Goal: Feedback & Contribution: Leave review/rating

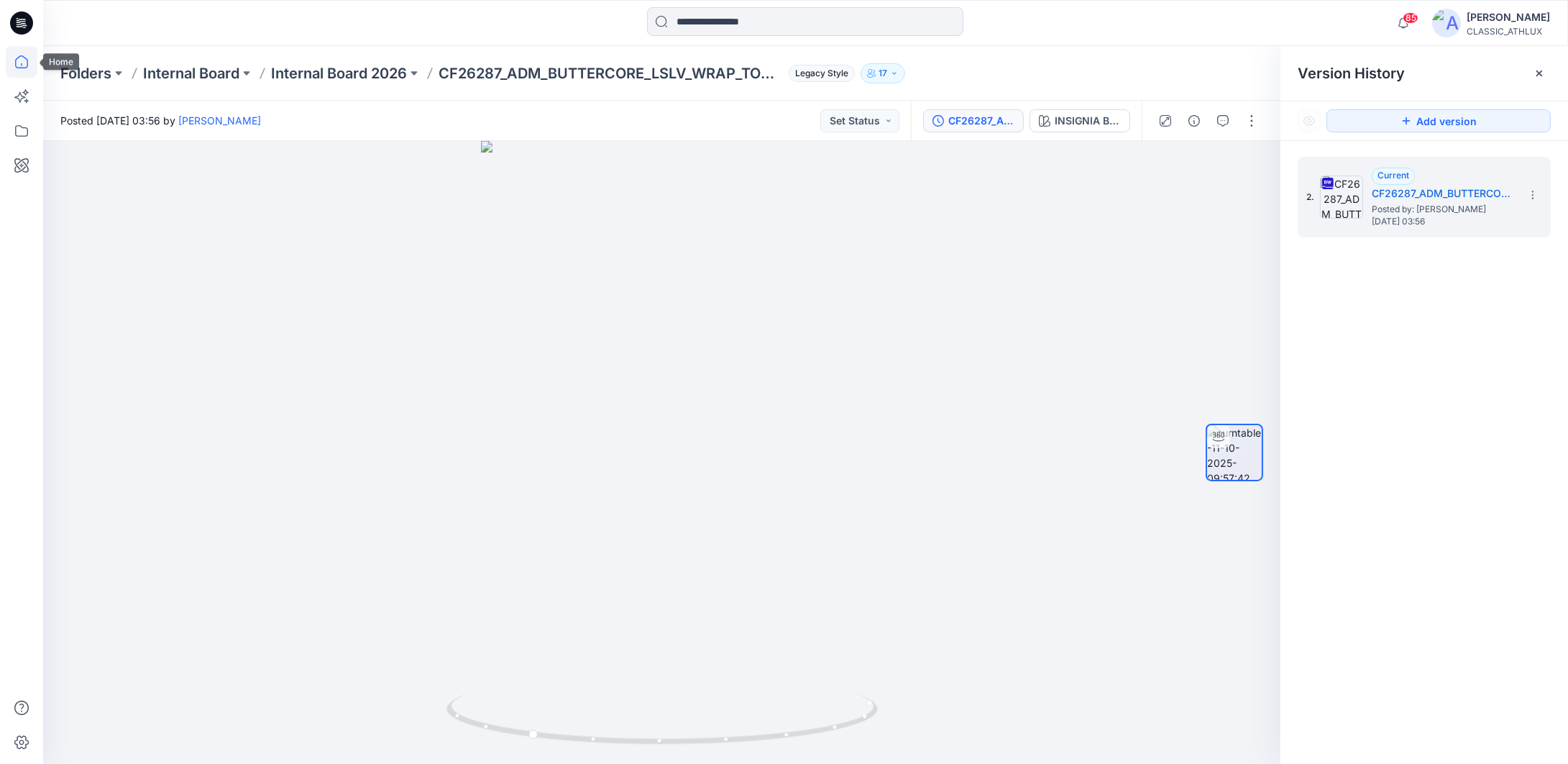
click at [21, 72] on icon at bounding box center [21, 62] width 32 height 32
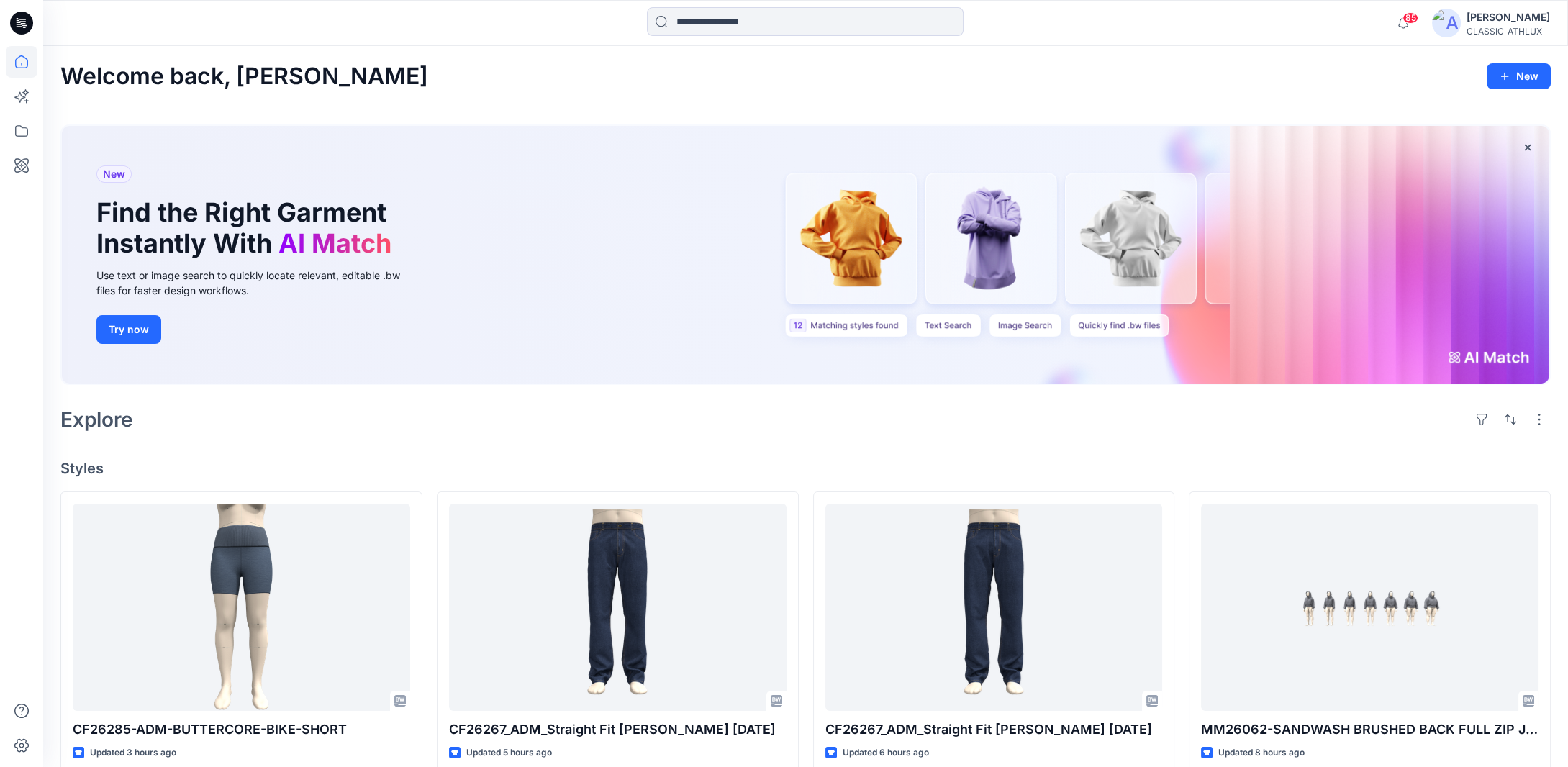
click at [1510, 28] on div "CLASSIC_ATHLUX" at bounding box center [1508, 32] width 83 height 11
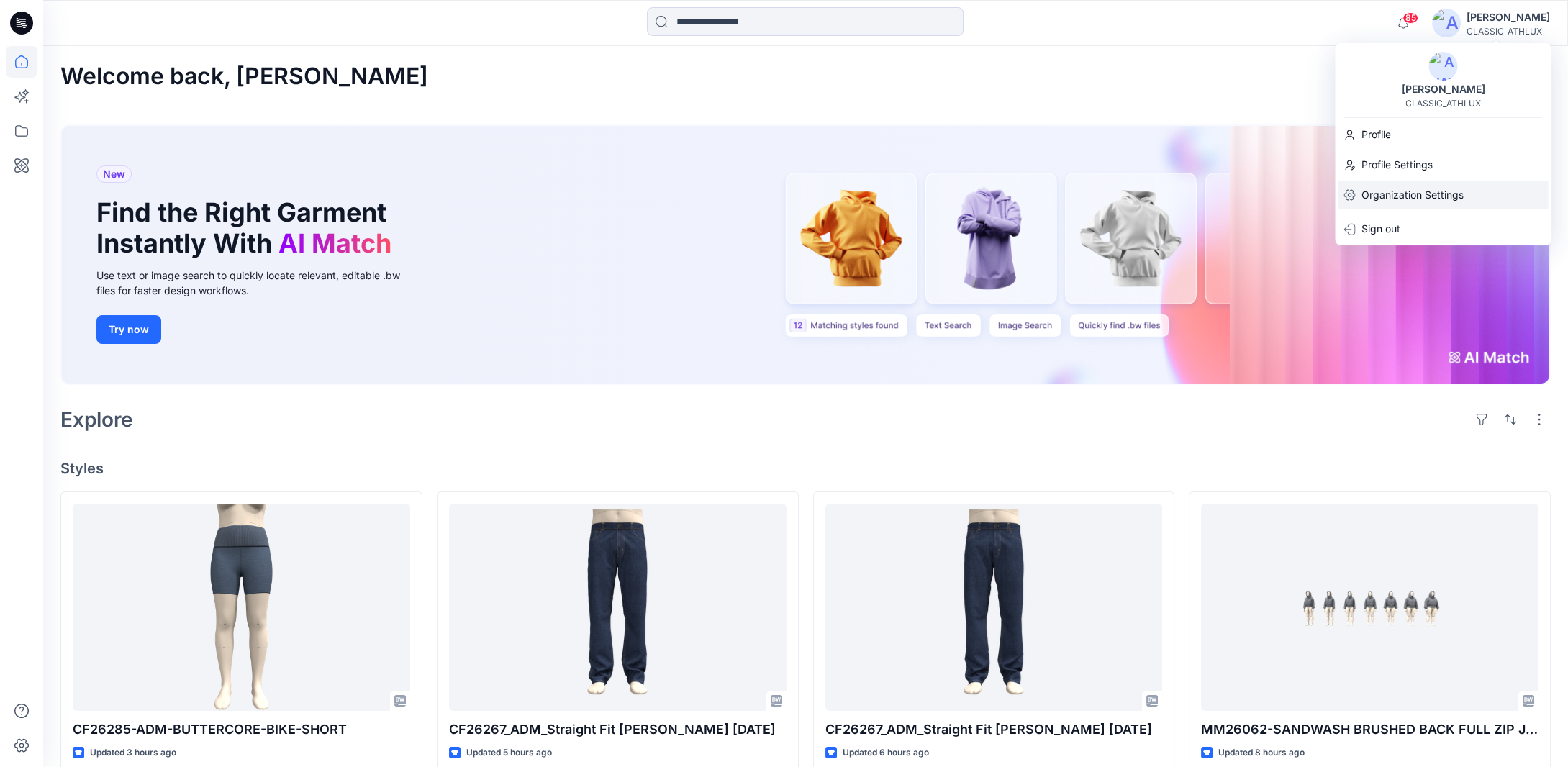
click at [1417, 194] on p "Organization Settings" at bounding box center [1412, 195] width 102 height 28
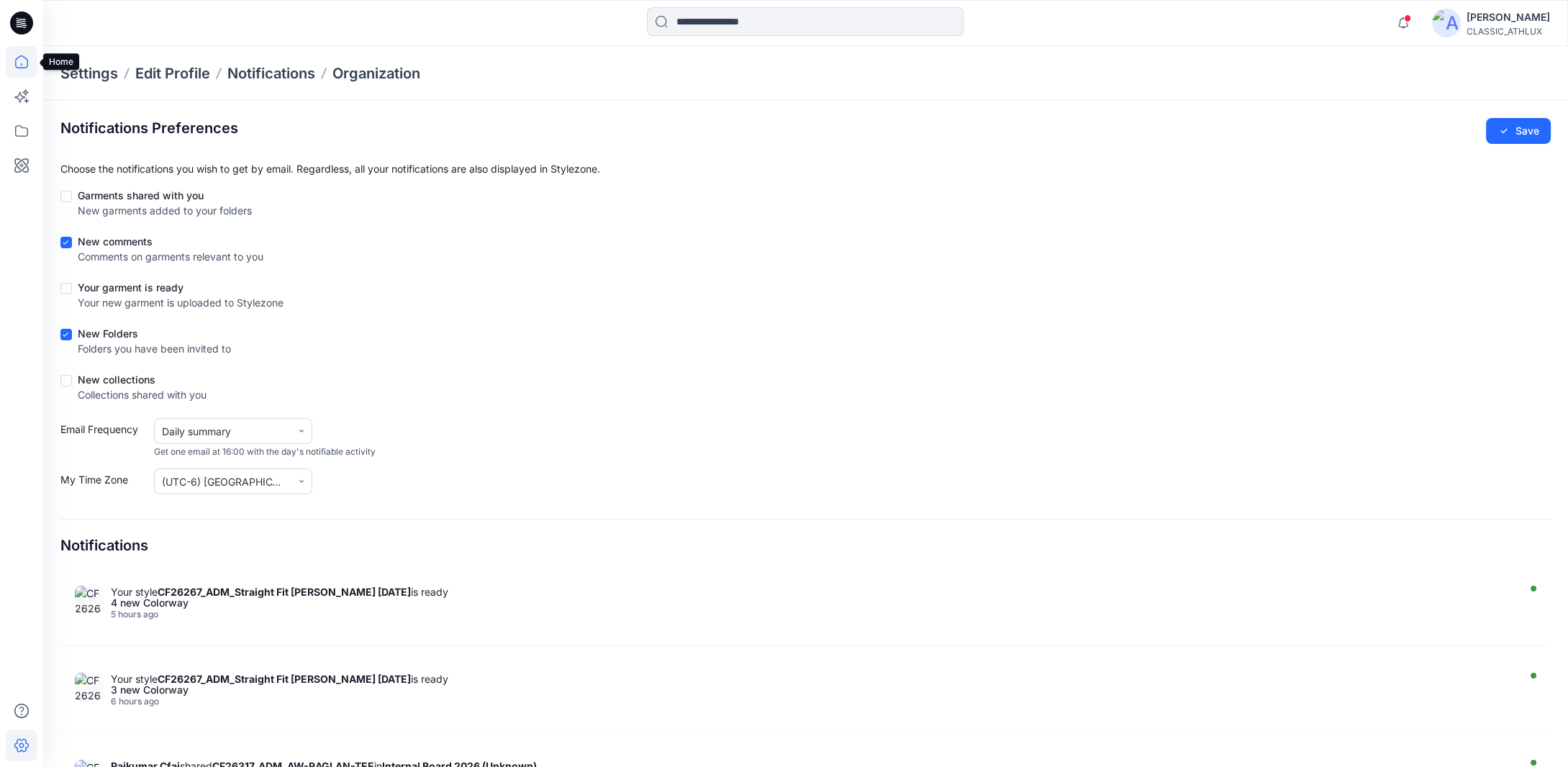
click at [30, 62] on icon at bounding box center [21, 62] width 32 height 32
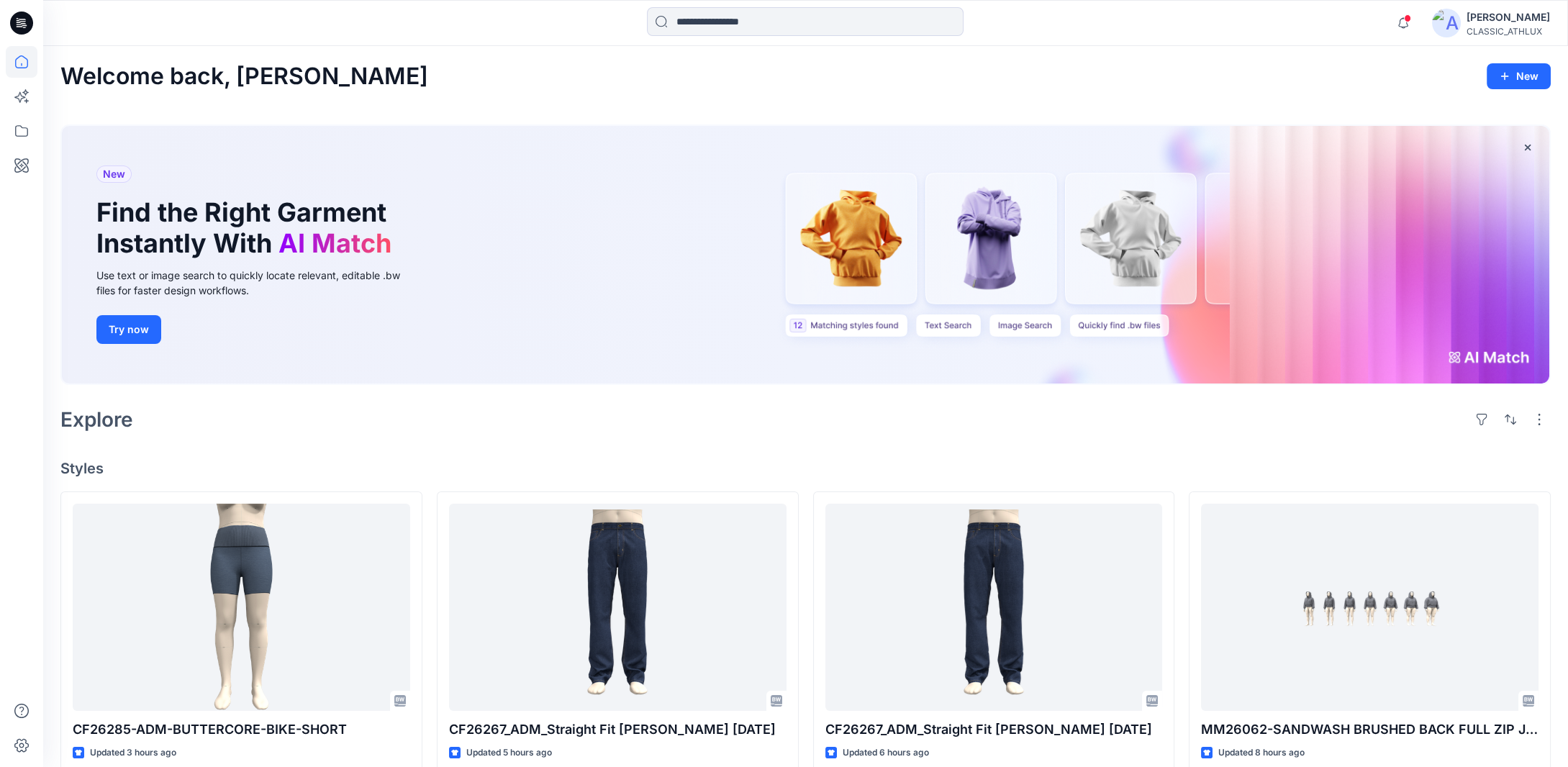
click at [1460, 25] on img at bounding box center [1446, 22] width 28 height 28
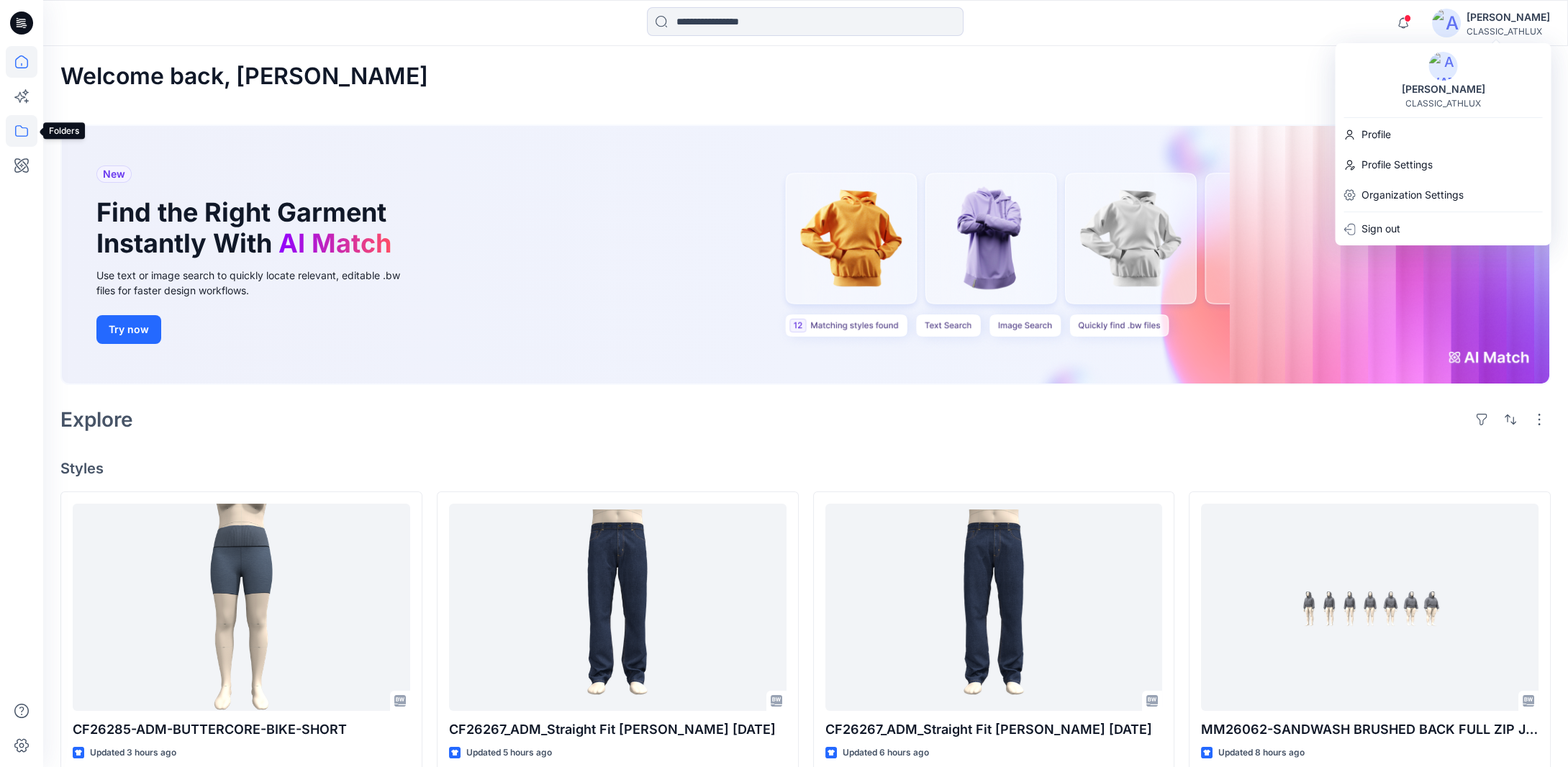
click at [16, 133] on icon at bounding box center [21, 131] width 32 height 32
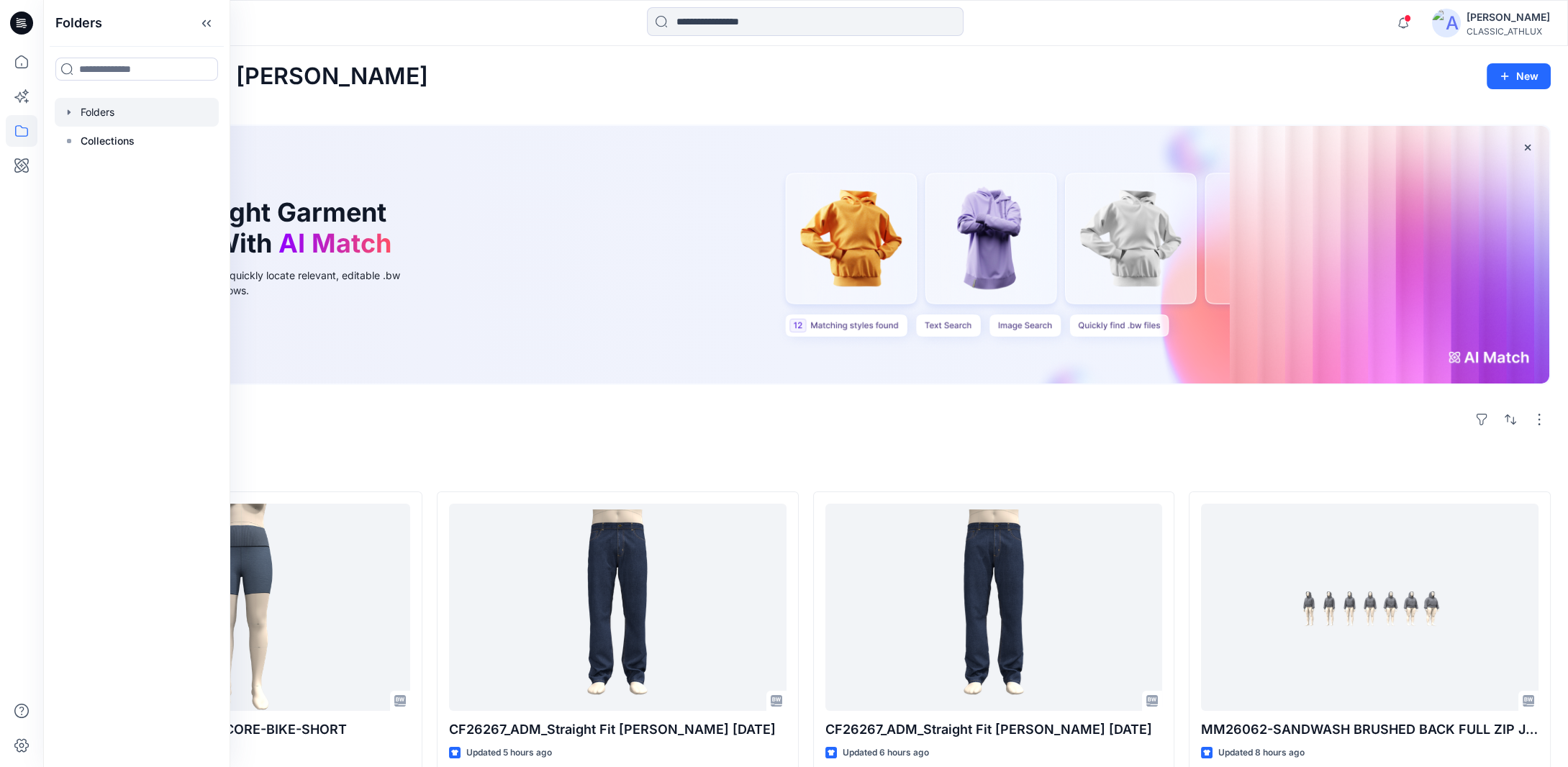
click at [71, 115] on icon "button" at bounding box center [69, 112] width 12 height 12
click at [83, 199] on icon "button" at bounding box center [84, 198] width 3 height 5
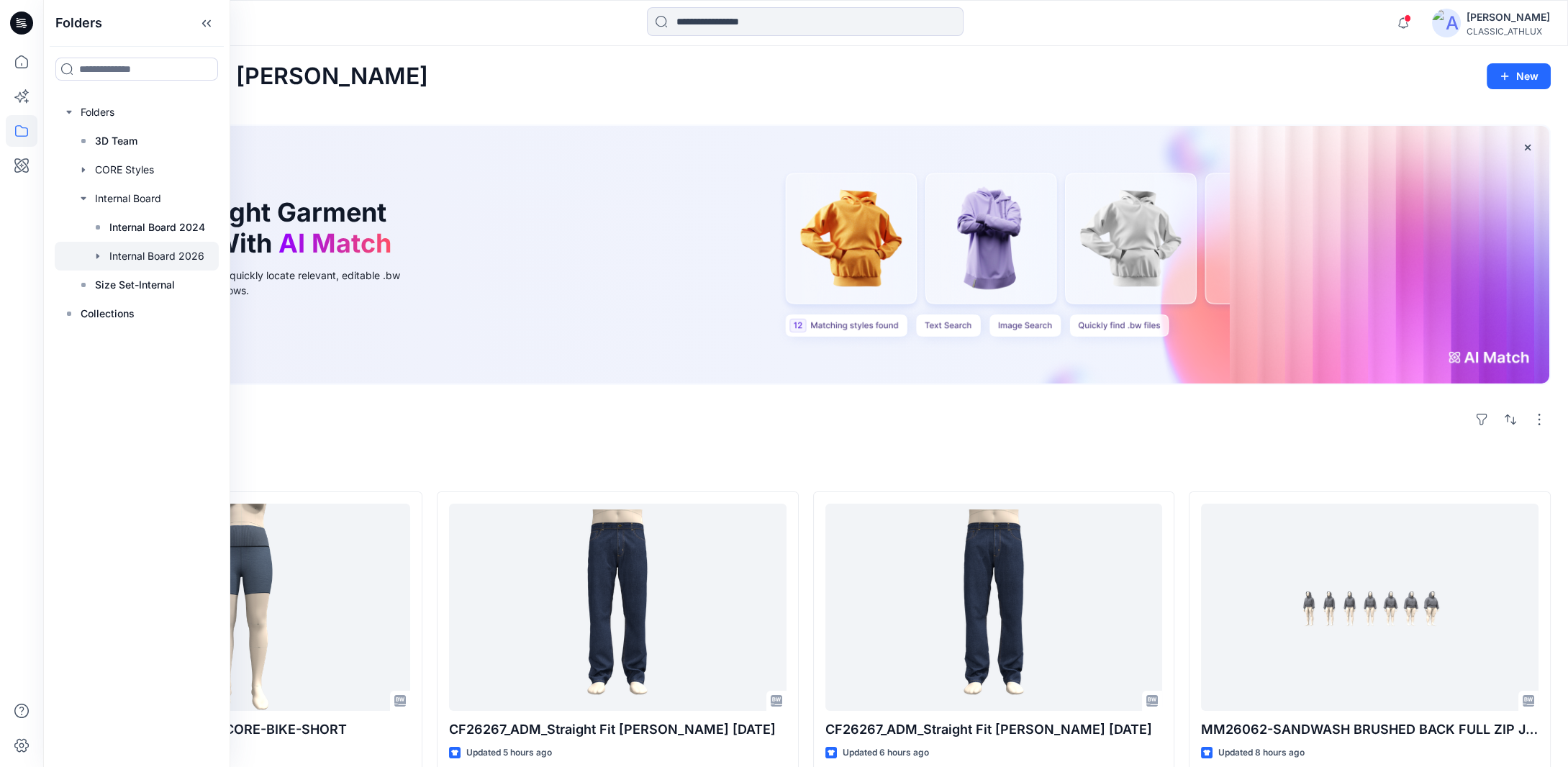
click at [143, 253] on div at bounding box center [136, 255] width 164 height 28
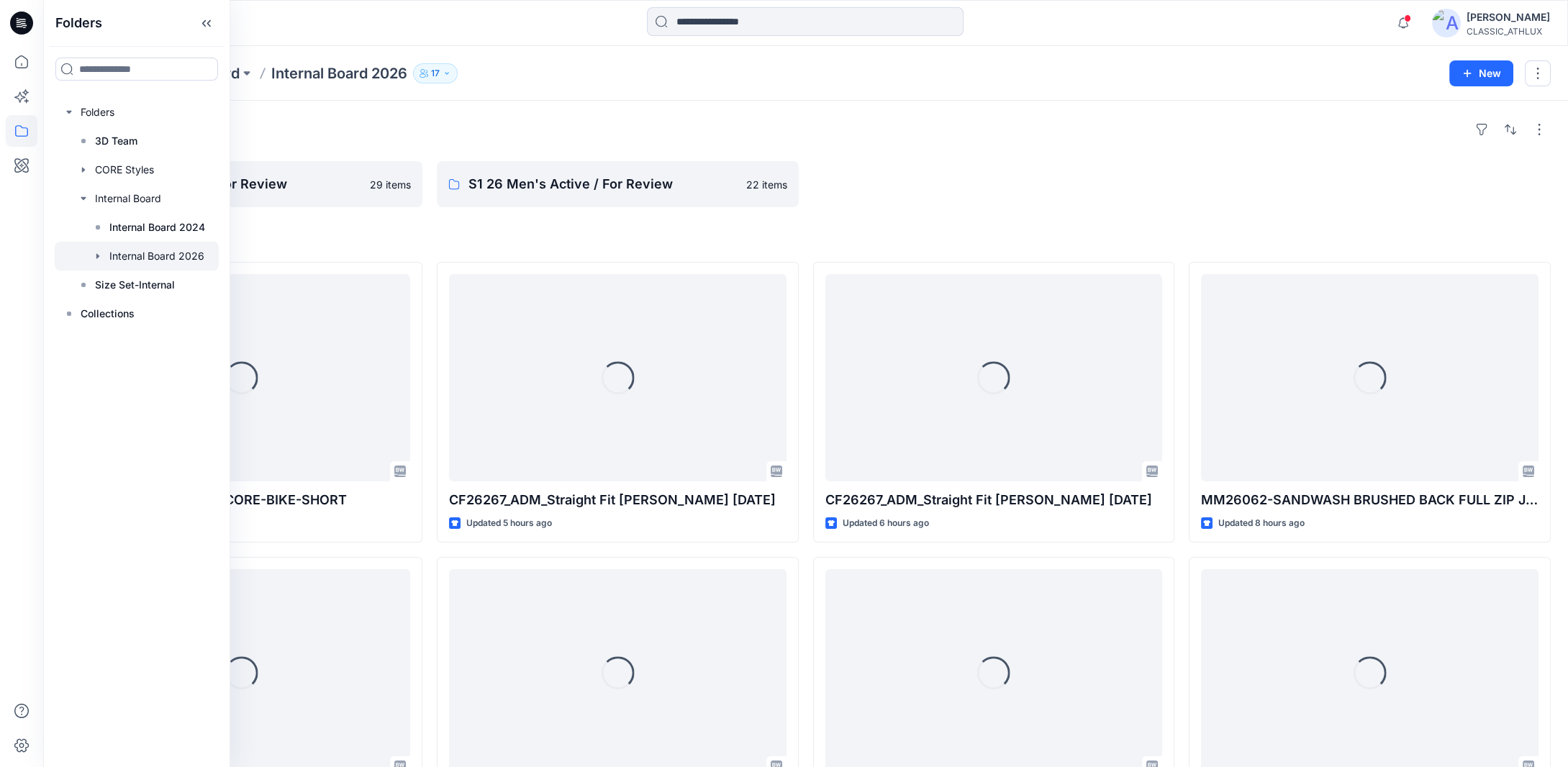
click at [943, 175] on div at bounding box center [994, 184] width 362 height 46
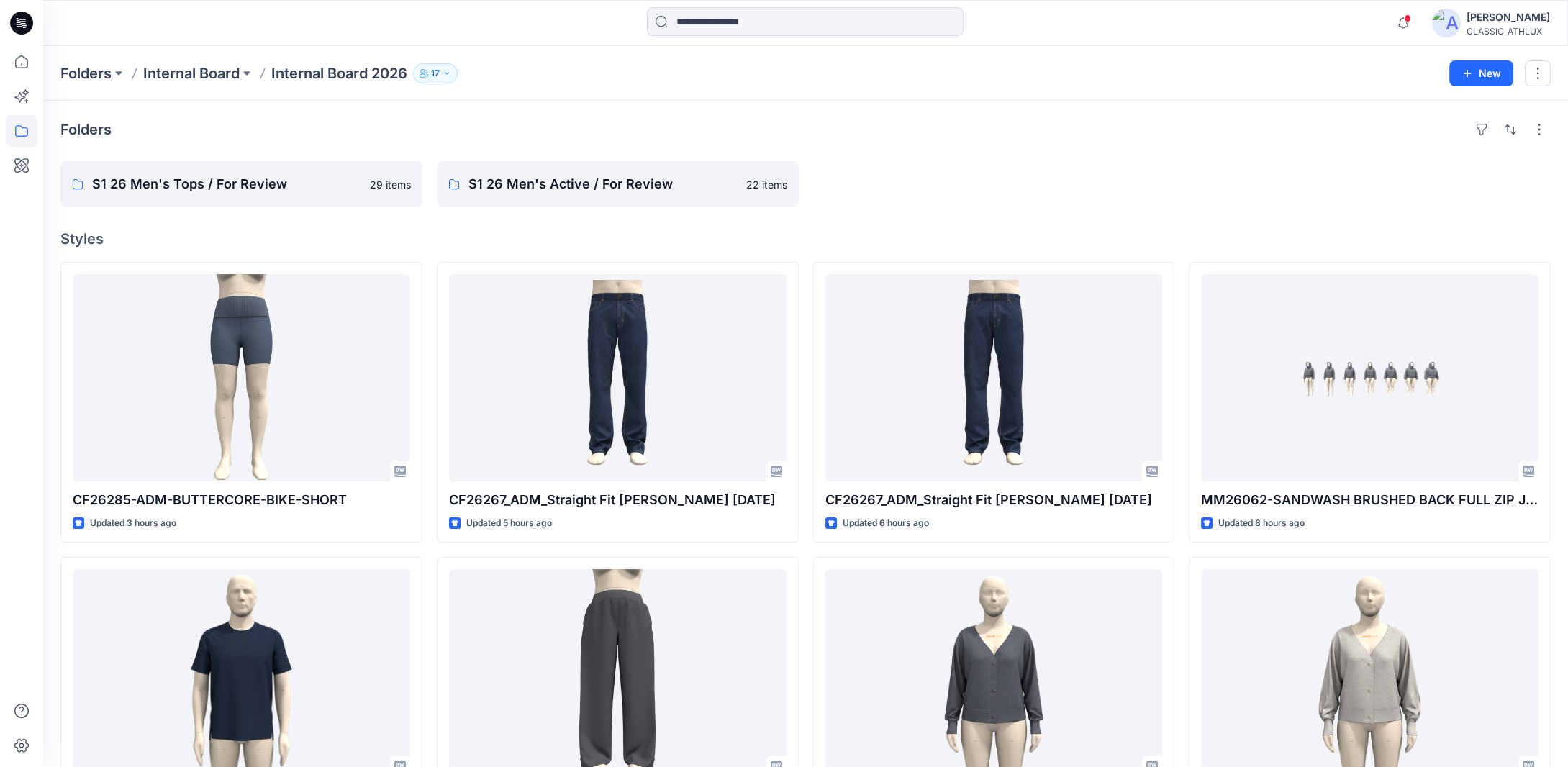
click at [449, 78] on button "17" at bounding box center [436, 73] width 45 height 20
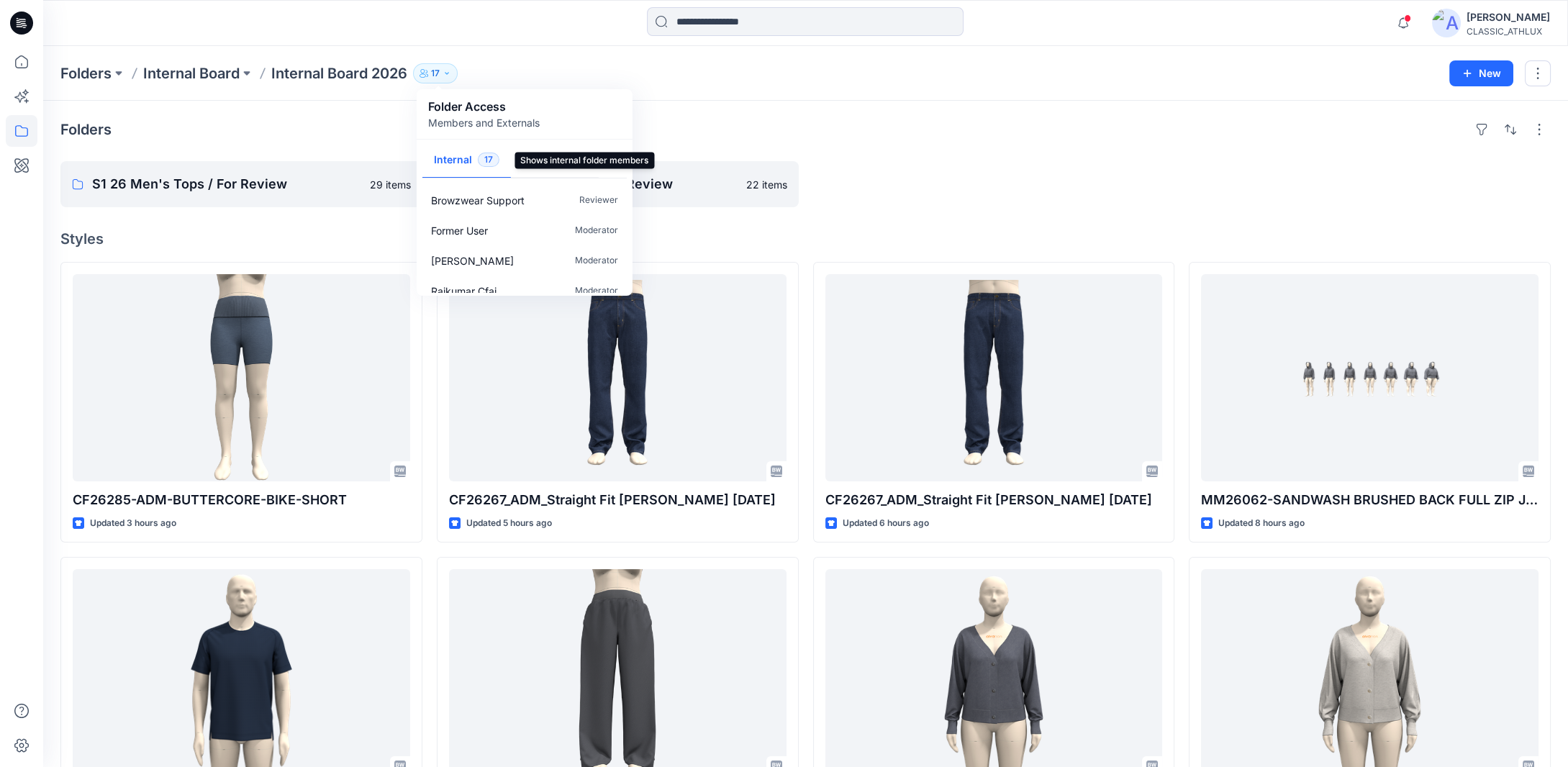
click at [456, 164] on button "Internal 17" at bounding box center [466, 161] width 89 height 37
click at [456, 162] on button "Internal 17" at bounding box center [466, 161] width 89 height 37
click at [248, 182] on p "S1 26 Men's Tops / For Review" at bounding box center [240, 184] width 296 height 20
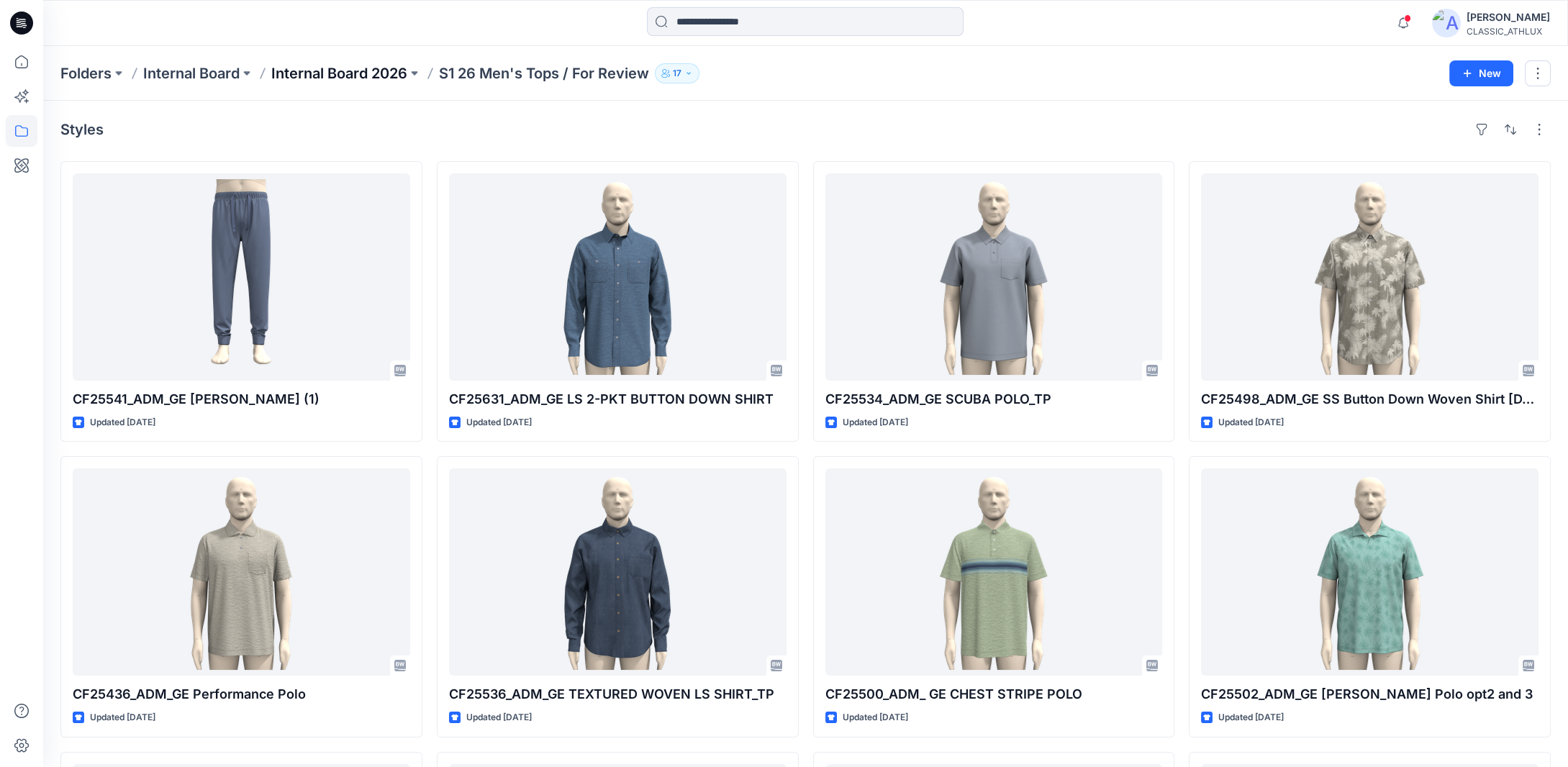
click at [365, 75] on p "Internal Board 2026" at bounding box center [339, 73] width 136 height 20
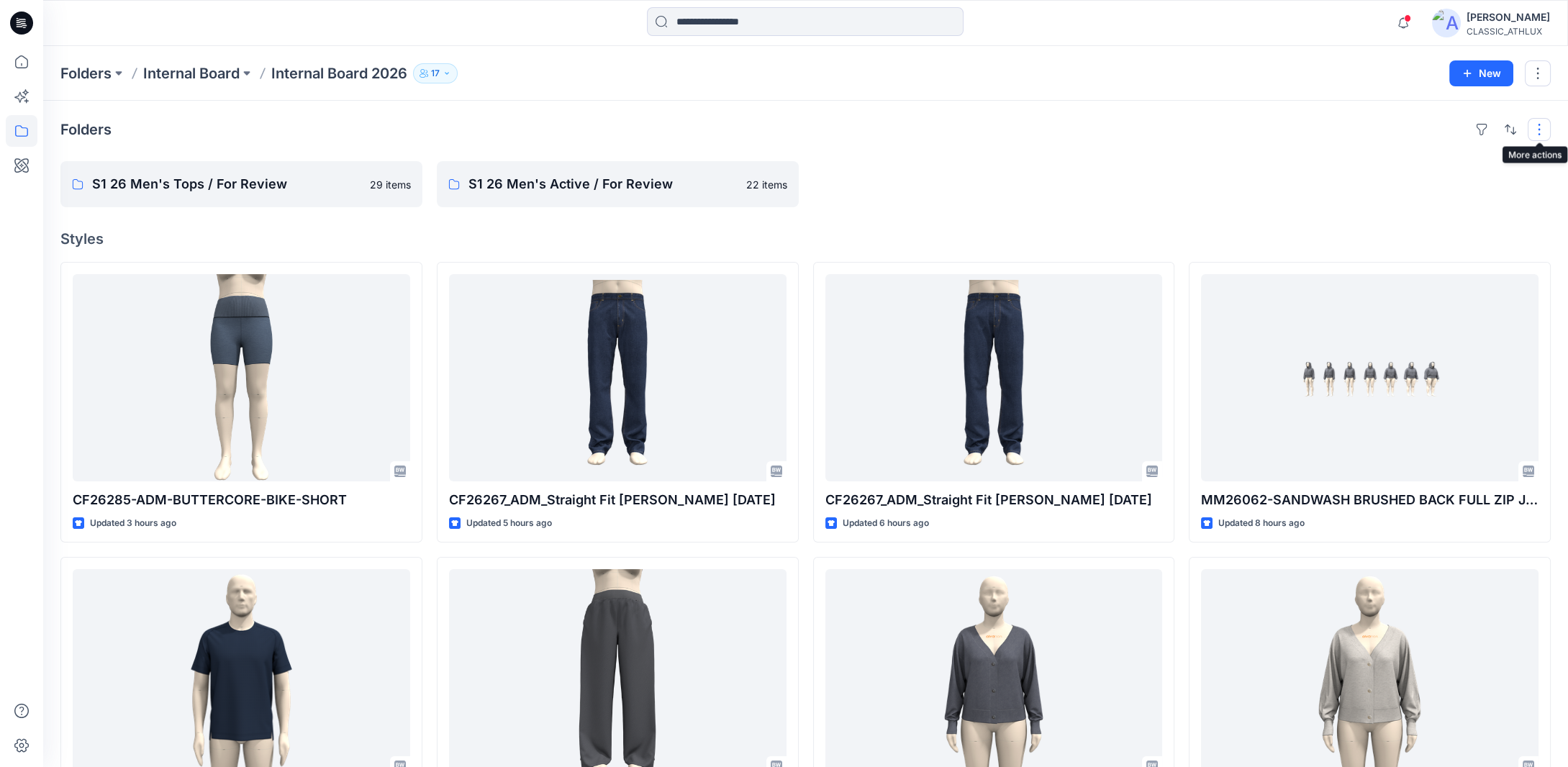
click at [1540, 128] on button "button" at bounding box center [1540, 129] width 23 height 23
click at [1540, 81] on button "button" at bounding box center [1538, 74] width 26 height 26
click at [1518, 30] on div "CLASSIC_ATHLUX" at bounding box center [1508, 32] width 83 height 11
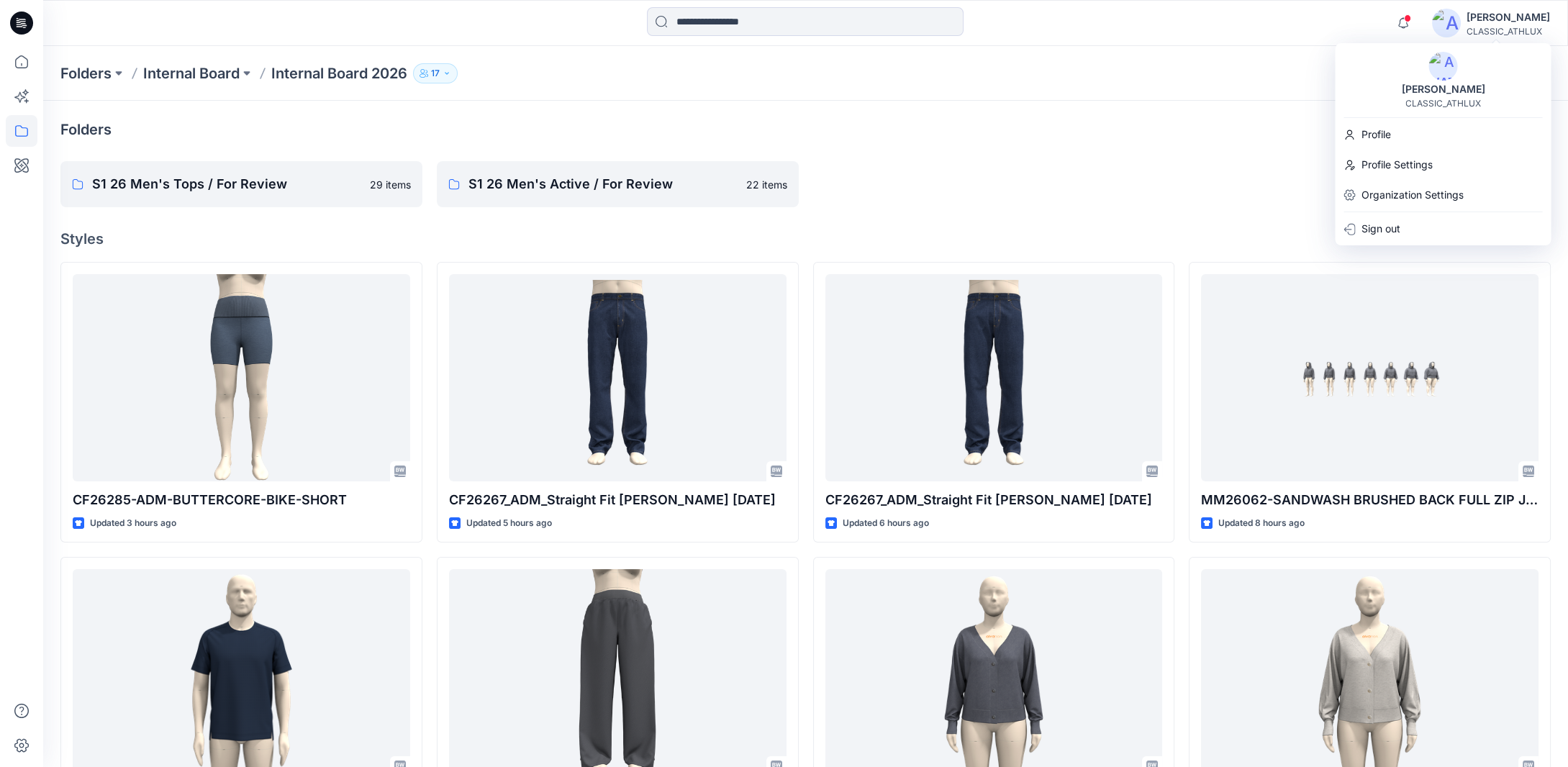
click at [448, 72] on icon "button" at bounding box center [446, 72] width 4 height 2
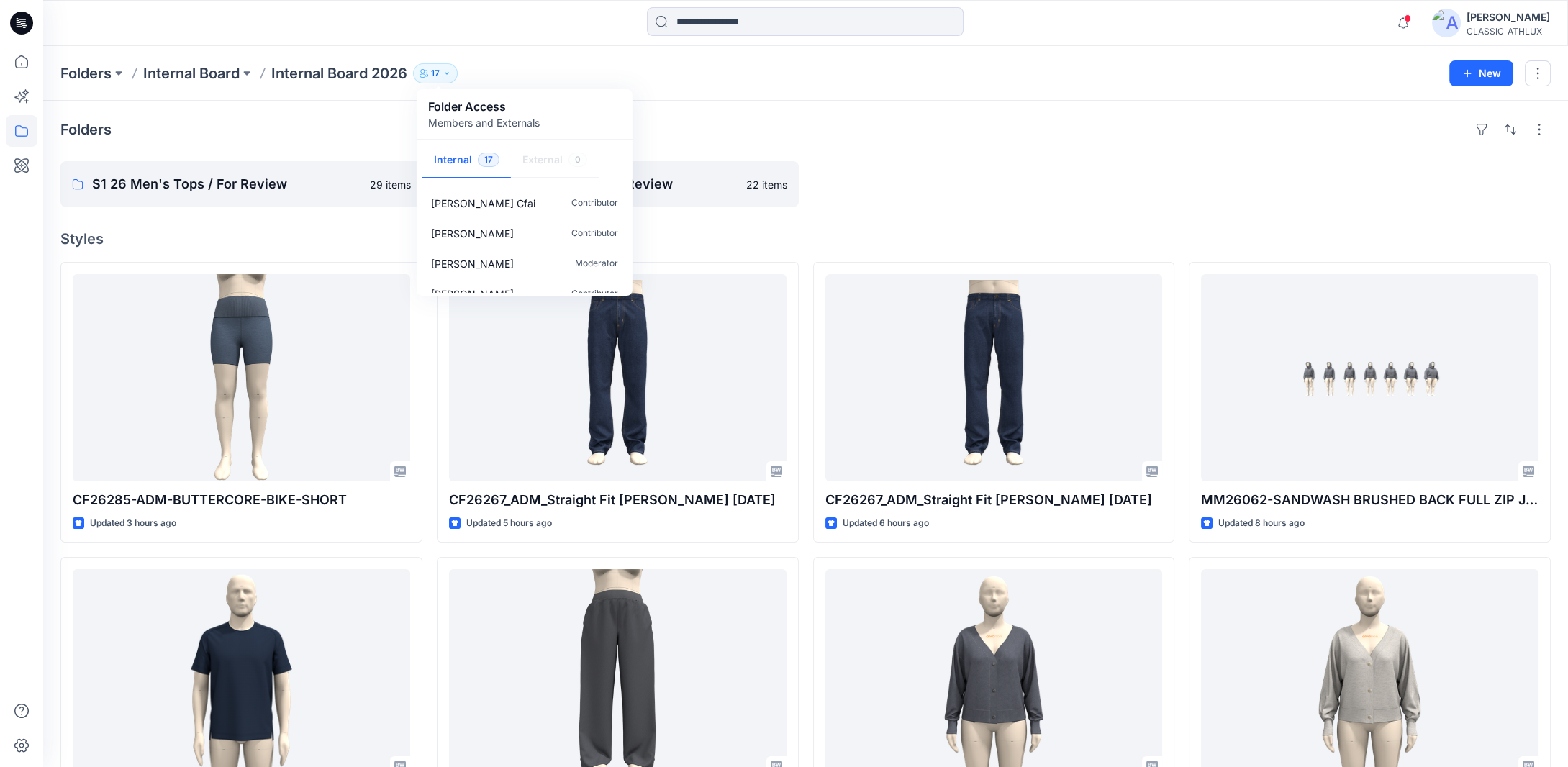
scroll to position [405, 0]
click at [26, 58] on icon at bounding box center [22, 62] width 13 height 13
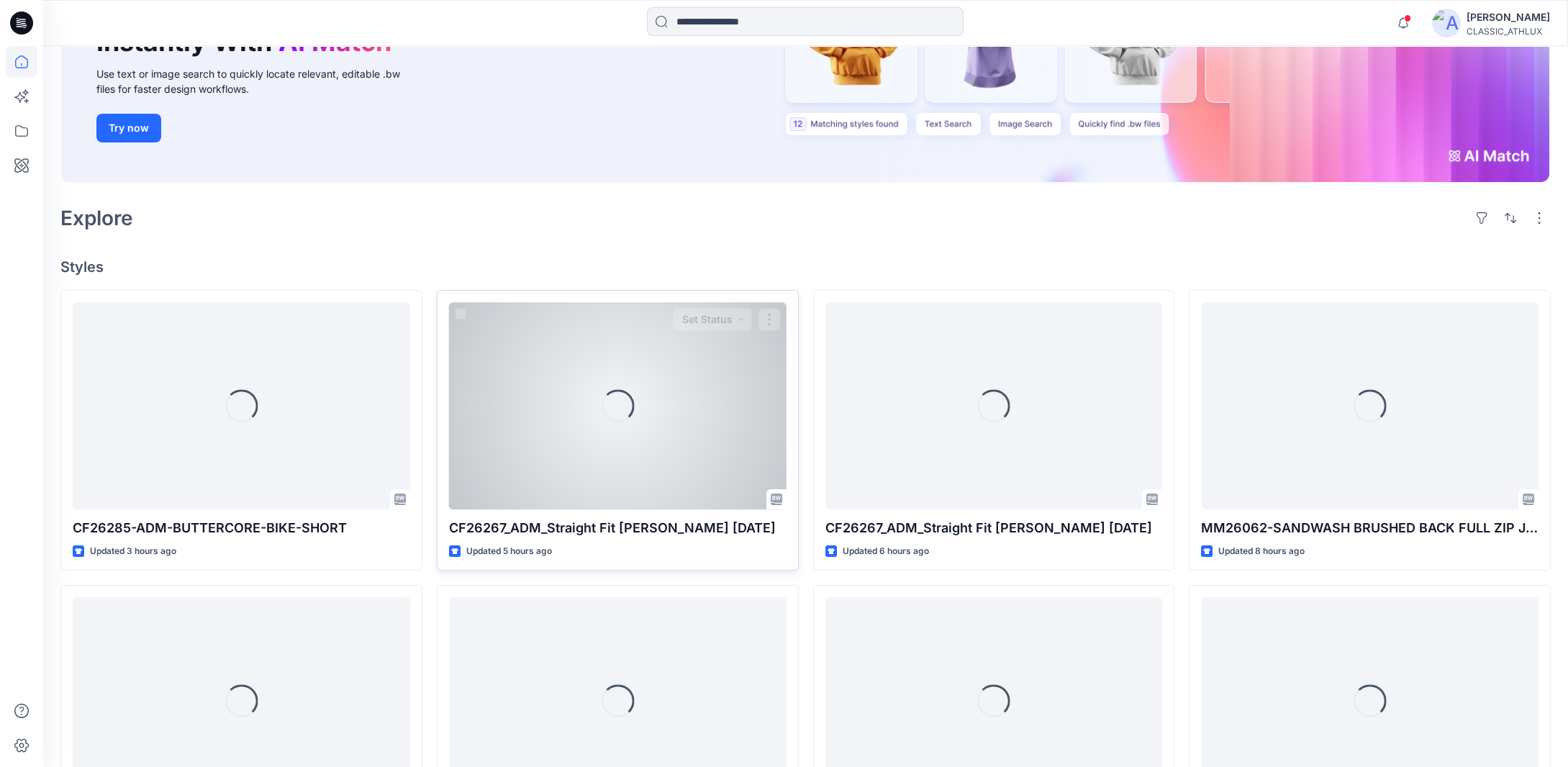
scroll to position [215, 0]
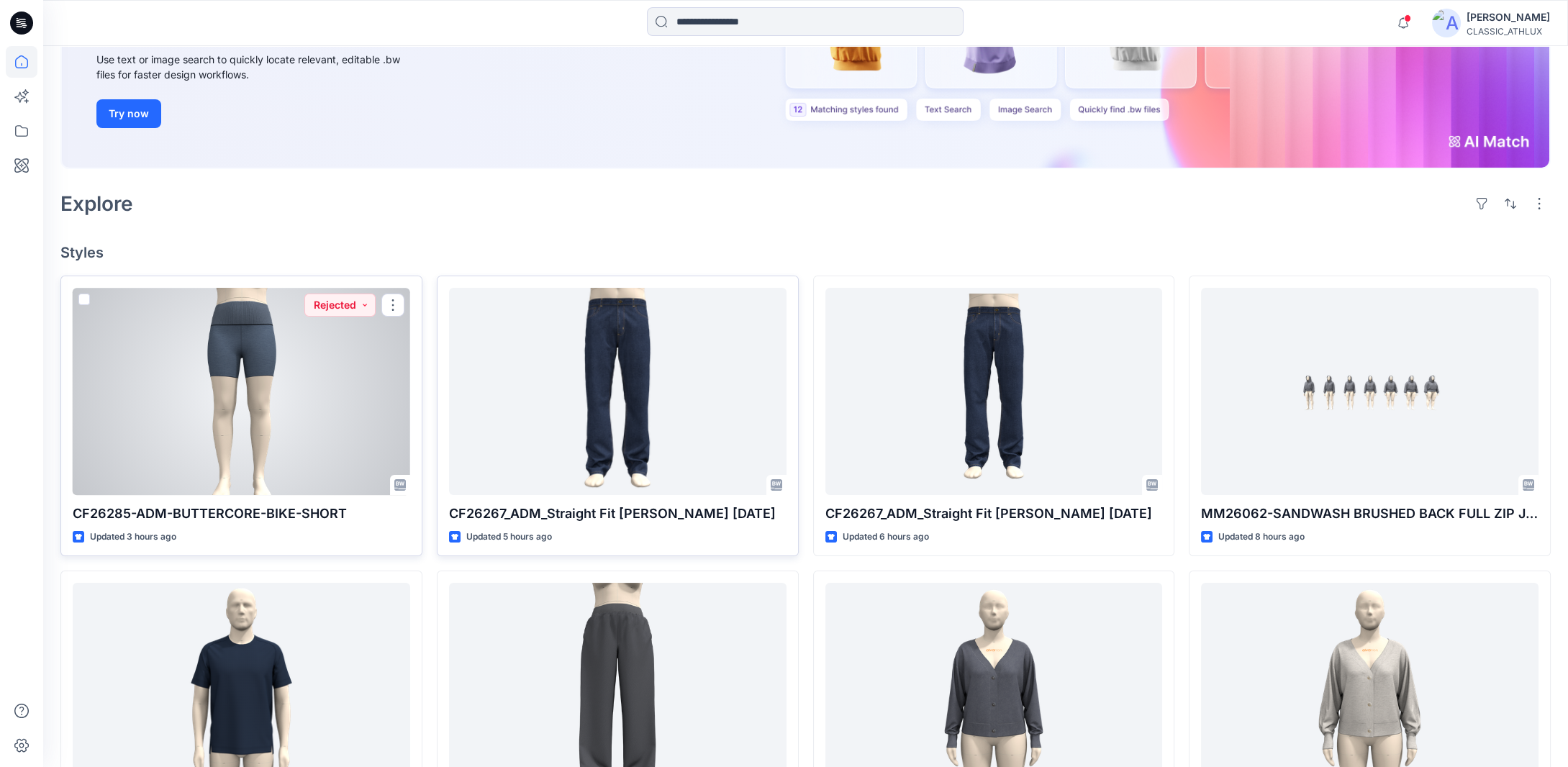
click at [262, 348] on div at bounding box center [241, 391] width 337 height 207
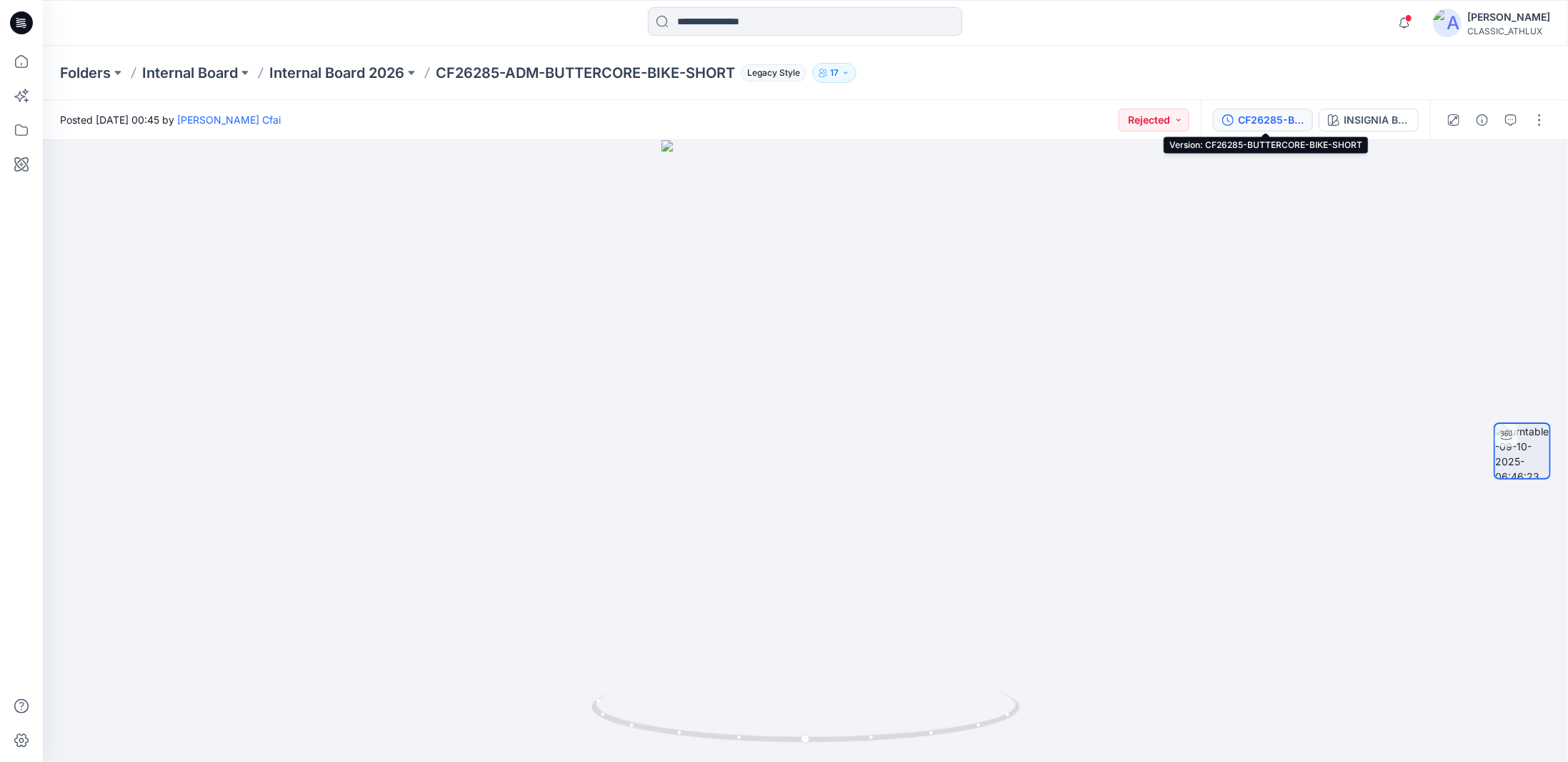
click at [1278, 118] on div "CF26285-BUTTERCORE-BIKE-SHORT" at bounding box center [1271, 120] width 66 height 16
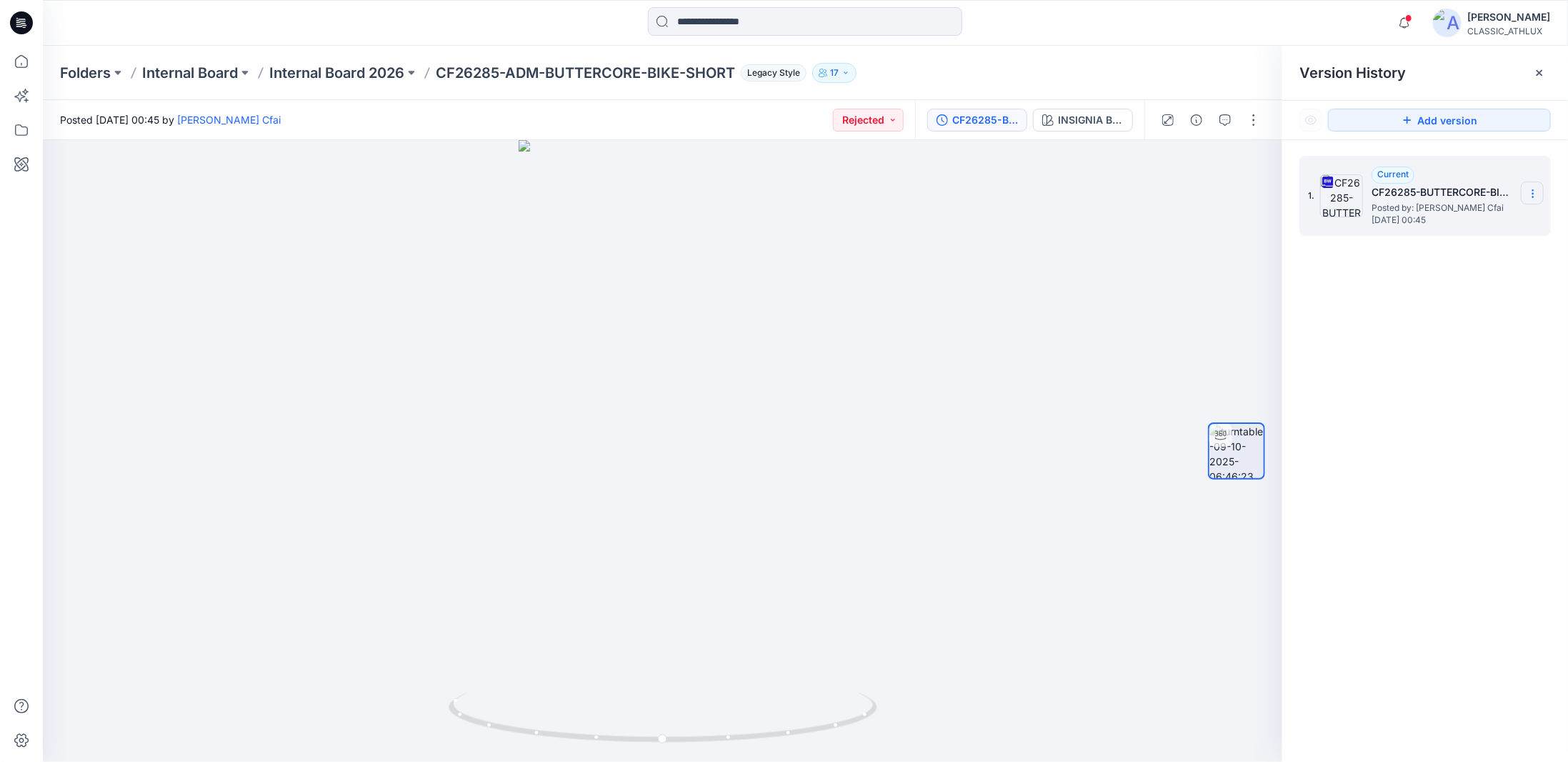
click at [1537, 192] on icon at bounding box center [1533, 193] width 11 height 11
click at [1432, 220] on span "Download Source BW File" at bounding box center [1460, 222] width 120 height 17
click at [1544, 73] on icon at bounding box center [1539, 73] width 11 height 11
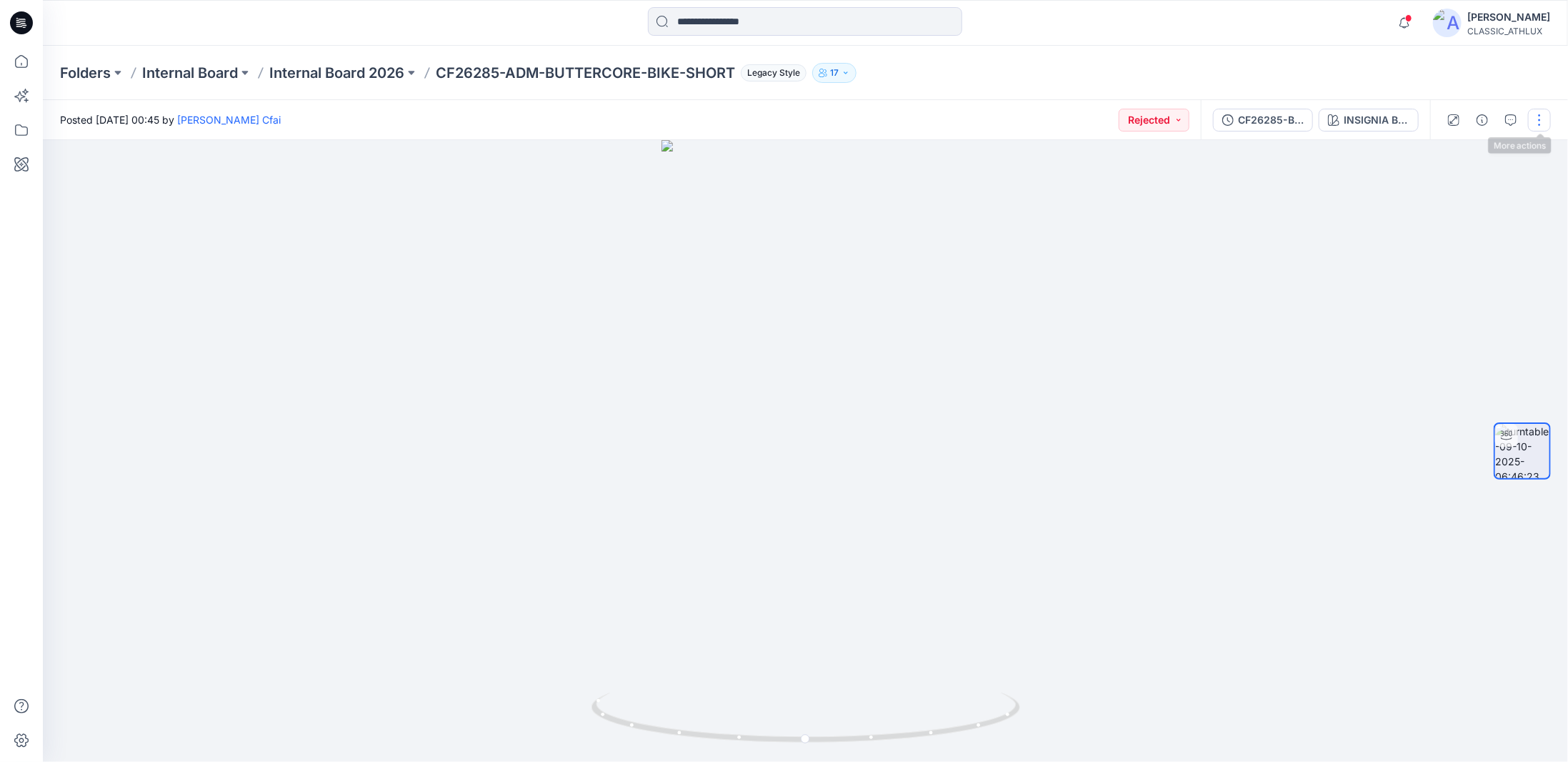
click at [1537, 121] on button "button" at bounding box center [1540, 120] width 23 height 23
click at [1435, 199] on button "Edit" at bounding box center [1479, 199] width 131 height 27
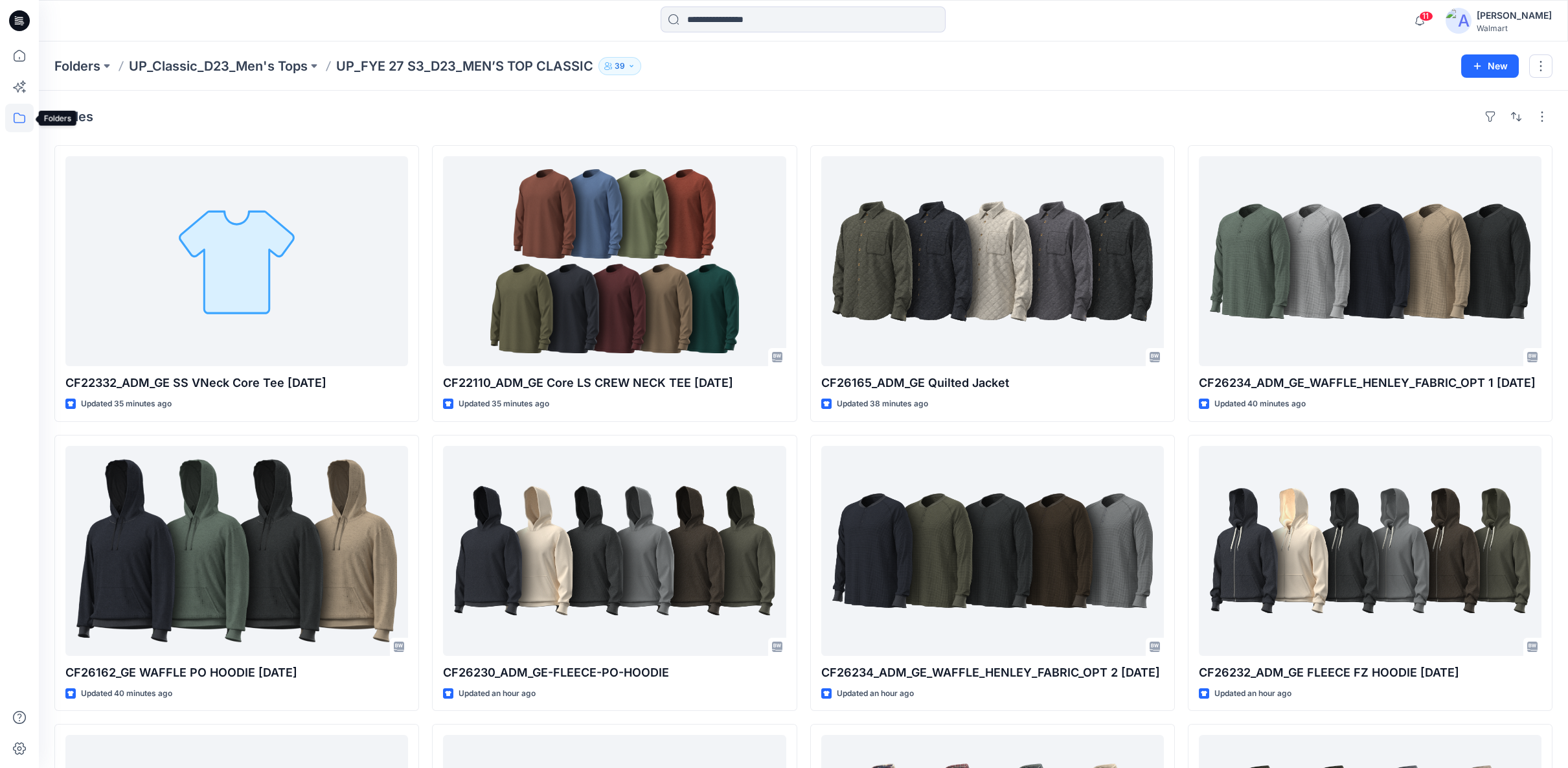
click at [22, 114] on icon at bounding box center [19, 118] width 28 height 28
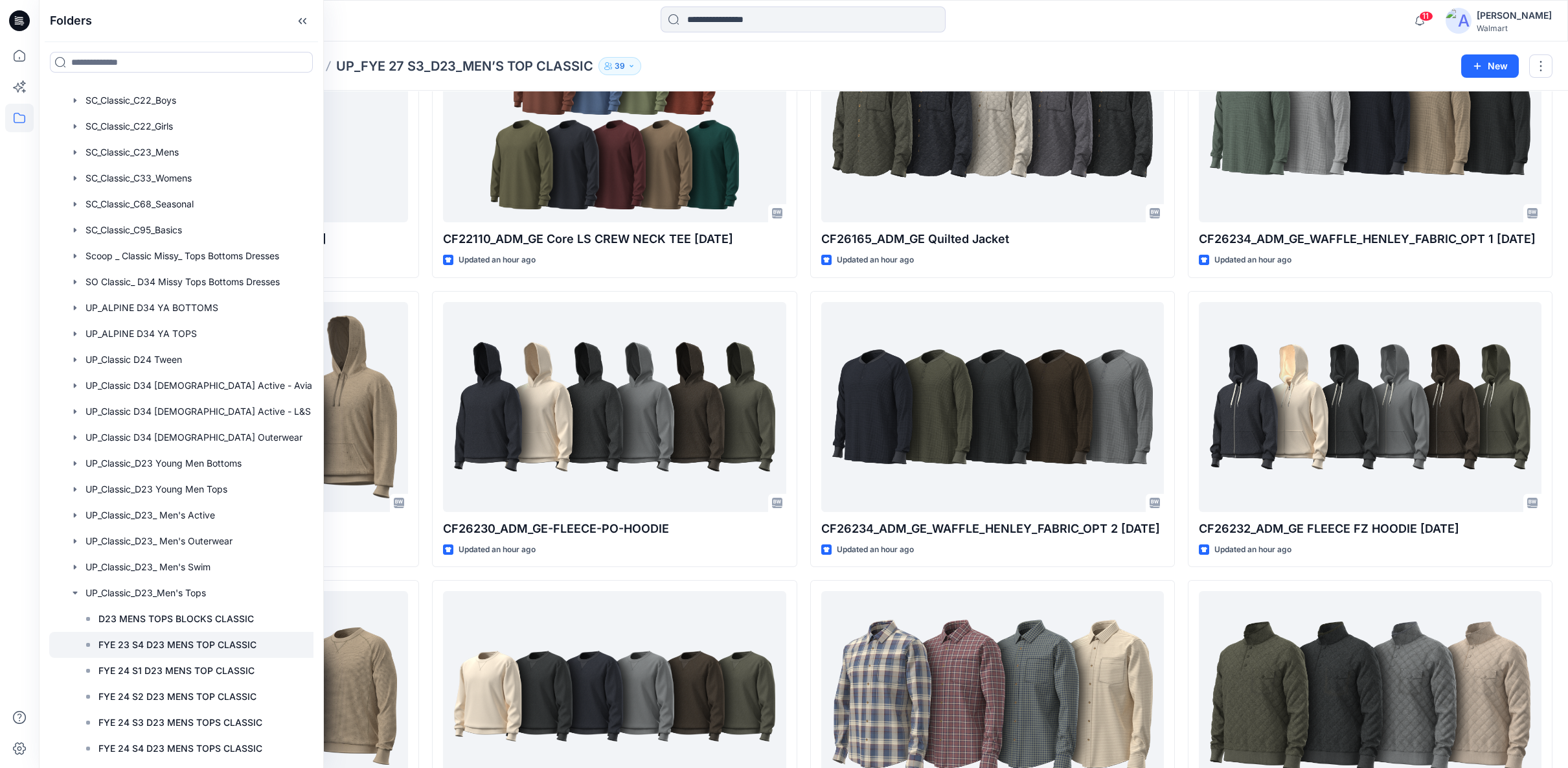
scroll to position [564, 0]
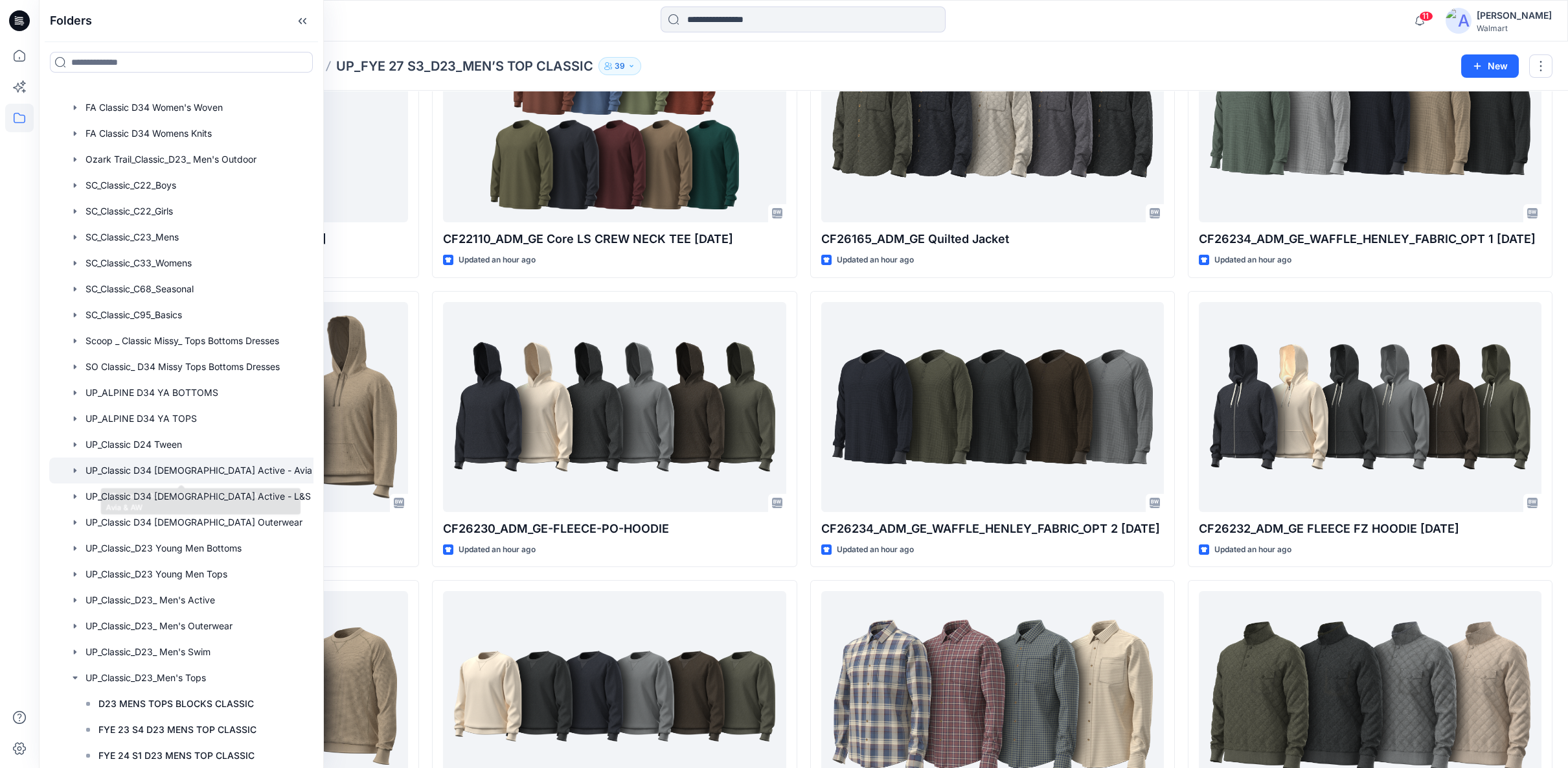
click at [236, 470] on div at bounding box center [197, 470] width 297 height 26
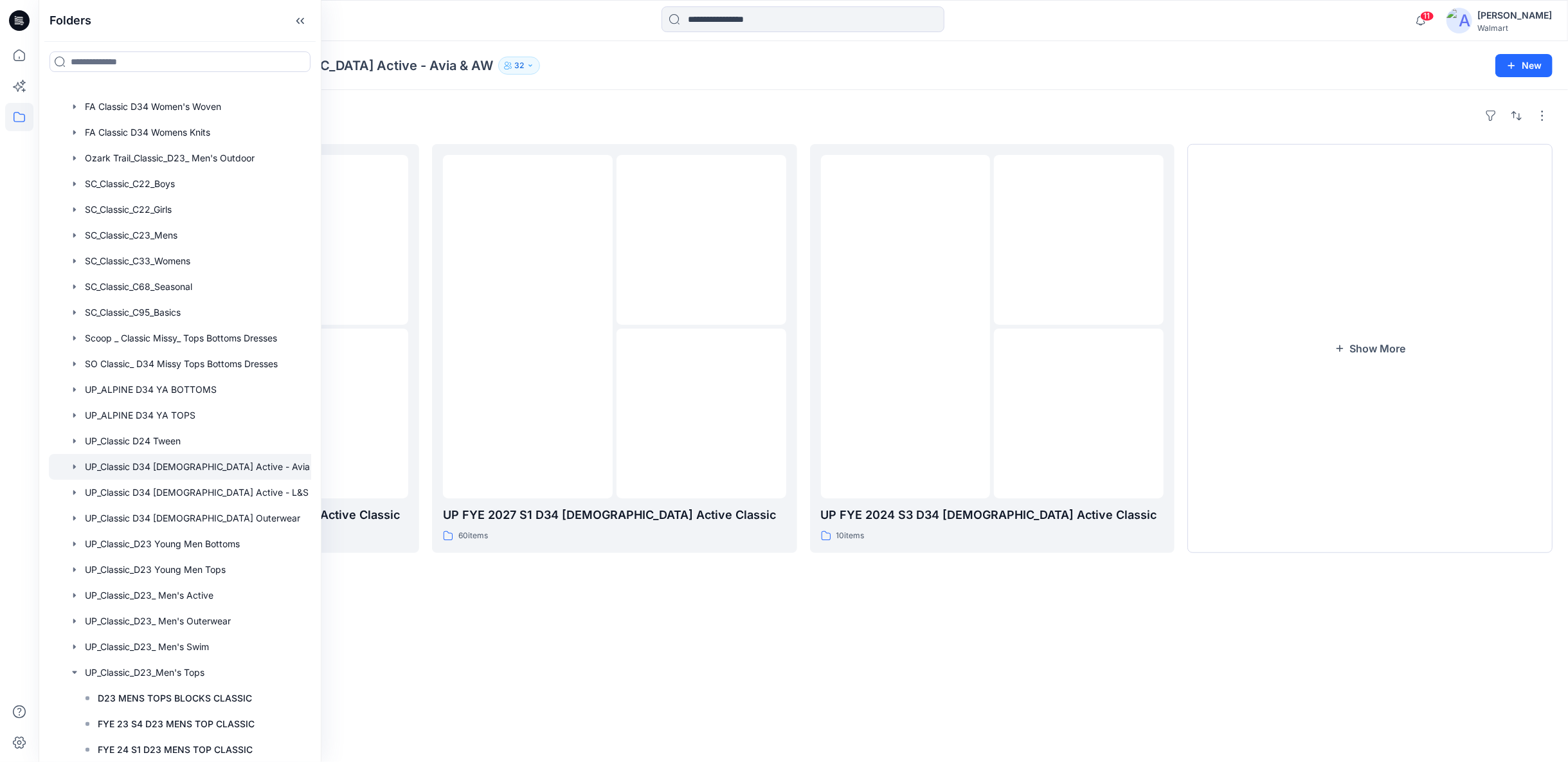
click at [1031, 608] on div "Folders UP FYE 2027 S2 D34 Ladies Active Classic 37 items UP FYE 2027 S1 D34 La…" at bounding box center [803, 426] width 1529 height 672
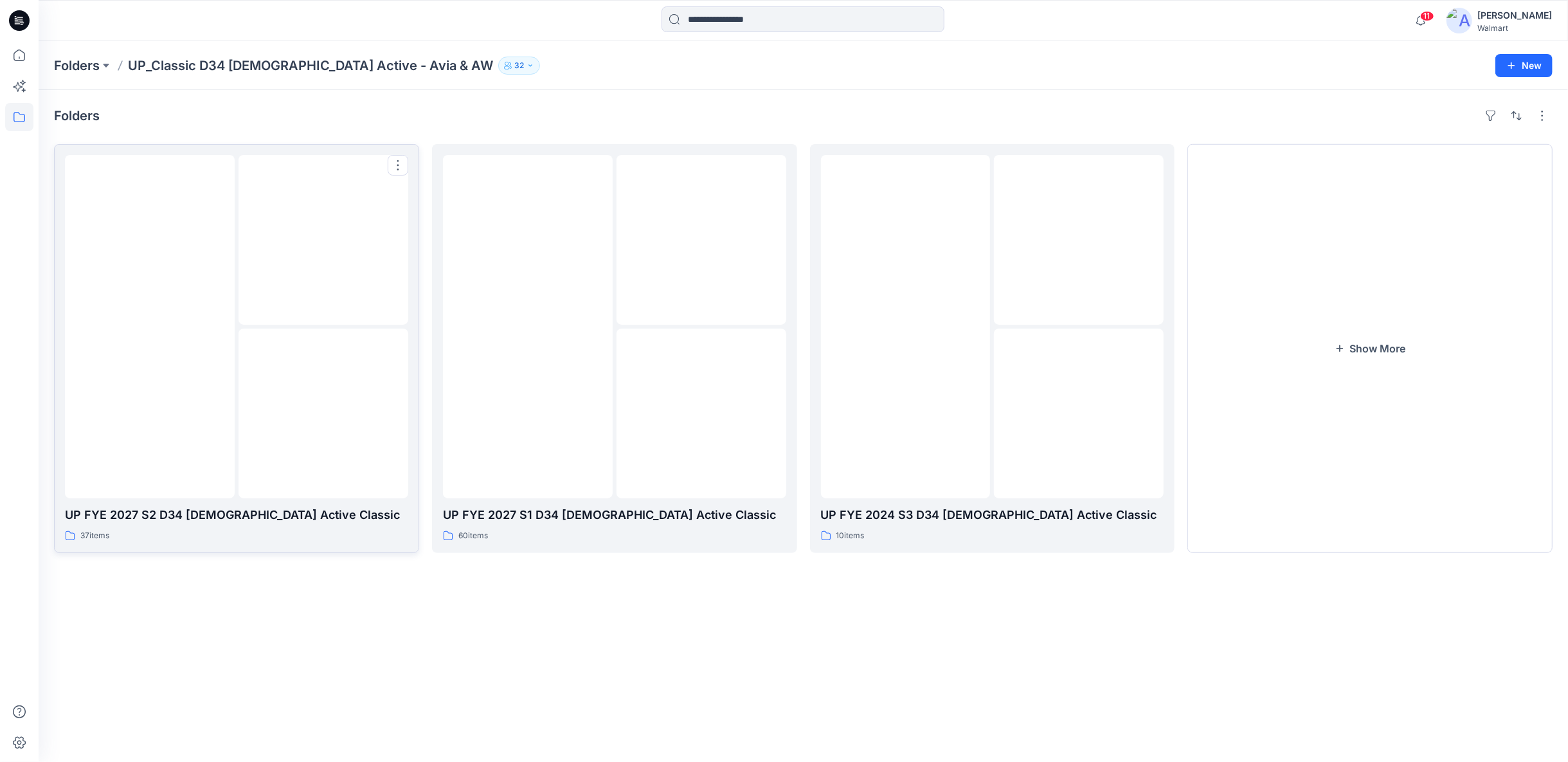
click at [323, 413] on img at bounding box center [323, 413] width 0 height 0
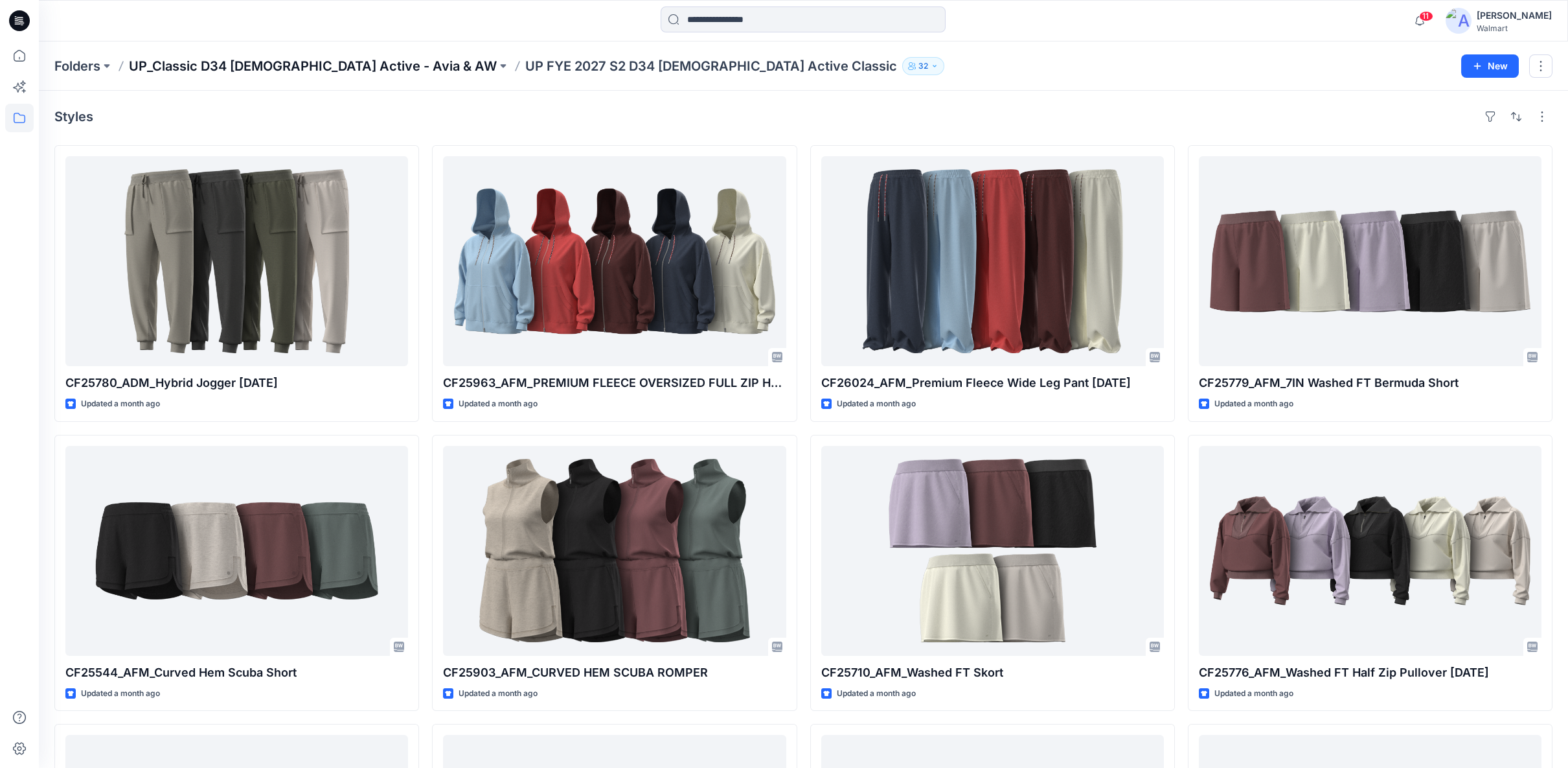
click at [331, 65] on p "UP_Classic D34 Ladies Active - Avia & AW" at bounding box center [312, 66] width 368 height 18
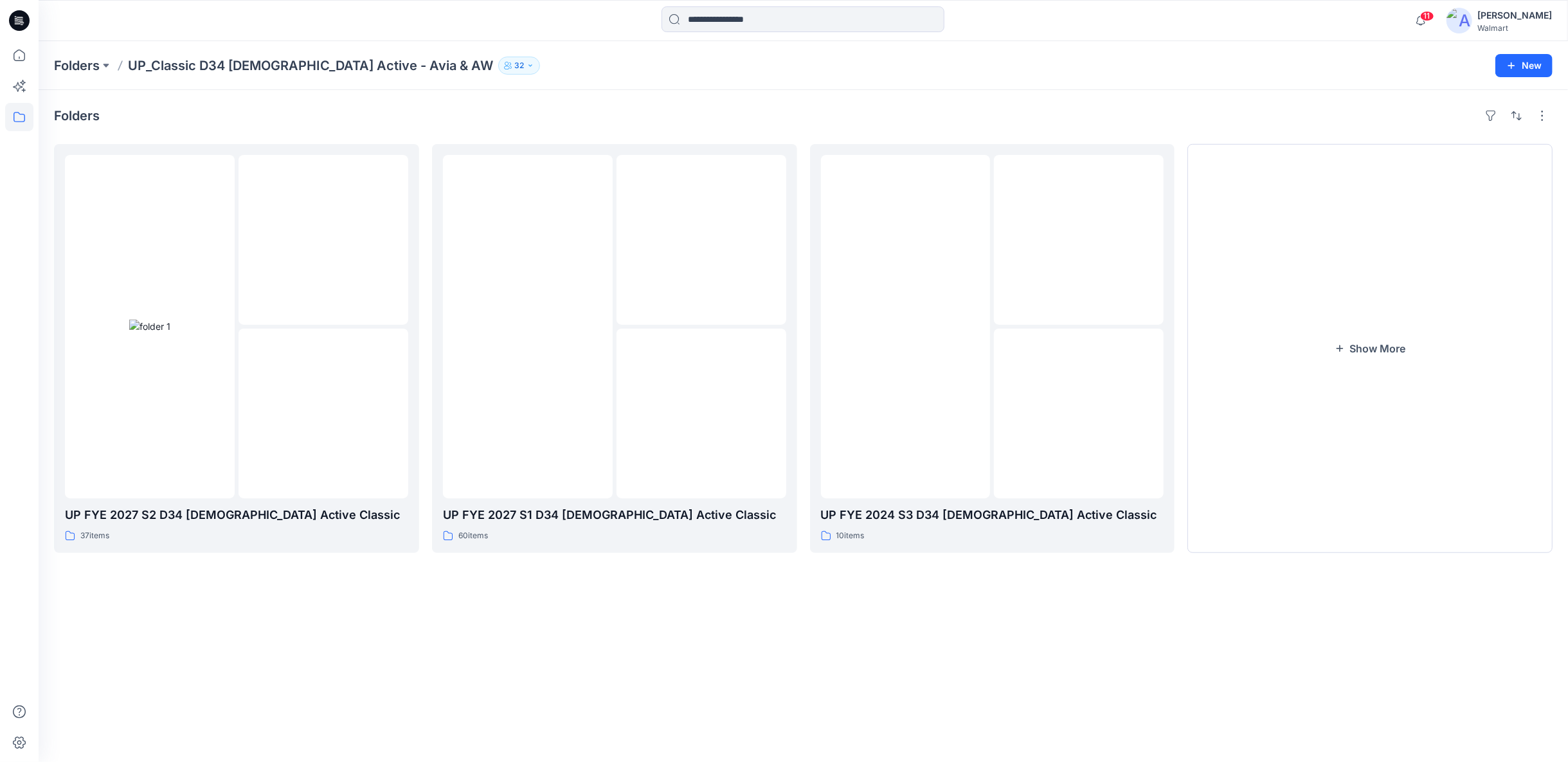
click at [527, 65] on icon "button" at bounding box center [530, 65] width 8 height 8
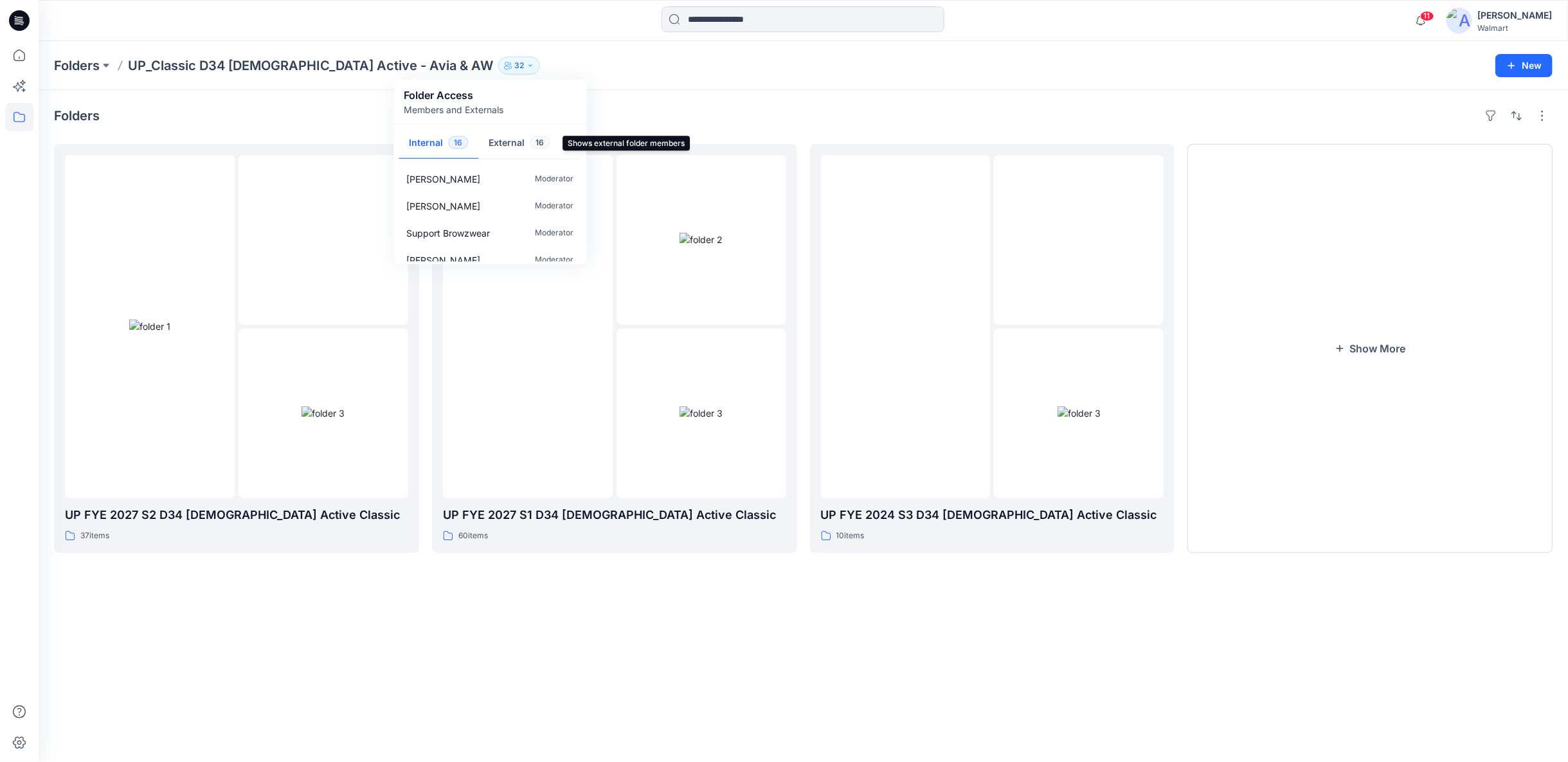
click at [501, 143] on button "External 16" at bounding box center [519, 144] width 82 height 33
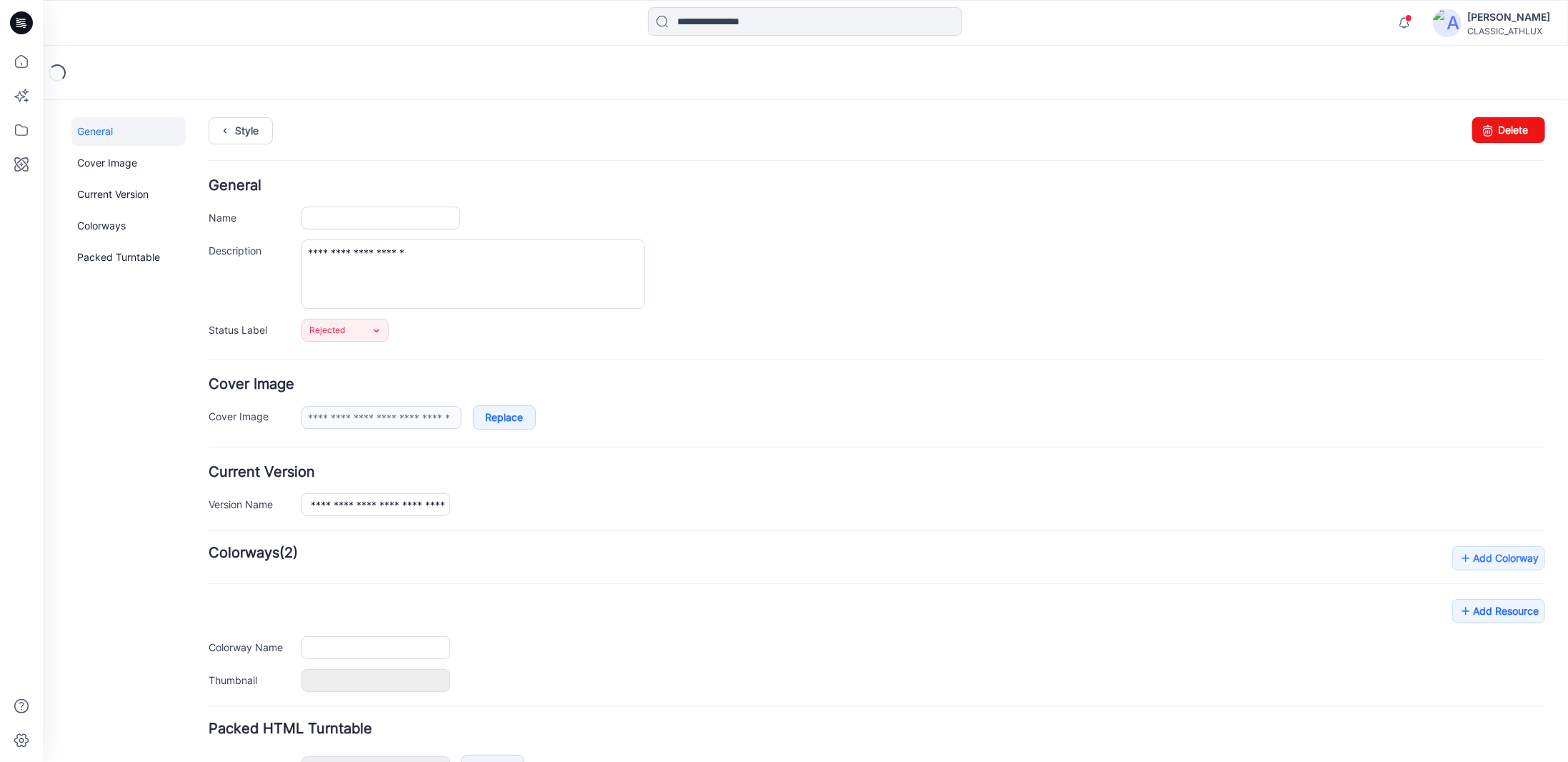
type input "**********"
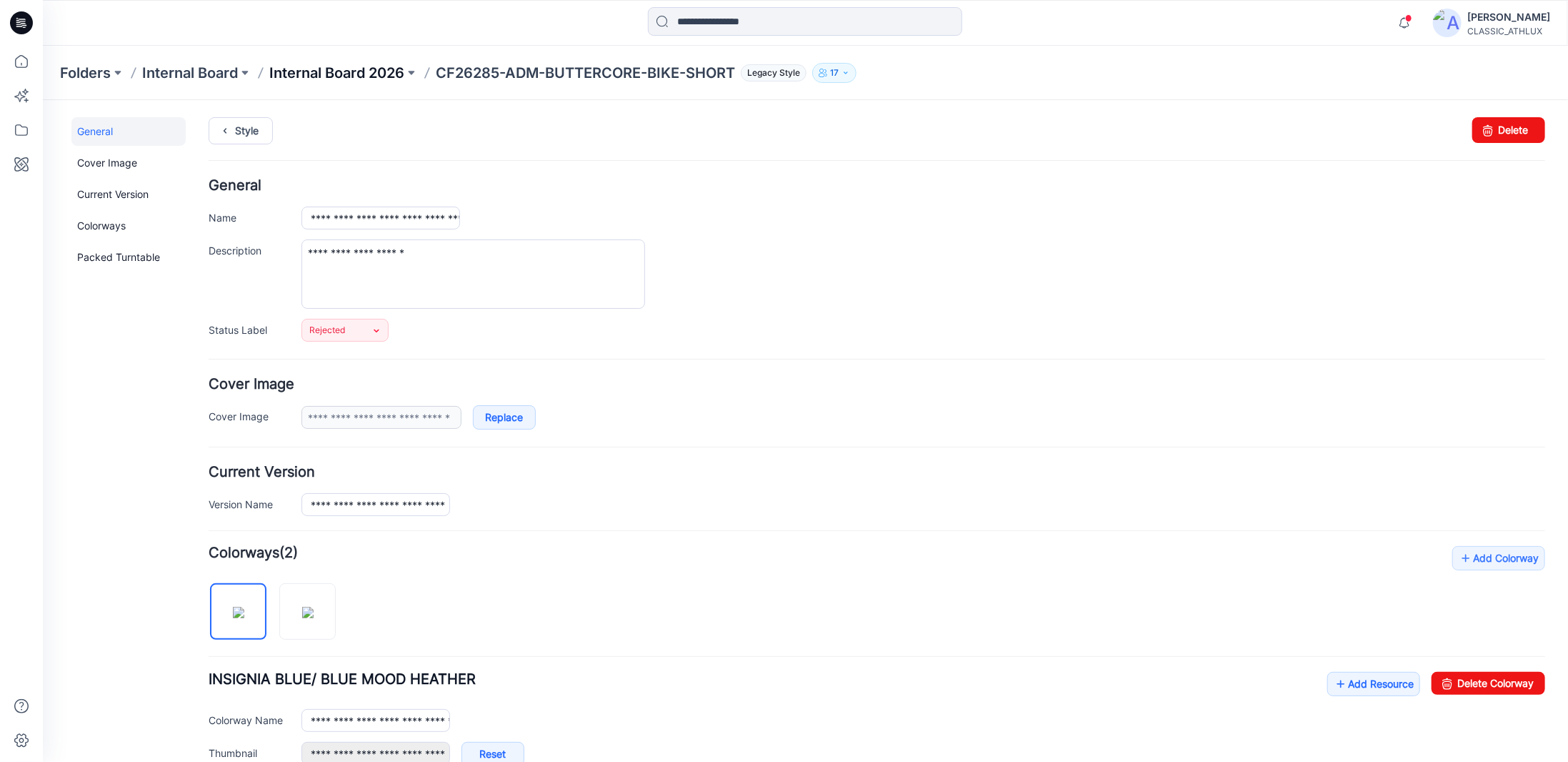
click at [329, 79] on p "Internal Board 2026" at bounding box center [336, 73] width 135 height 20
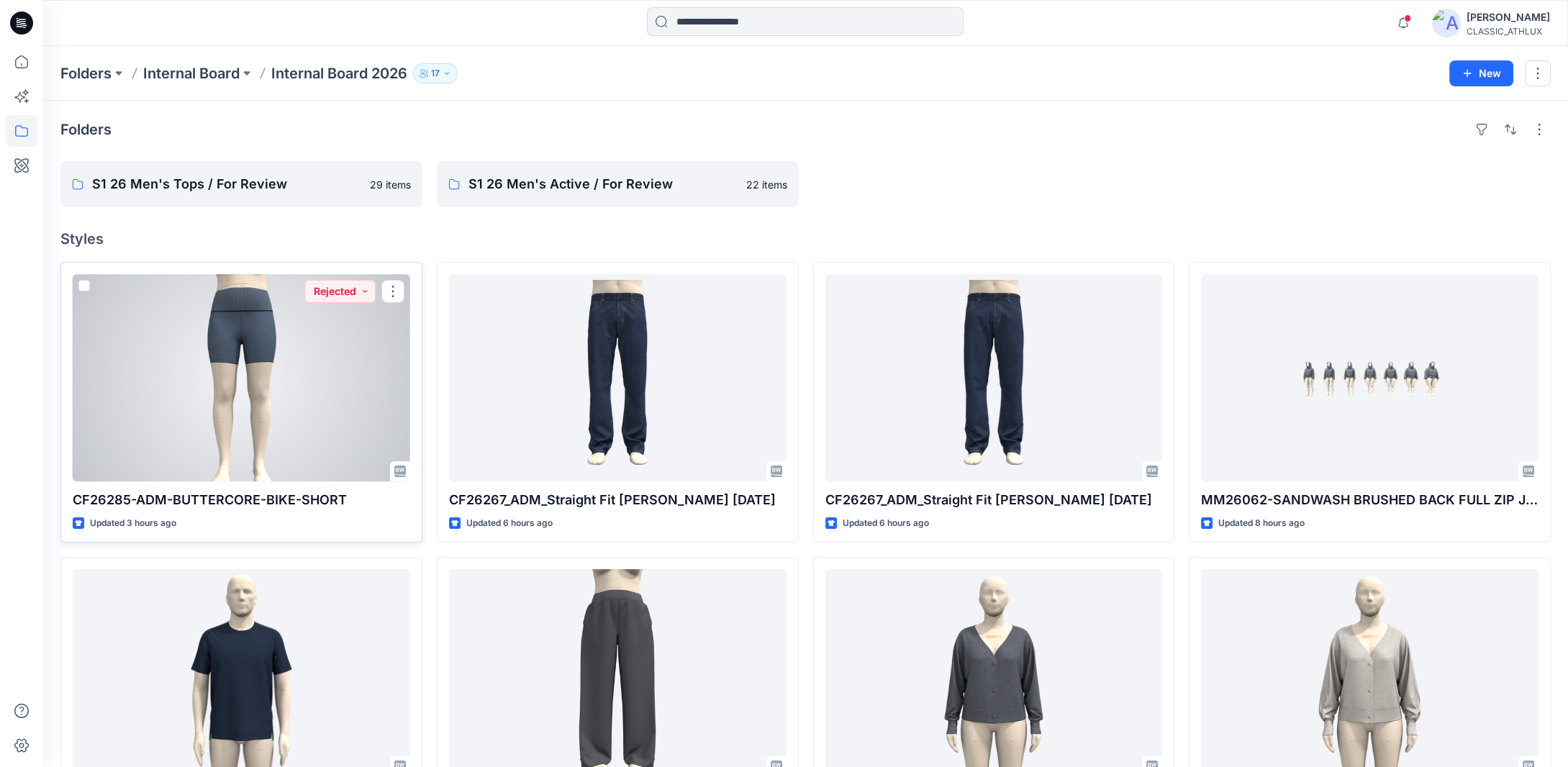
click at [213, 394] on div at bounding box center [241, 377] width 337 height 207
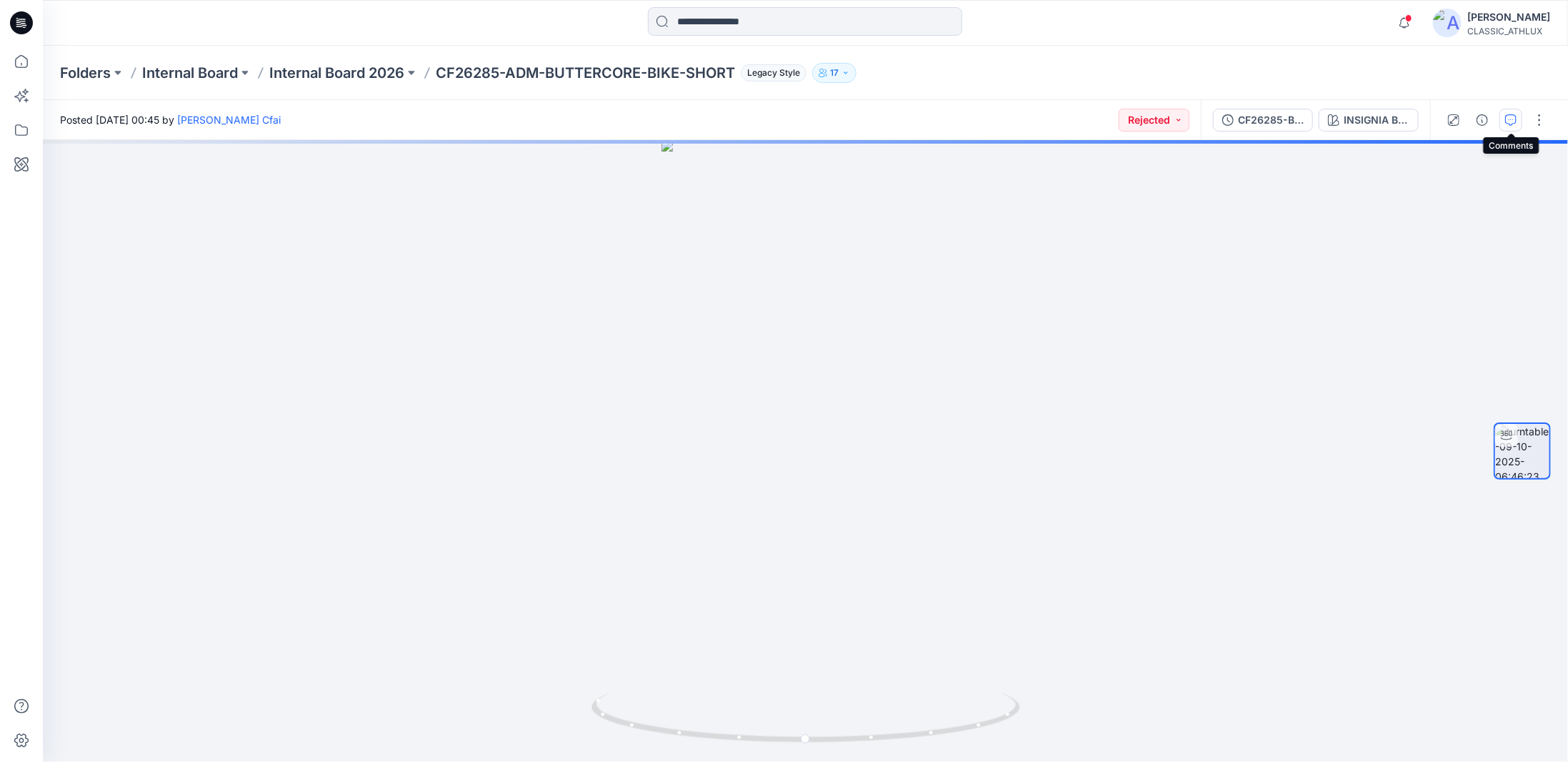
click at [1511, 125] on icon "button" at bounding box center [1511, 120] width 11 height 11
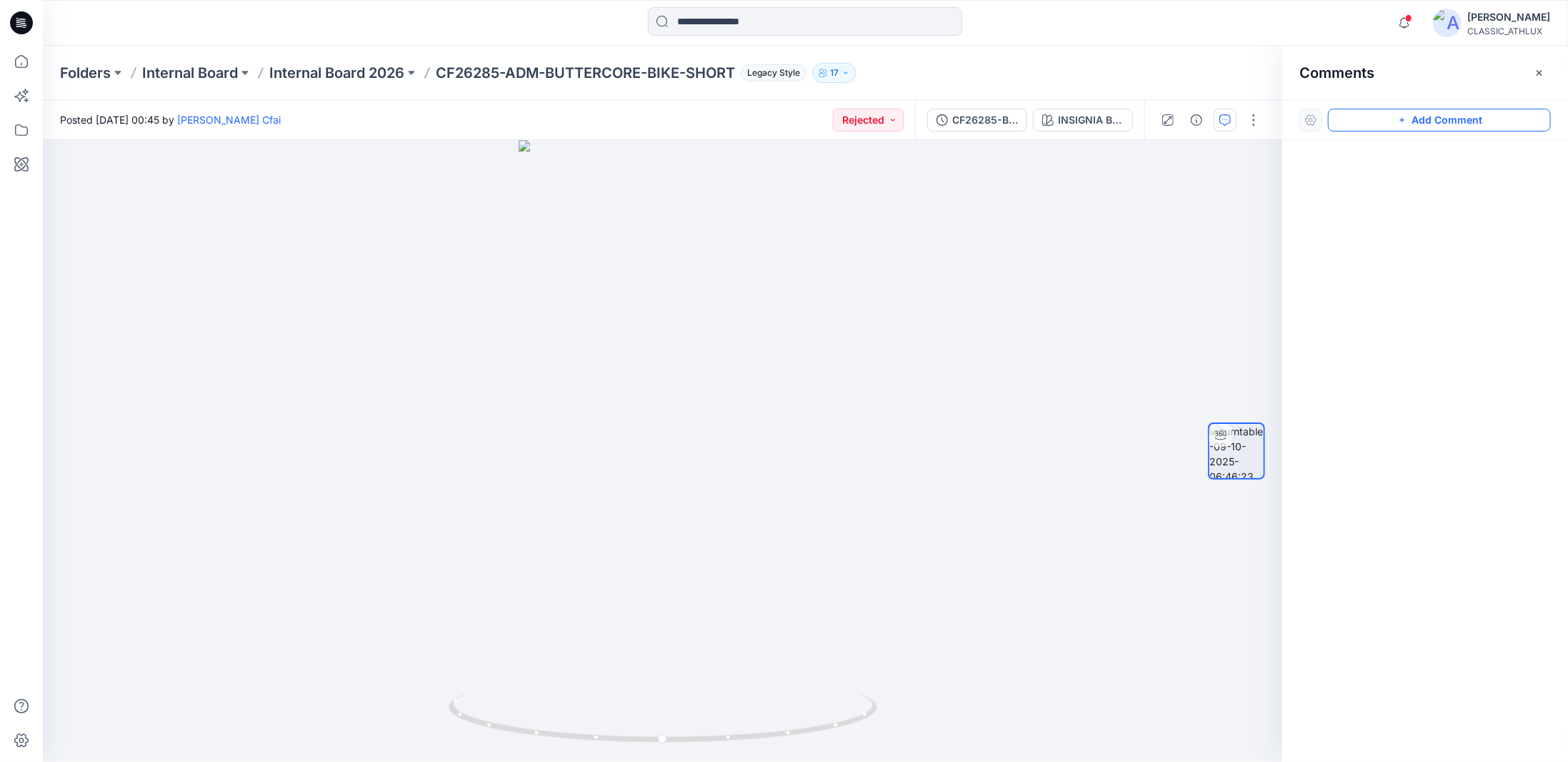
click at [1423, 124] on button "Add Comment" at bounding box center [1440, 120] width 223 height 23
click at [701, 267] on div "1" at bounding box center [663, 450] width 1239 height 621
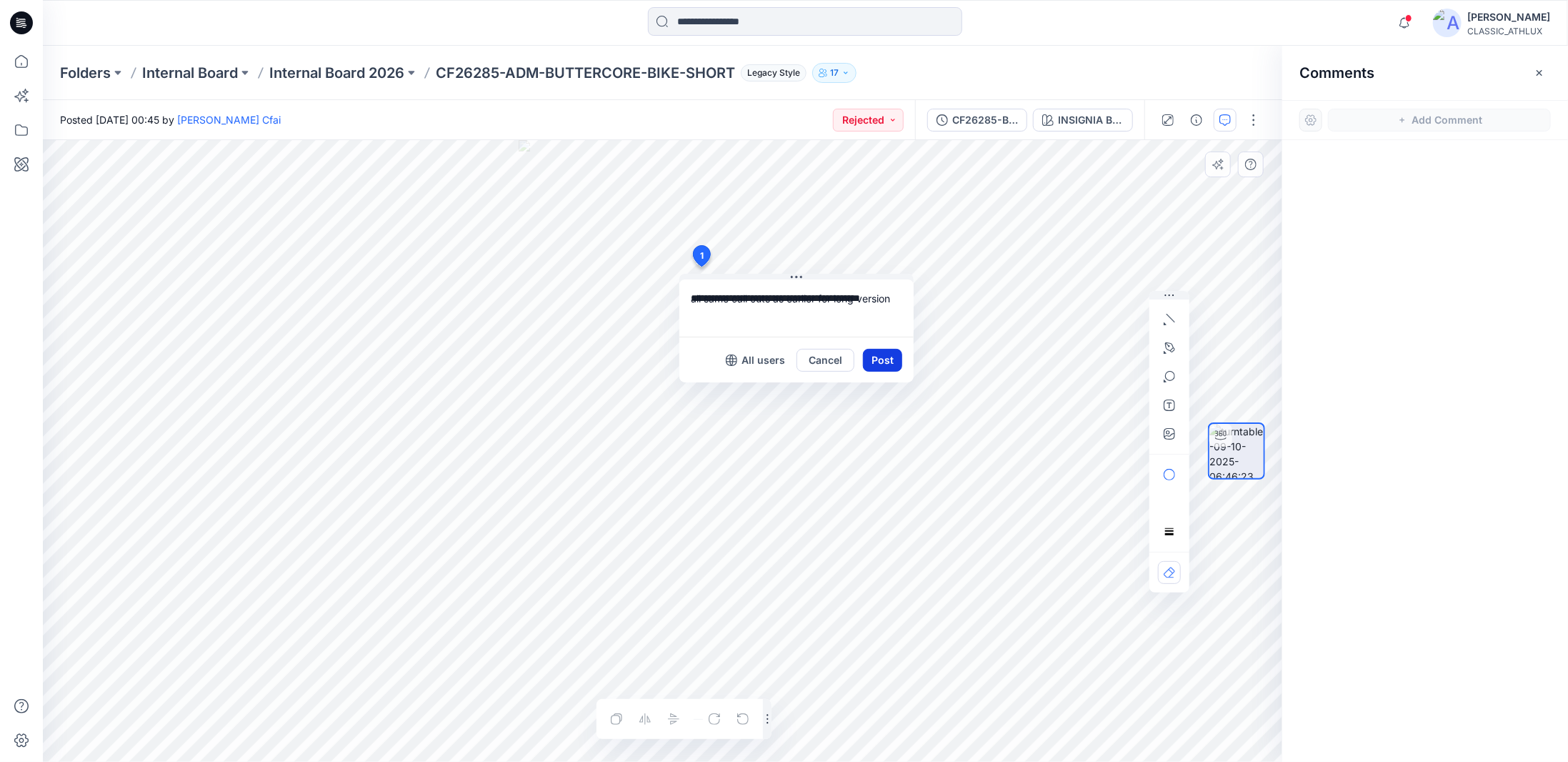
type textarea "**********"
click at [867, 355] on button "Post" at bounding box center [882, 360] width 39 height 23
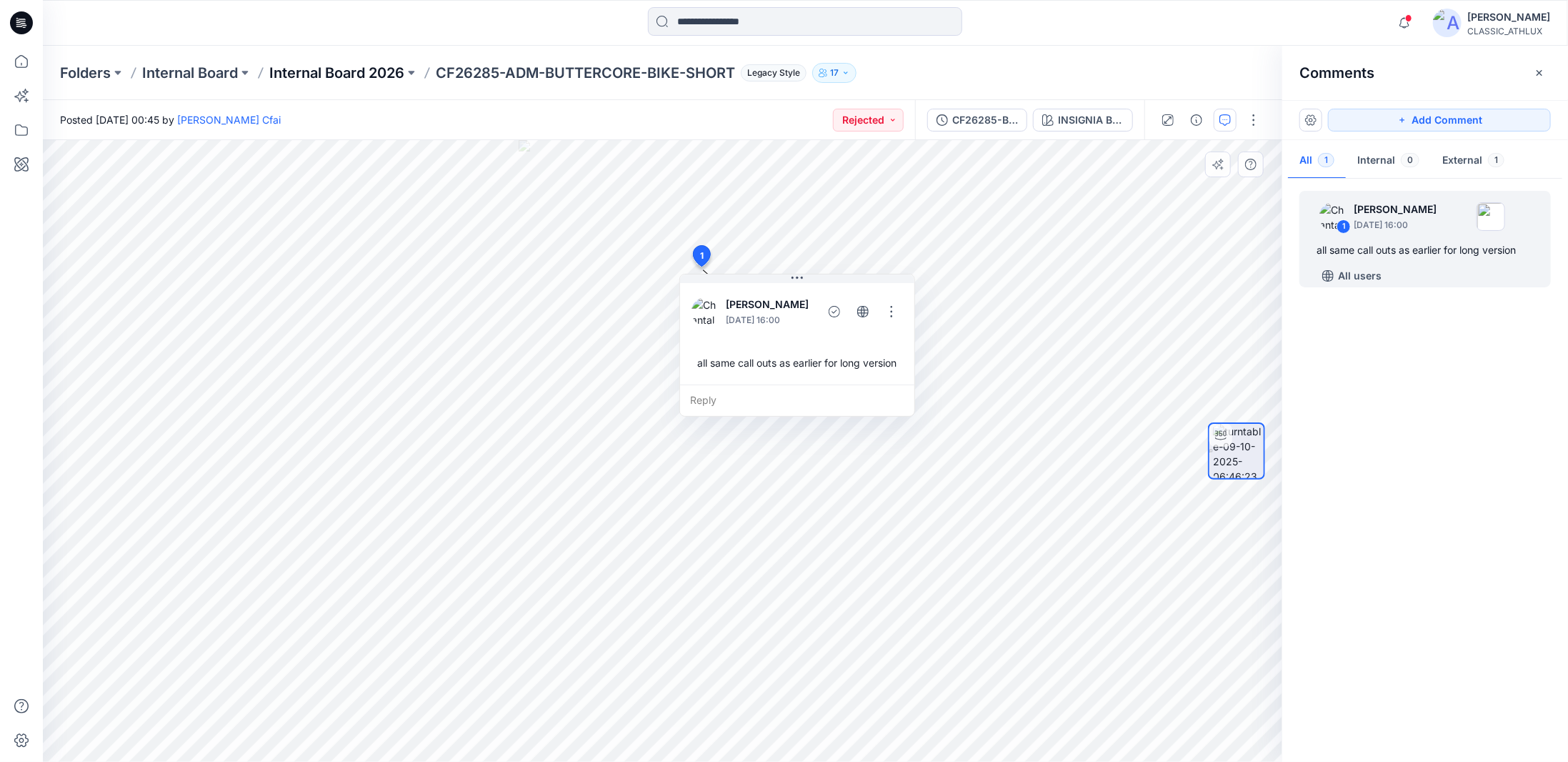
click at [343, 69] on p "Internal Board 2026" at bounding box center [336, 73] width 135 height 20
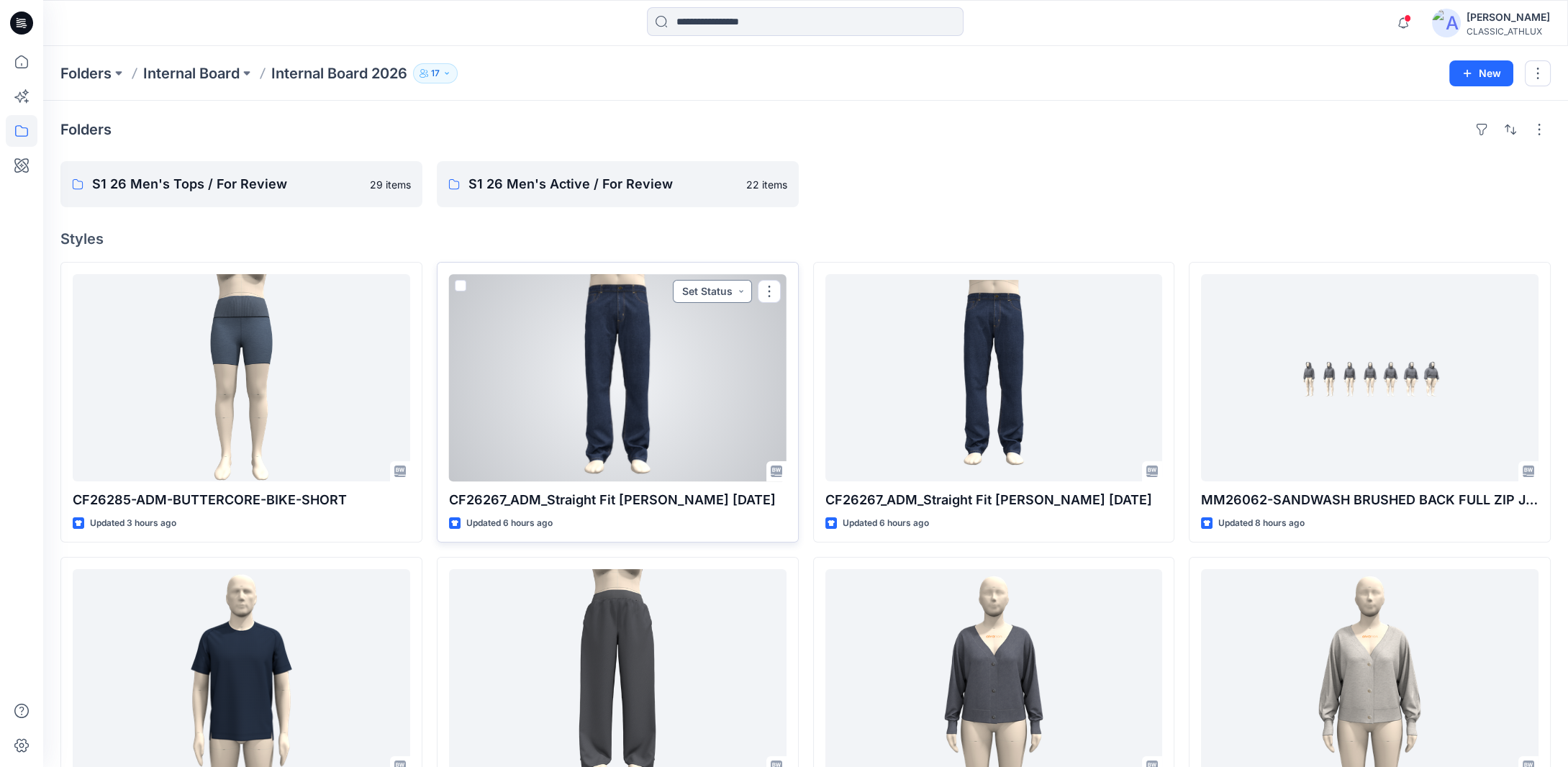
click at [744, 292] on button "Set Status" at bounding box center [712, 292] width 79 height 23
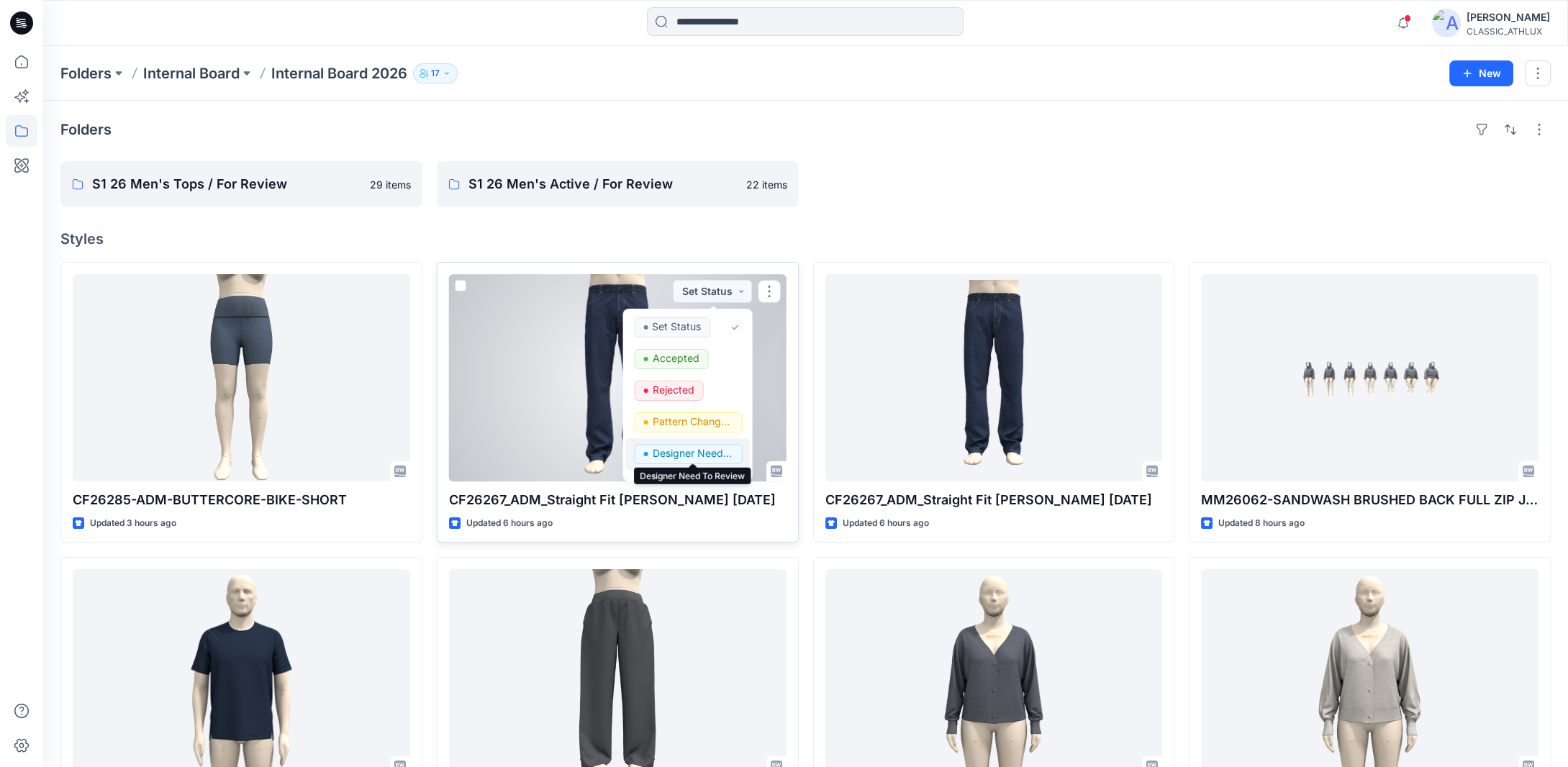
click at [706, 455] on p "Designer Need To Review" at bounding box center [692, 453] width 81 height 18
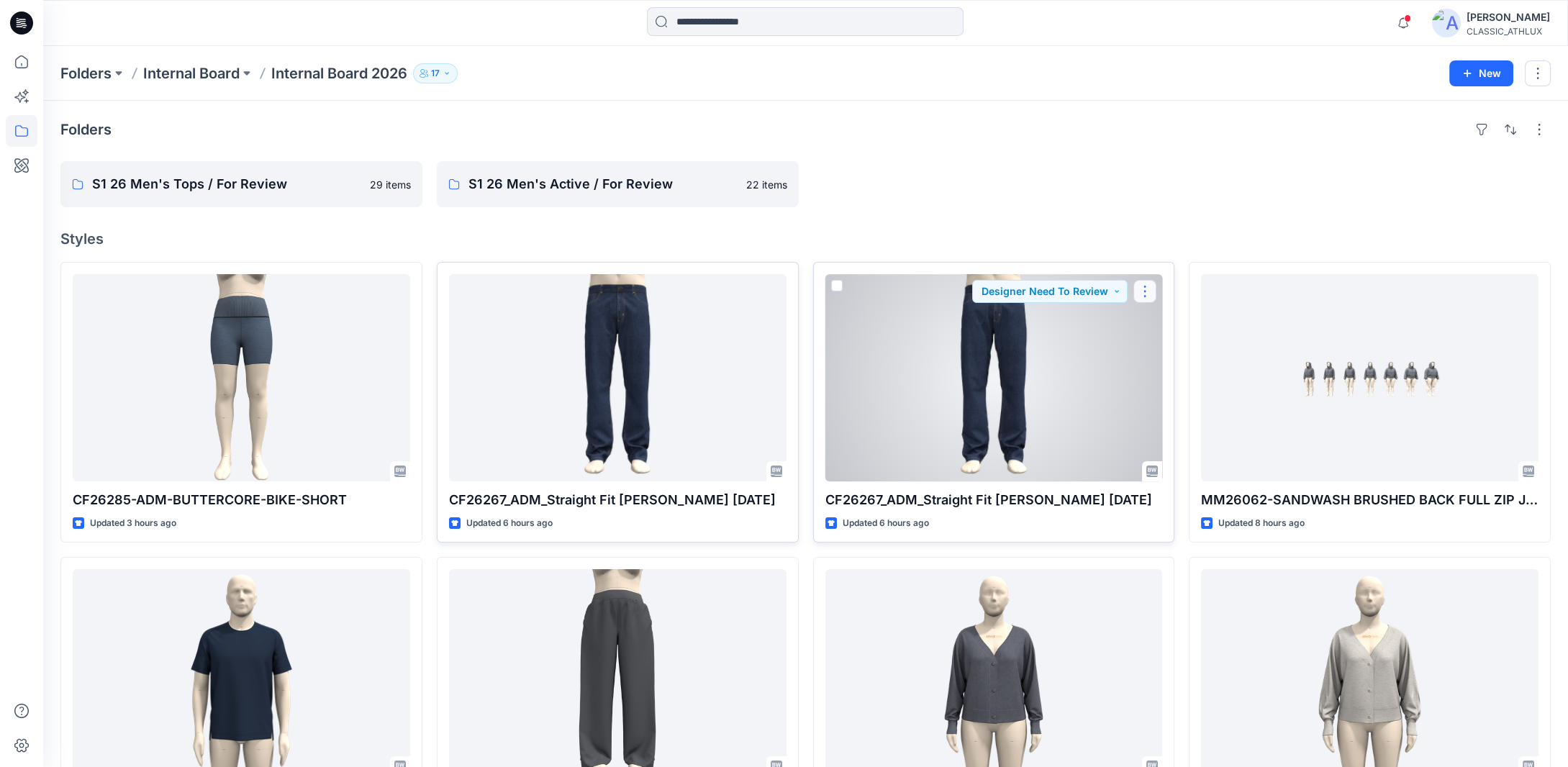
click at [1143, 293] on button "button" at bounding box center [1145, 292] width 23 height 23
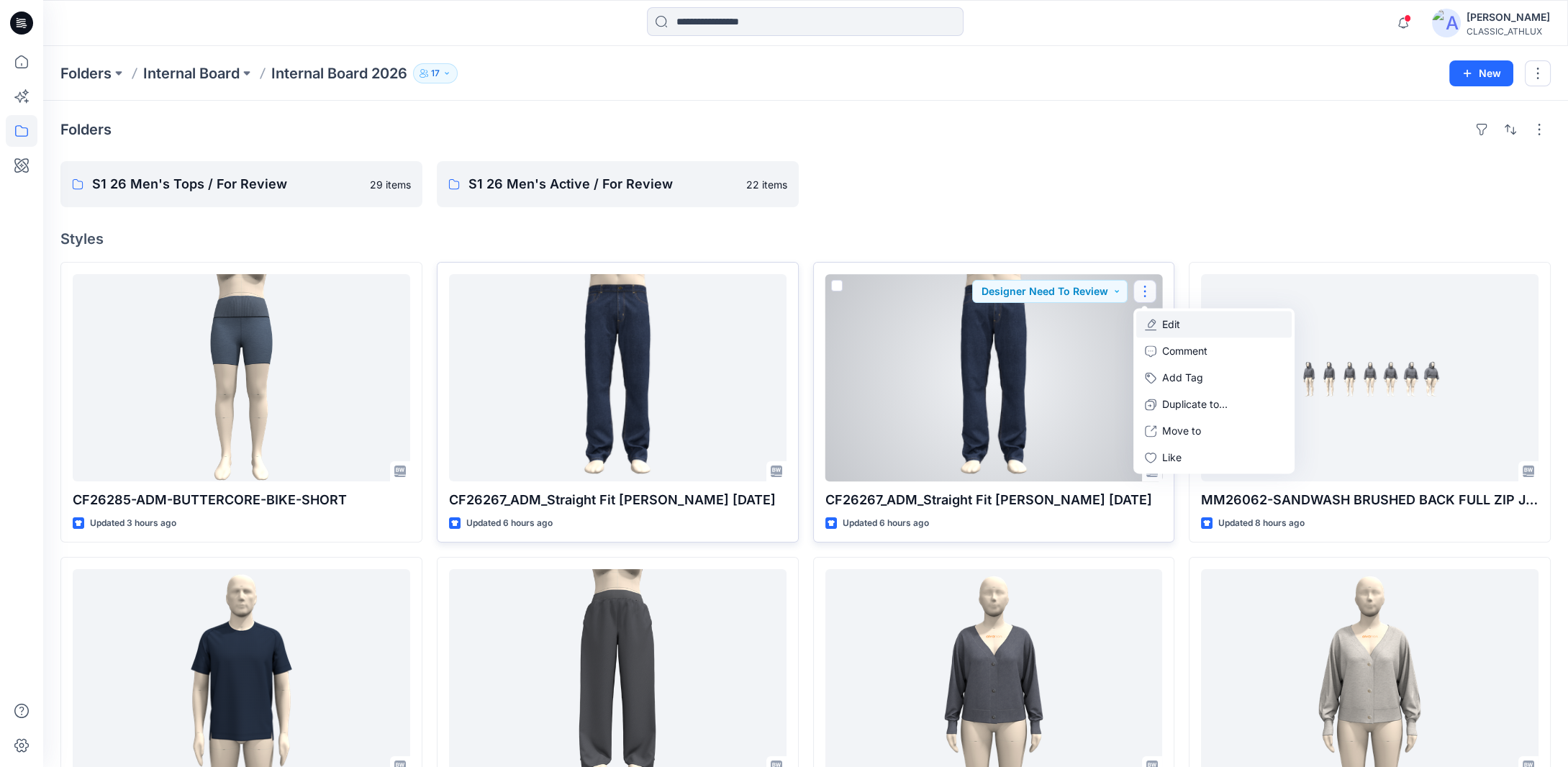
click at [1175, 315] on button "Edit" at bounding box center [1214, 324] width 155 height 27
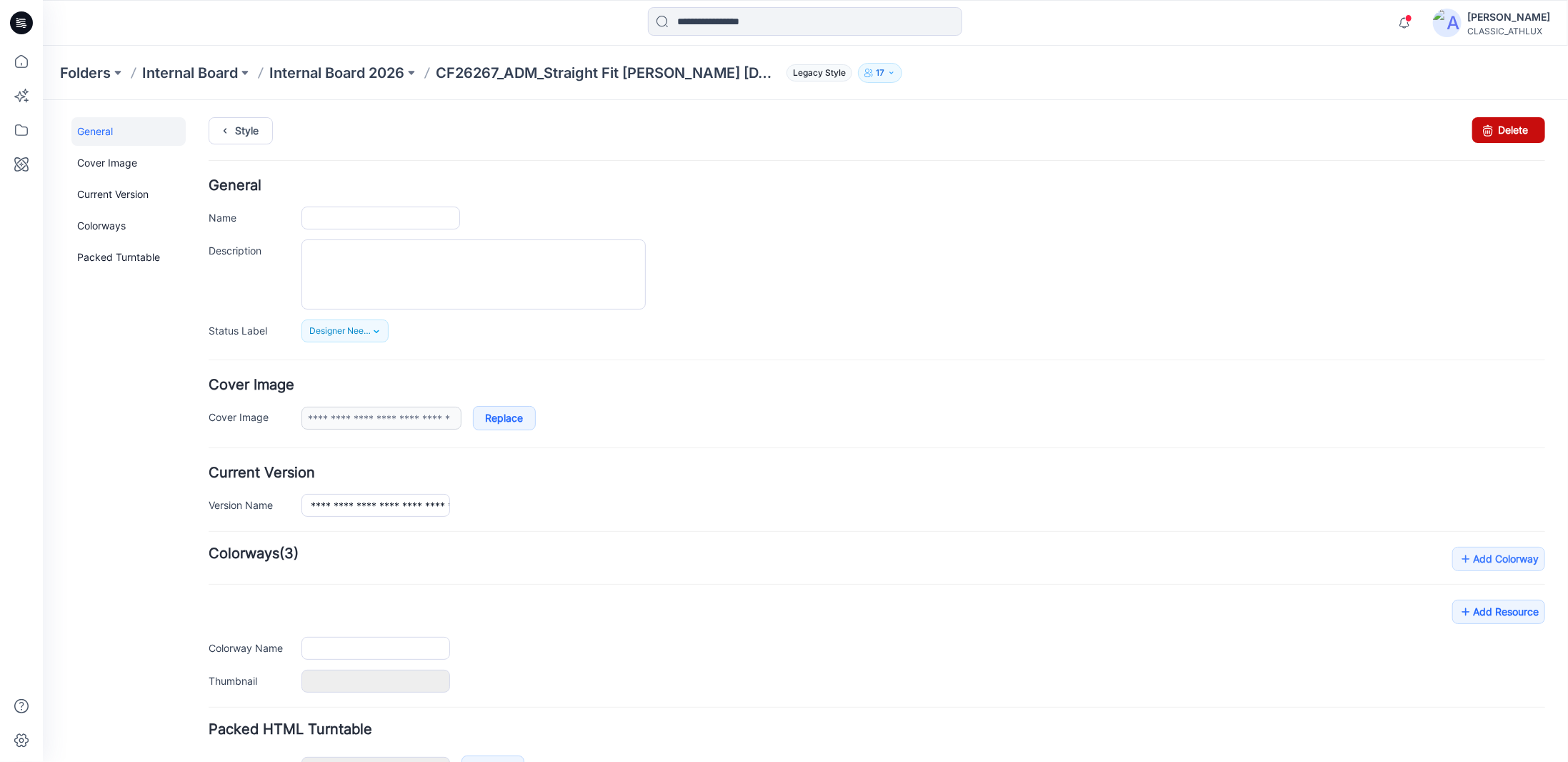
type input "**********"
click at [1511, 121] on link "Delete" at bounding box center [1508, 129] width 73 height 26
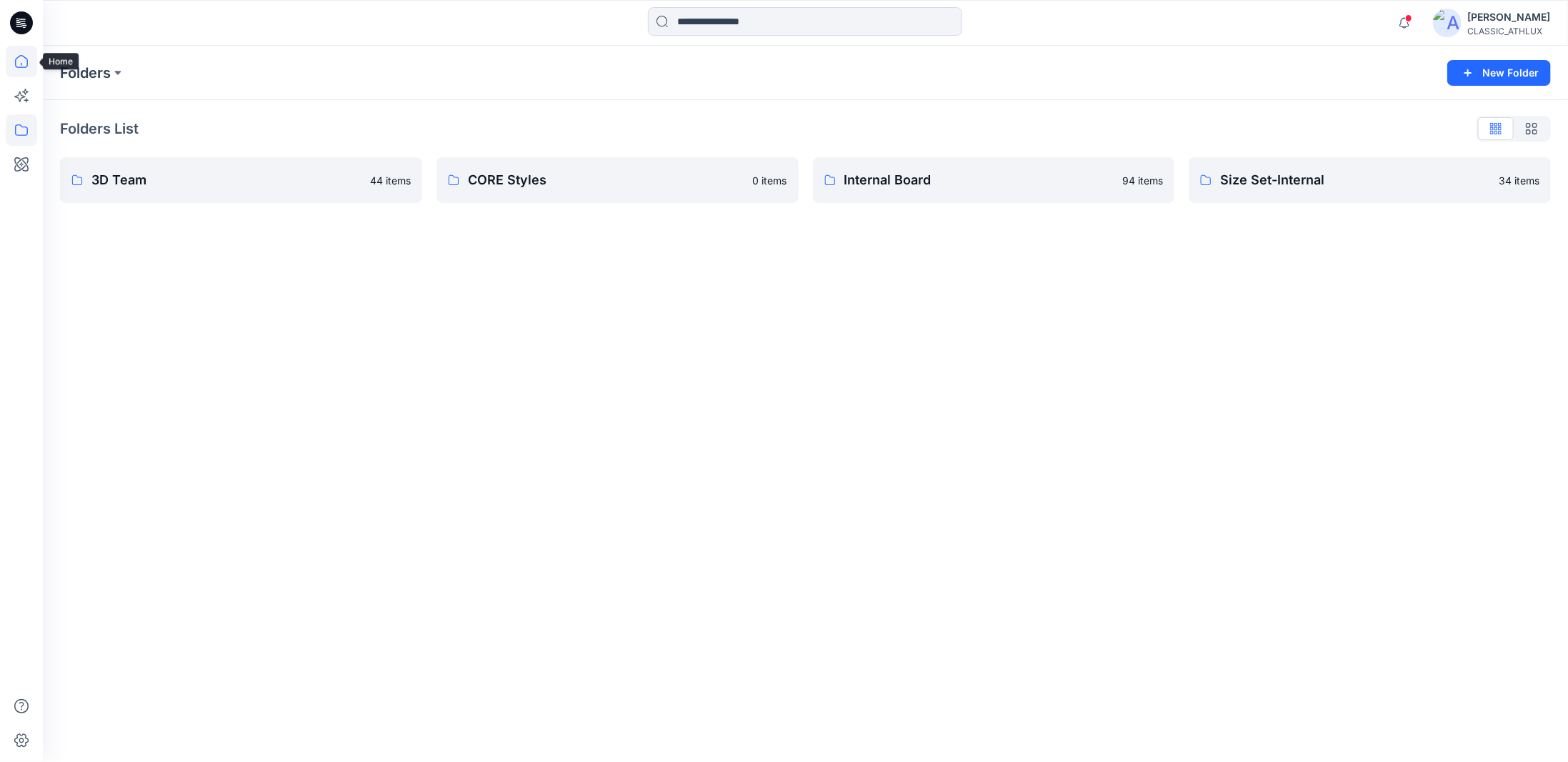
click at [24, 60] on icon at bounding box center [21, 61] width 31 height 31
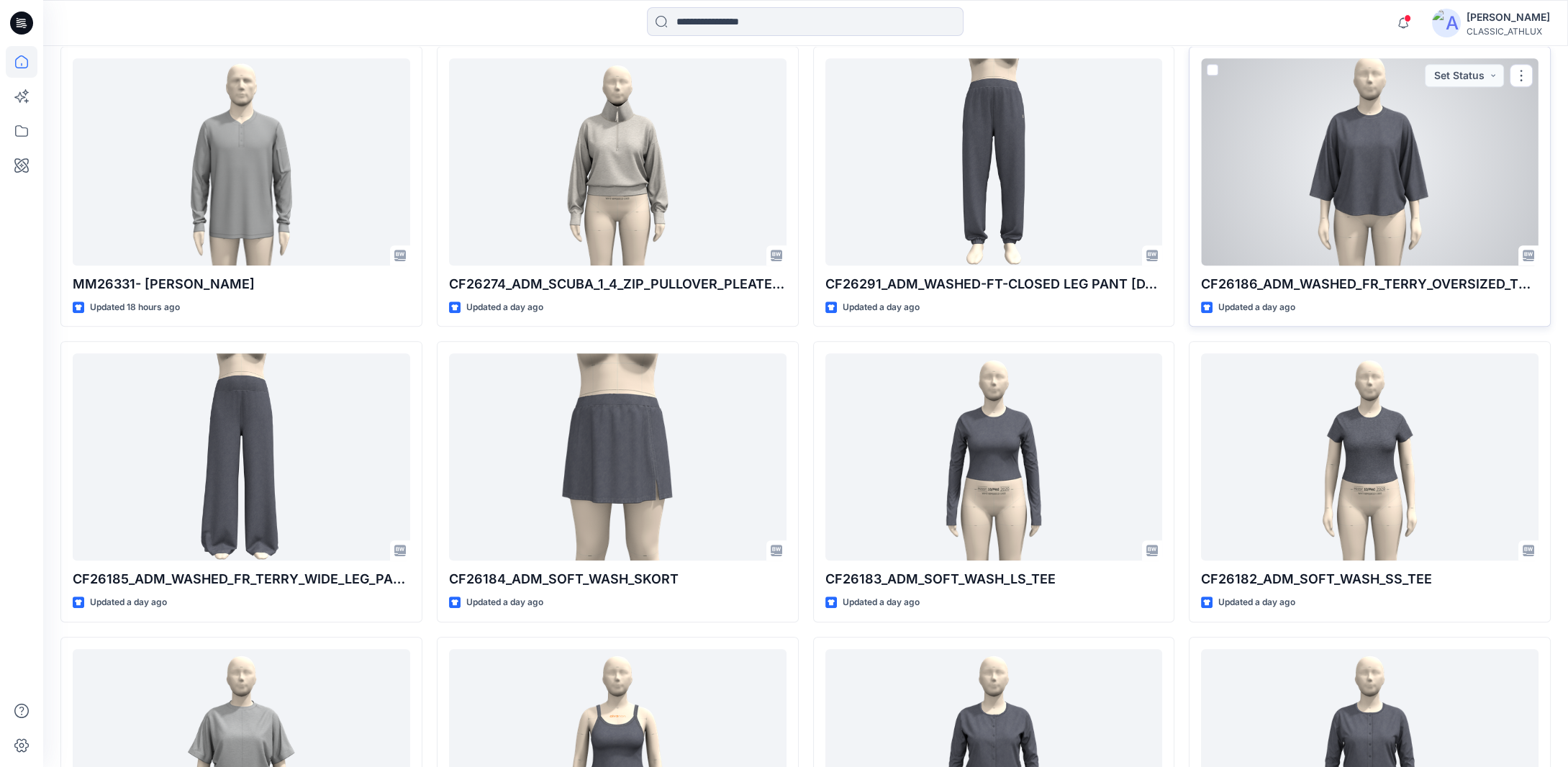
scroll to position [1310, 0]
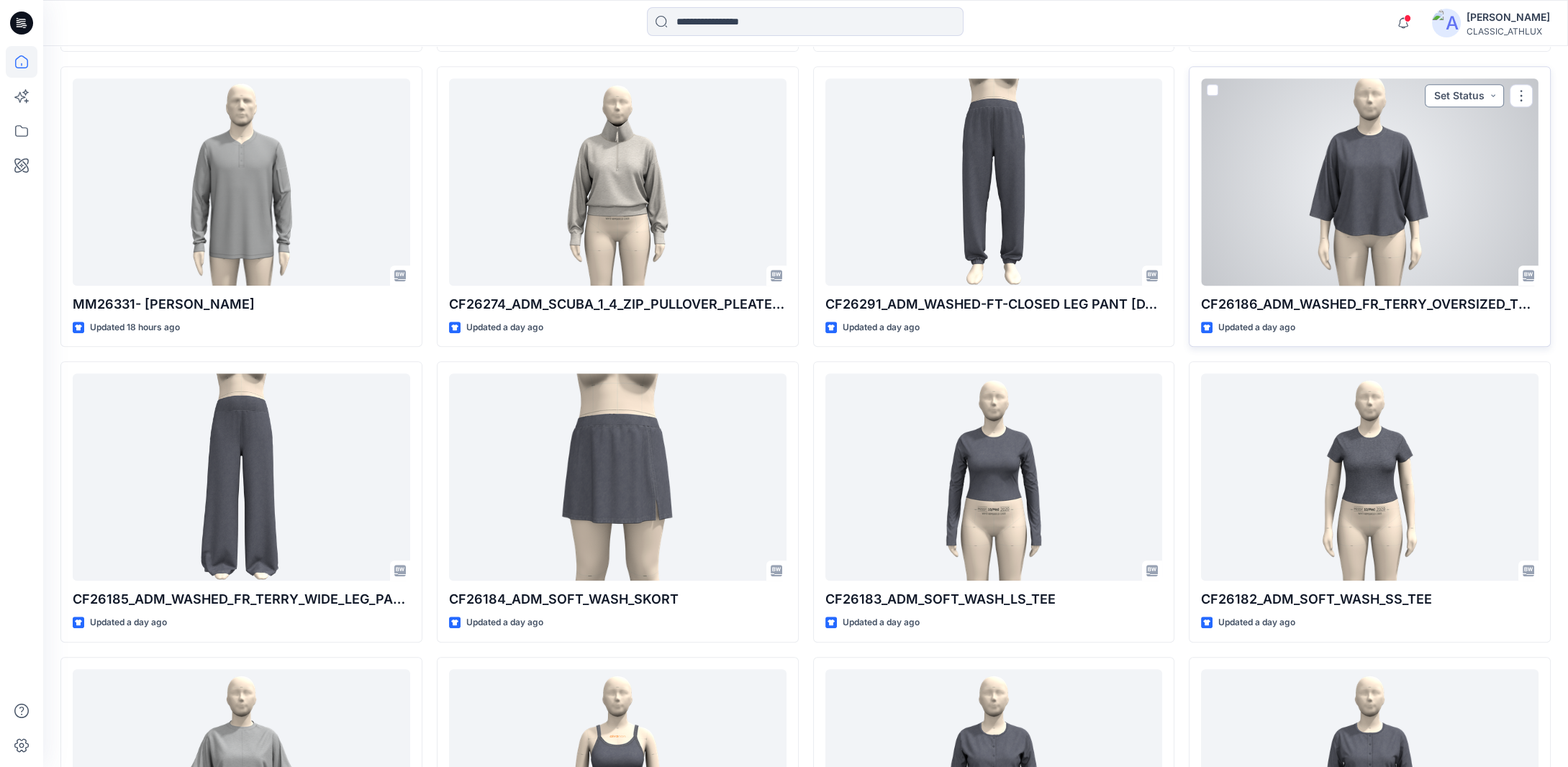
click at [1485, 90] on button "Set Status" at bounding box center [1464, 95] width 79 height 23
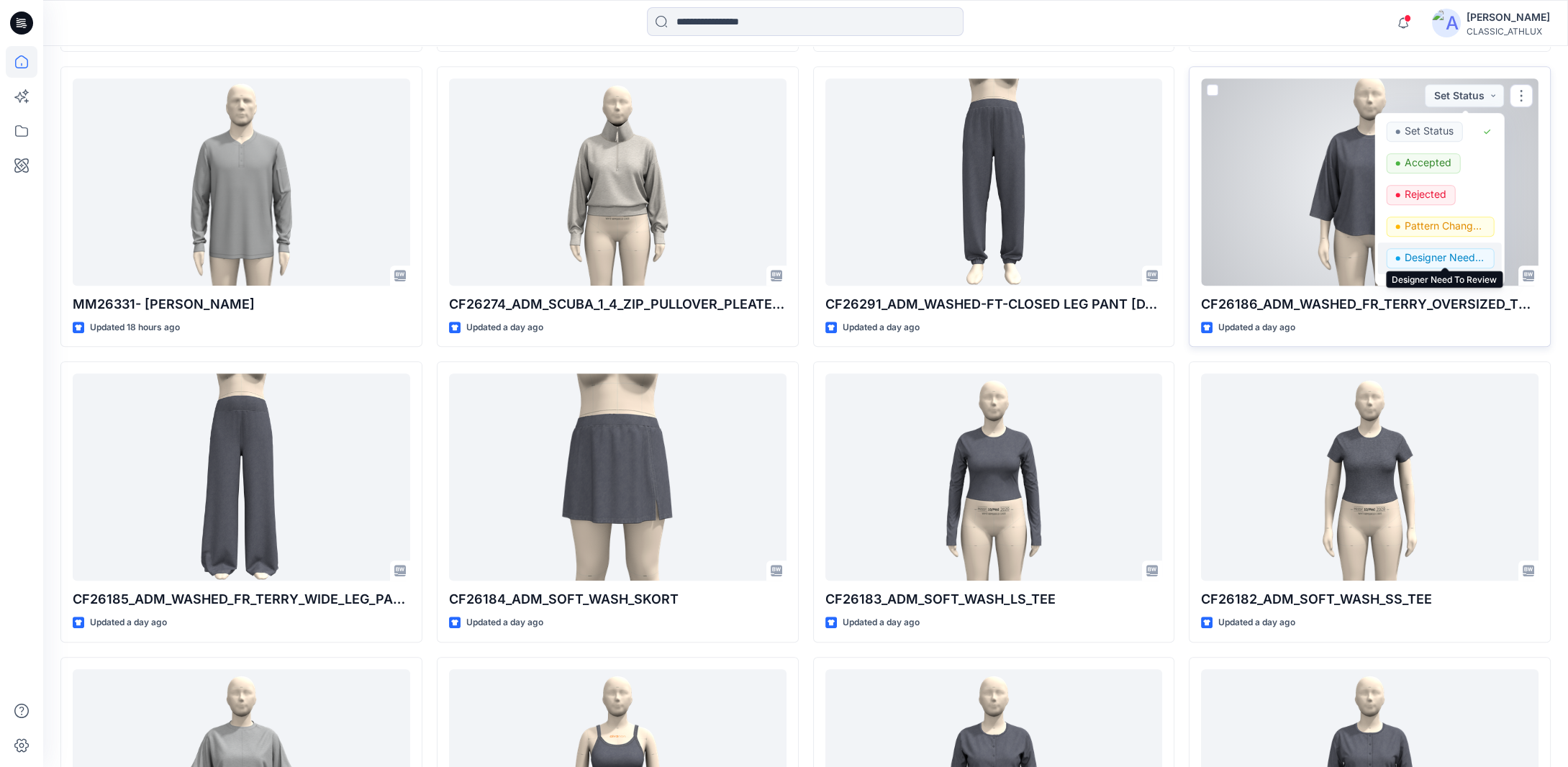
click at [1428, 255] on p "Designer Need To Review" at bounding box center [1445, 258] width 81 height 18
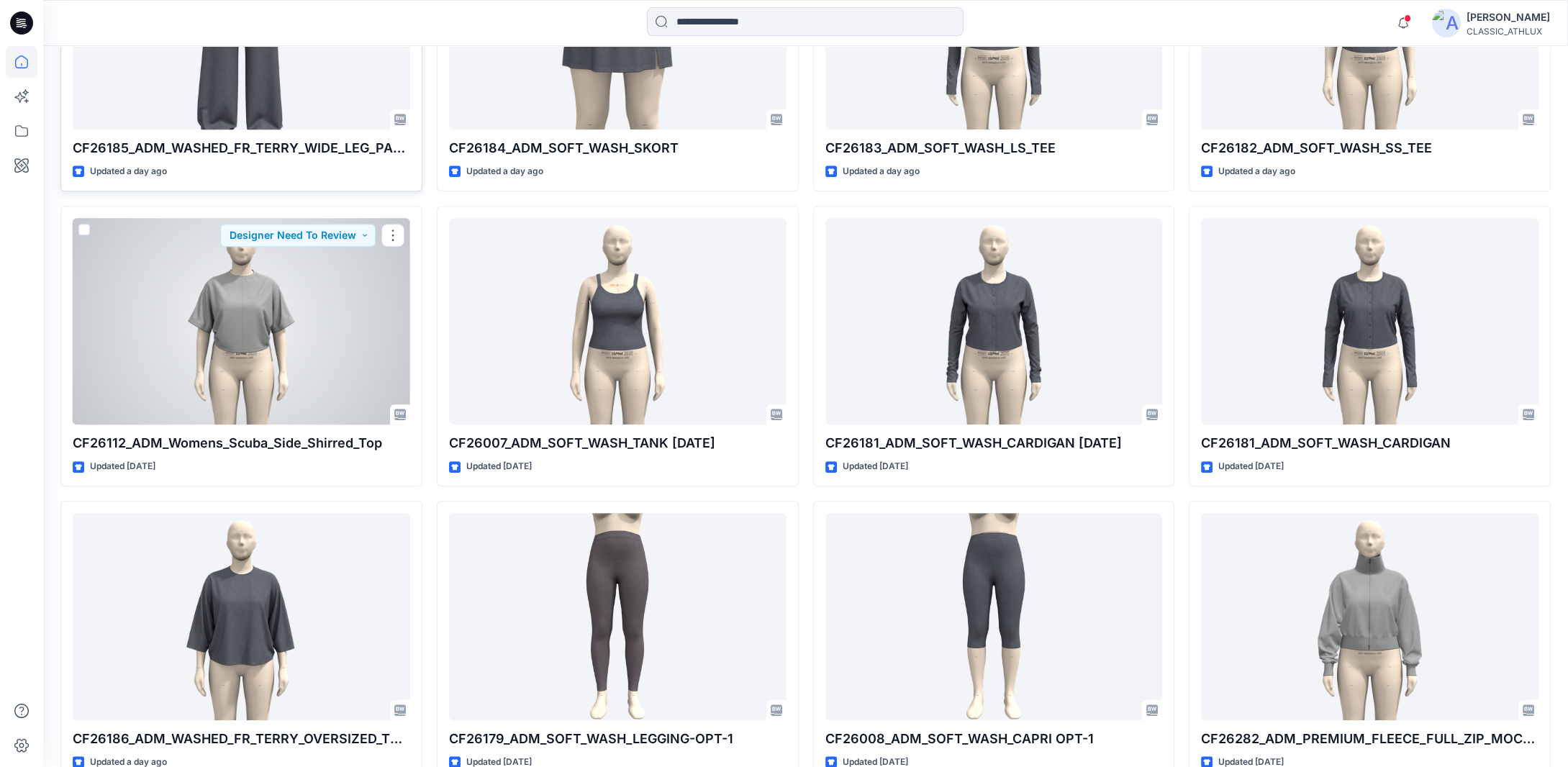
scroll to position [1814, 0]
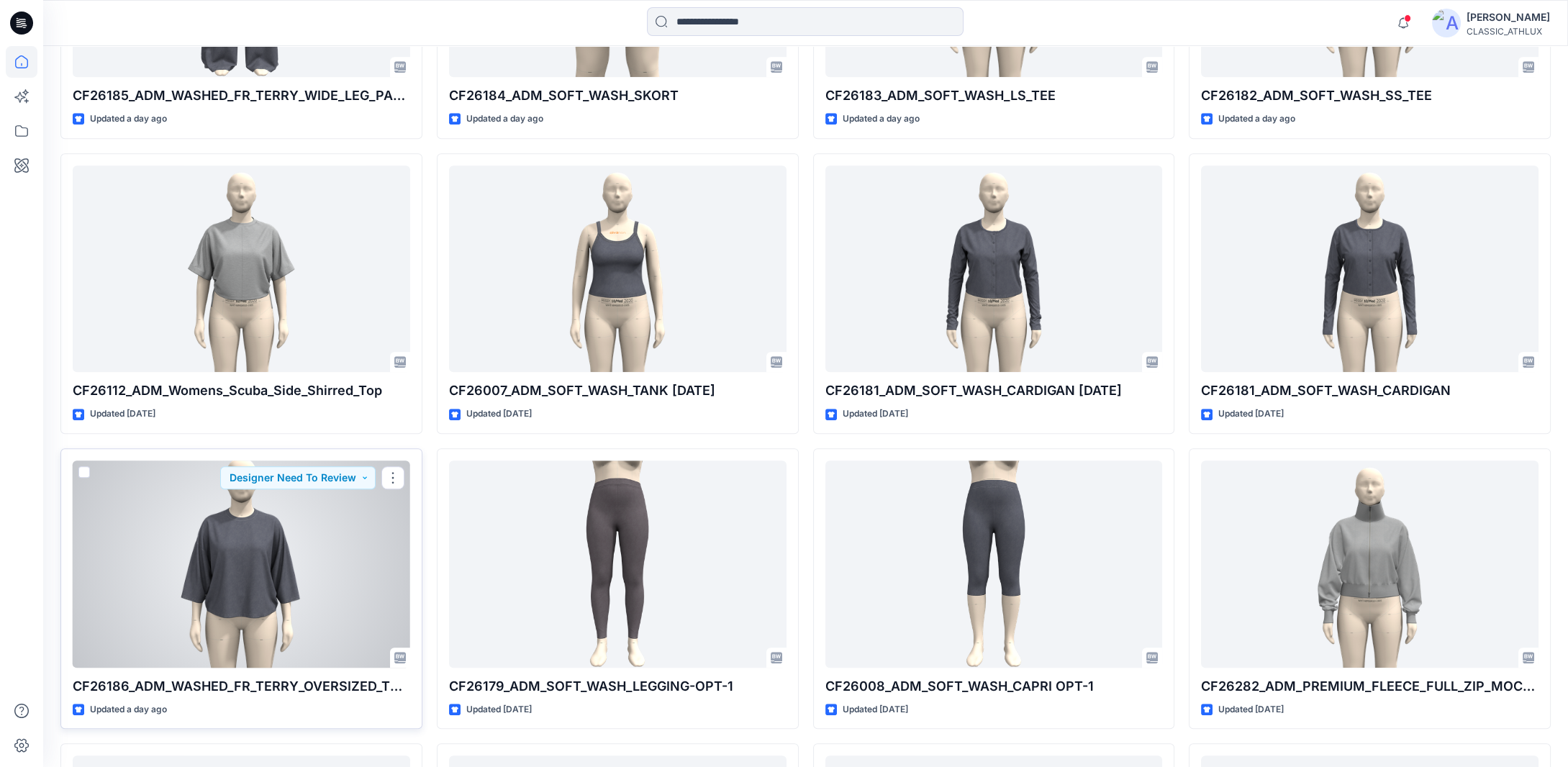
click at [299, 575] on div at bounding box center [241, 563] width 337 height 207
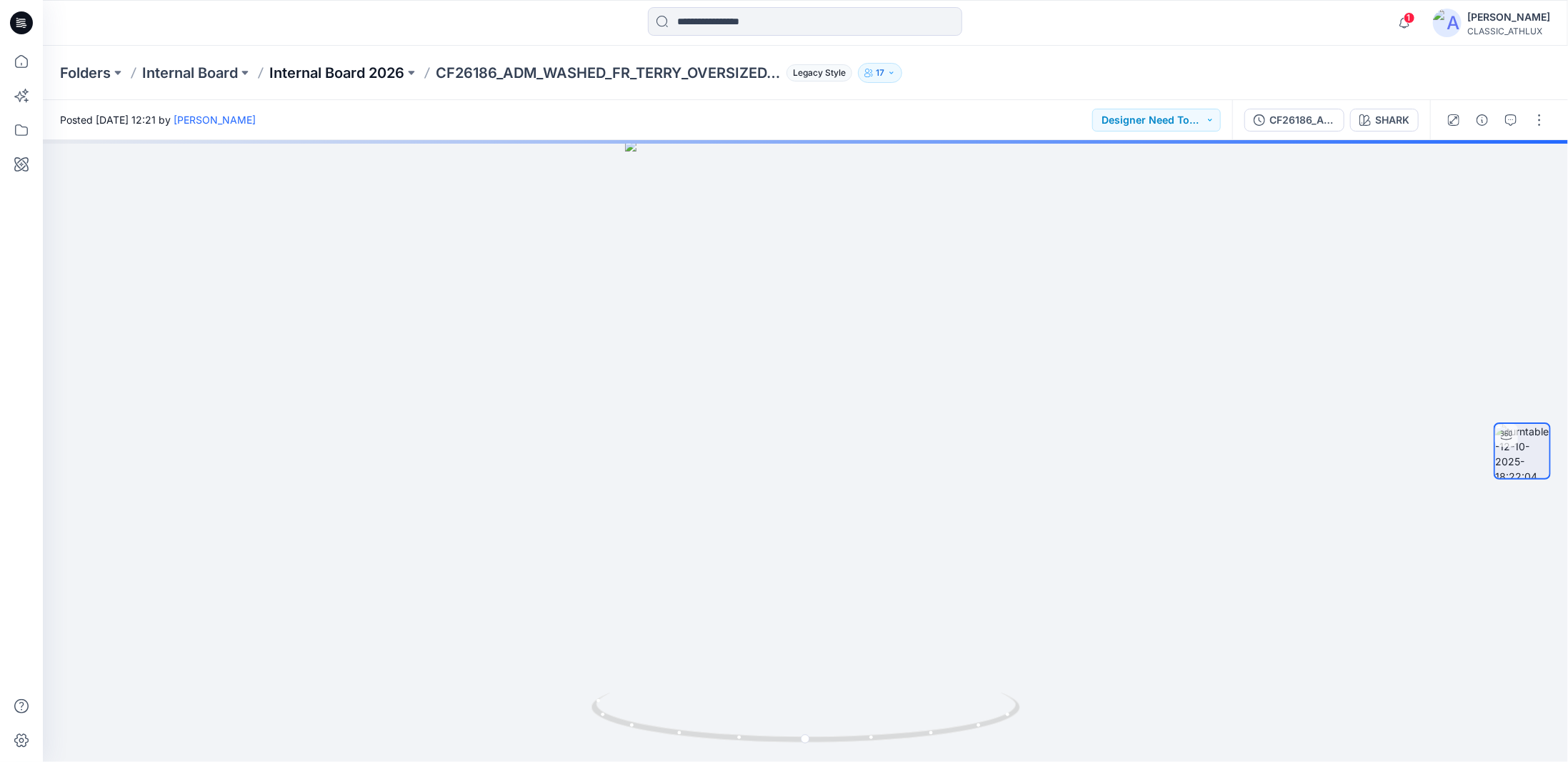
click at [316, 71] on p "Internal Board 2026" at bounding box center [336, 73] width 135 height 20
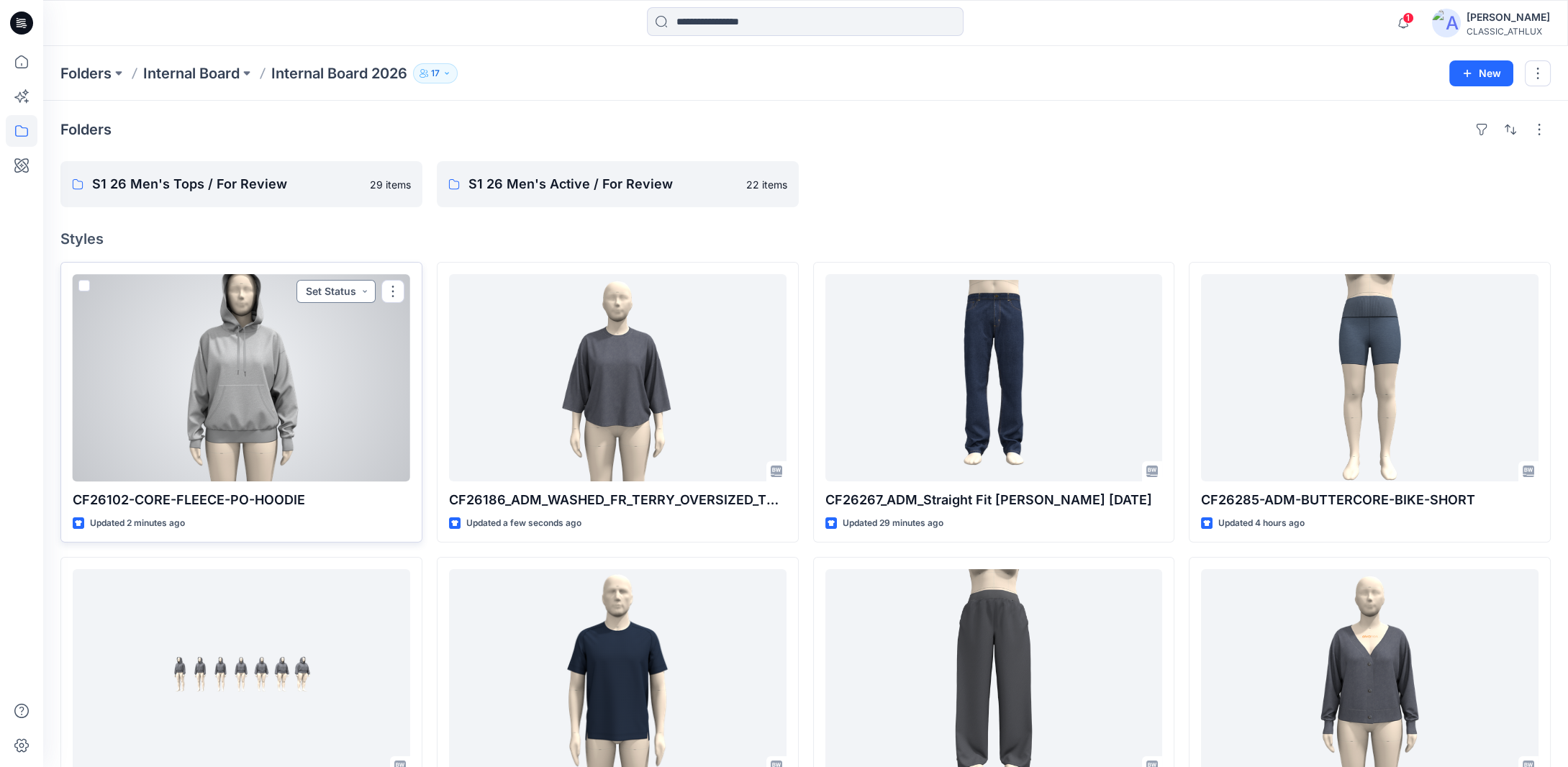
click at [362, 293] on button "Set Status" at bounding box center [336, 292] width 79 height 23
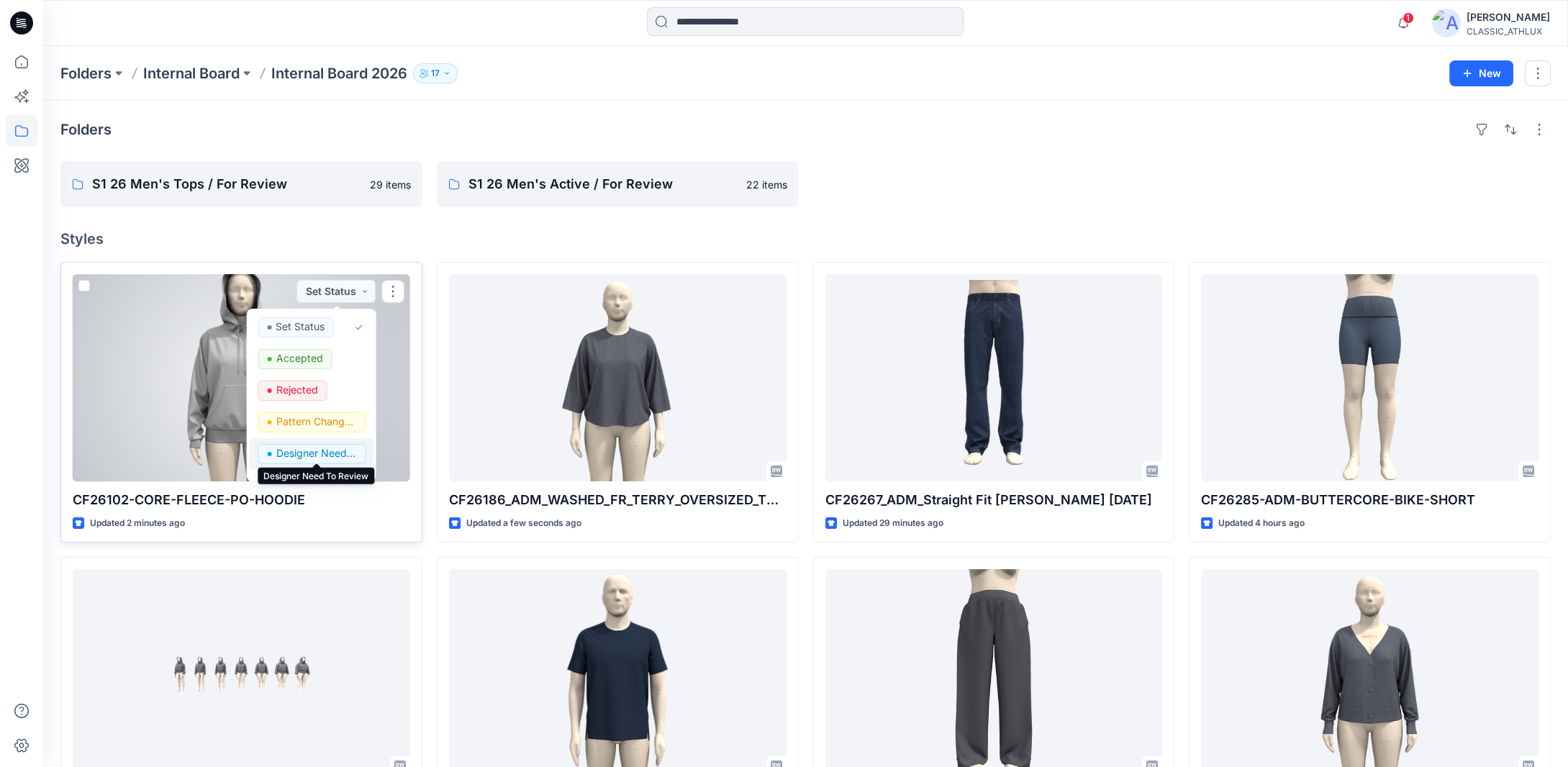
click at [321, 456] on p "Designer Need To Review" at bounding box center [316, 453] width 81 height 18
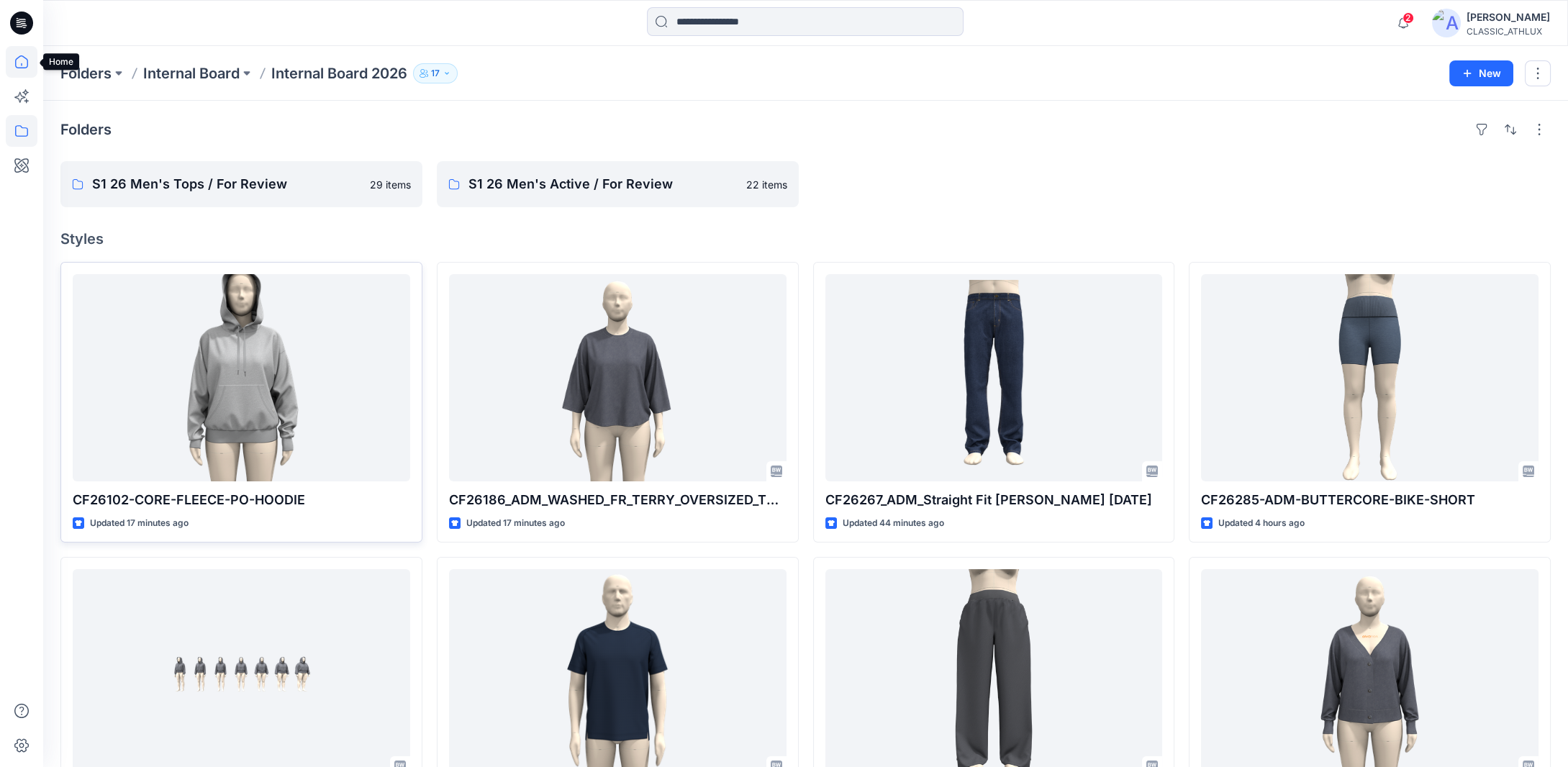
click at [27, 58] on icon at bounding box center [21, 62] width 32 height 32
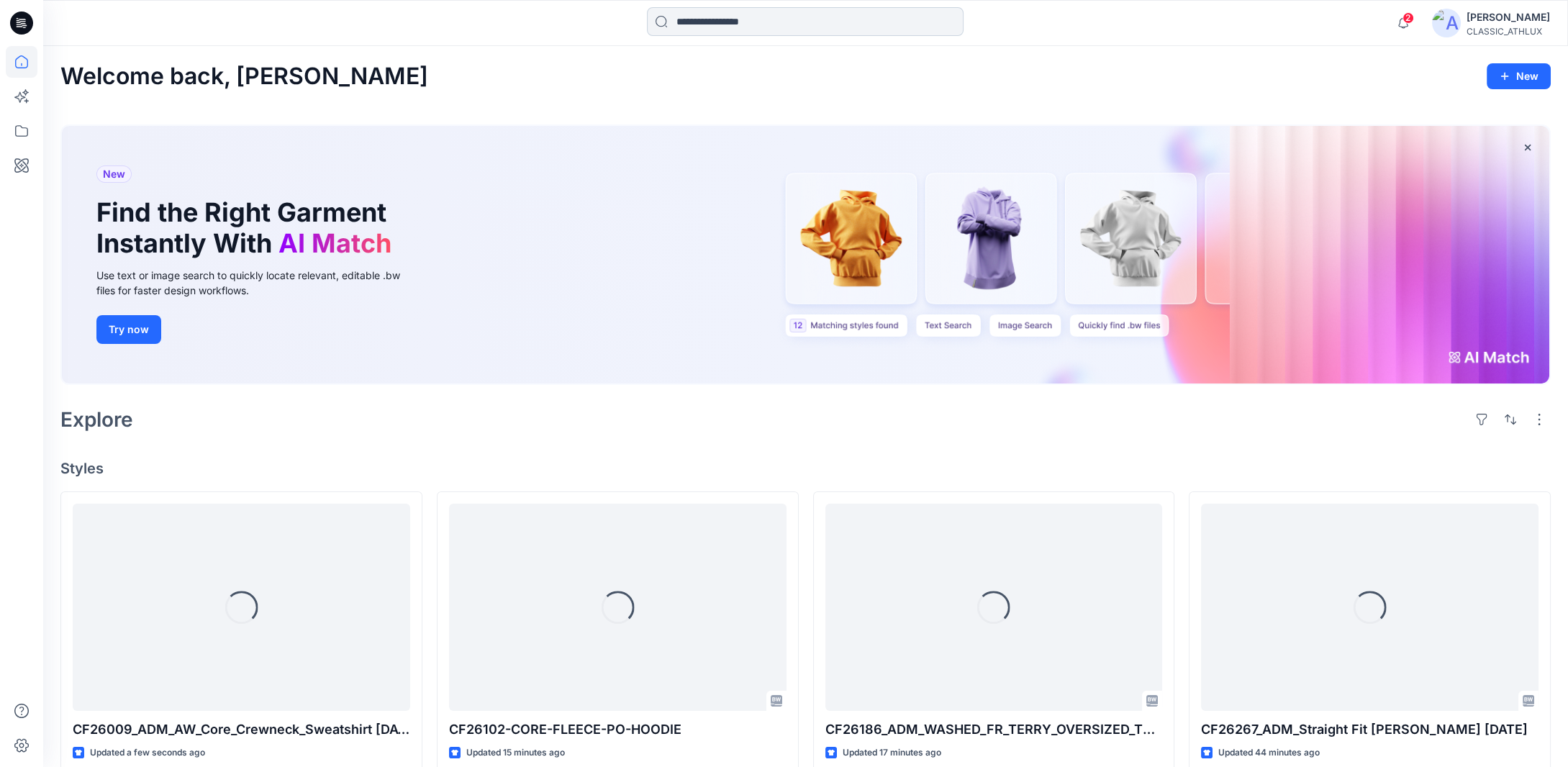
click at [697, 25] on input at bounding box center [804, 21] width 316 height 28
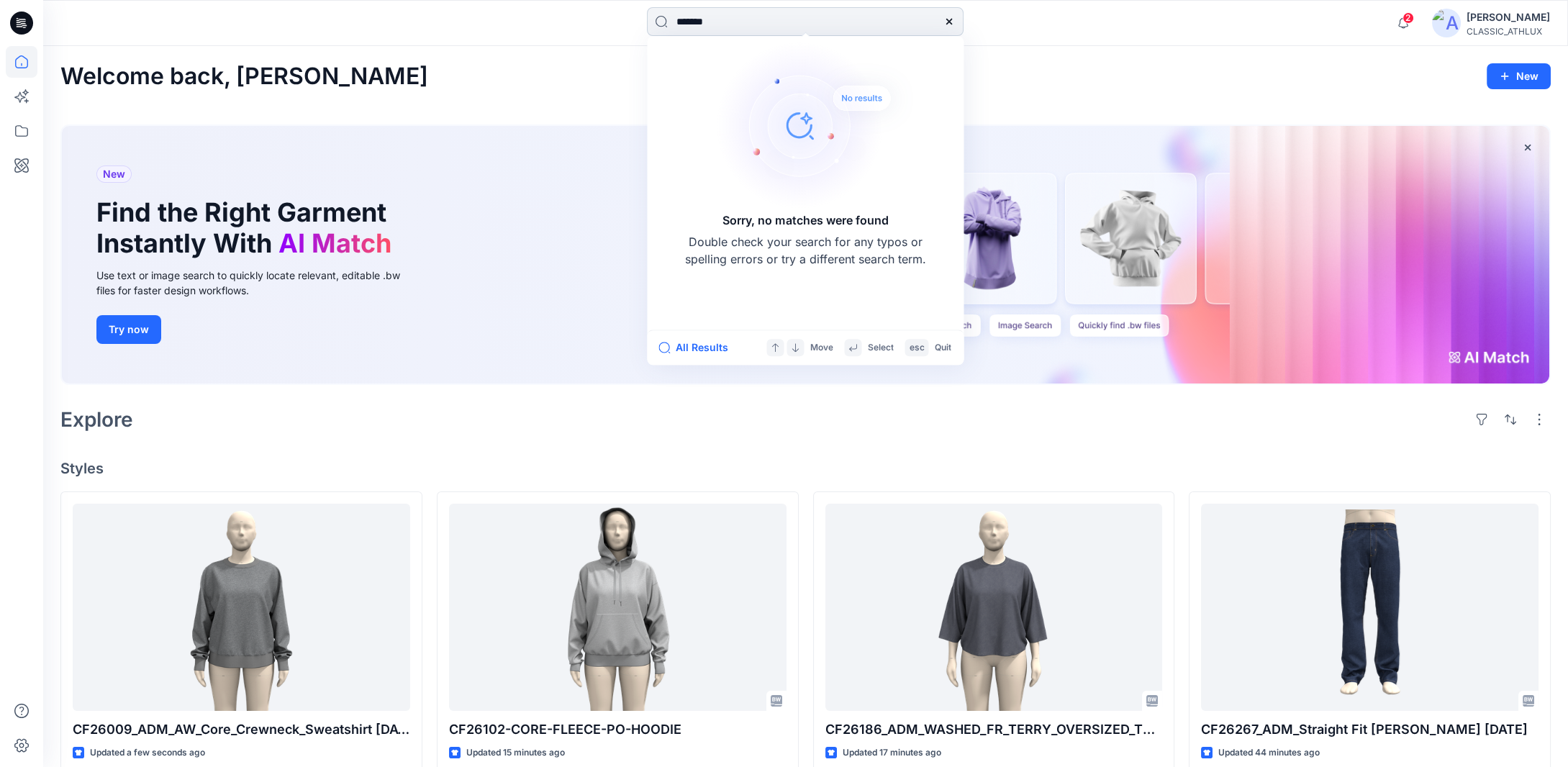
click at [740, 20] on input "*******" at bounding box center [804, 21] width 316 height 28
type input "*******"
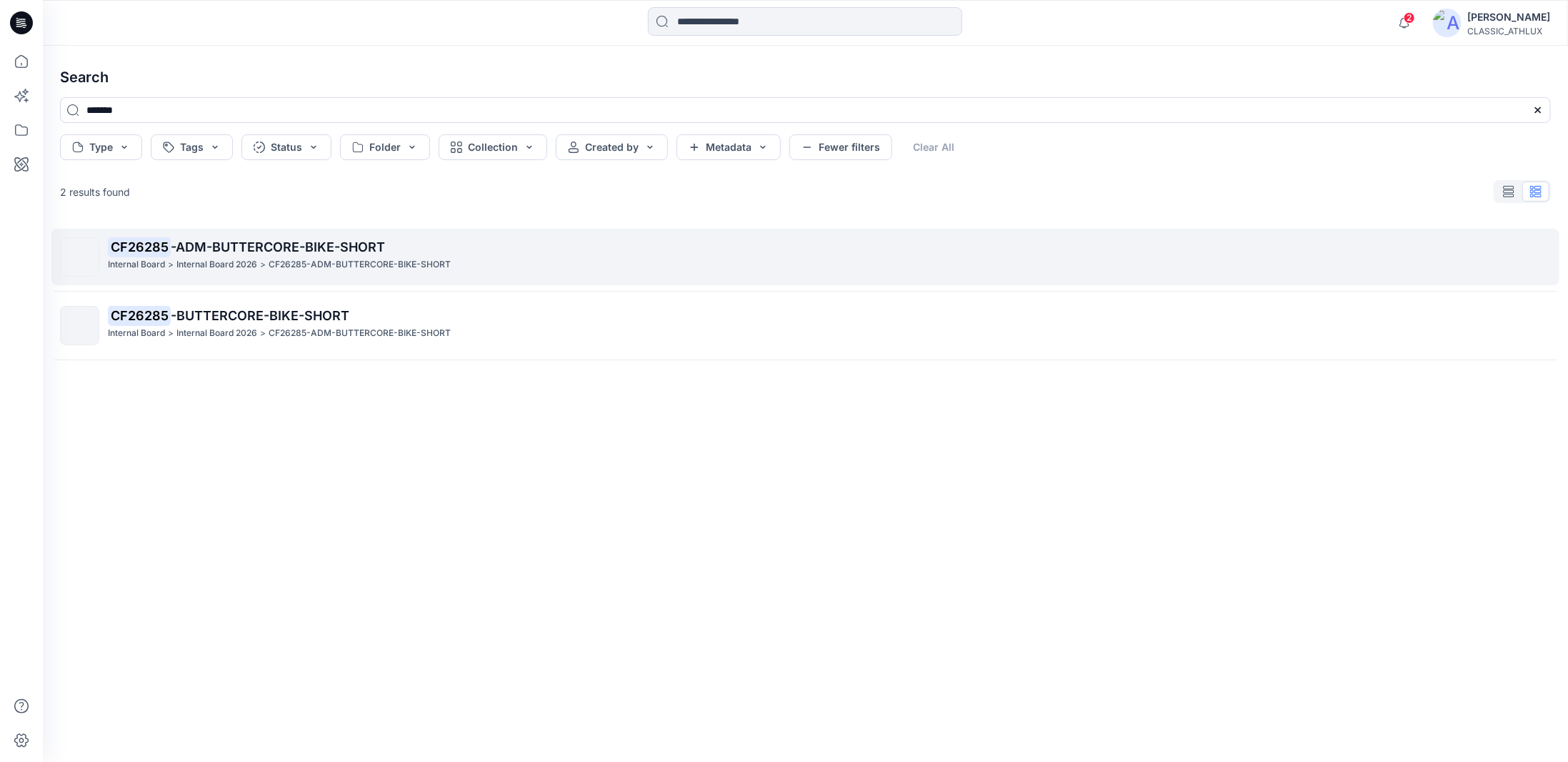
click at [335, 255] on span "-ADM-BUTTERCORE-BIKE-SHORT" at bounding box center [277, 247] width 214 height 15
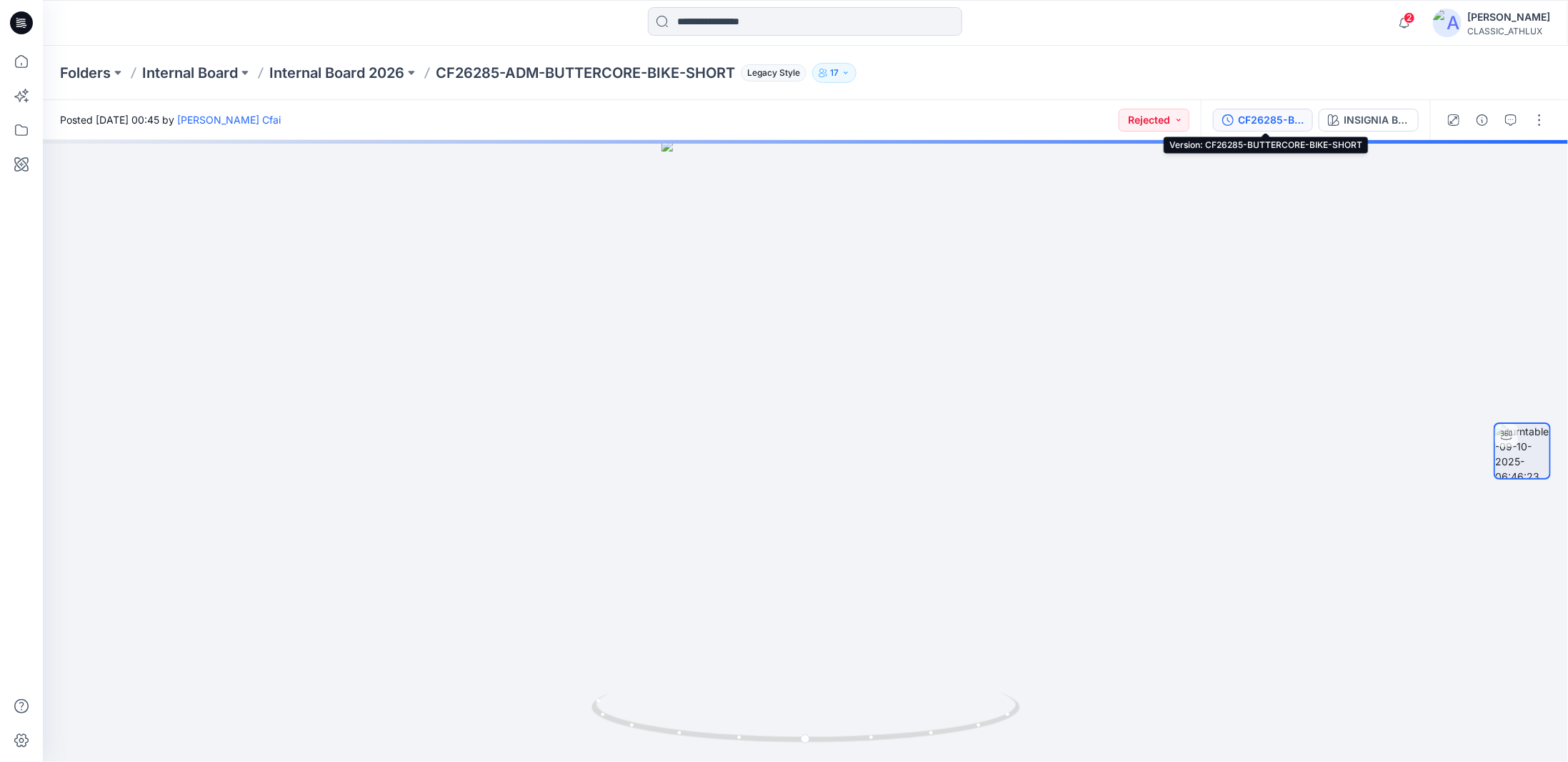
click at [1267, 115] on div "CF26285-BUTTERCORE-BIKE-SHORT" at bounding box center [1271, 120] width 66 height 16
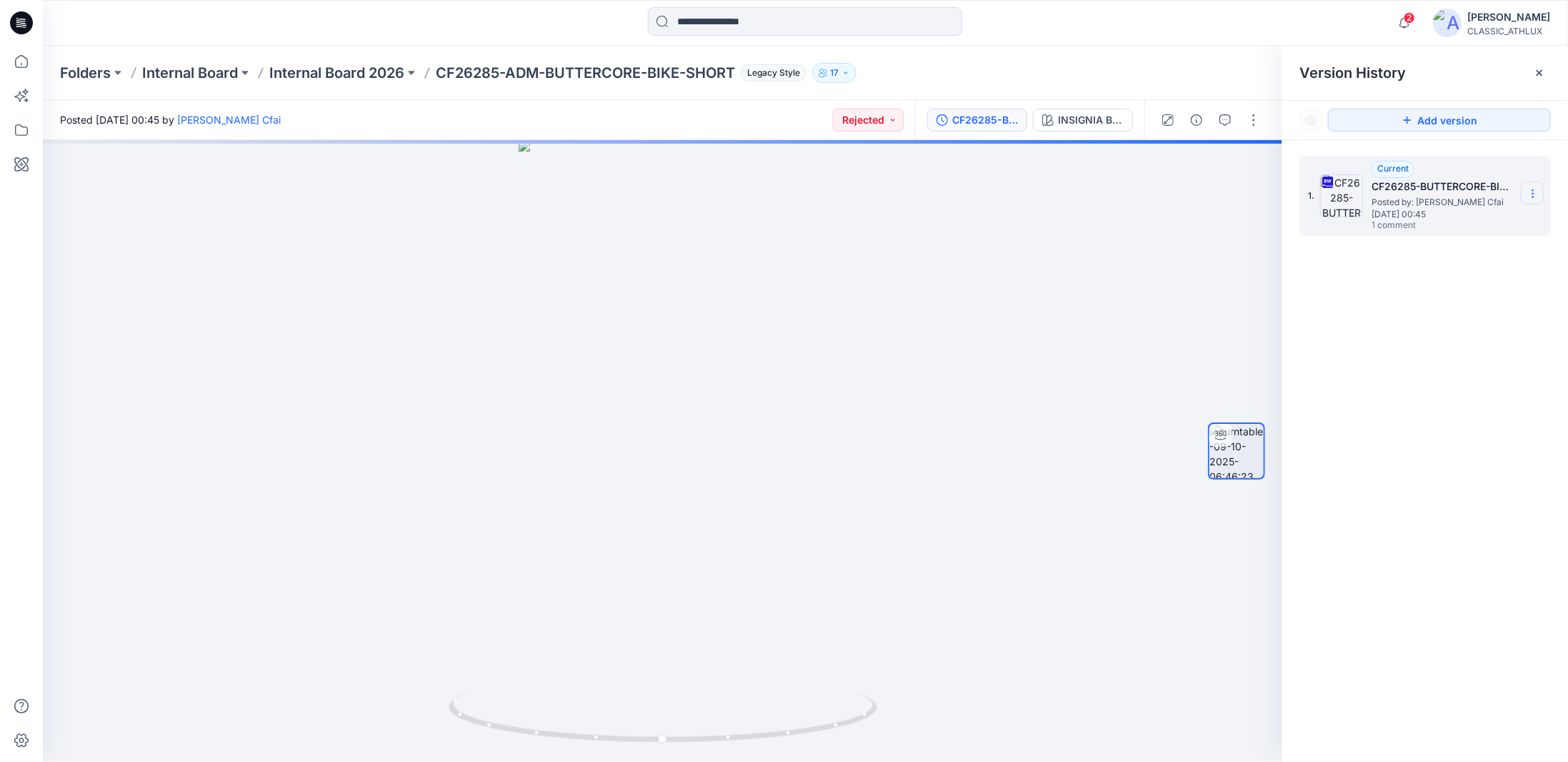
click at [1534, 191] on icon at bounding box center [1533, 193] width 11 height 11
click at [1439, 214] on span "Download Source BW File" at bounding box center [1460, 222] width 120 height 17
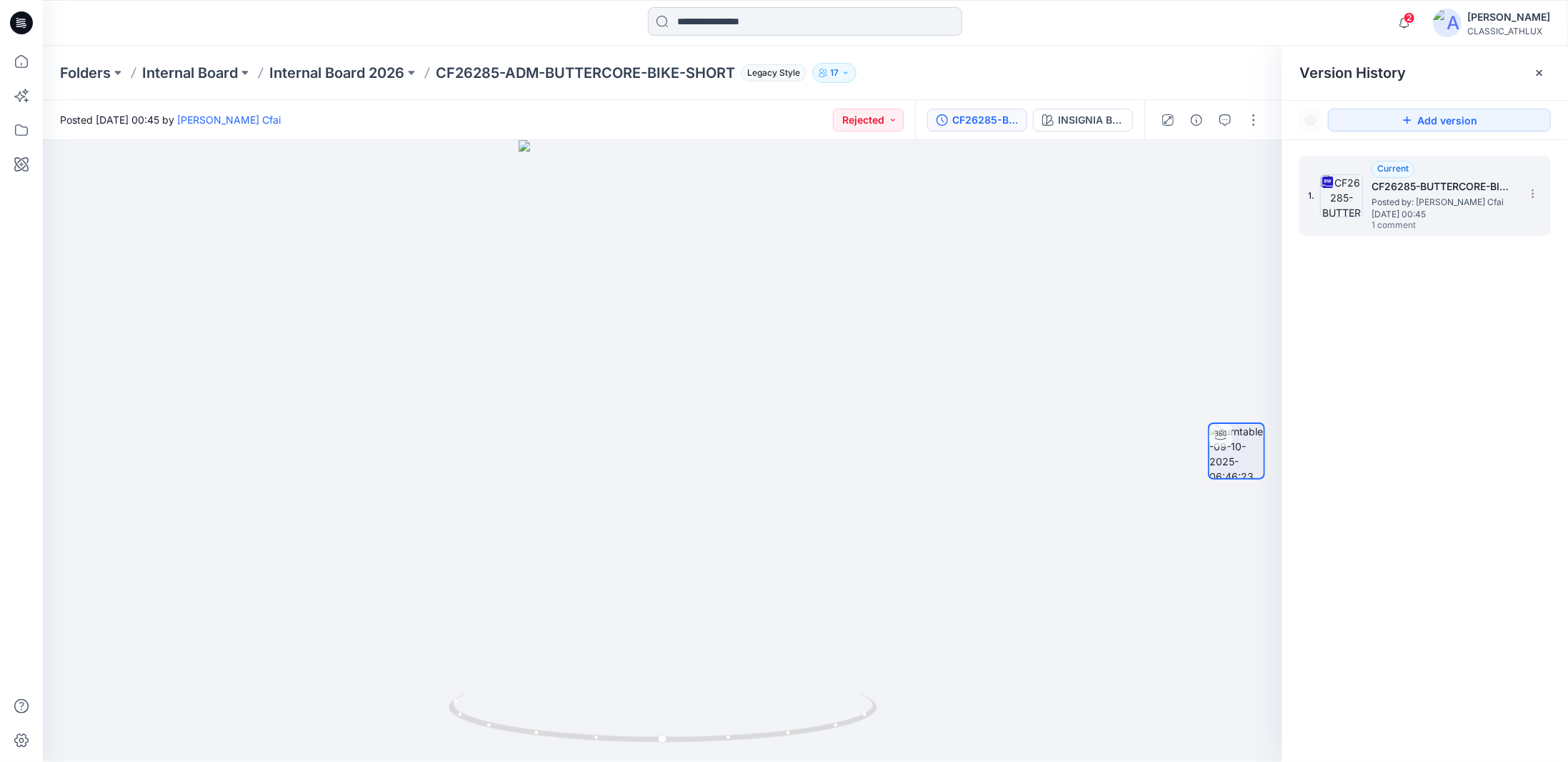
click at [346, 71] on p "Internal Board 2026" at bounding box center [336, 73] width 135 height 20
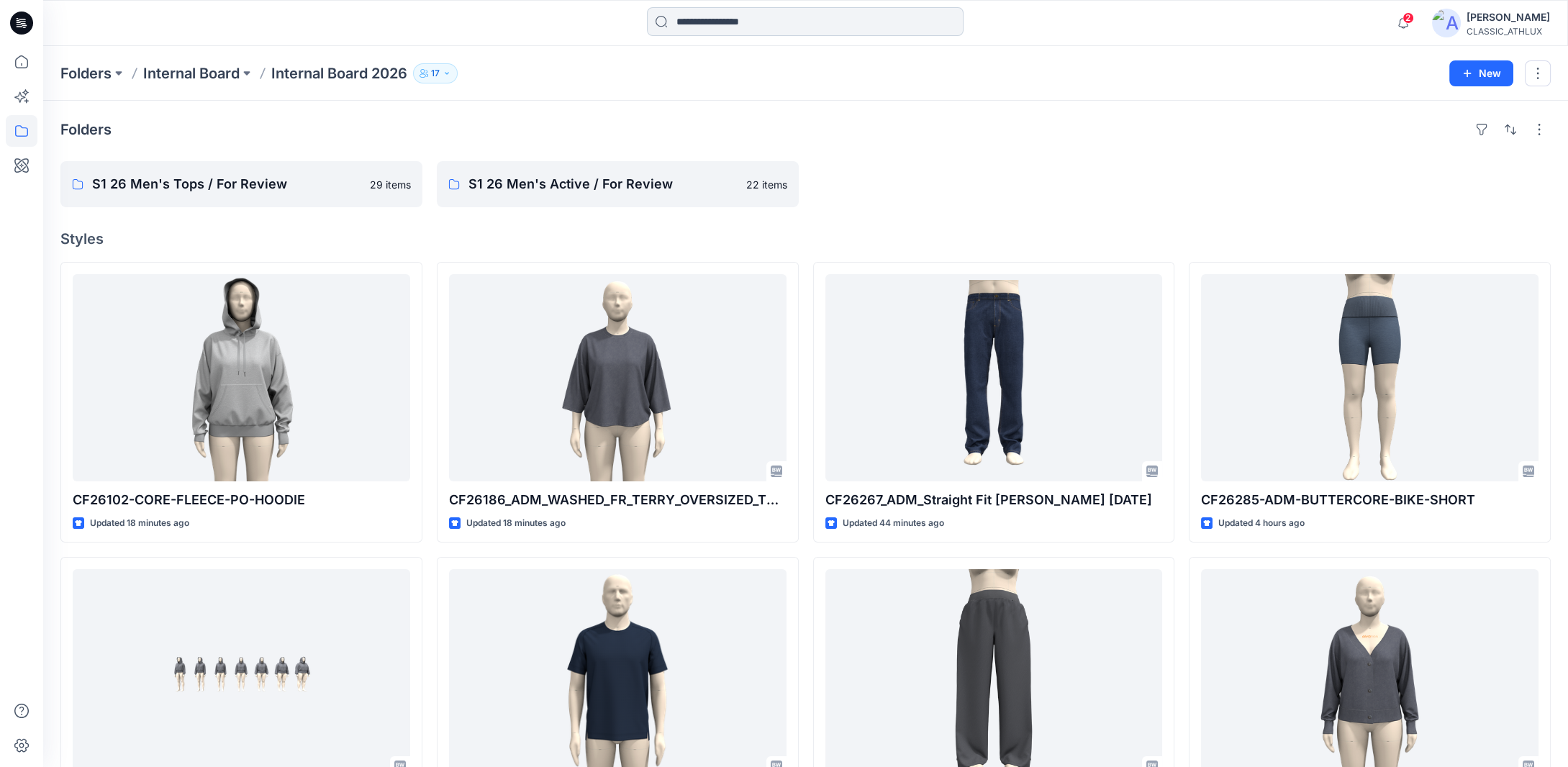
click at [827, 28] on input at bounding box center [804, 21] width 316 height 28
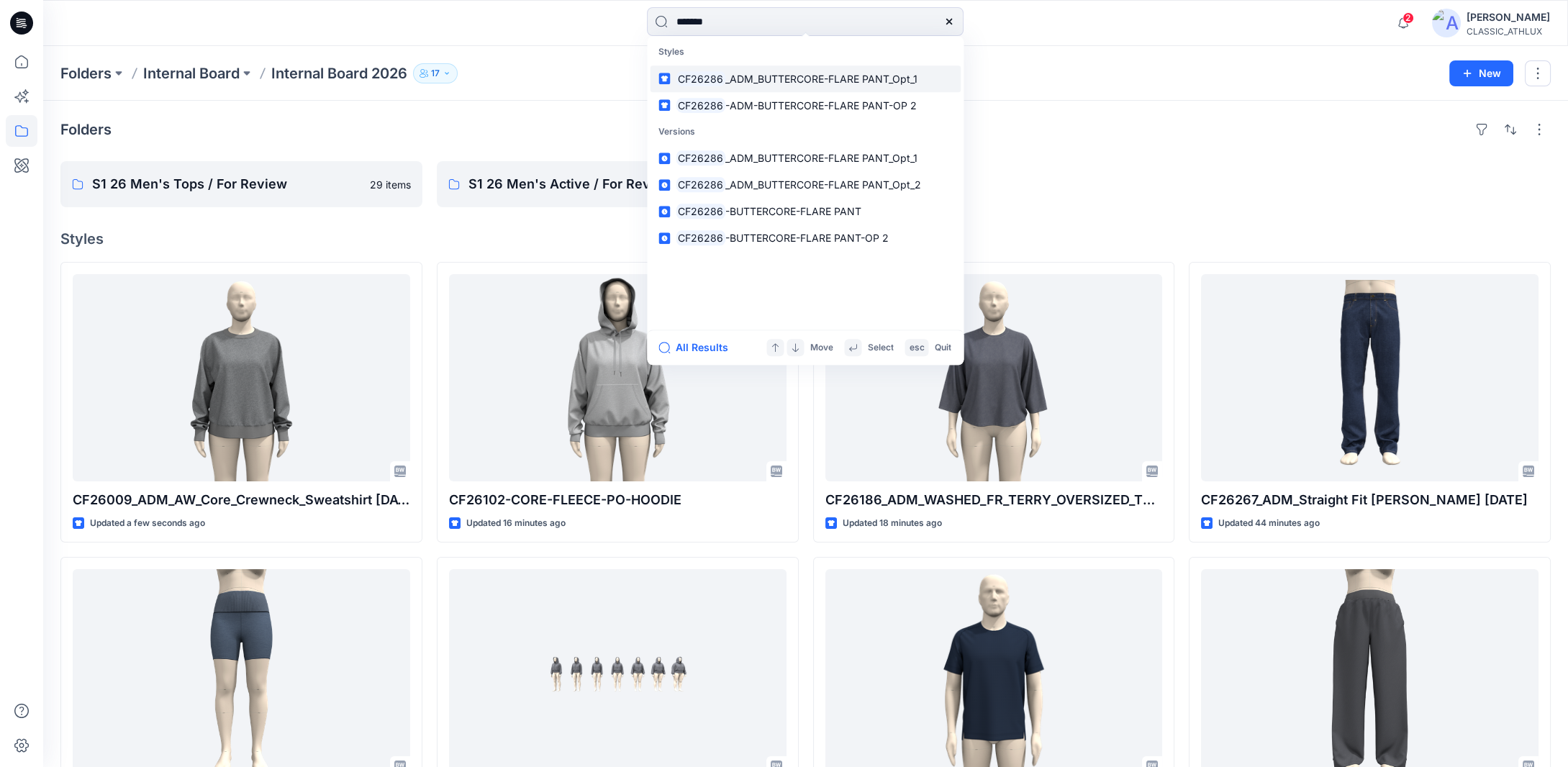
type input "*******"
click at [823, 78] on span "_ADM_BUTTERCORE-FLARE PANT_Opt_1" at bounding box center [821, 78] width 192 height 12
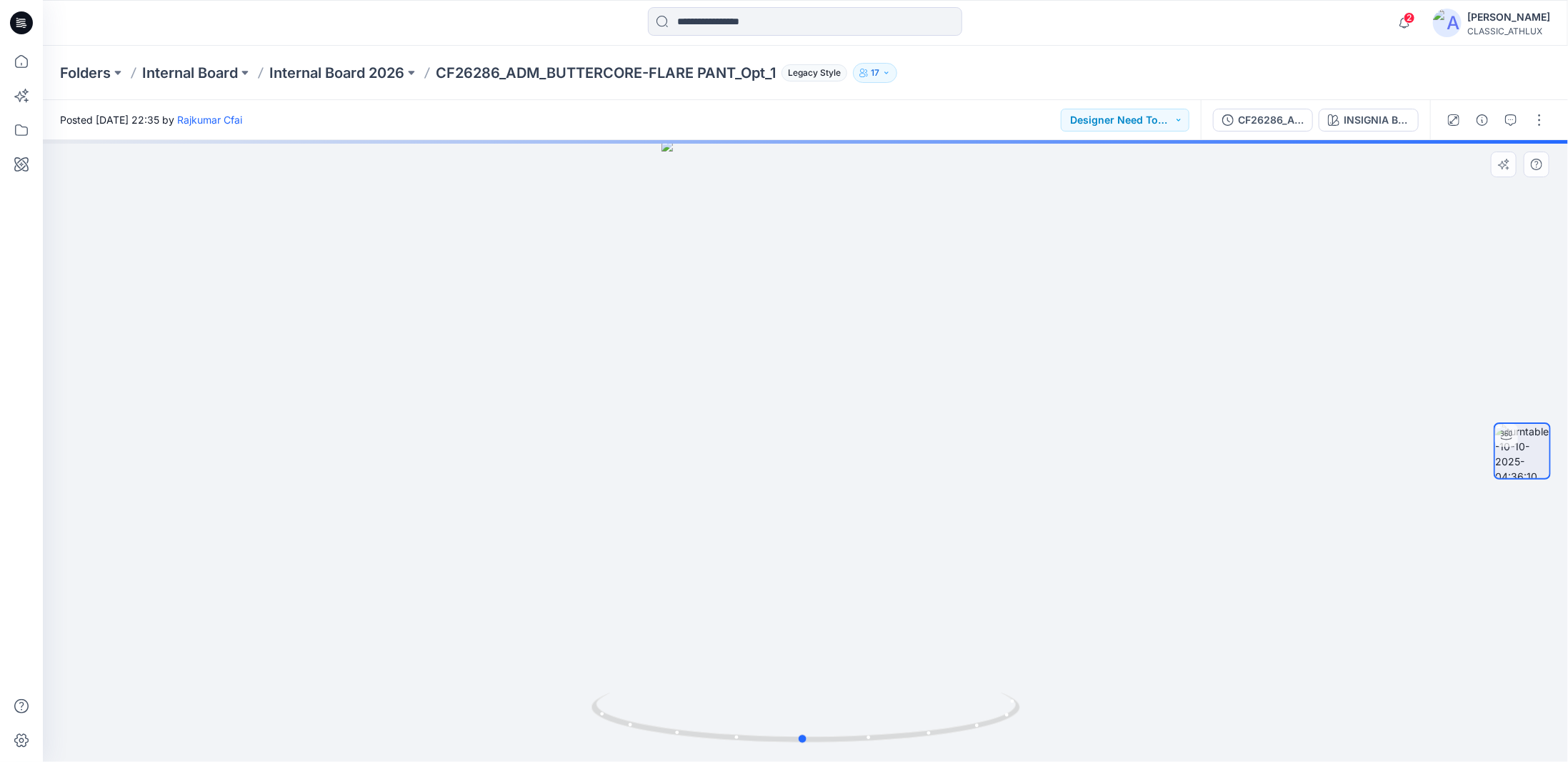
drag, startPoint x: 946, startPoint y: 731, endPoint x: 1044, endPoint y: 718, distance: 98.9
click at [1044, 718] on div at bounding box center [805, 450] width 1525 height 621
click at [1184, 116] on button "Designer Need To Review" at bounding box center [1125, 120] width 128 height 23
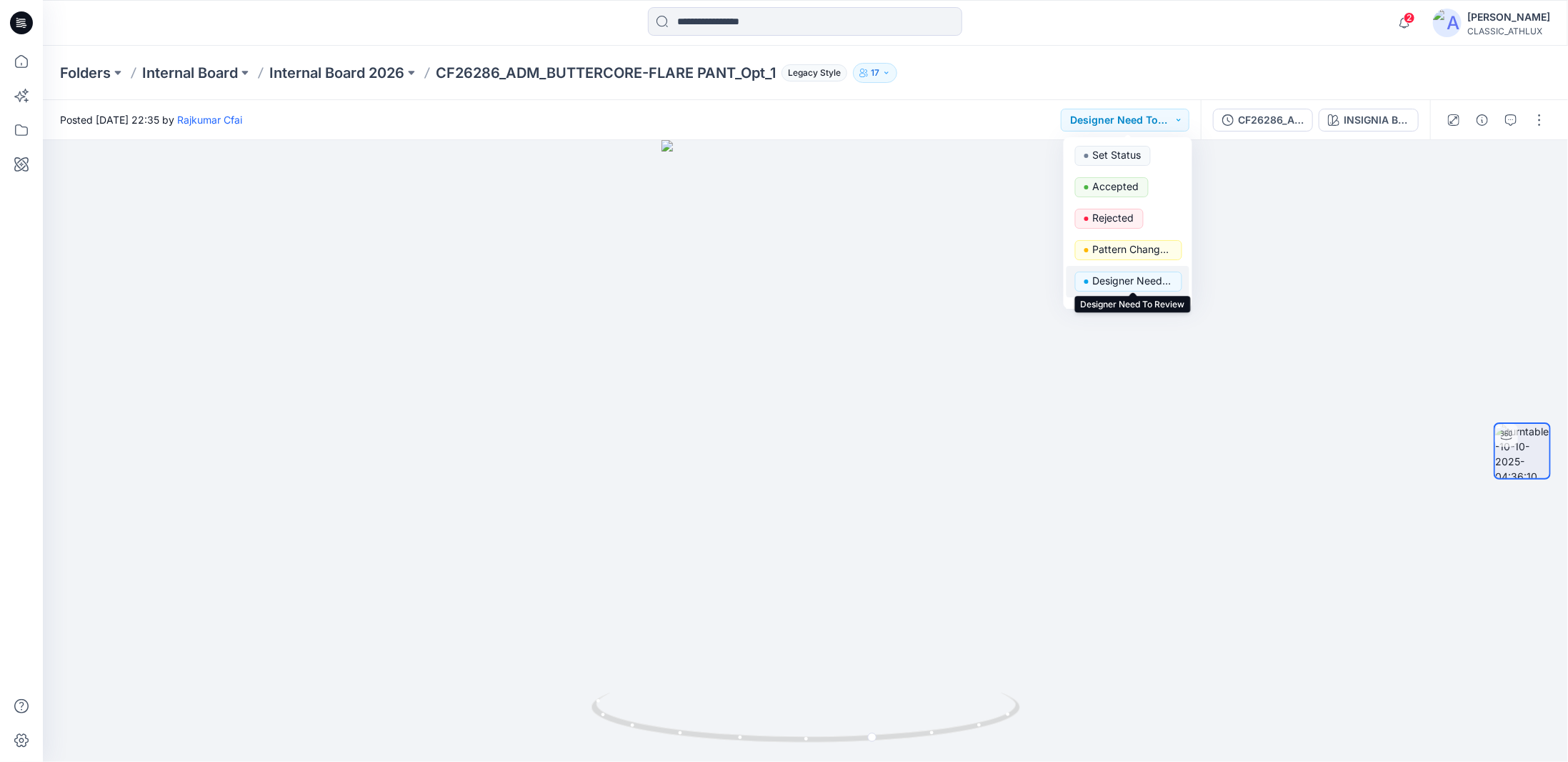
click at [1119, 281] on p "Designer Need To Review" at bounding box center [1132, 280] width 80 height 18
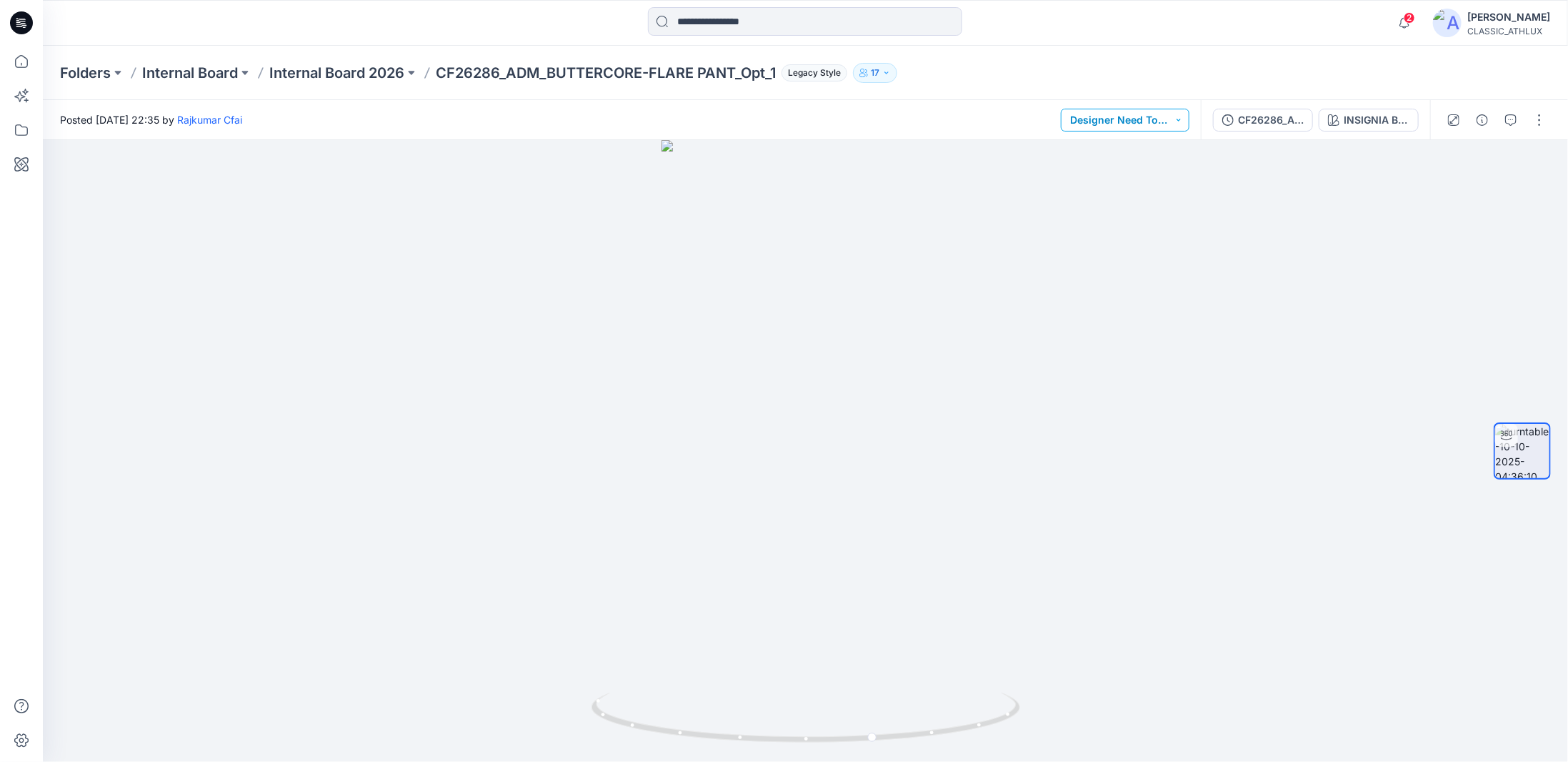
click at [1172, 129] on button "Designer Need To Review" at bounding box center [1125, 120] width 128 height 23
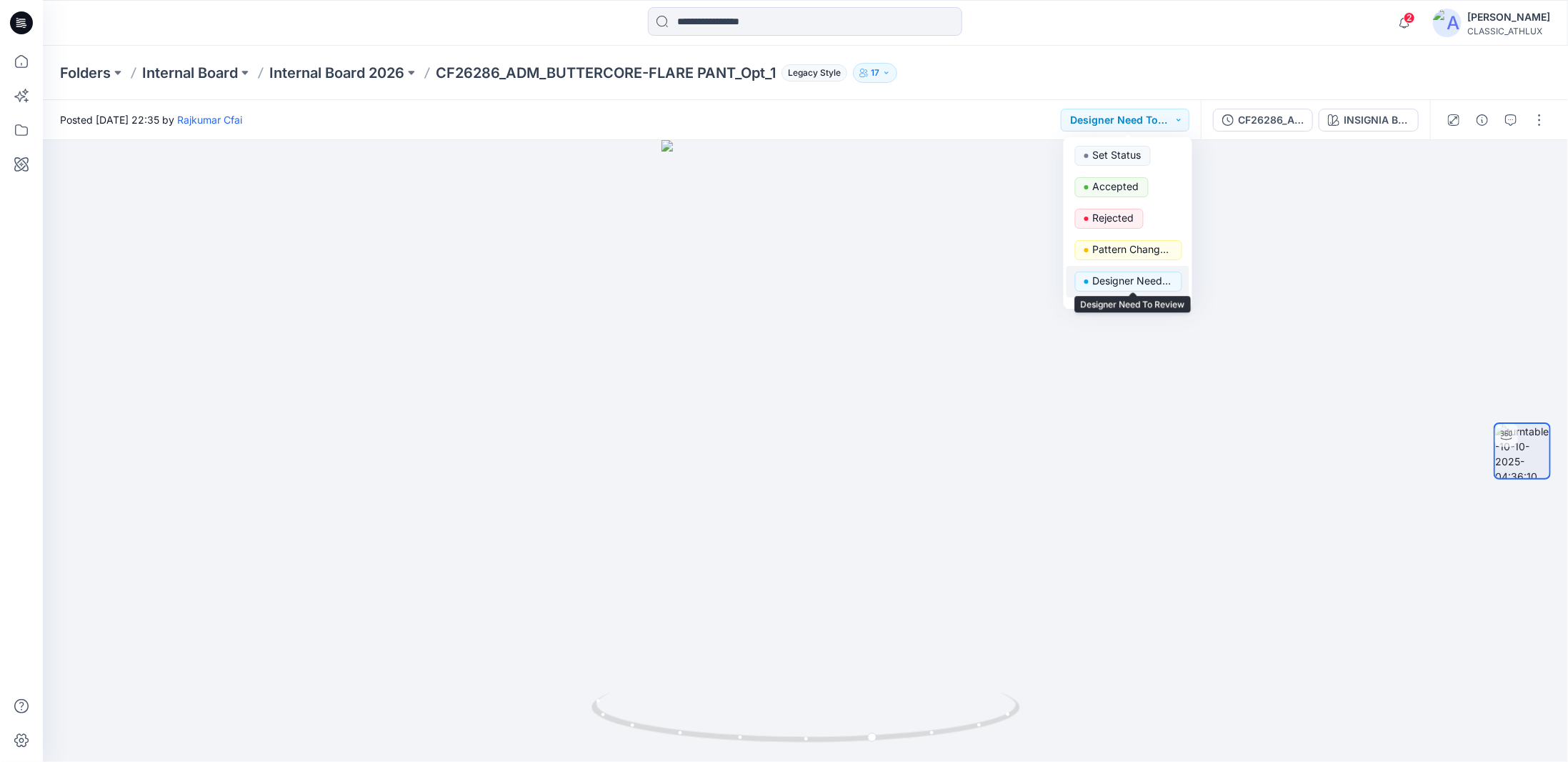
click at [1130, 274] on p "Designer Need To Review" at bounding box center [1132, 280] width 80 height 18
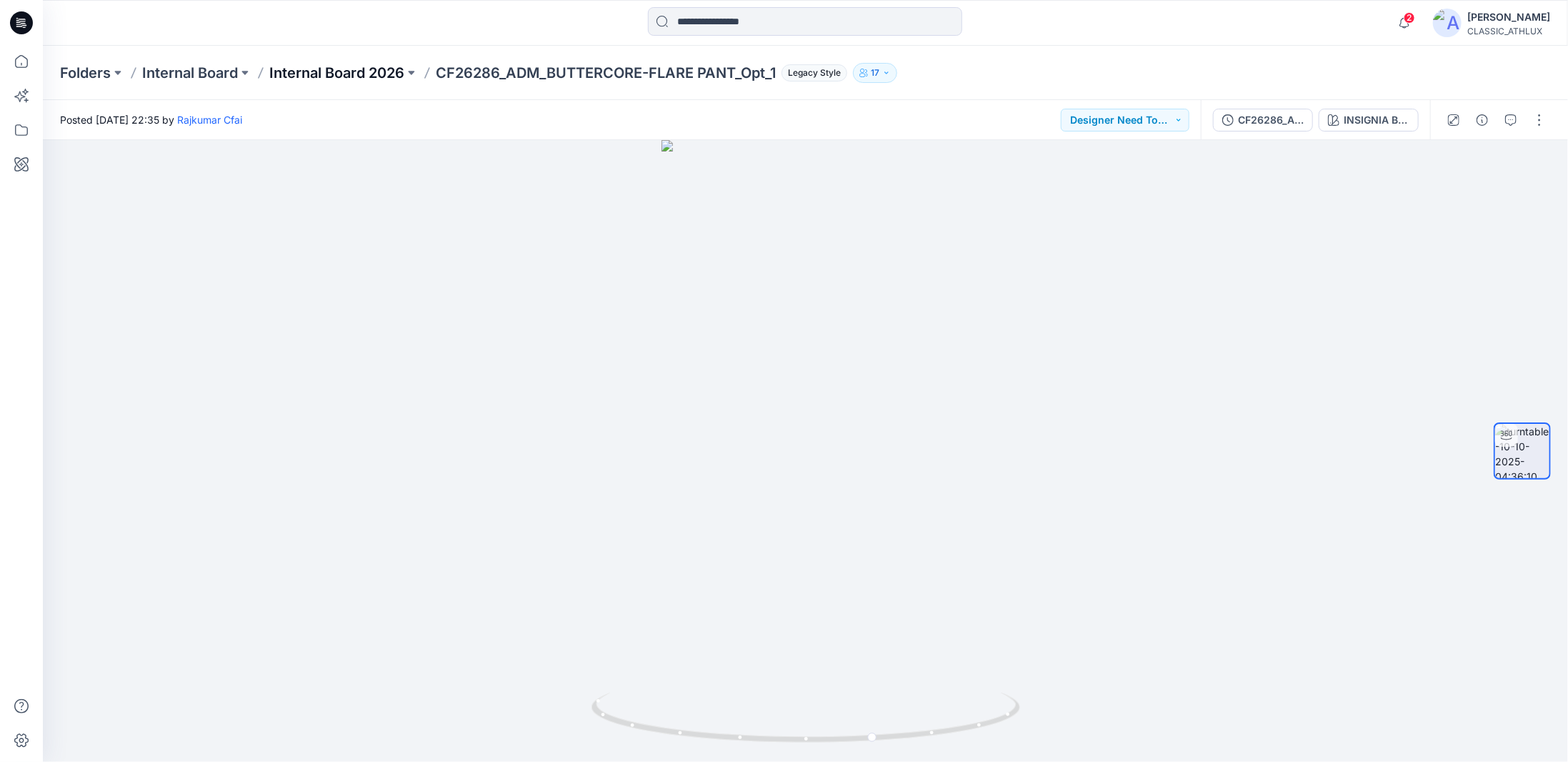
click at [323, 76] on p "Internal Board 2026" at bounding box center [336, 73] width 135 height 20
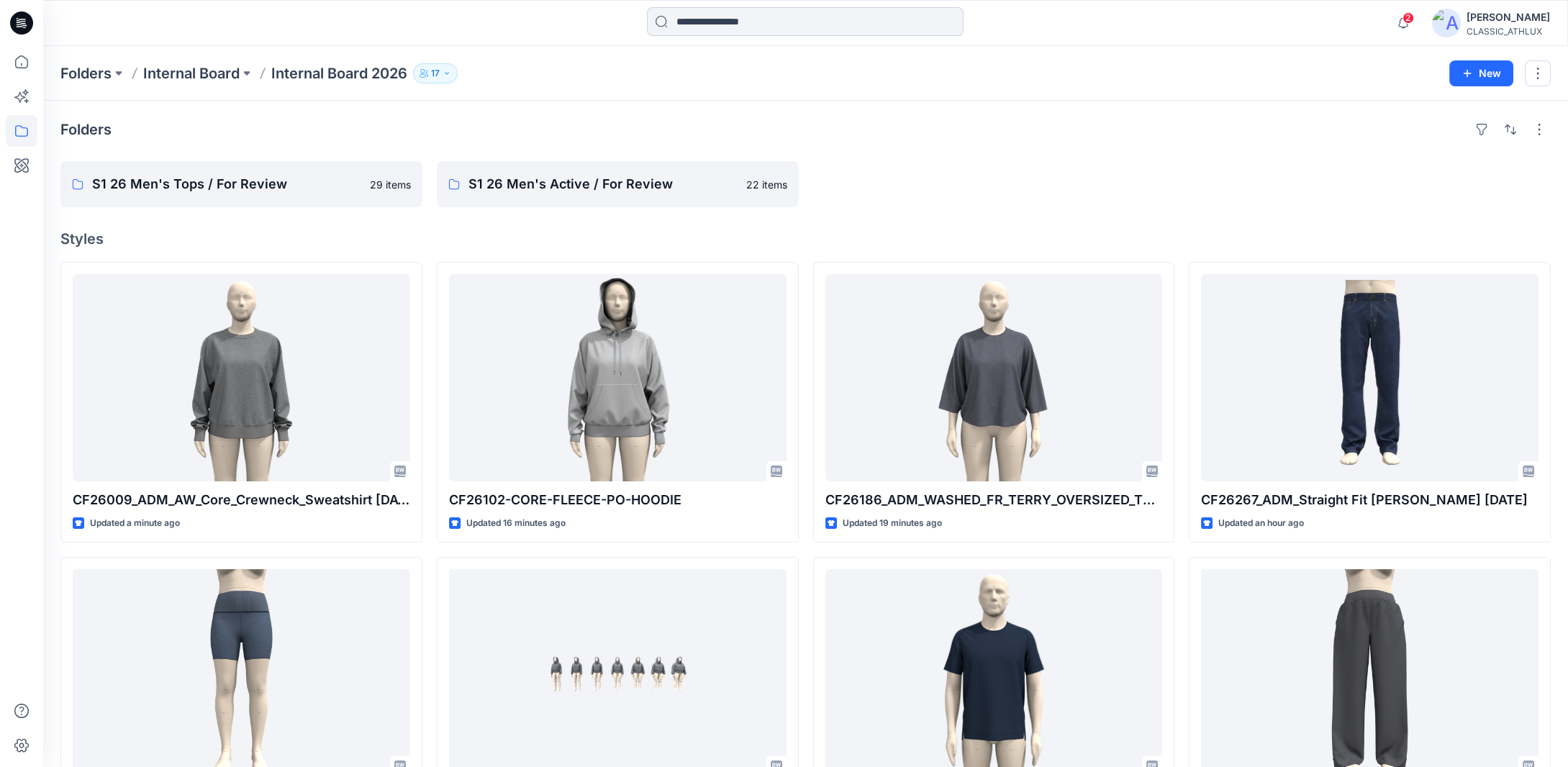
click at [814, 28] on input at bounding box center [804, 21] width 316 height 28
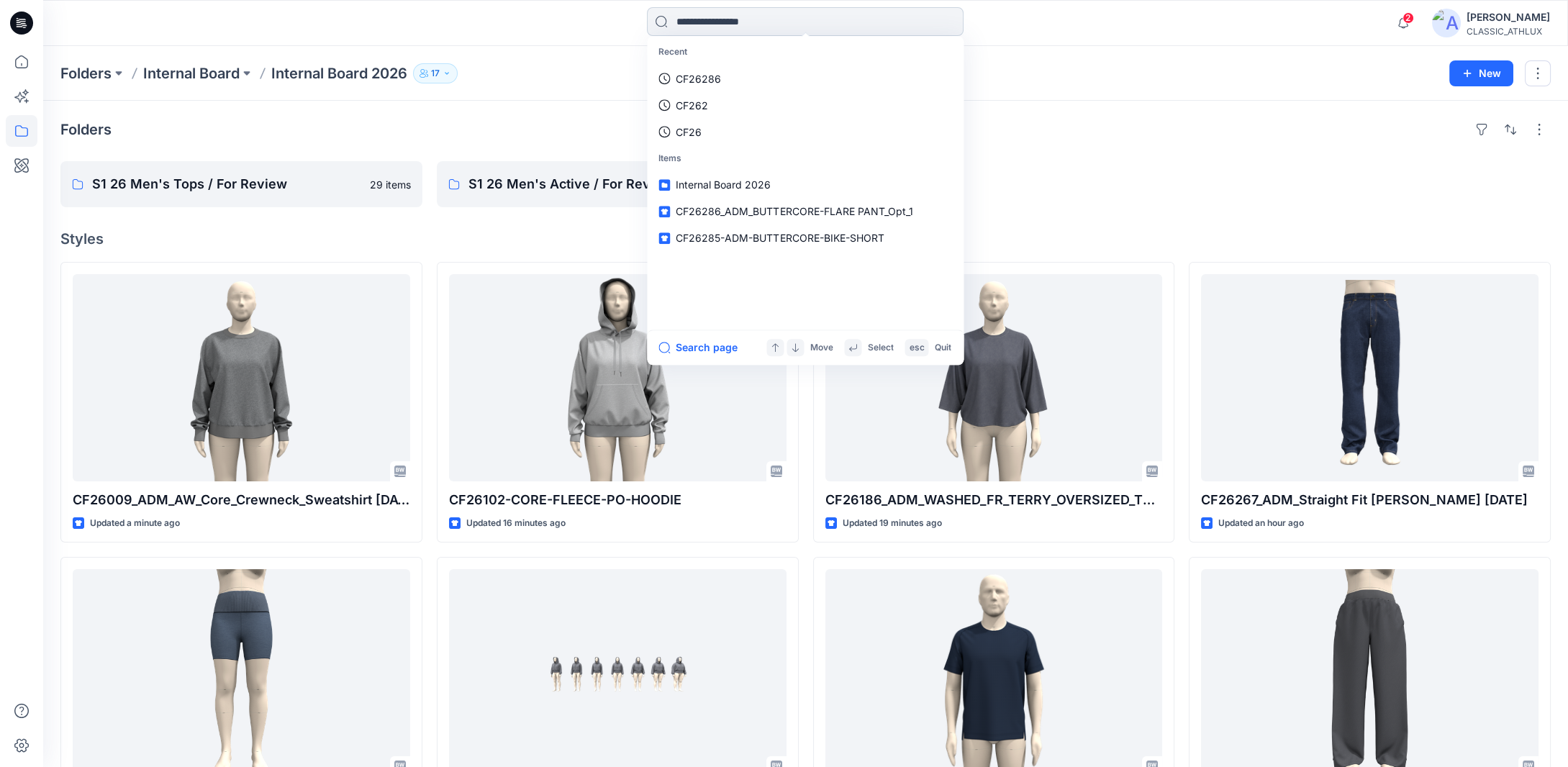
click at [772, 24] on input at bounding box center [804, 21] width 316 height 28
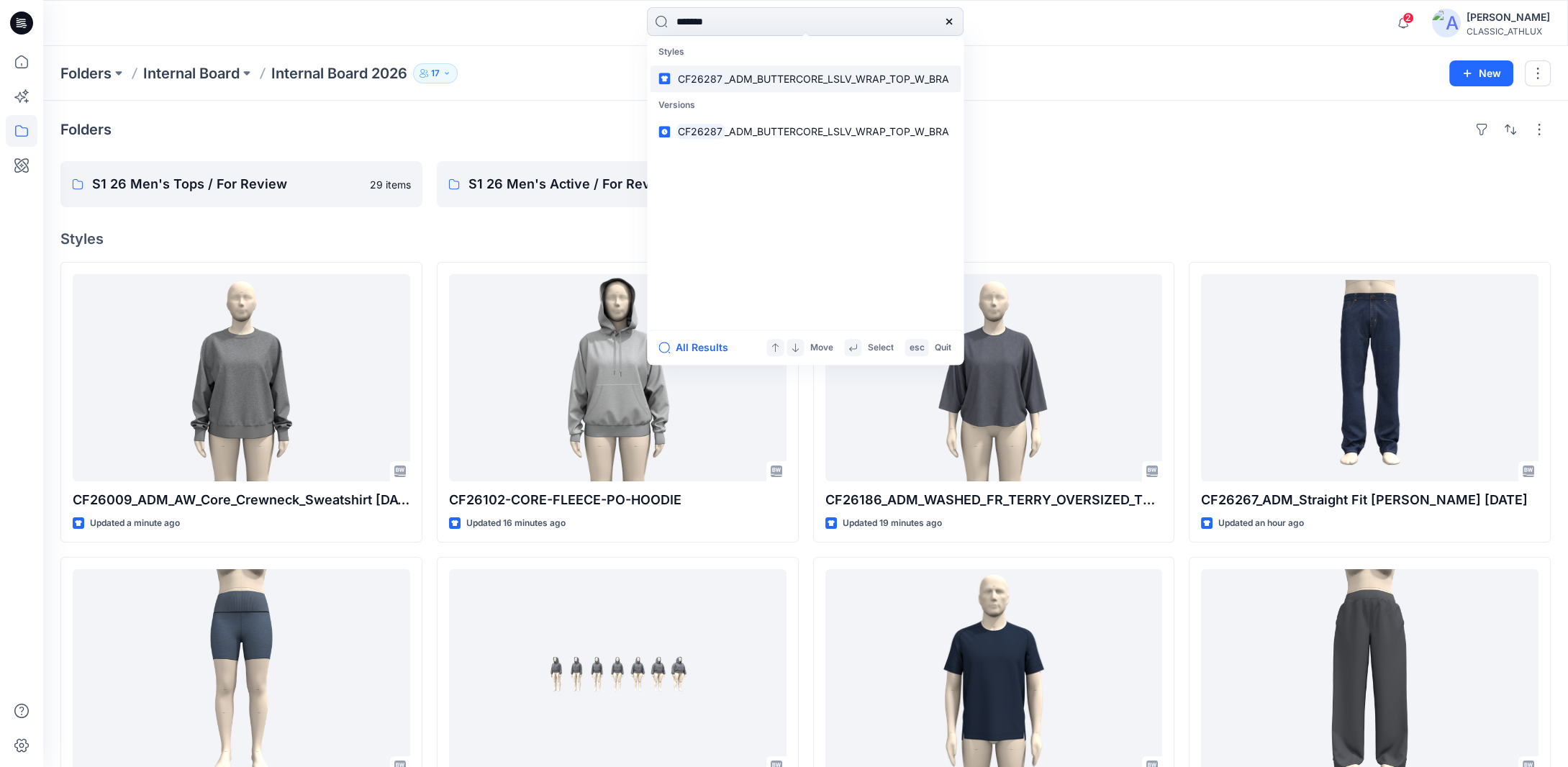
type input "*******"
click at [778, 73] on span "_ADM_BUTTERCORE_LSLV_WRAP_TOP_W_BRA" at bounding box center [837, 78] width 225 height 12
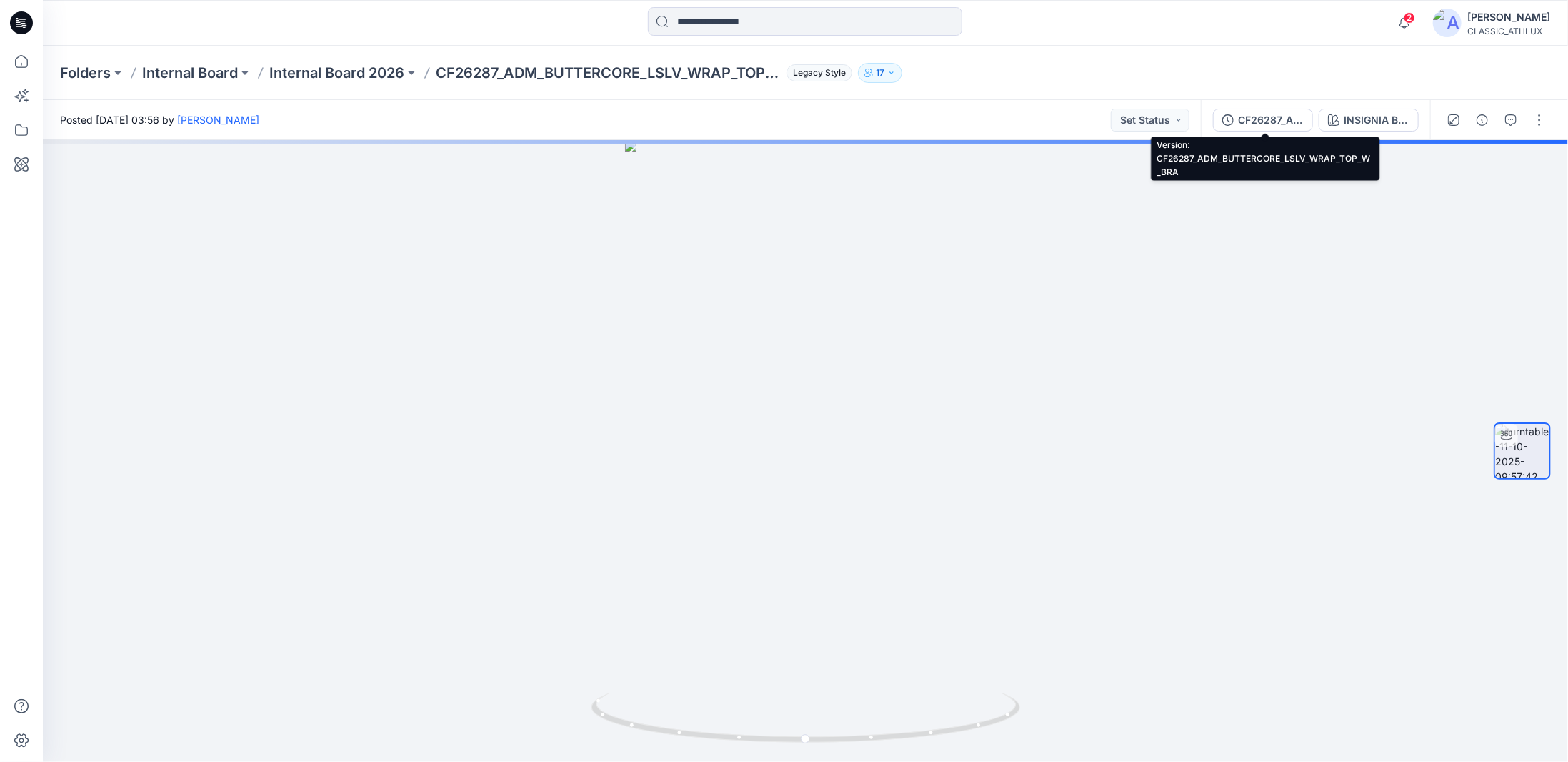
click at [1271, 118] on div "CF26287_ADM_BUTTERCORE_LSLV_WRAP_TOP_W_BRA" at bounding box center [1271, 120] width 66 height 16
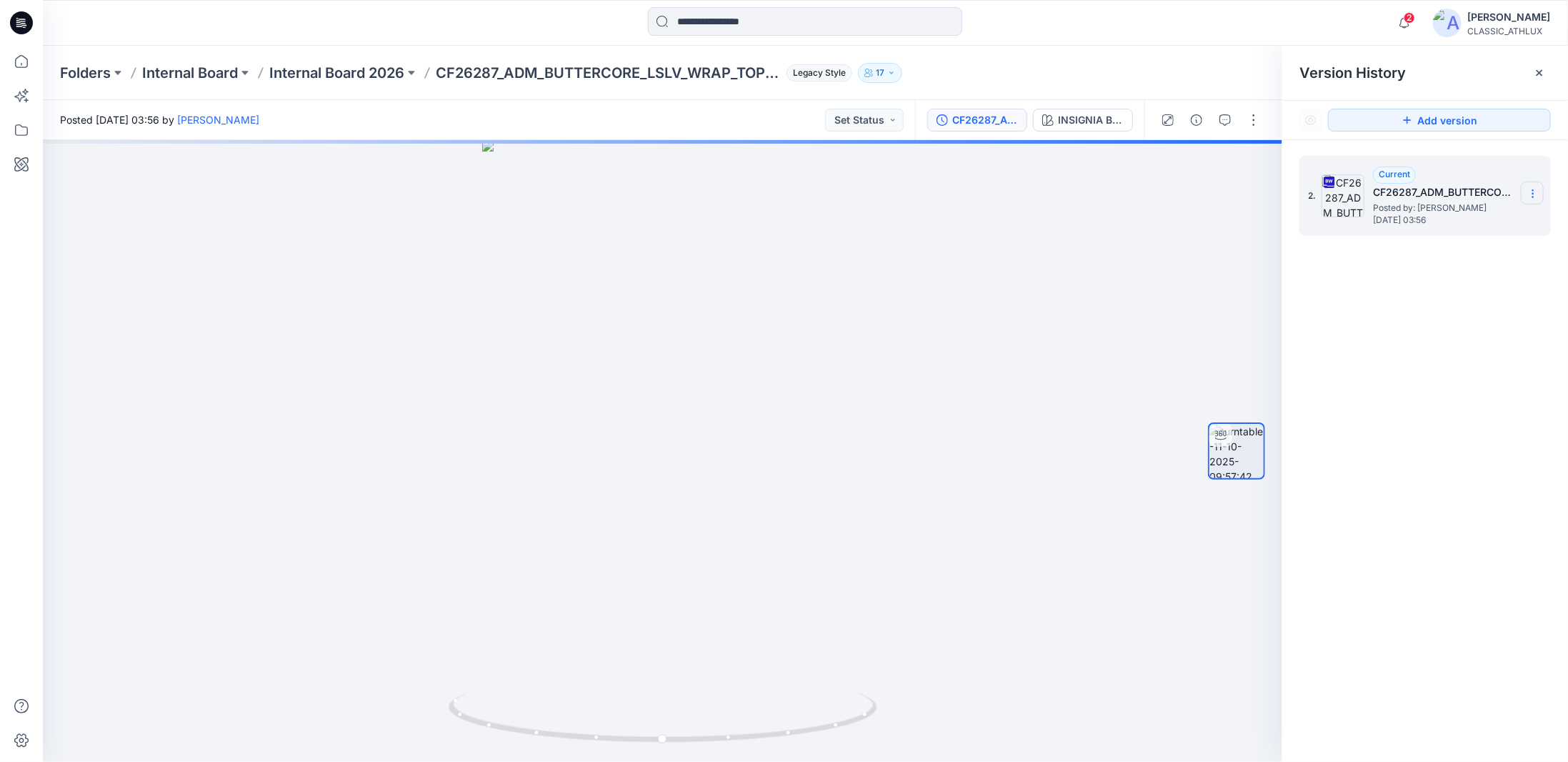
click at [1531, 194] on icon at bounding box center [1533, 193] width 11 height 11
click at [1472, 222] on span "Download Source BW File" at bounding box center [1460, 222] width 120 height 17
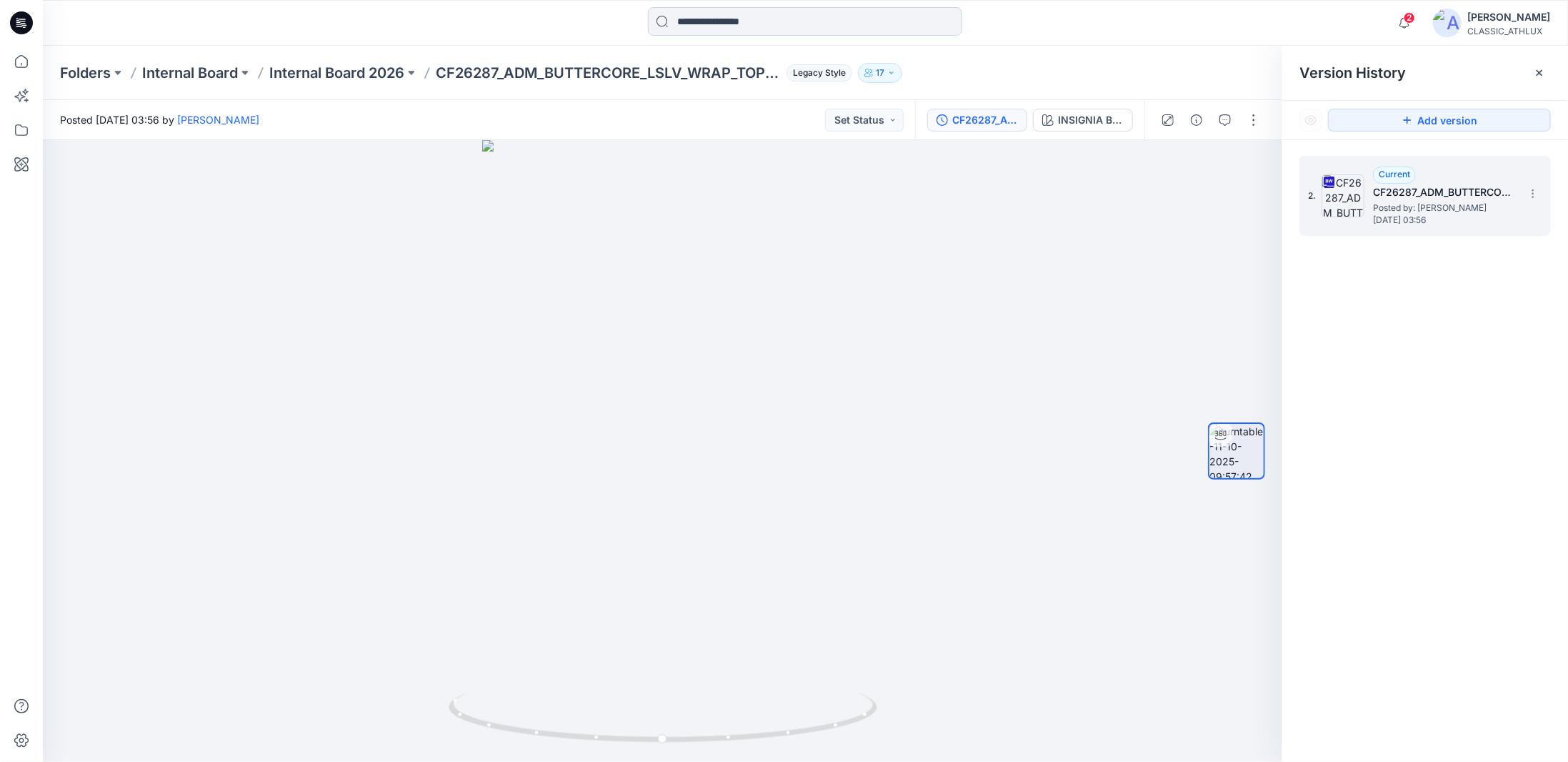
click at [685, 23] on input at bounding box center [805, 21] width 314 height 28
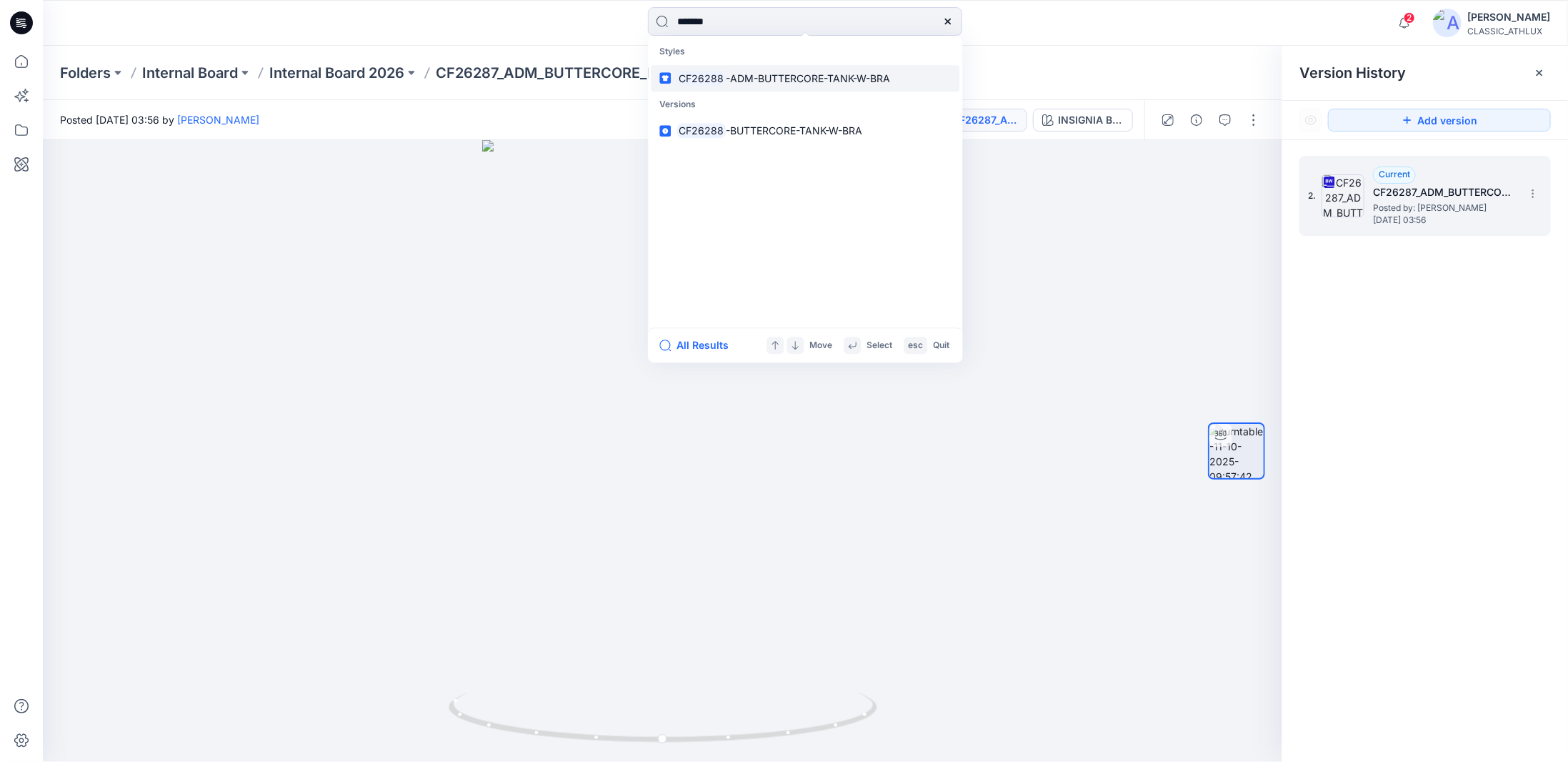
type input "*******"
click at [804, 73] on span "-ADM-BUTTERCORE-TANK-W-BRA" at bounding box center [808, 78] width 164 height 12
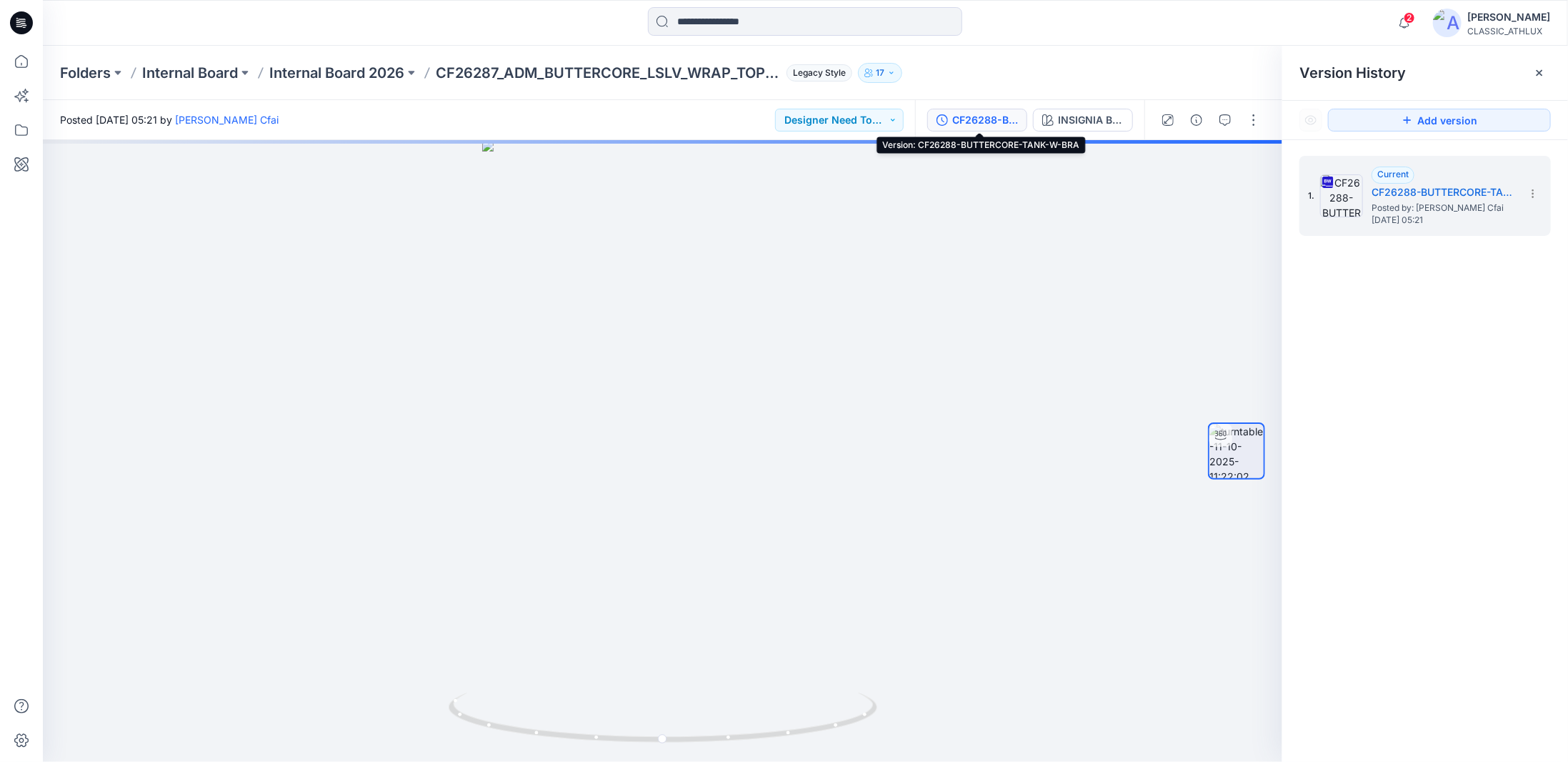
click at [976, 125] on div "CF26288-BUTTERCORE-TANK-W-BRA" at bounding box center [985, 120] width 66 height 16
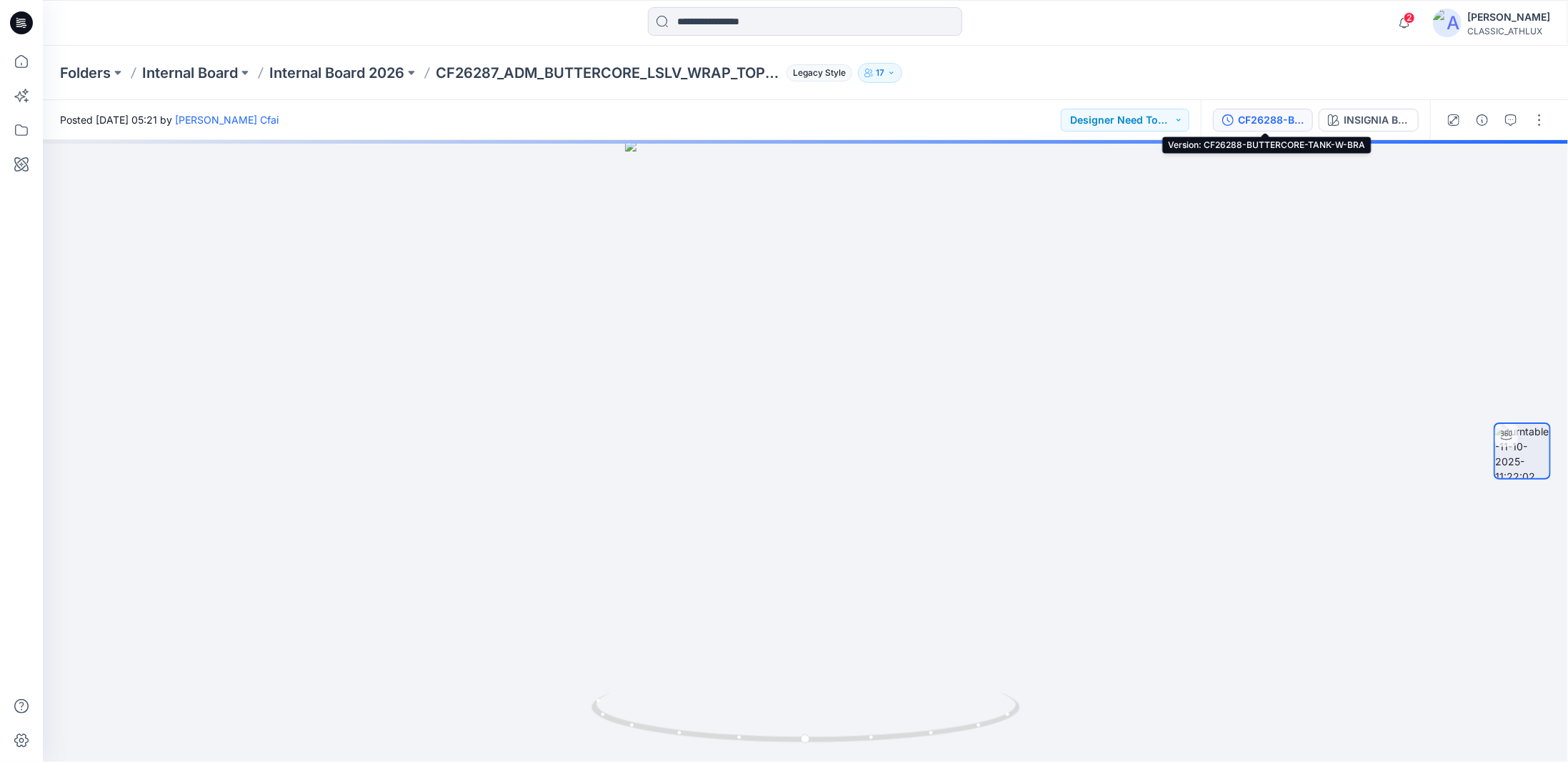
click at [1257, 118] on div "CF26288-BUTTERCORE-TANK-W-BRA" at bounding box center [1271, 120] width 66 height 16
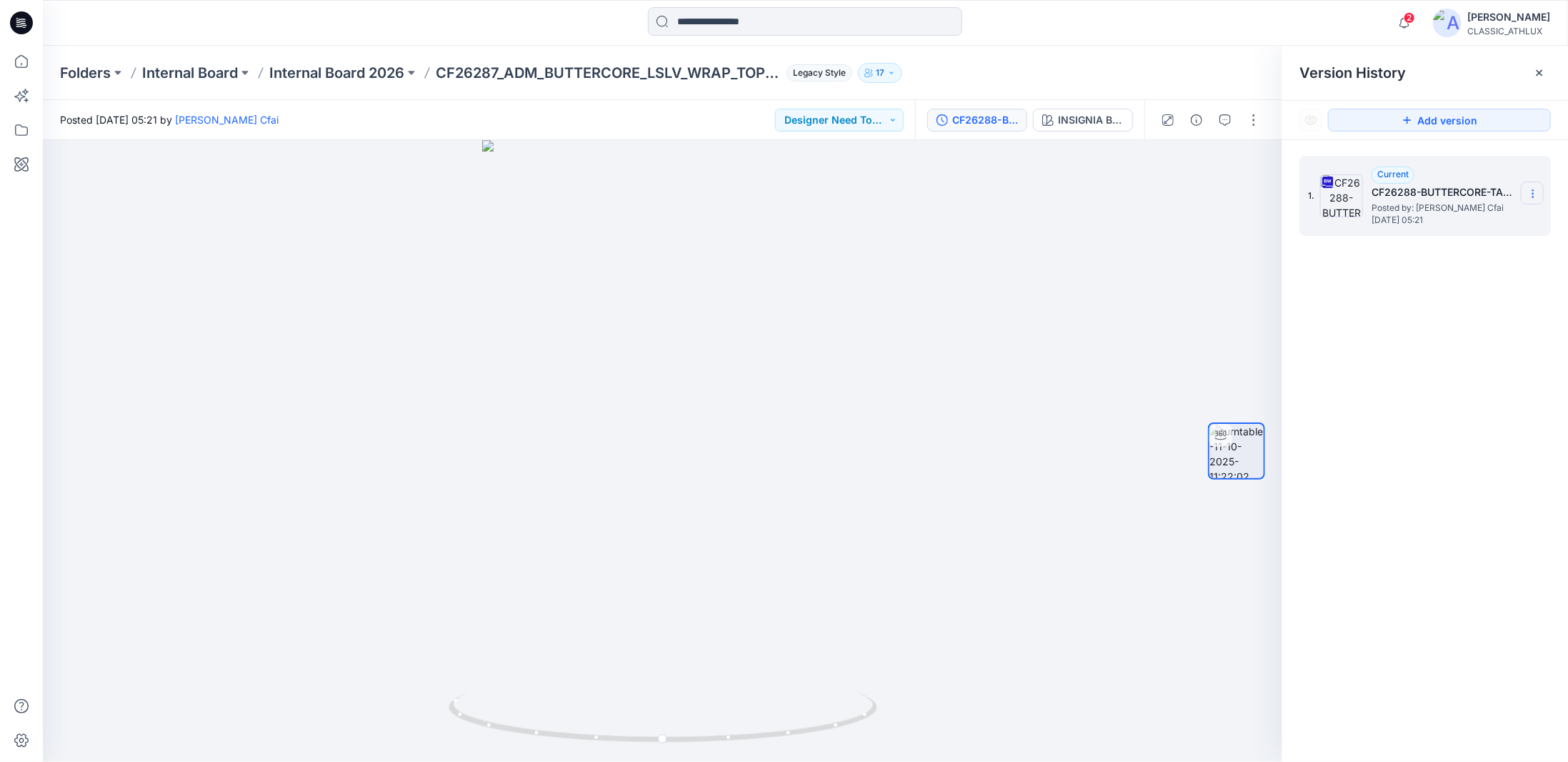
click at [1531, 200] on section at bounding box center [1532, 193] width 23 height 23
click at [1475, 218] on span "Download Source BW File" at bounding box center [1460, 222] width 120 height 17
drag, startPoint x: 826, startPoint y: 730, endPoint x: 831, endPoint y: 717, distance: 13.9
click at [831, 717] on icon at bounding box center [665, 719] width 432 height 54
click at [362, 65] on p "Internal Board 2026" at bounding box center [336, 73] width 135 height 20
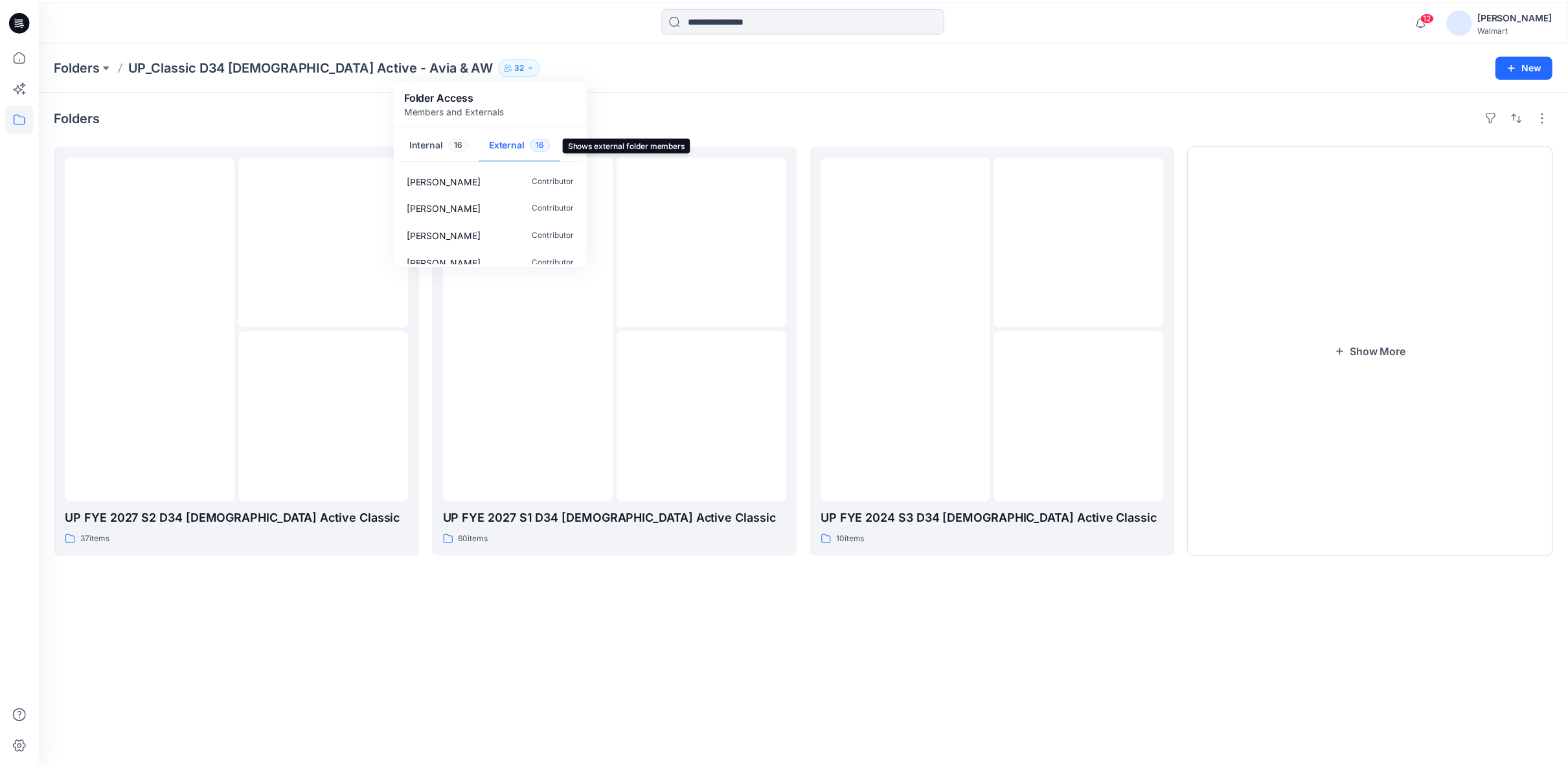
scroll to position [338, 0]
click at [25, 54] on icon at bounding box center [19, 55] width 28 height 28
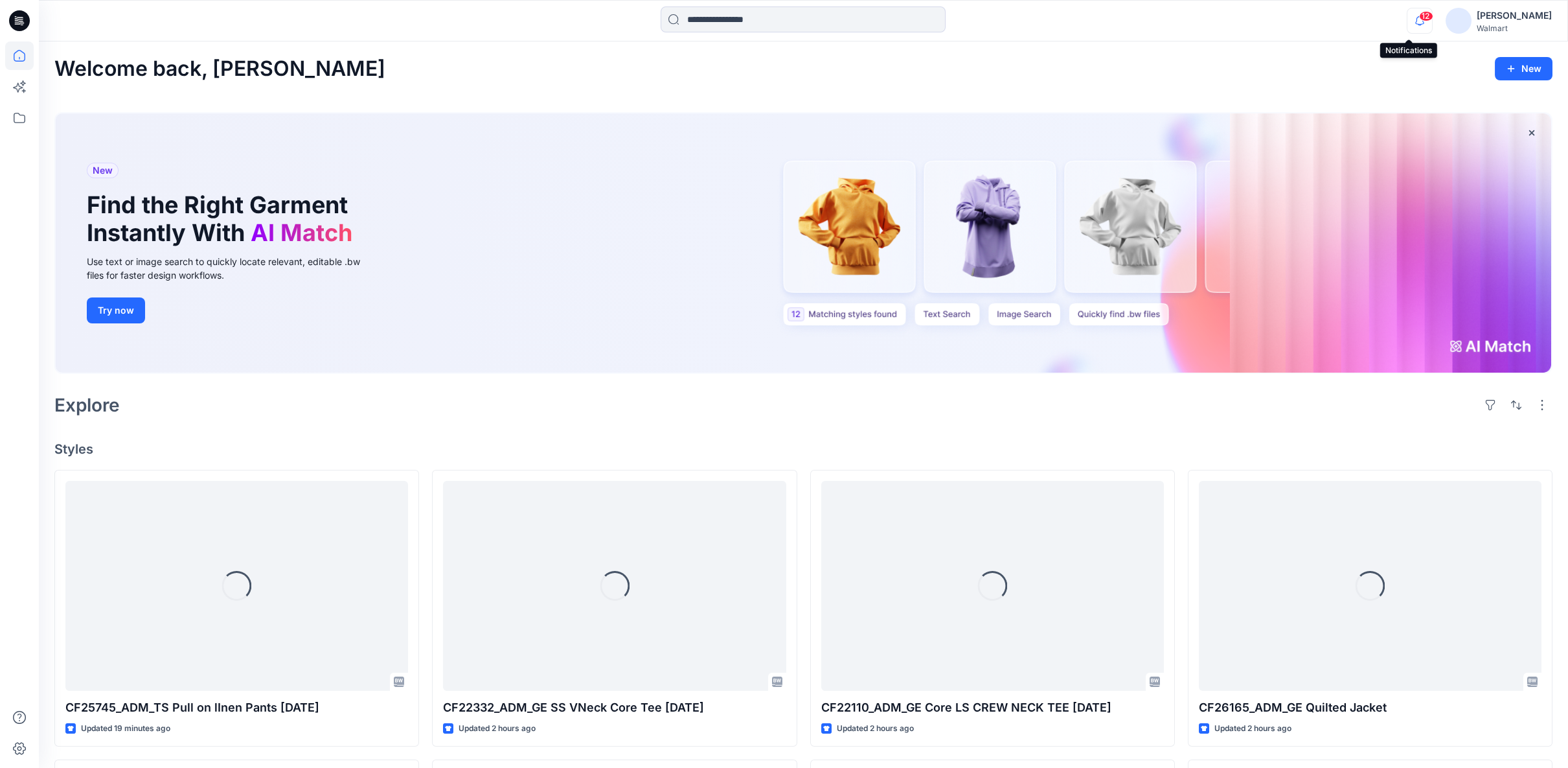
click at [1410, 21] on icon "button" at bounding box center [1420, 20] width 25 height 26
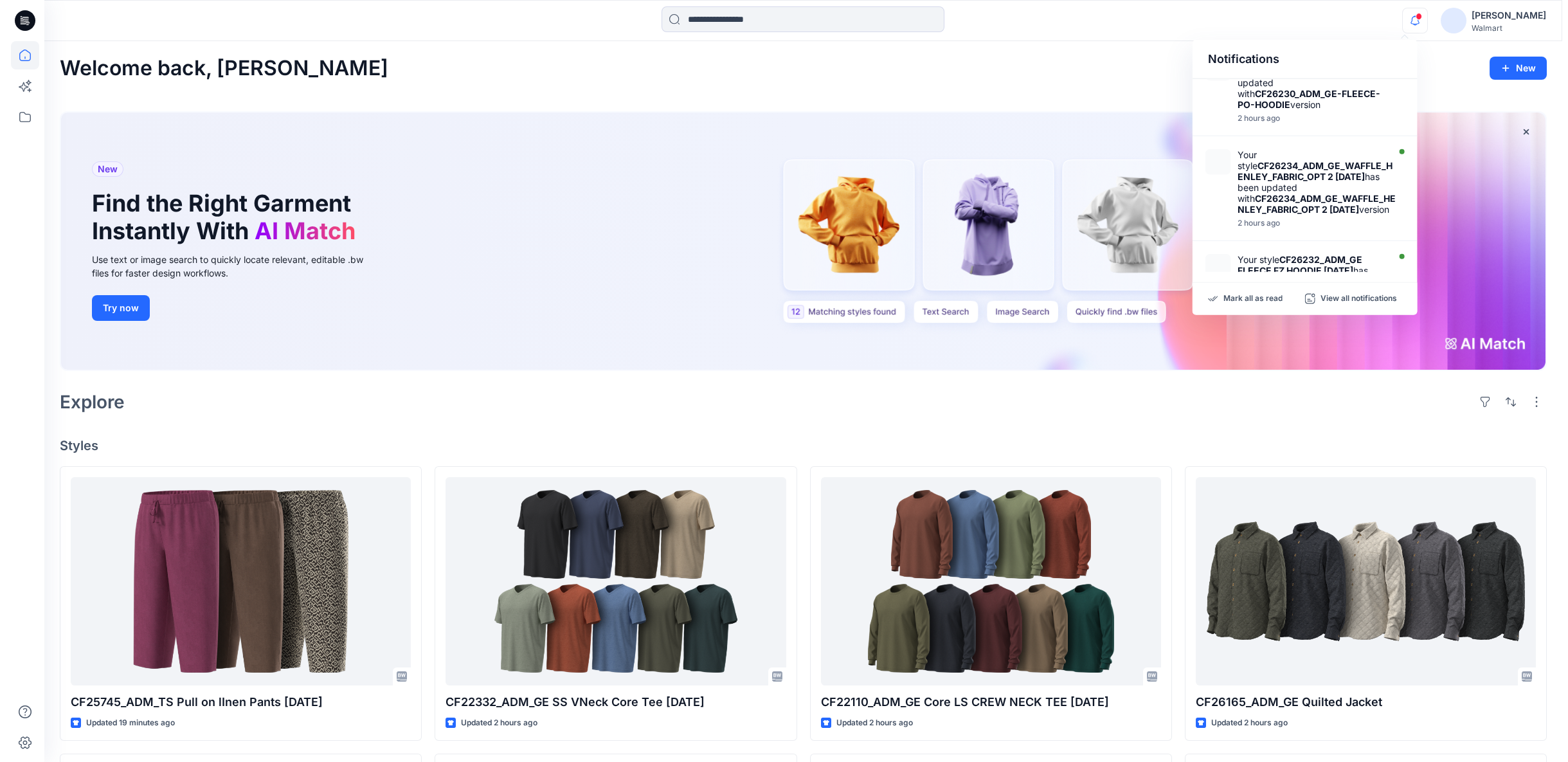
scroll to position [571, 0]
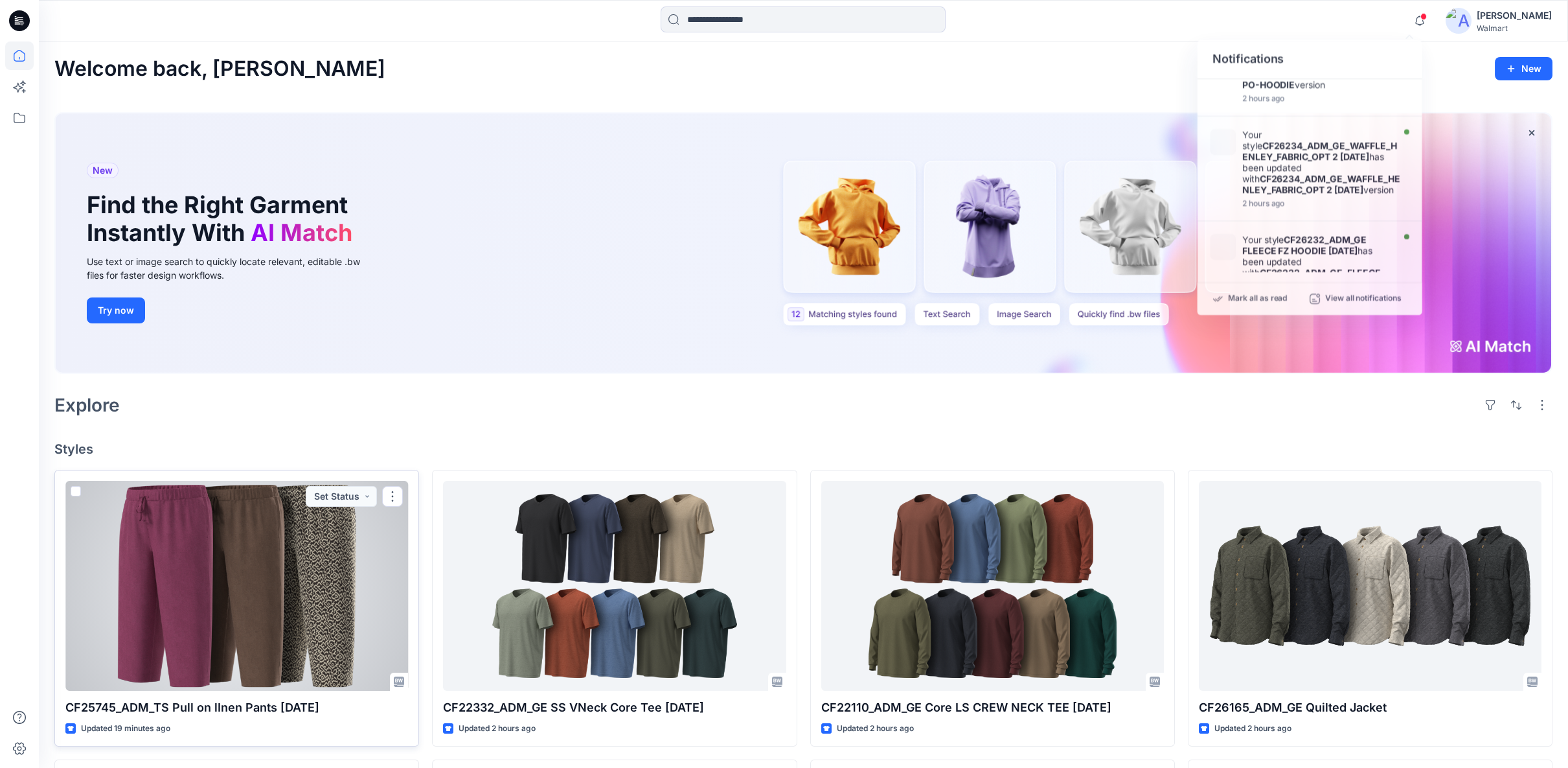
click at [252, 584] on div at bounding box center [236, 586] width 343 height 210
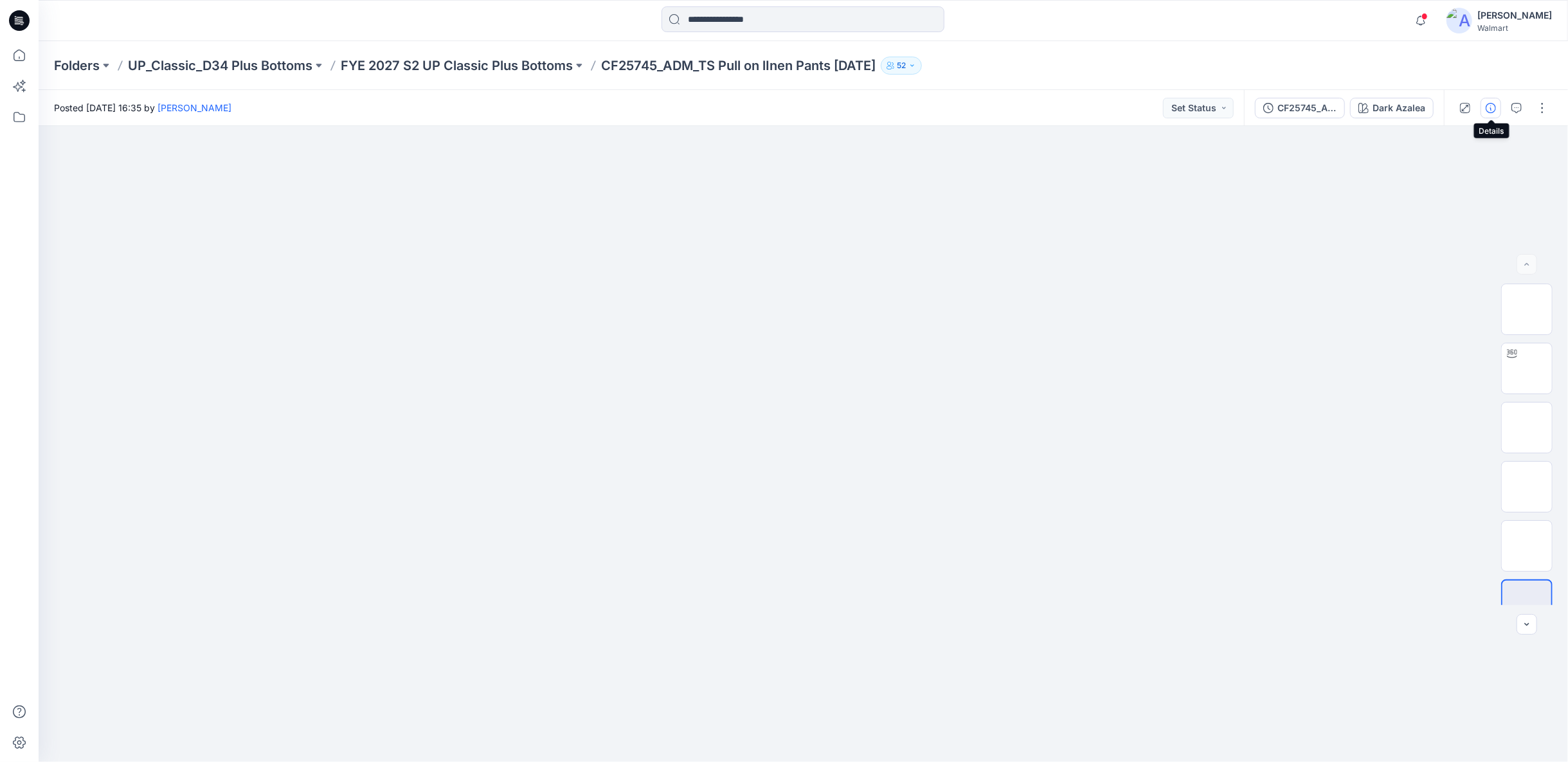
click at [1489, 107] on icon "button" at bounding box center [1491, 108] width 10 height 10
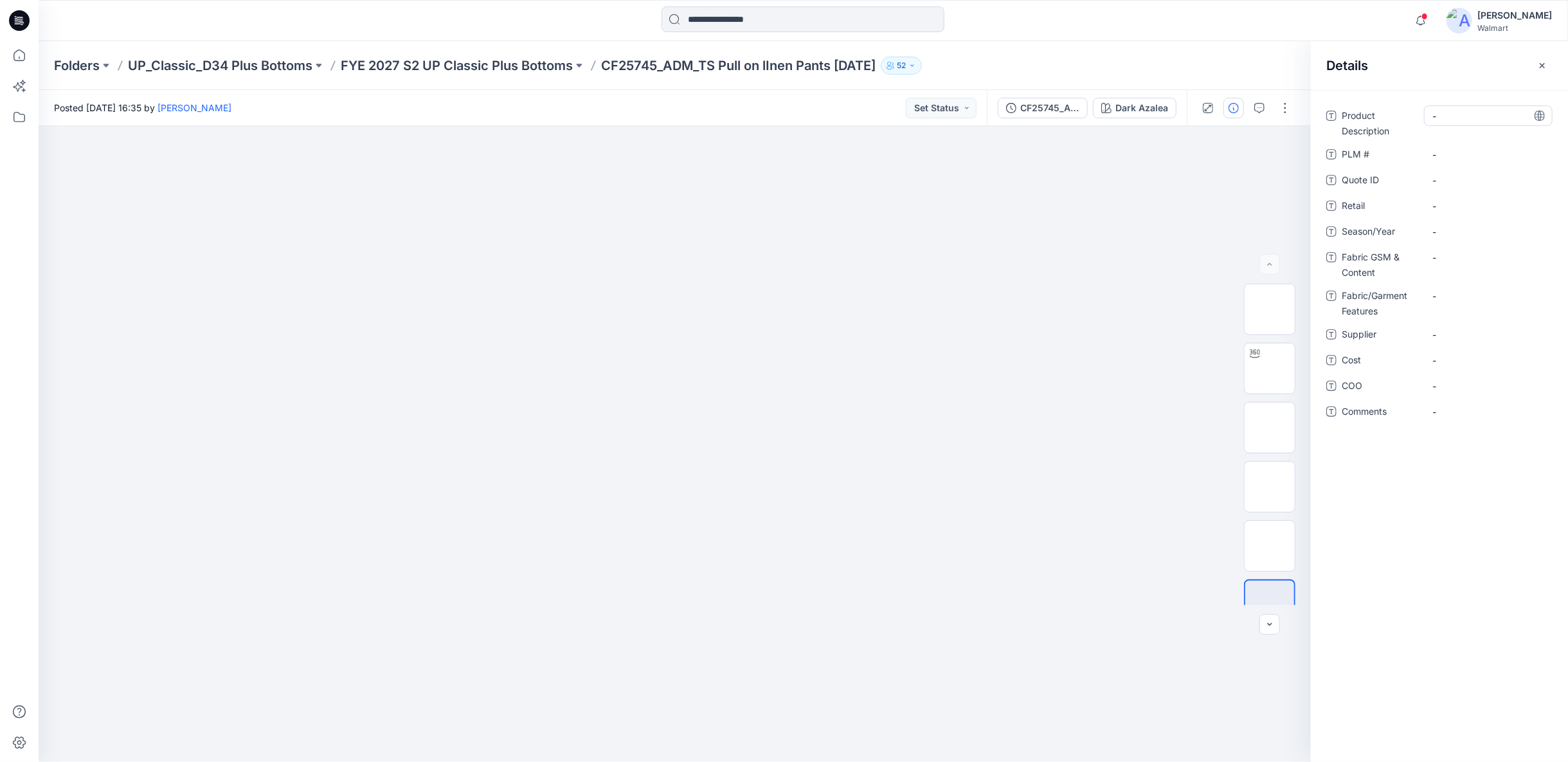
click at [1435, 115] on Description "-" at bounding box center [1488, 116] width 112 height 14
type textarea "**********"
click at [1440, 118] on Description "-" at bounding box center [1488, 116] width 112 height 14
type textarea "**********"
click at [1446, 230] on span "-" at bounding box center [1488, 232] width 112 height 14
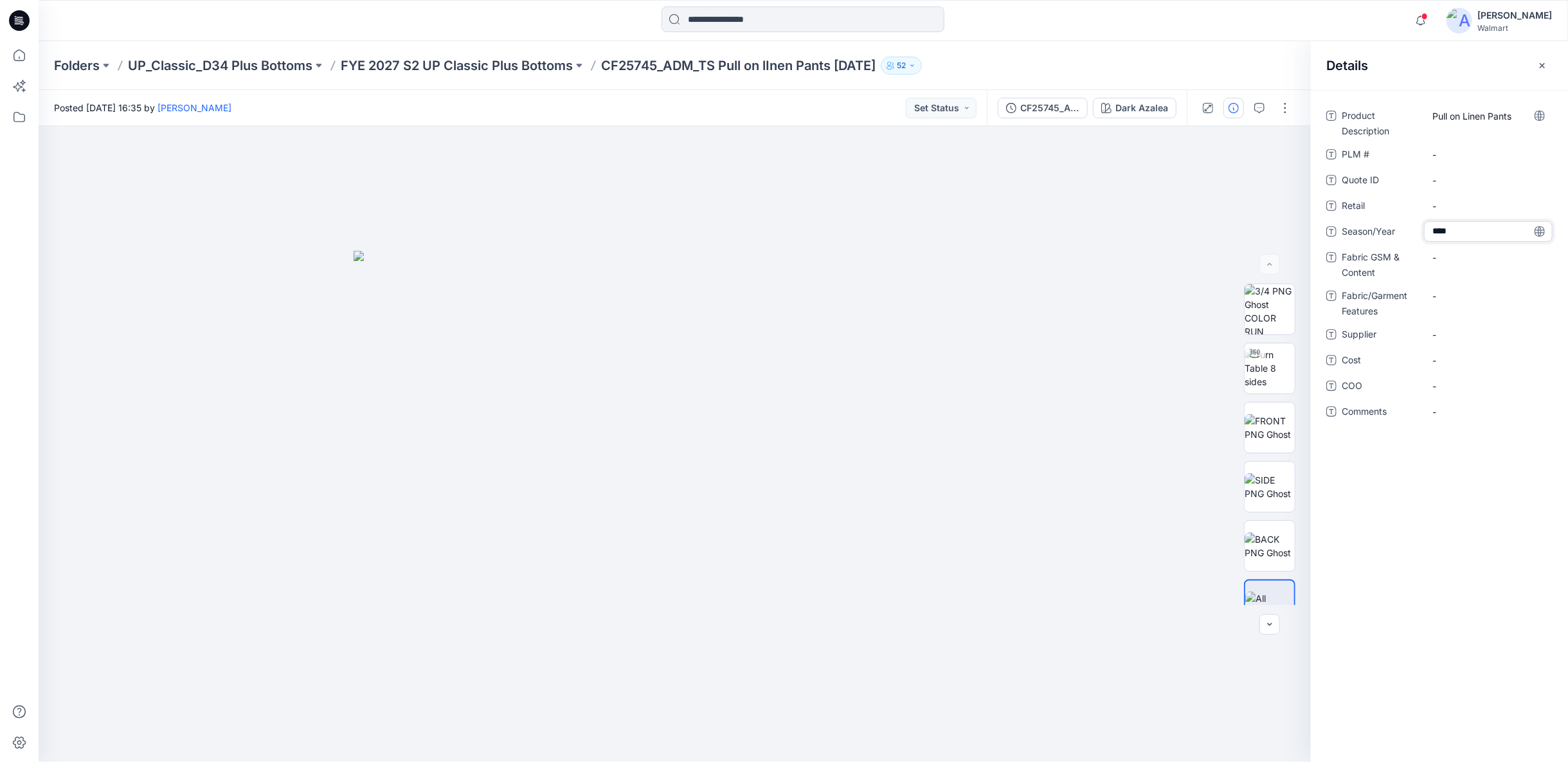
type textarea "*****"
click at [1460, 257] on Content "-" at bounding box center [1488, 258] width 112 height 14
click at [1442, 335] on span "-" at bounding box center [1488, 335] width 112 height 14
type textarea "**********"
click at [1451, 357] on span "-" at bounding box center [1488, 360] width 112 height 14
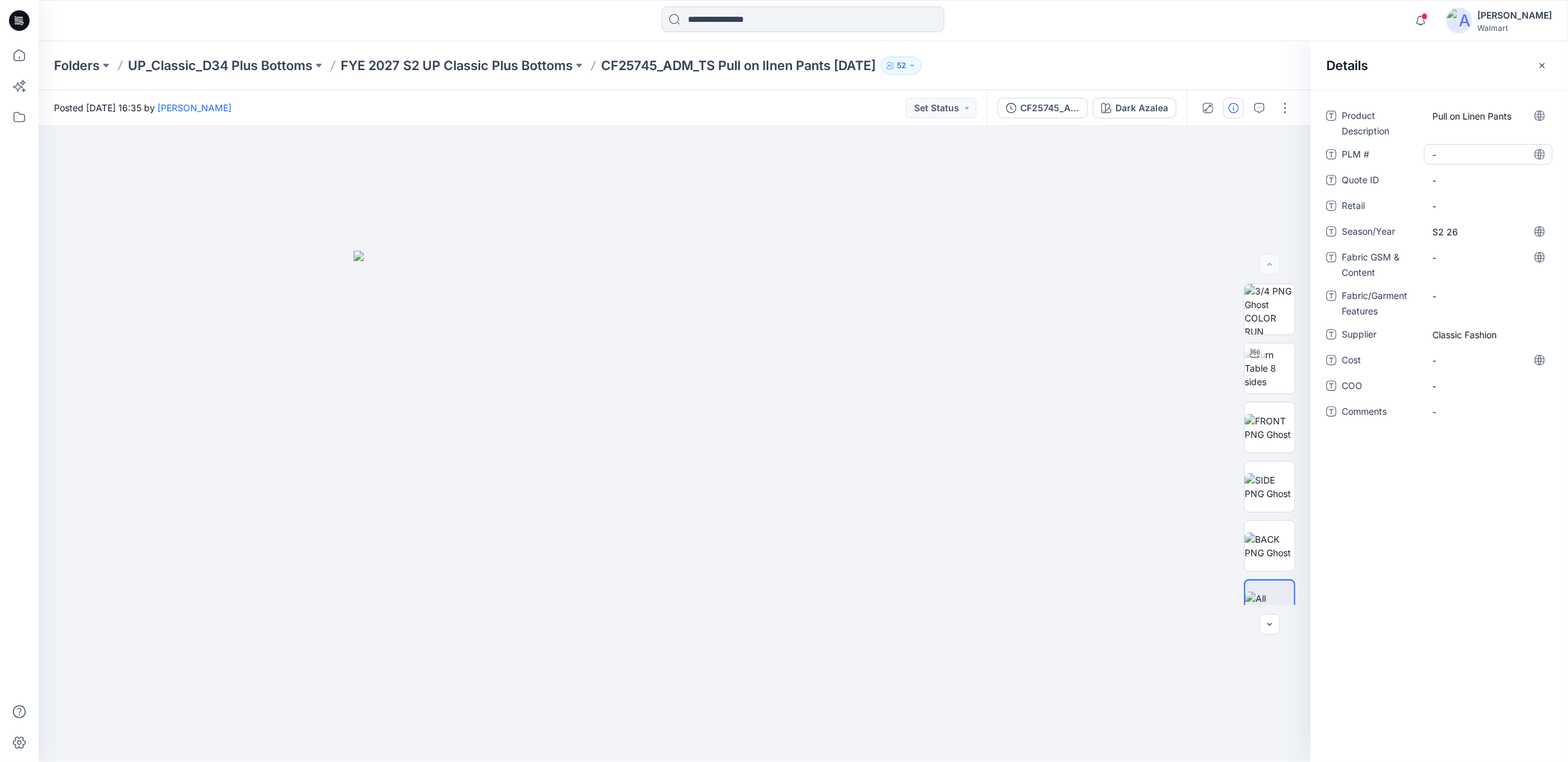
click at [1445, 148] on \ "-" at bounding box center [1488, 155] width 112 height 14
click at [1446, 261] on Content "-" at bounding box center [1488, 258] width 112 height 14
type textarea "**********"
click at [1462, 302] on div "-" at bounding box center [1488, 304] width 129 height 21
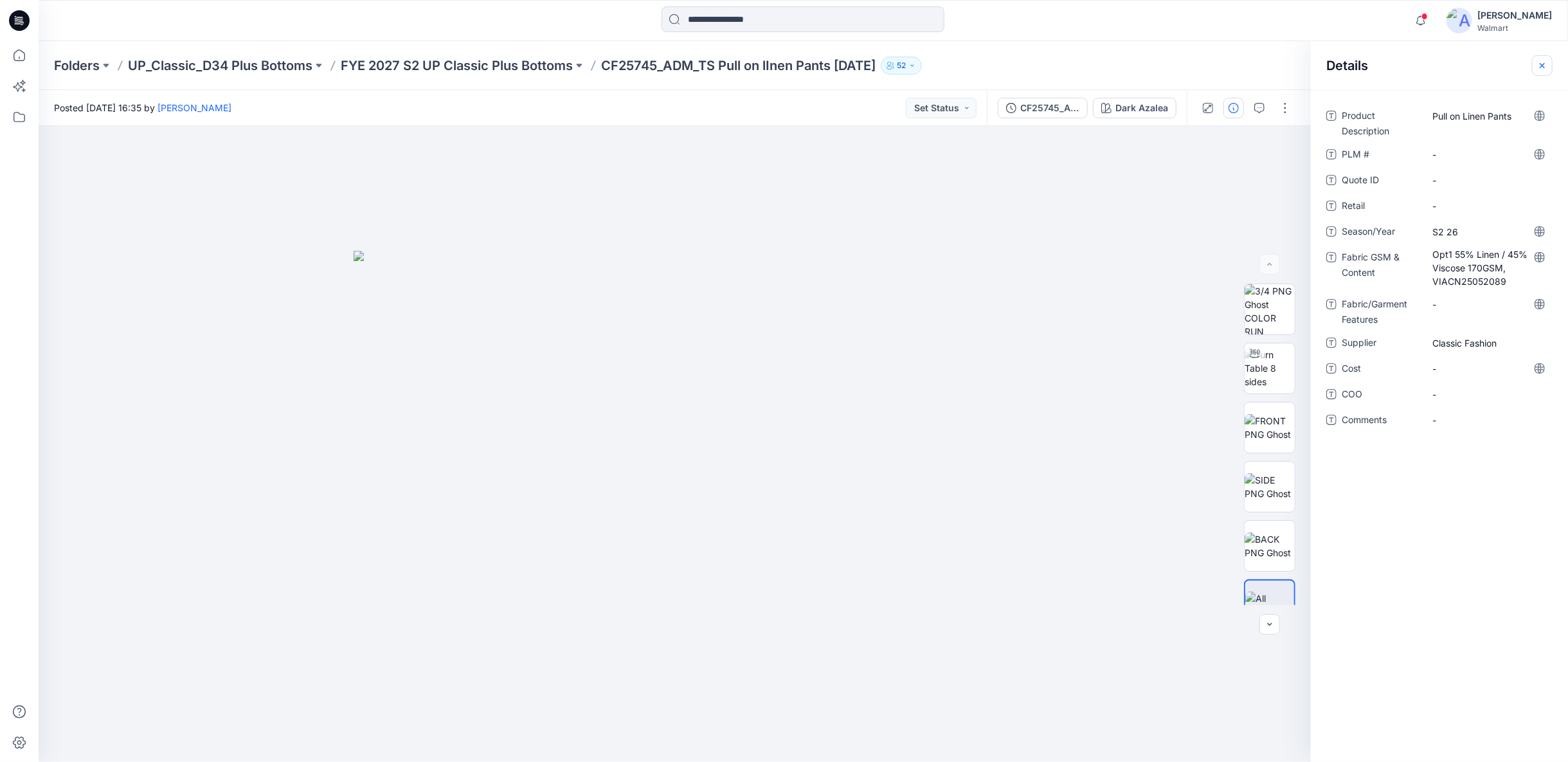
click at [1542, 65] on icon "button" at bounding box center [1542, 65] width 5 height 5
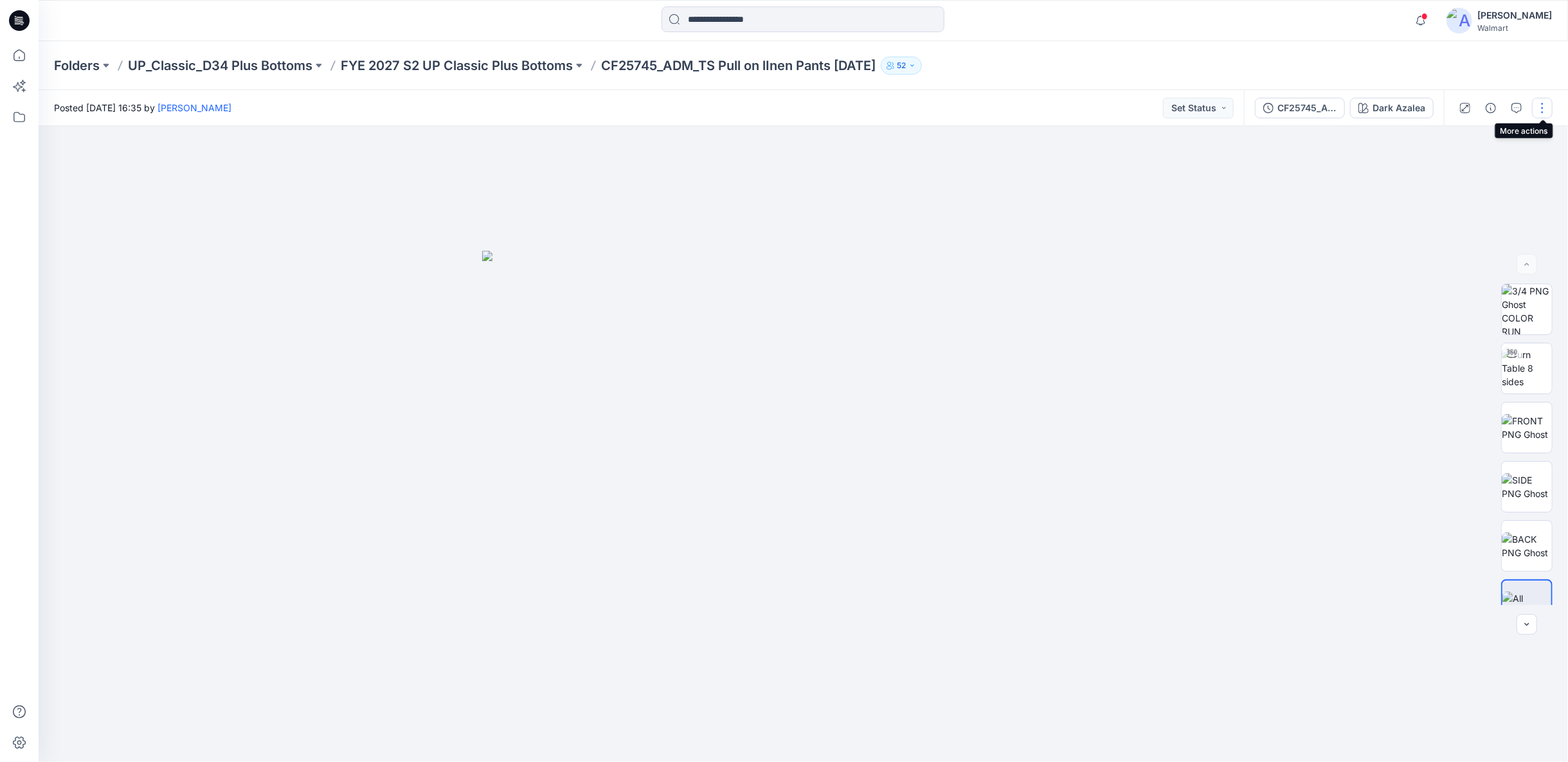
click at [1537, 107] on button "button" at bounding box center [1543, 108] width 21 height 21
click at [1464, 173] on p "Edit" at bounding box center [1460, 174] width 16 height 14
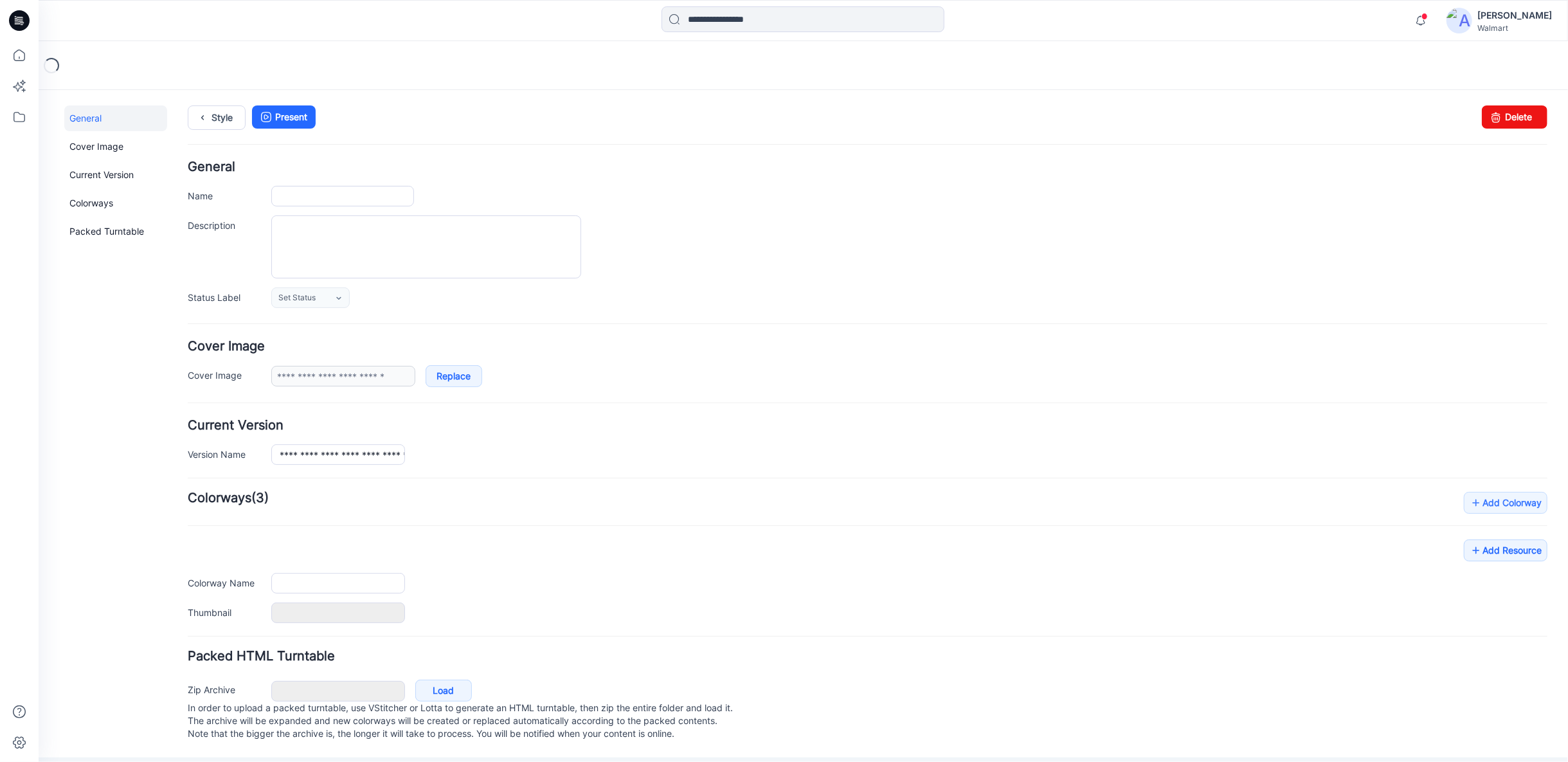
type input "**********"
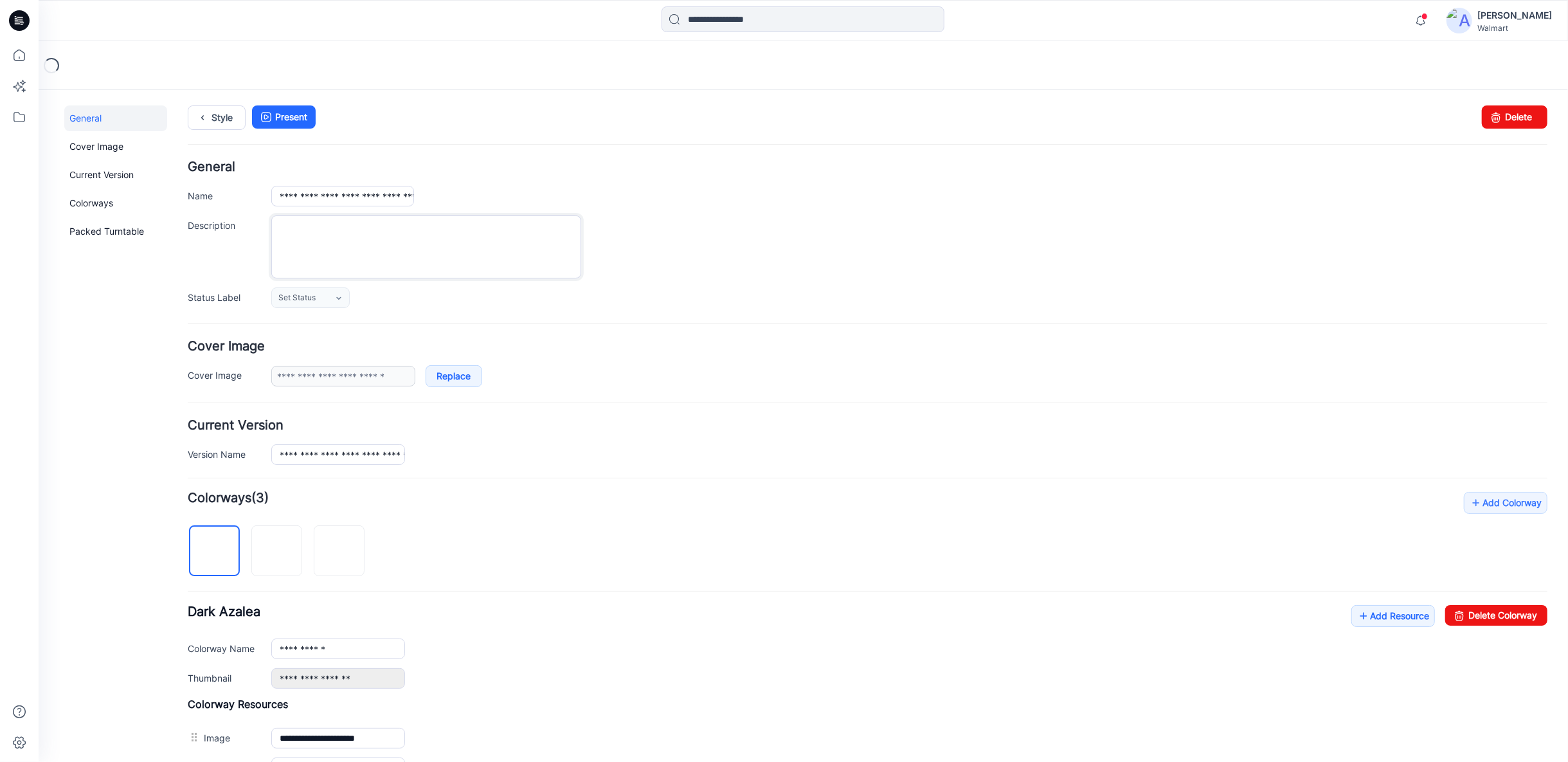
click at [323, 239] on textarea "Description" at bounding box center [426, 246] width 310 height 63
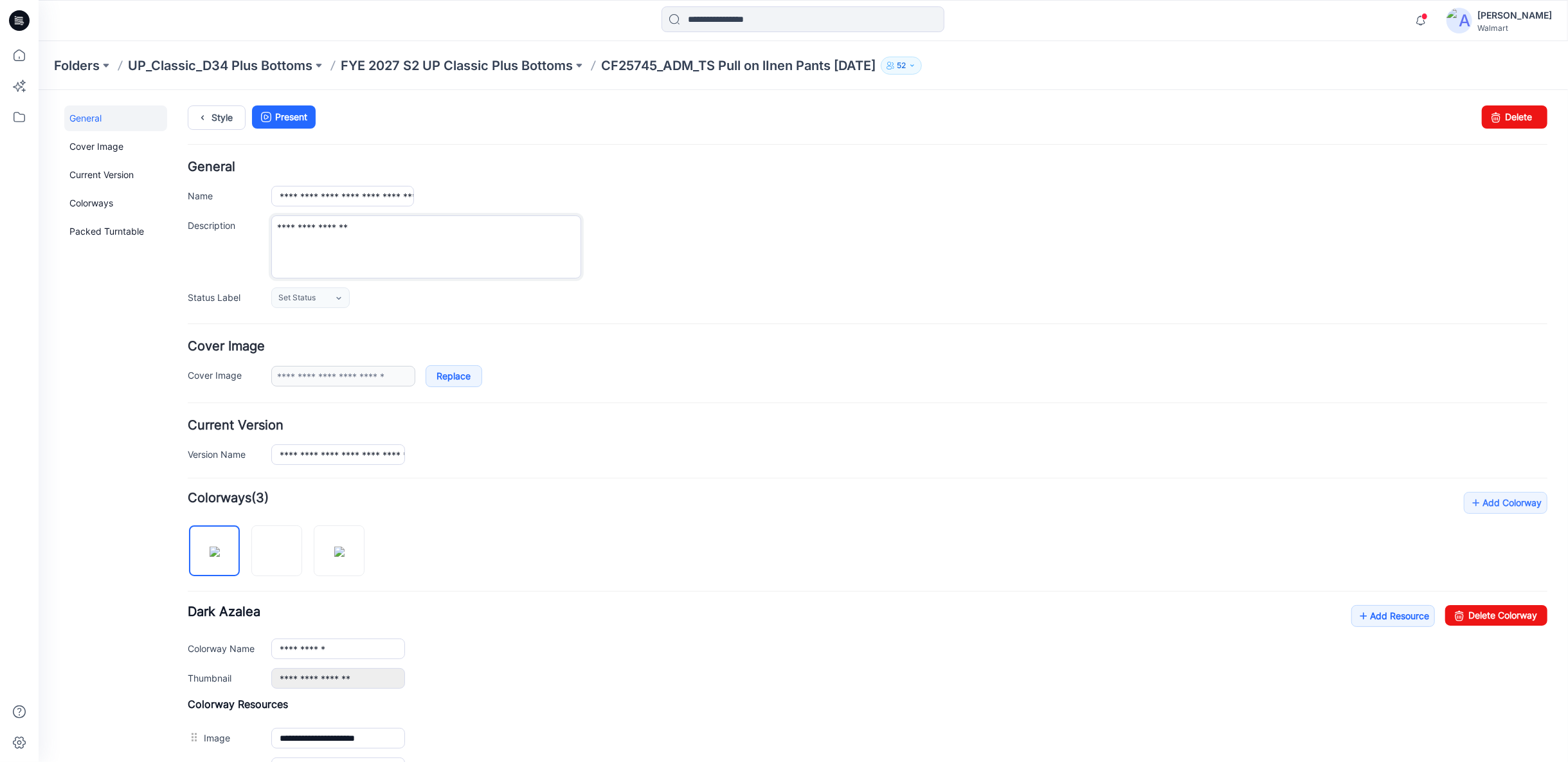
click at [378, 230] on textarea "**********" at bounding box center [426, 246] width 310 height 63
click at [339, 225] on textarea "**********" at bounding box center [426, 246] width 310 height 63
click at [459, 226] on textarea "**********" at bounding box center [426, 246] width 310 height 63
type textarea "**********"
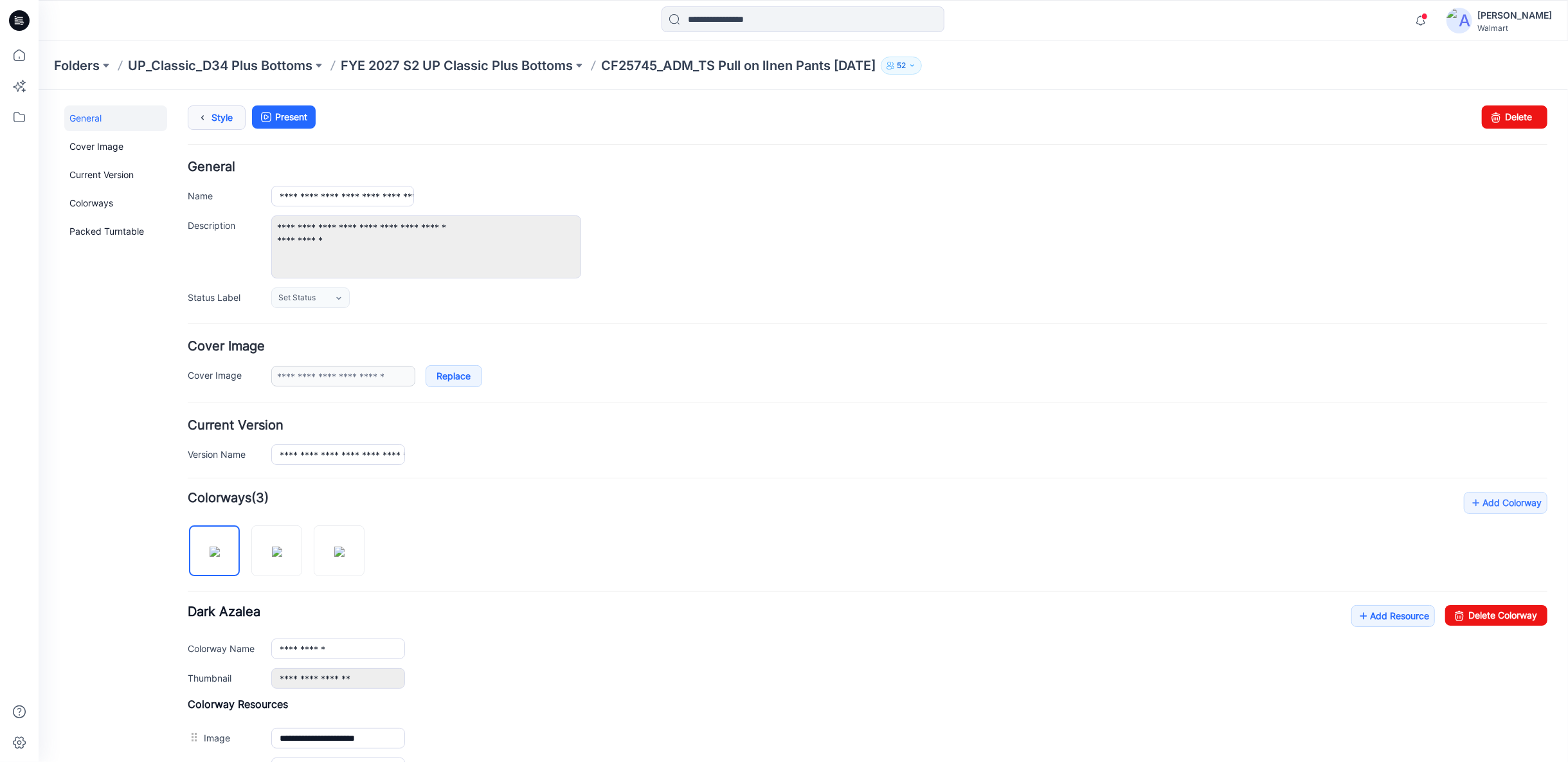
click at [215, 120] on link "Style" at bounding box center [216, 117] width 58 height 25
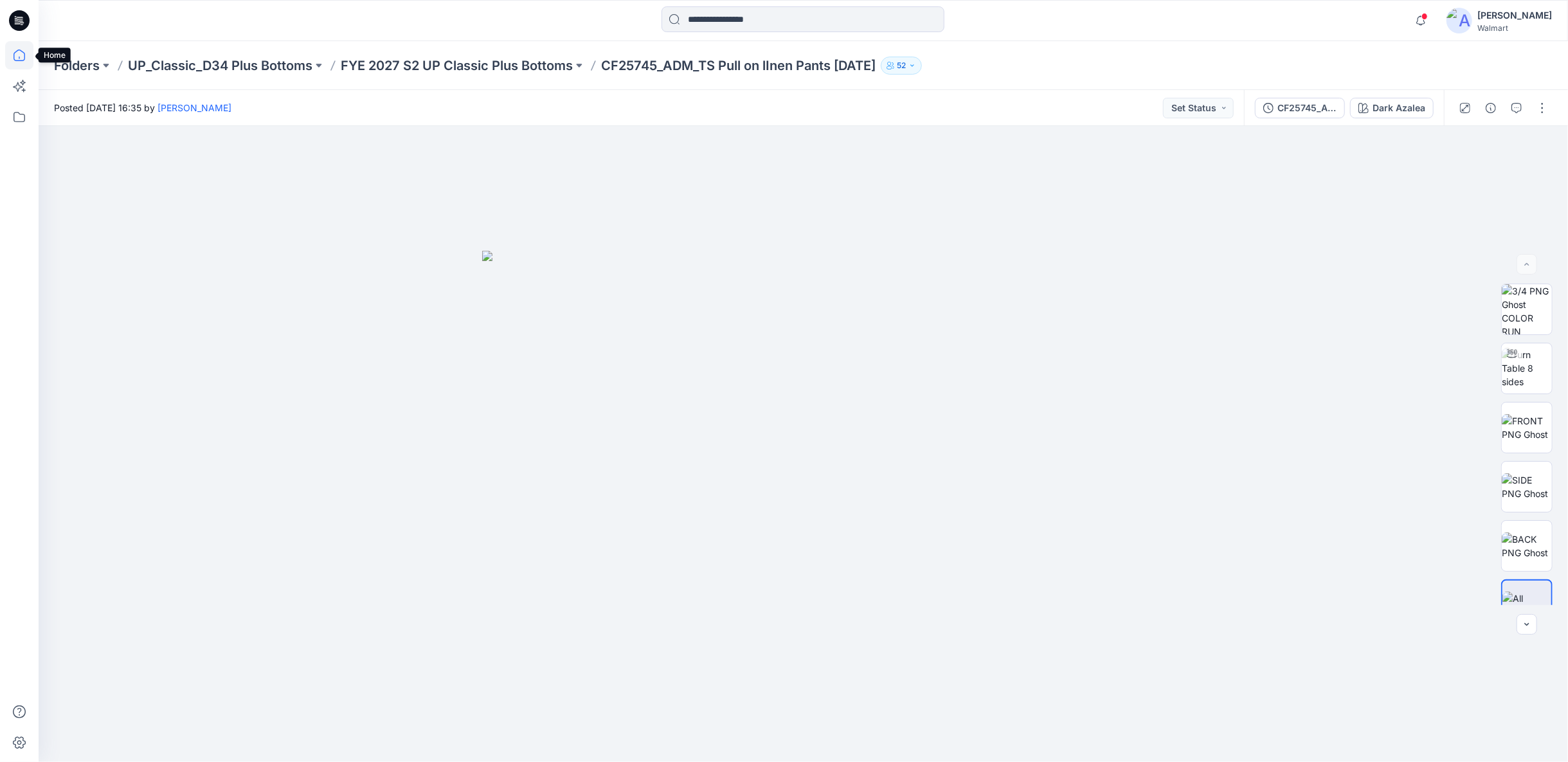
click at [21, 51] on icon at bounding box center [19, 55] width 12 height 12
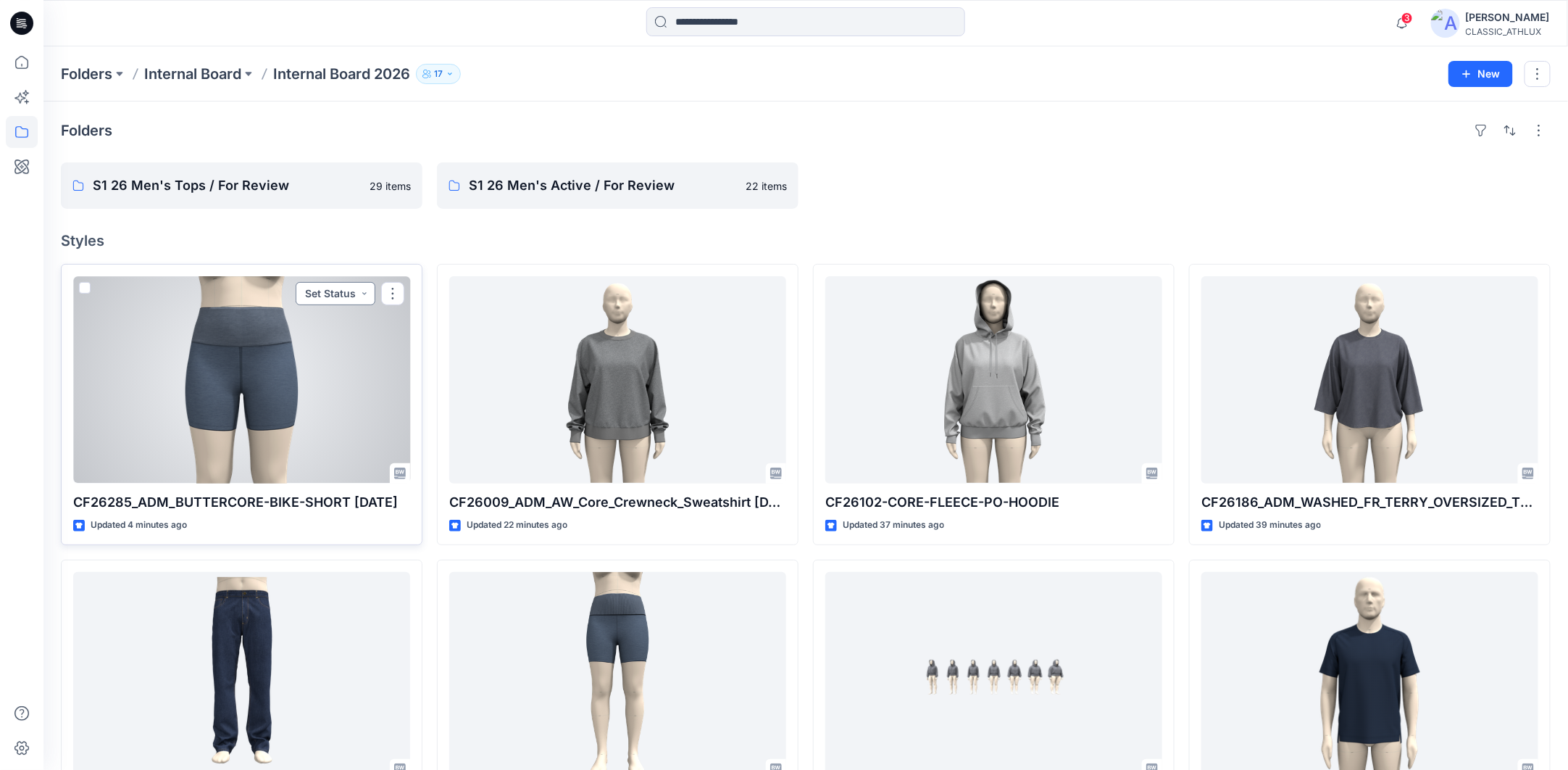
click at [361, 295] on button "Set Status" at bounding box center [335, 294] width 80 height 23
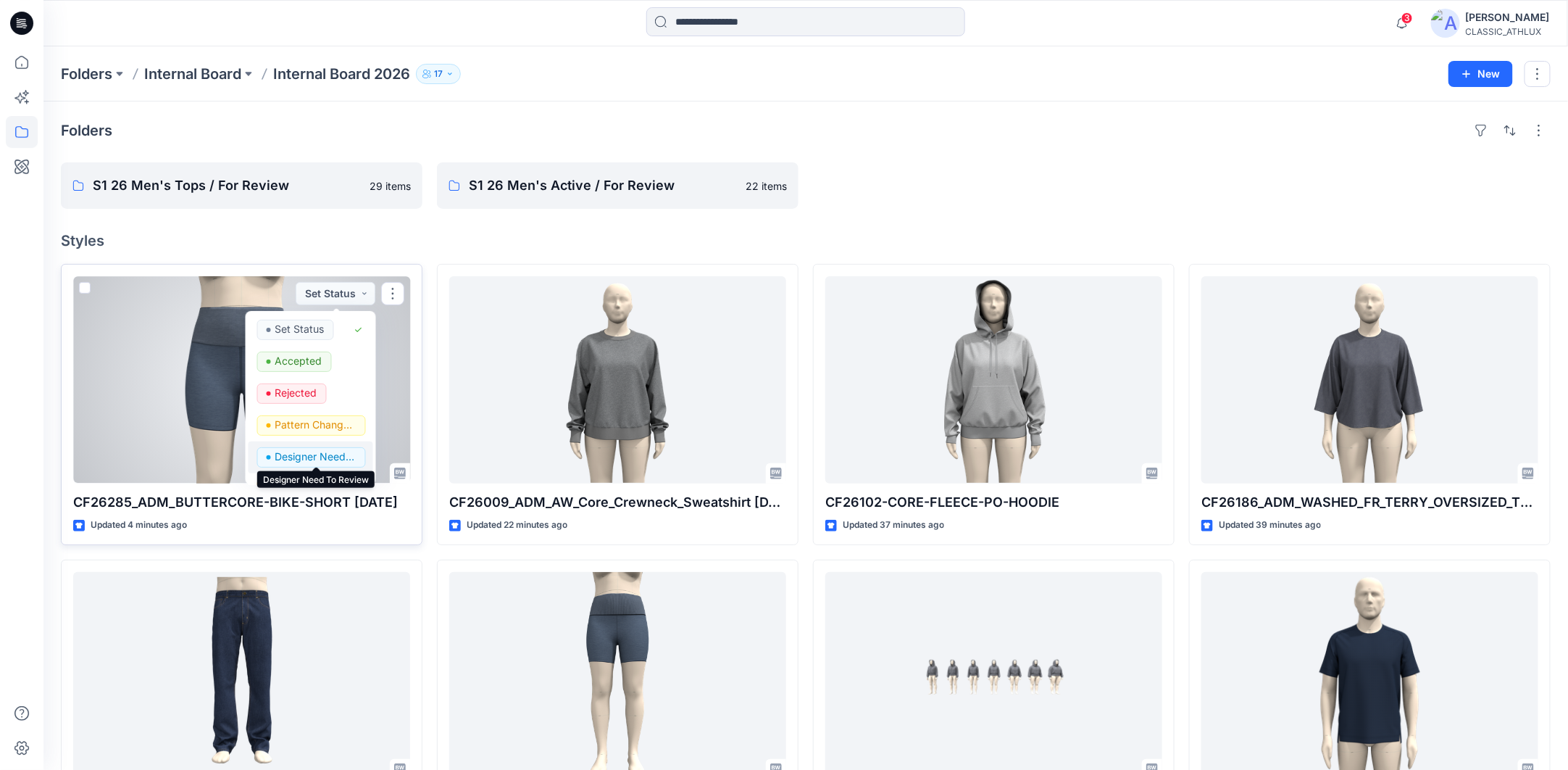
click at [333, 452] on p "Designer Need To Review" at bounding box center [315, 457] width 81 height 19
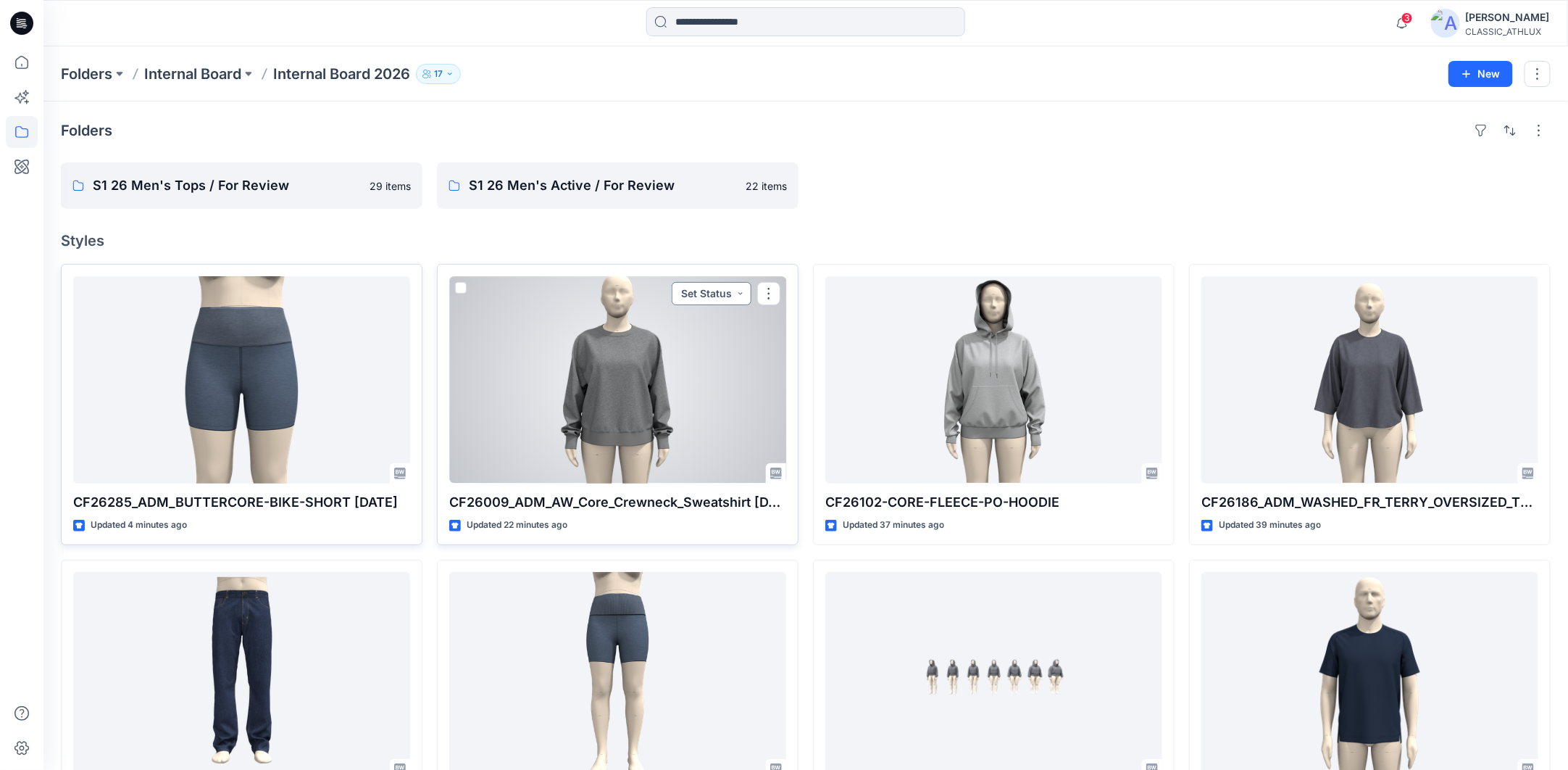
click at [743, 297] on button "Set Status" at bounding box center [712, 294] width 80 height 23
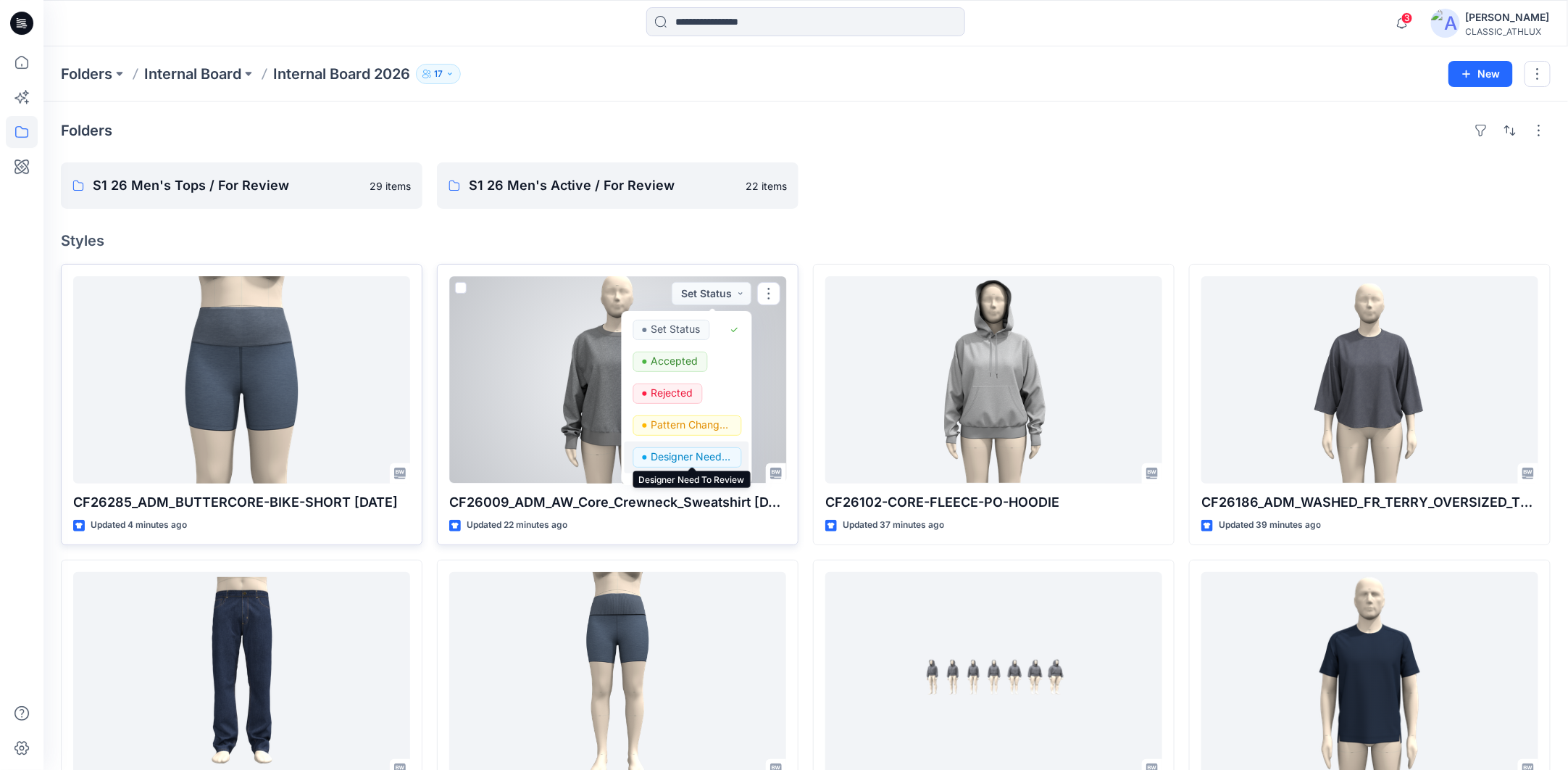
click at [715, 452] on p "Designer Need To Review" at bounding box center [691, 457] width 81 height 19
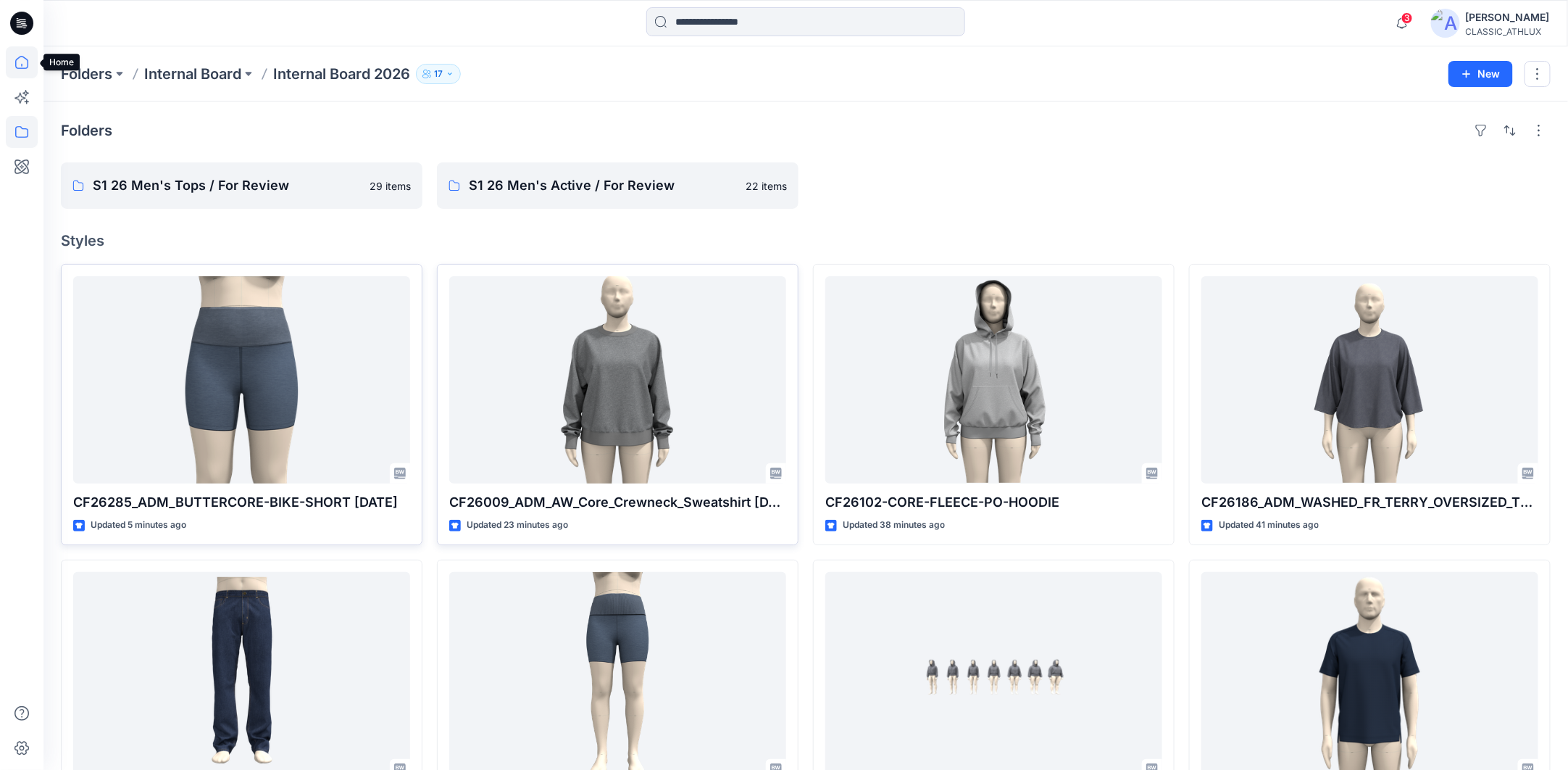
click at [20, 62] on icon at bounding box center [21, 62] width 32 height 32
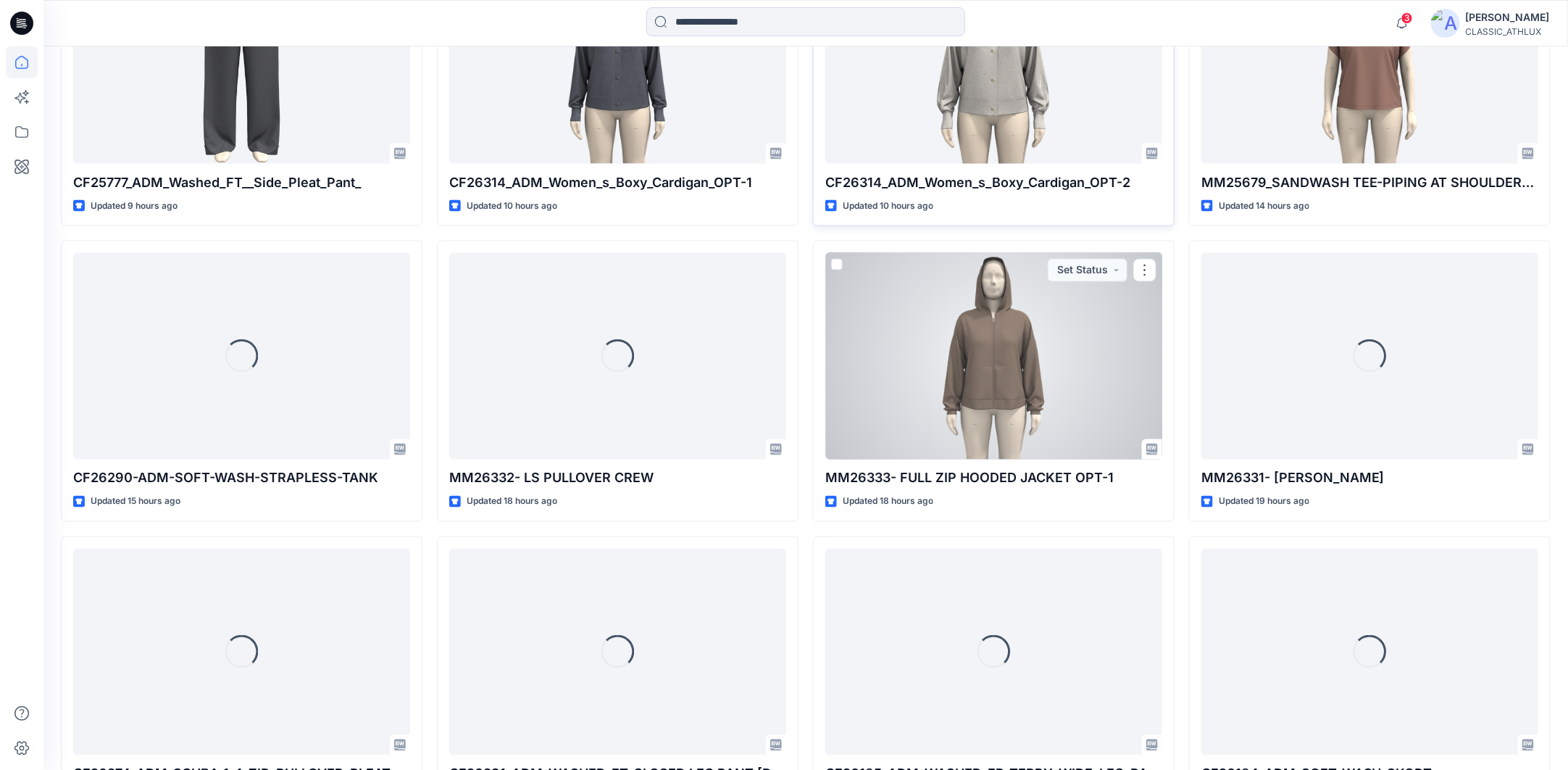
scroll to position [1245, 0]
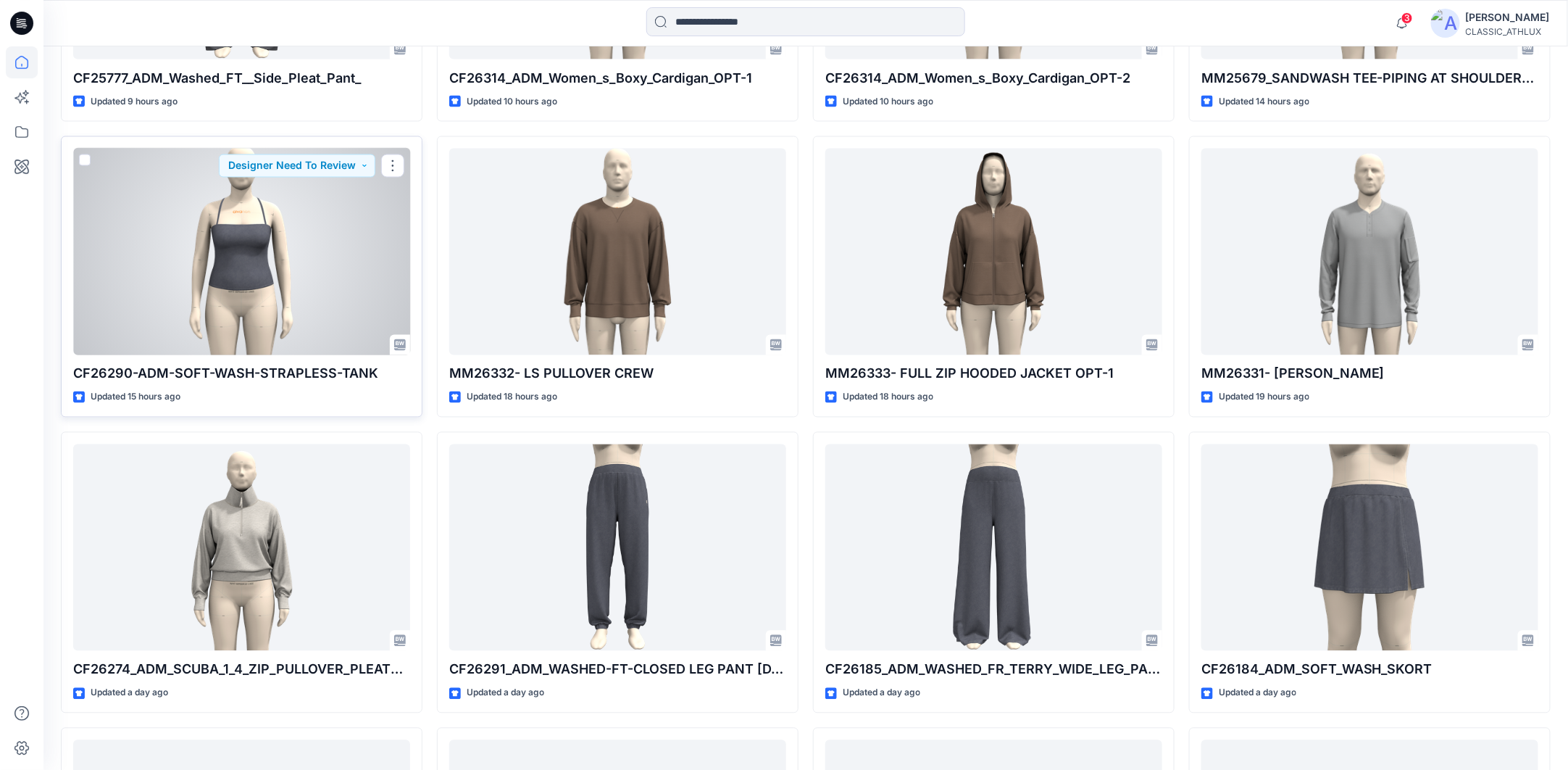
click at [276, 264] on div at bounding box center [241, 252] width 337 height 207
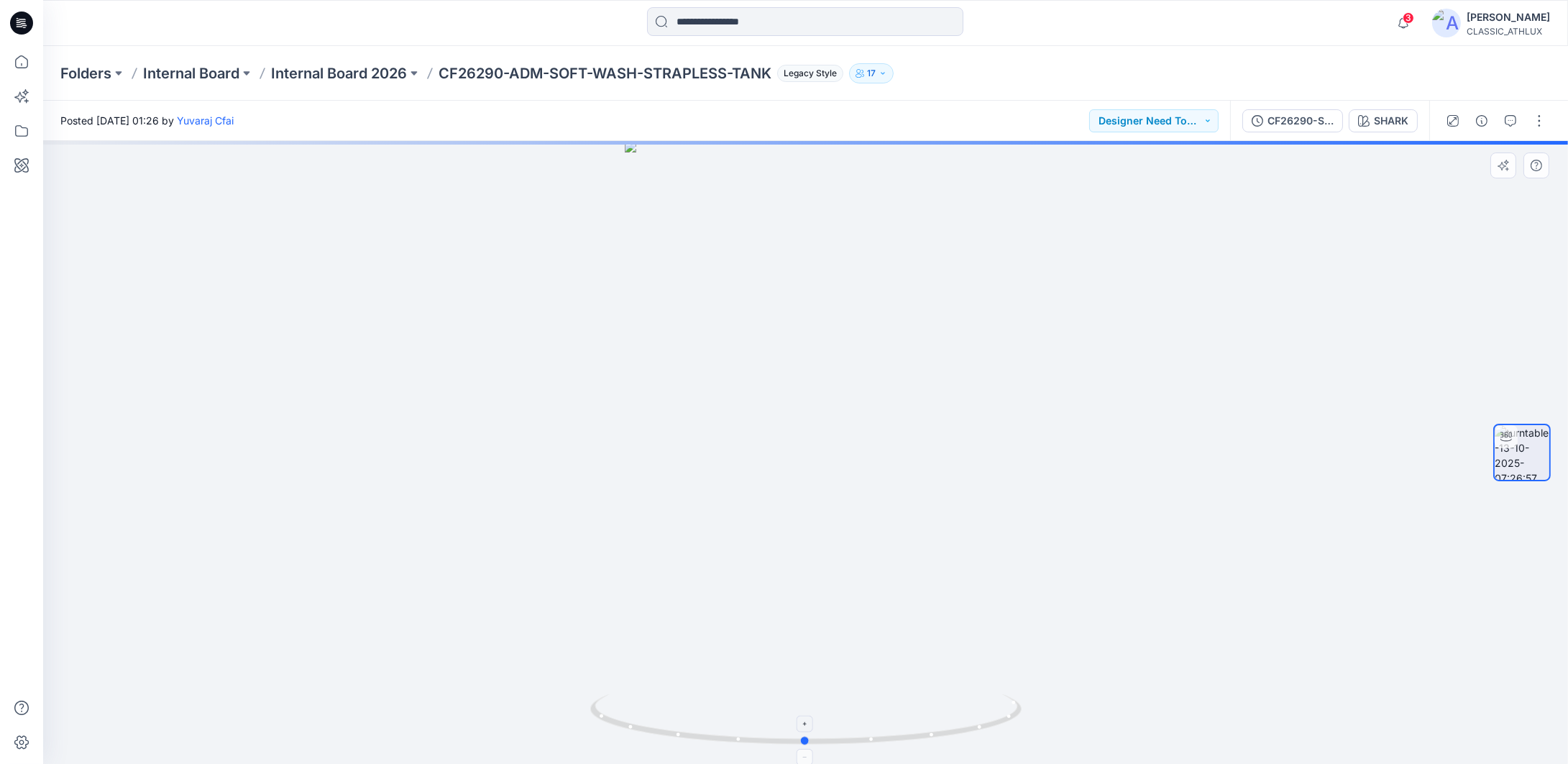
click at [1013, 722] on icon at bounding box center [808, 721] width 435 height 54
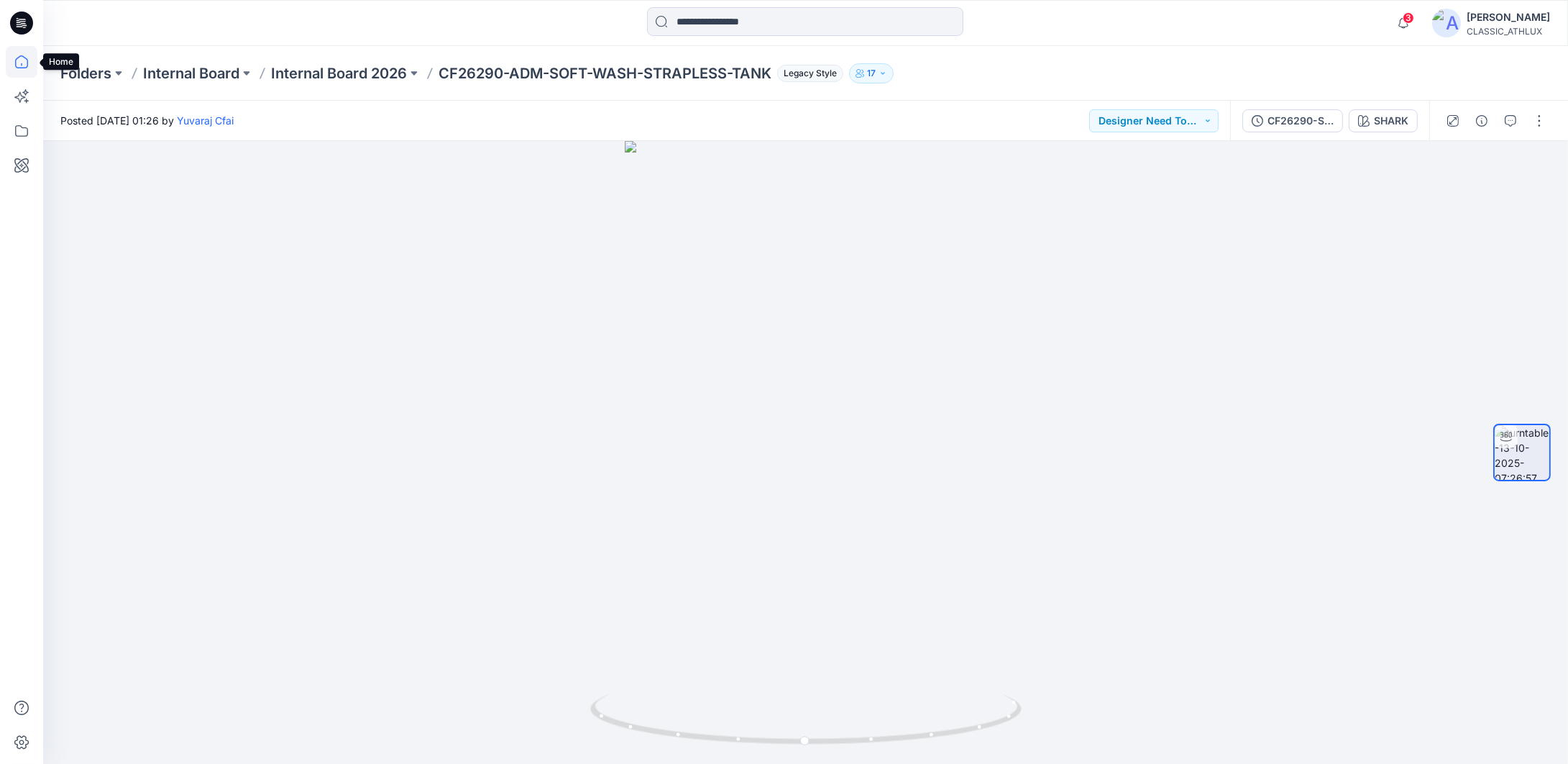
click at [24, 55] on icon at bounding box center [21, 62] width 32 height 32
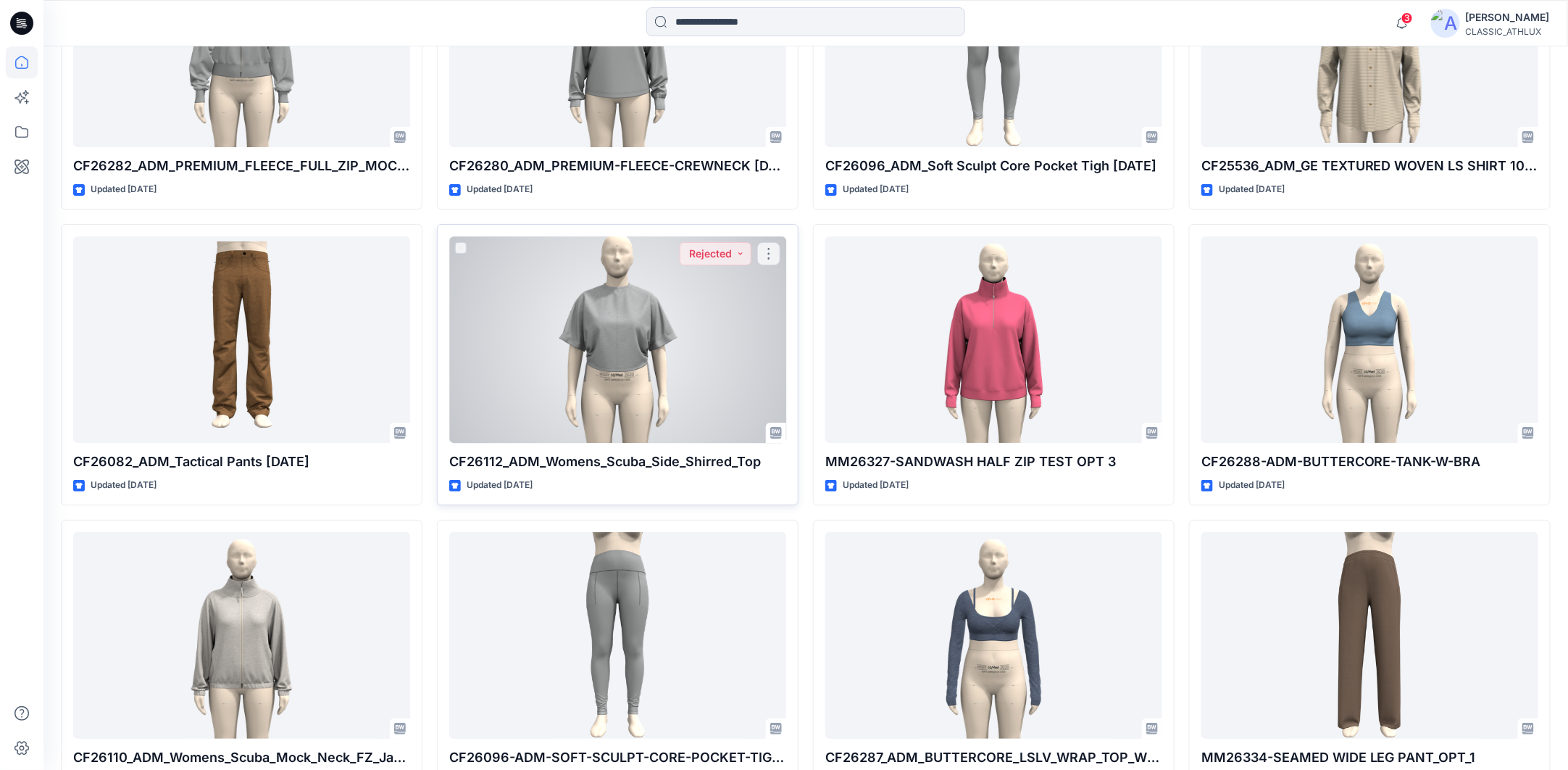
scroll to position [2656, 0]
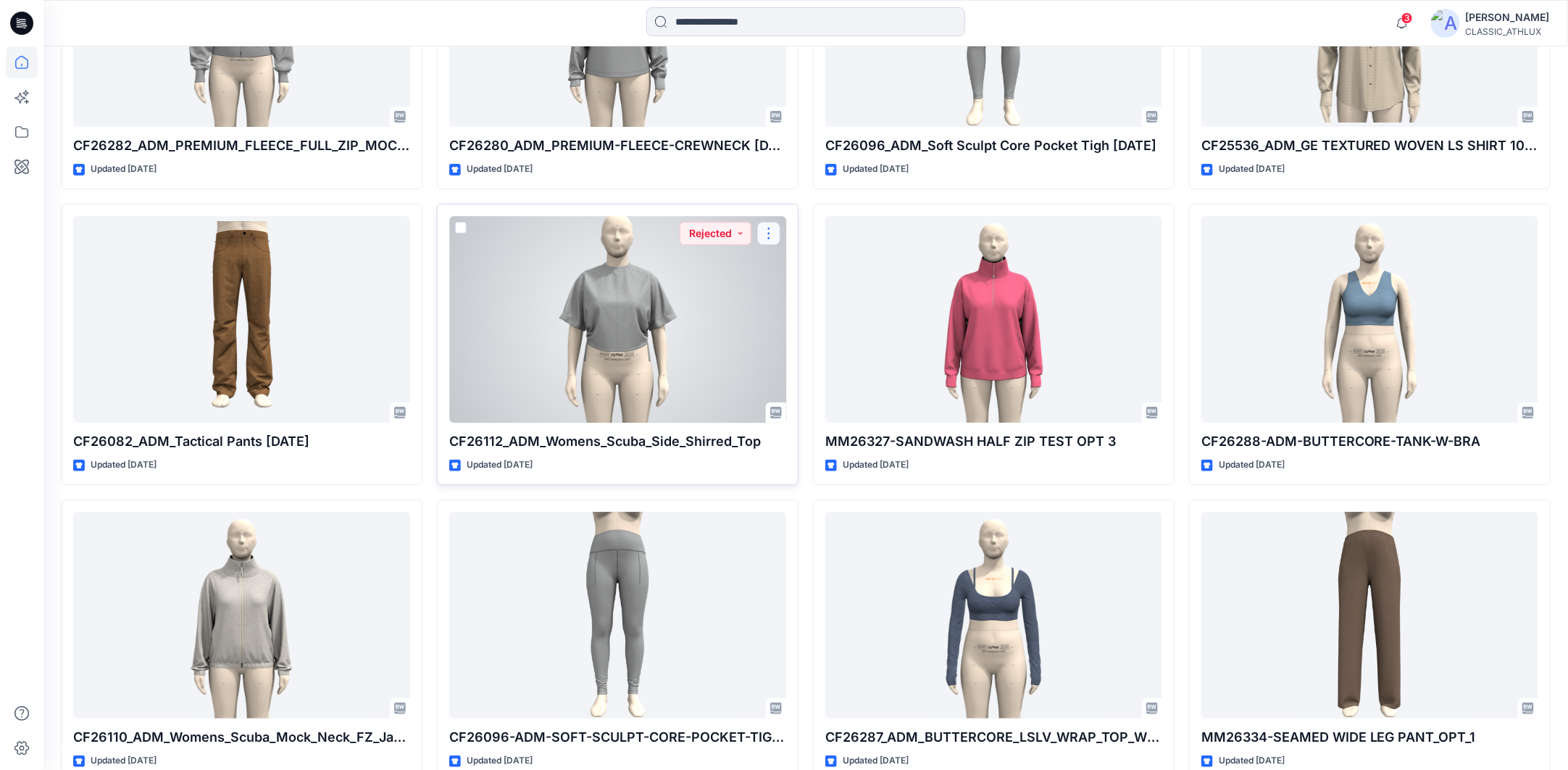
click at [765, 235] on button "button" at bounding box center [769, 233] width 23 height 23
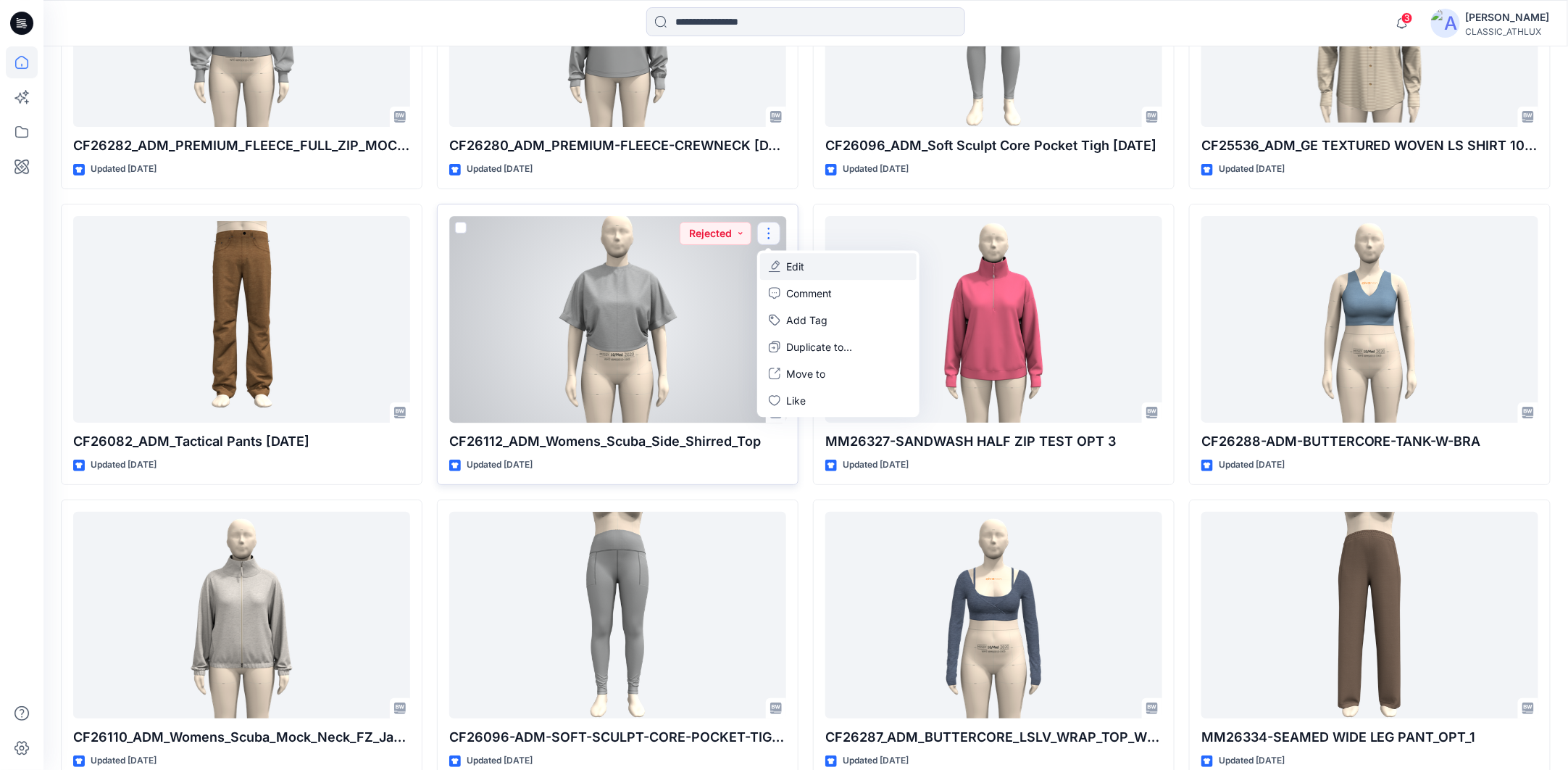
click at [809, 267] on button "Edit" at bounding box center [839, 266] width 157 height 27
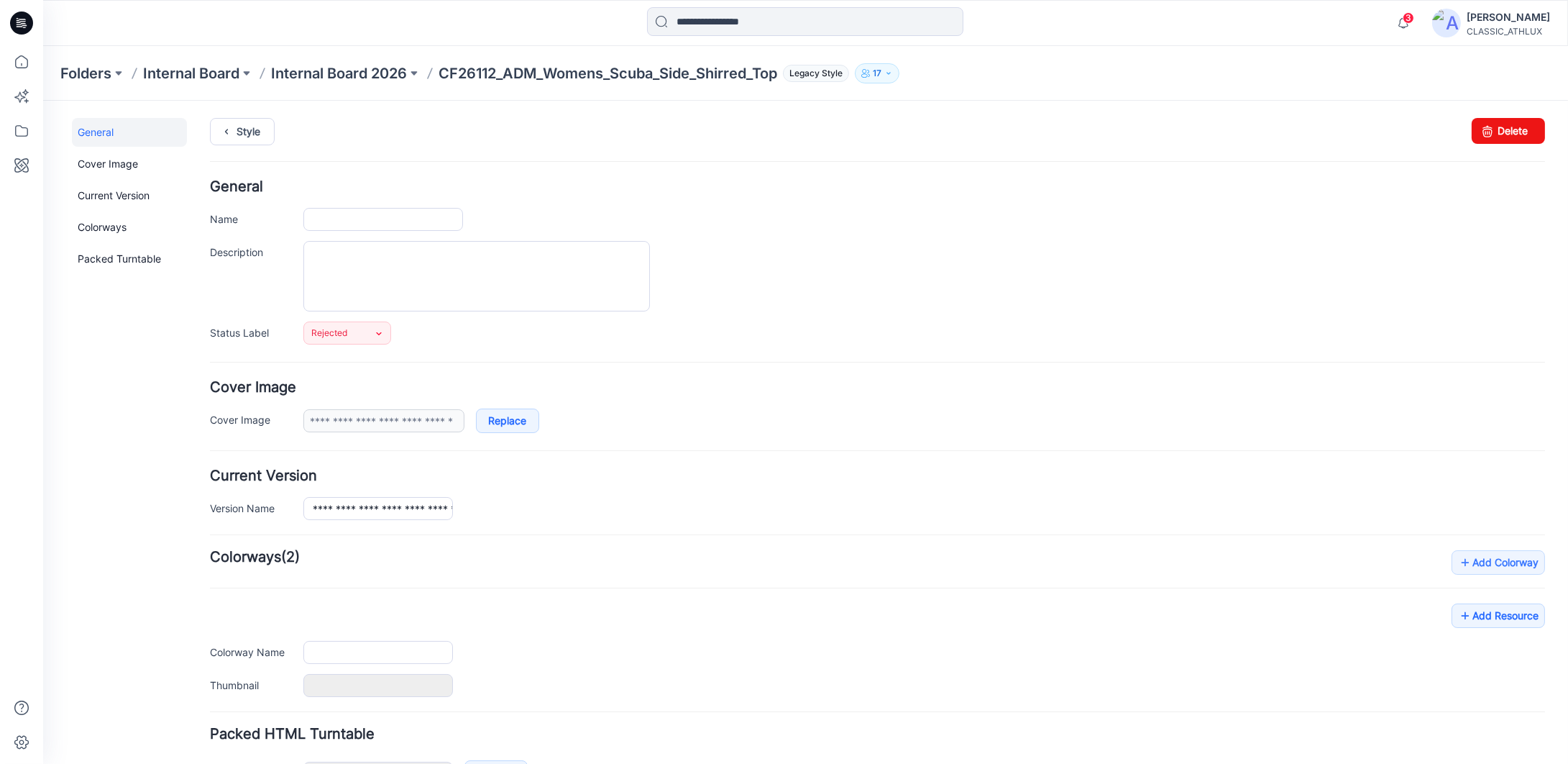
type input "**********"
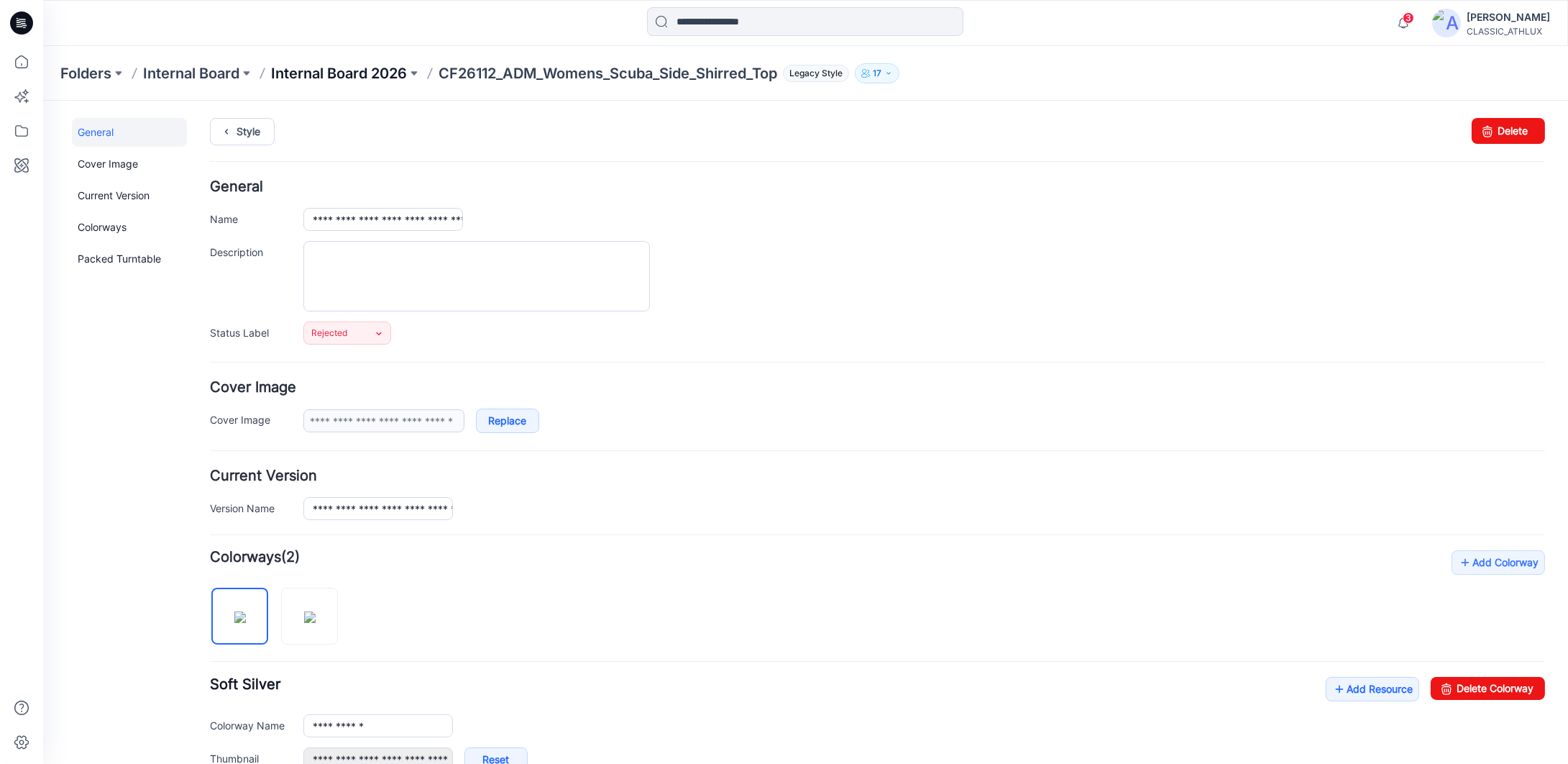
click at [346, 73] on p "Internal Board 2026" at bounding box center [338, 73] width 136 height 20
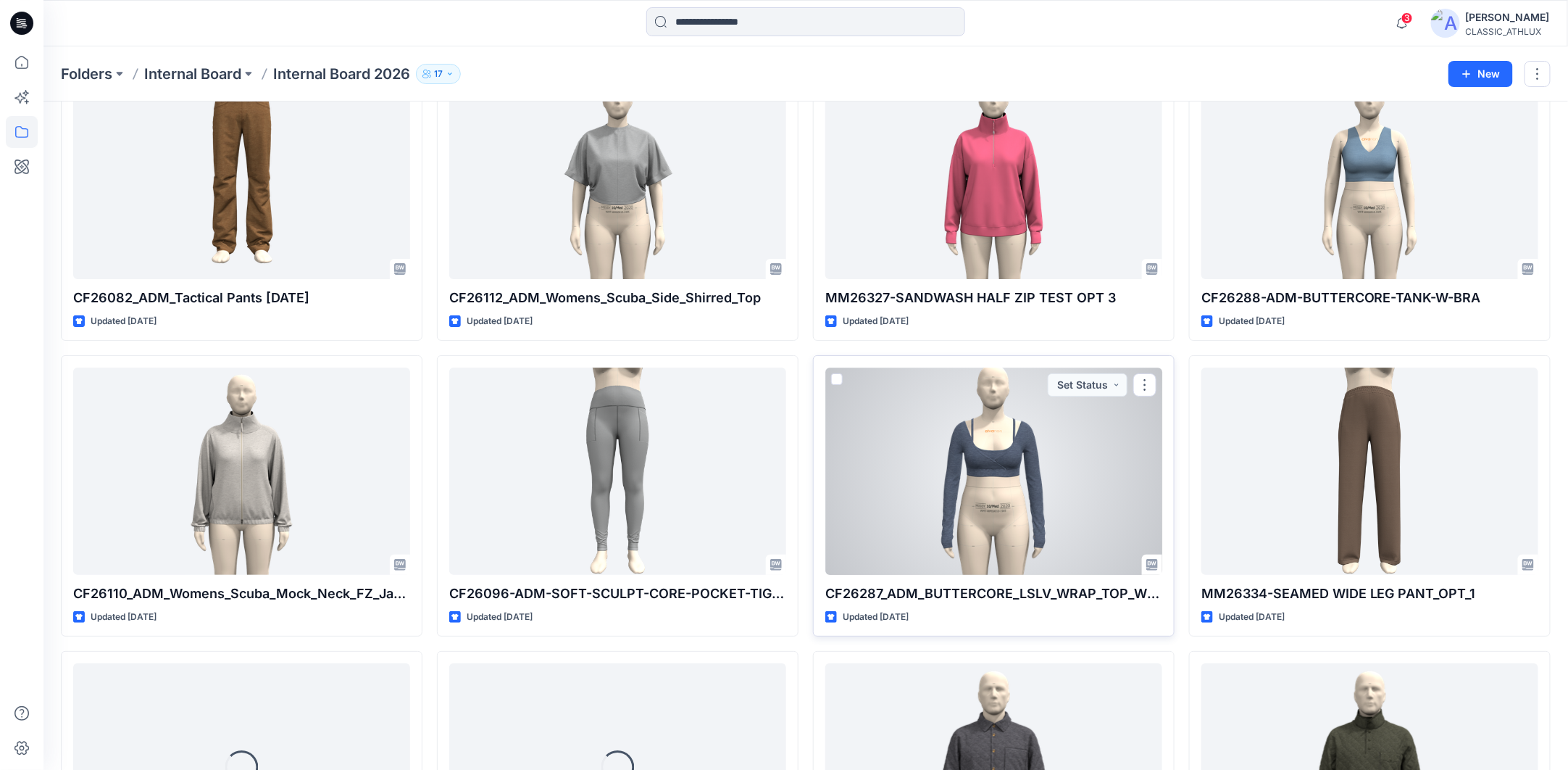
scroll to position [2716, 0]
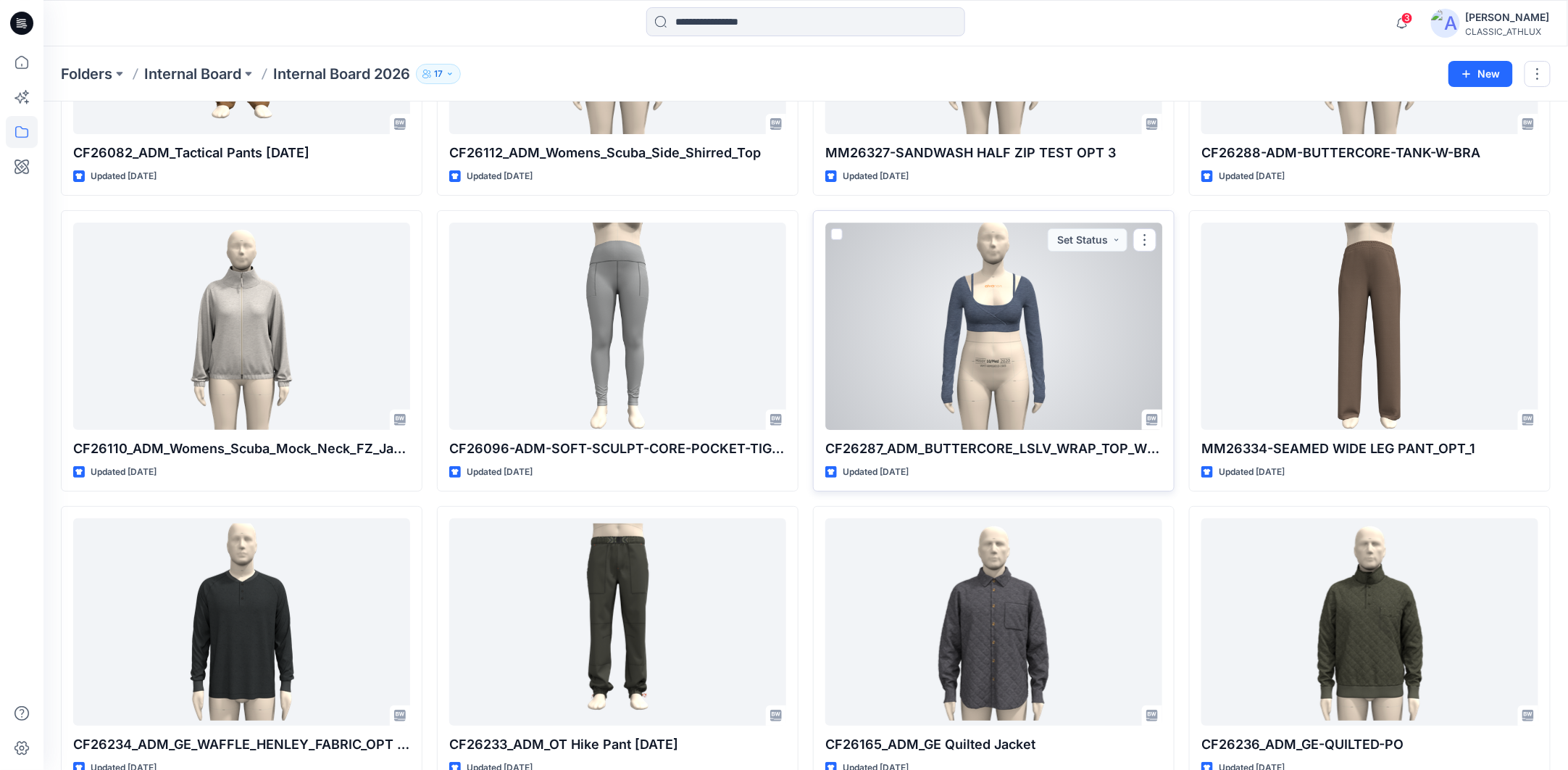
click at [997, 320] on div at bounding box center [994, 326] width 337 height 207
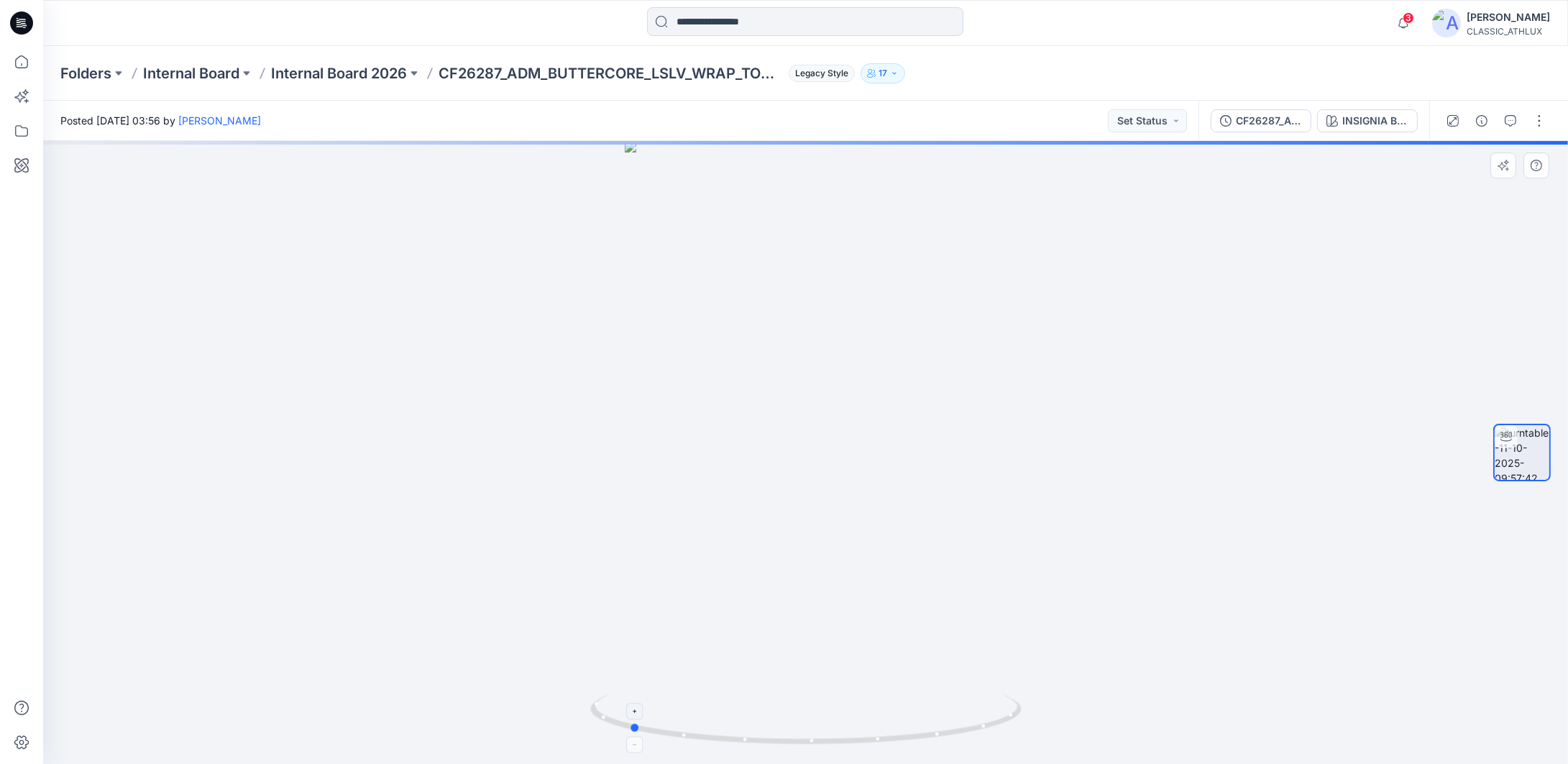
drag, startPoint x: 1015, startPoint y: 716, endPoint x: 835, endPoint y: 719, distance: 180.0
click at [835, 719] on icon at bounding box center [808, 721] width 435 height 54
click at [1507, 120] on icon "button" at bounding box center [1510, 121] width 12 height 12
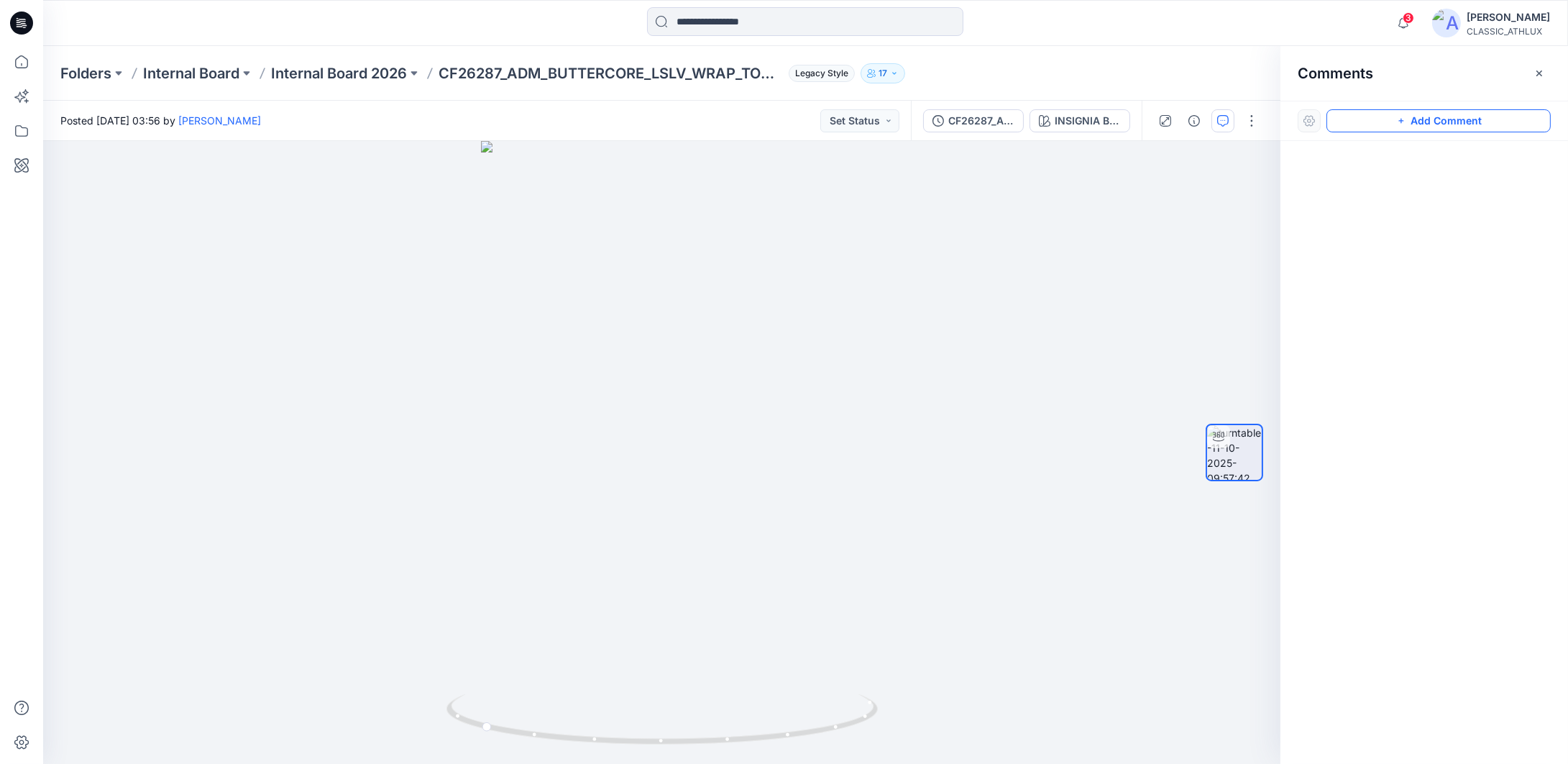
click at [1412, 122] on button "Add Comment" at bounding box center [1439, 121] width 225 height 23
click at [669, 379] on div "1" at bounding box center [661, 452] width 1237 height 623
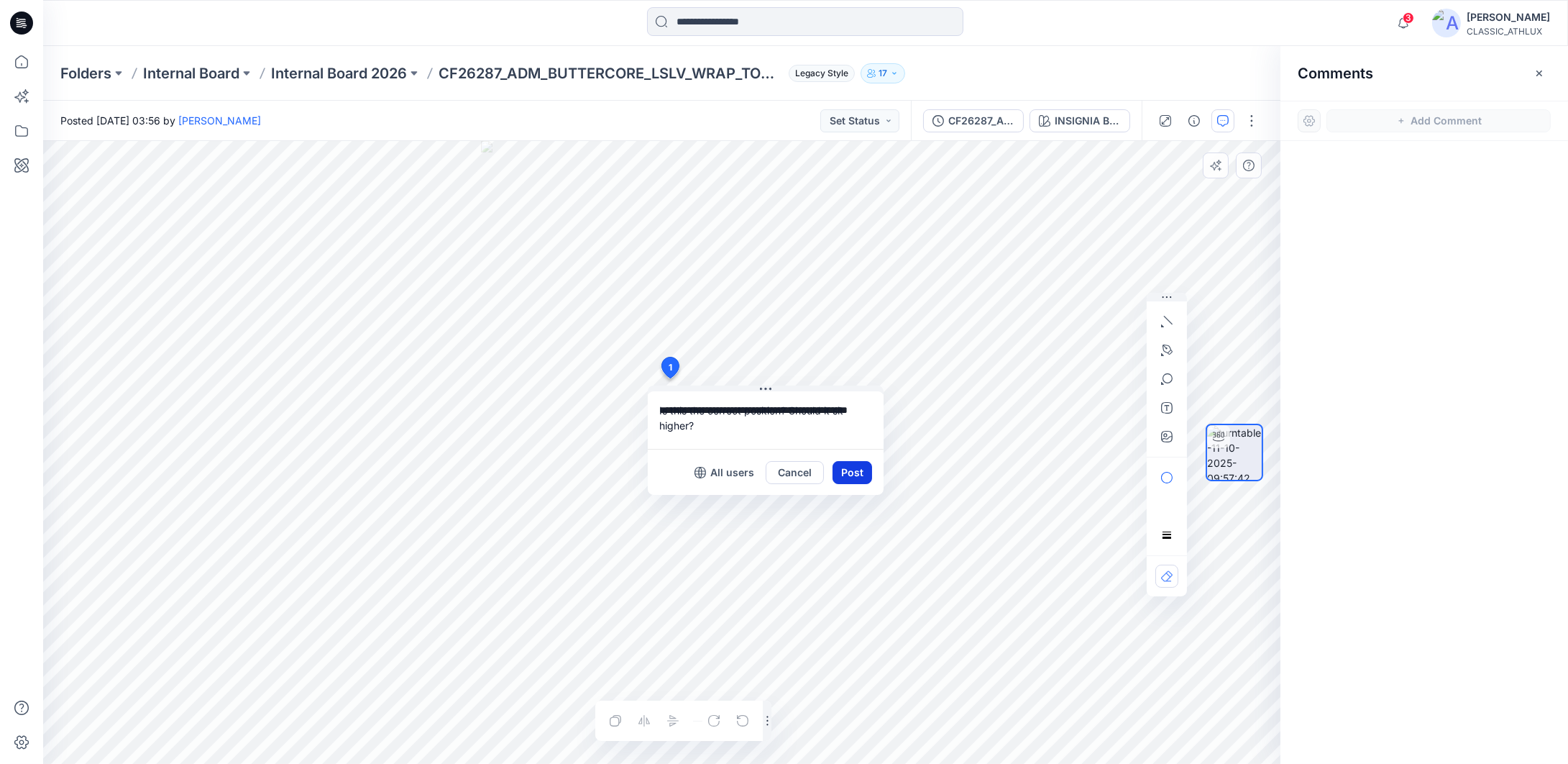
type textarea "**********"
click at [853, 473] on button "Post" at bounding box center [852, 472] width 39 height 23
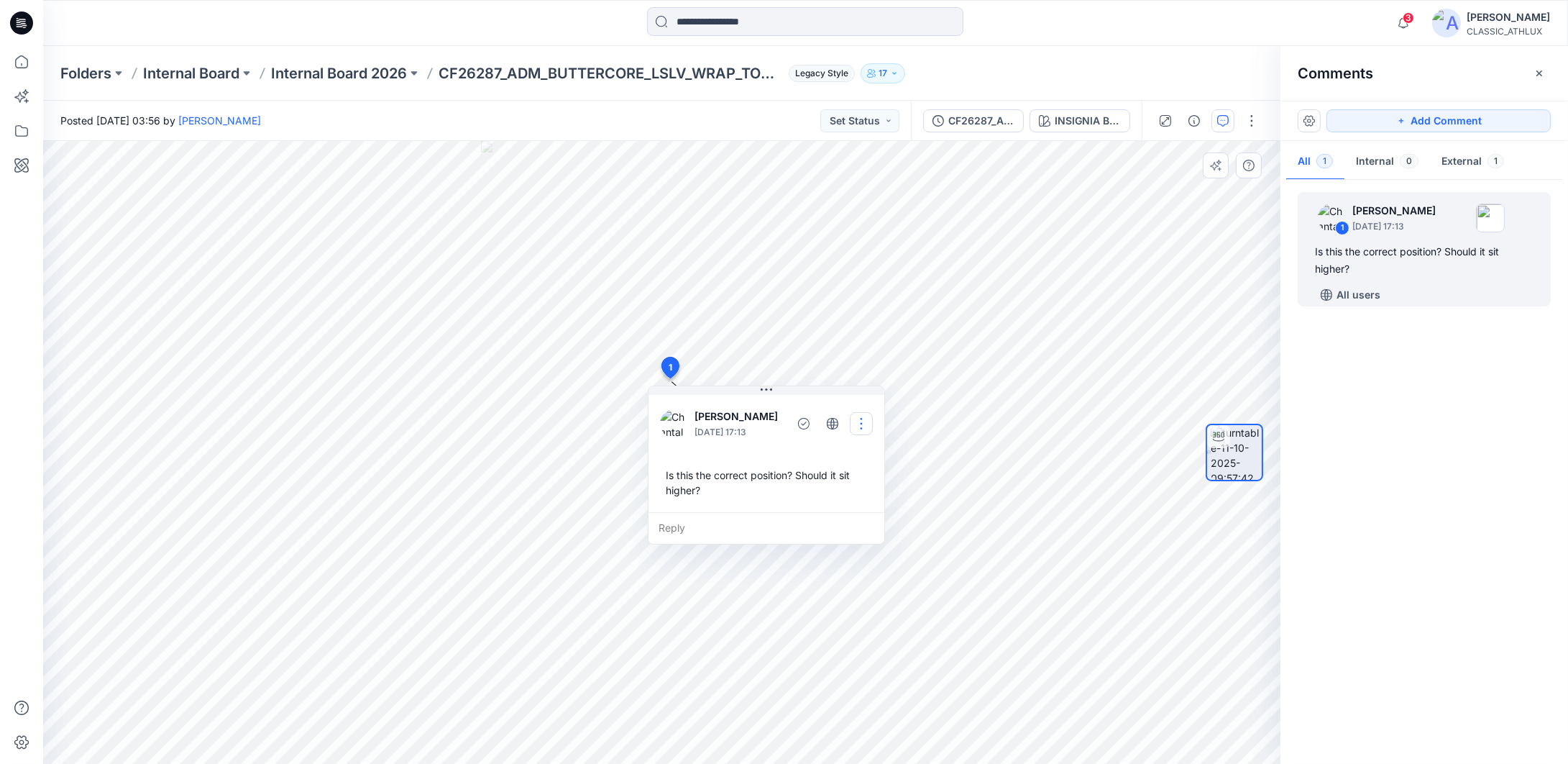
click at [861, 422] on button "button" at bounding box center [861, 424] width 23 height 23
click at [857, 462] on p "Edit comment" at bounding box center [865, 456] width 65 height 15
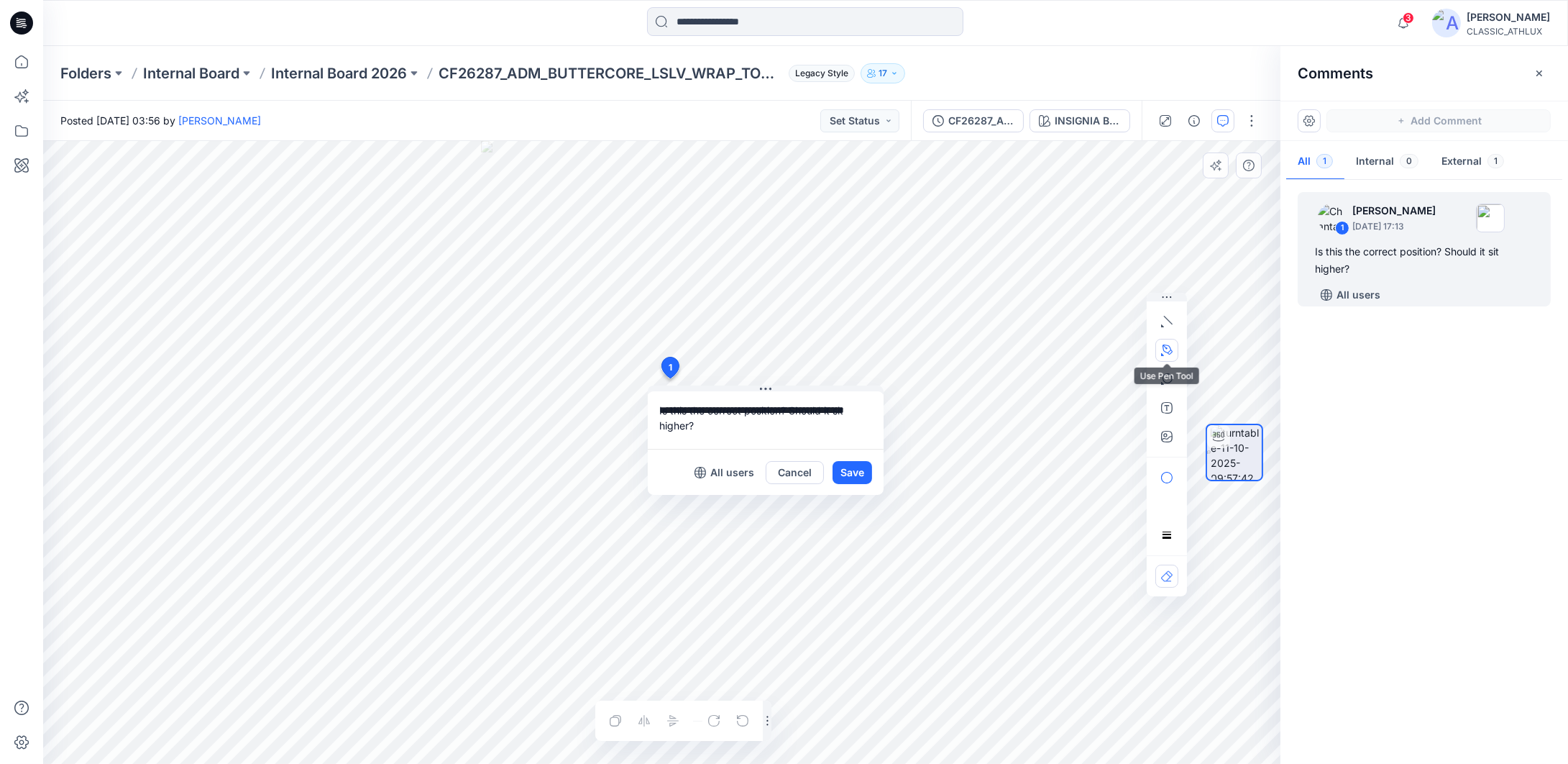
click at [1164, 353] on icon "button" at bounding box center [1167, 350] width 12 height 12
drag, startPoint x: 642, startPoint y: 345, endPoint x: 678, endPoint y: 346, distance: 36.0
click at [678, 346] on icon "Layer 1" at bounding box center [661, 452] width 1237 height 623
click at [682, 345] on icon "Layer 1" at bounding box center [661, 452] width 1237 height 623
click at [806, 469] on button "Cancel" at bounding box center [795, 472] width 58 height 23
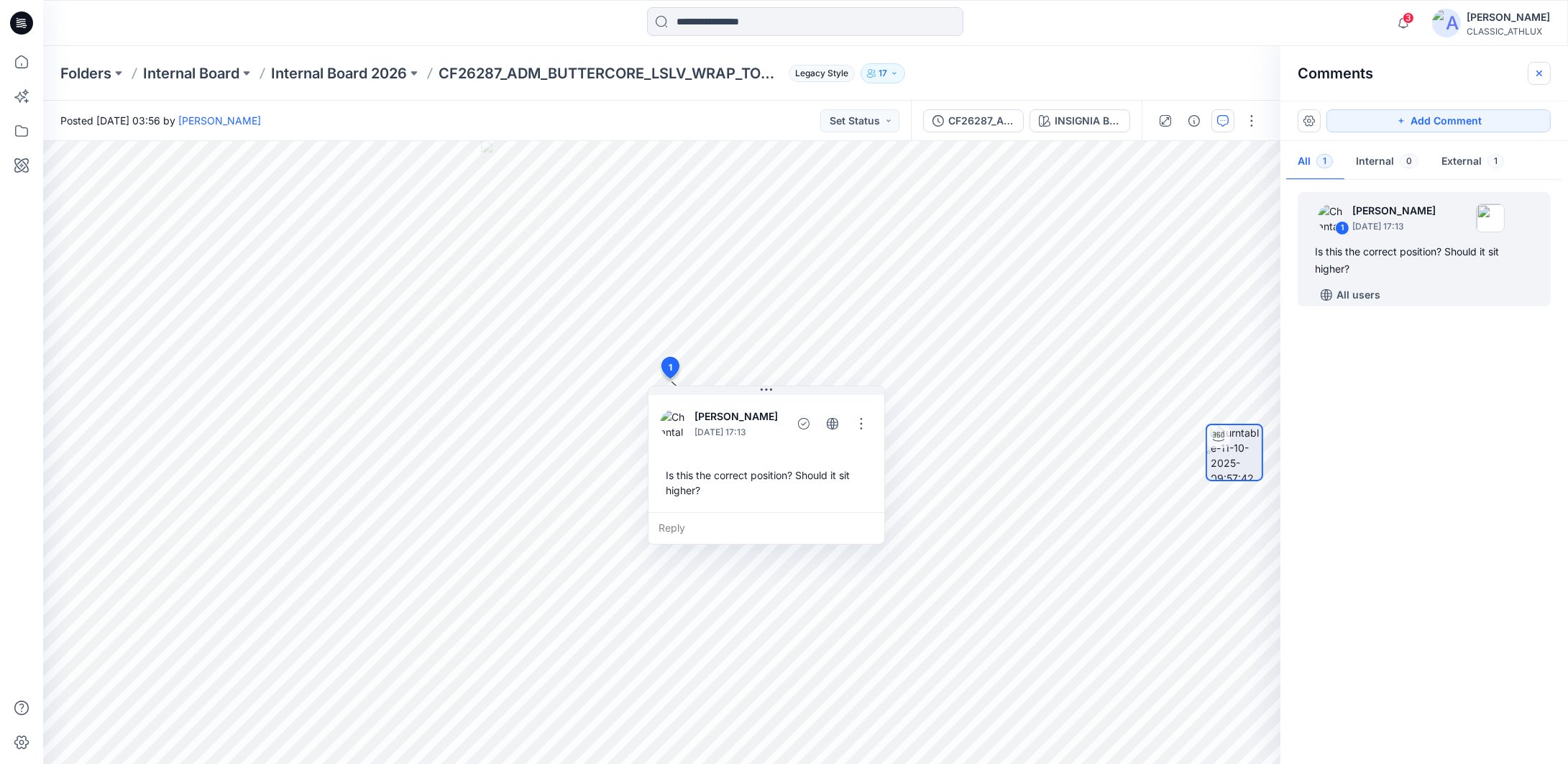
click at [1540, 76] on icon "button" at bounding box center [1539, 73] width 12 height 12
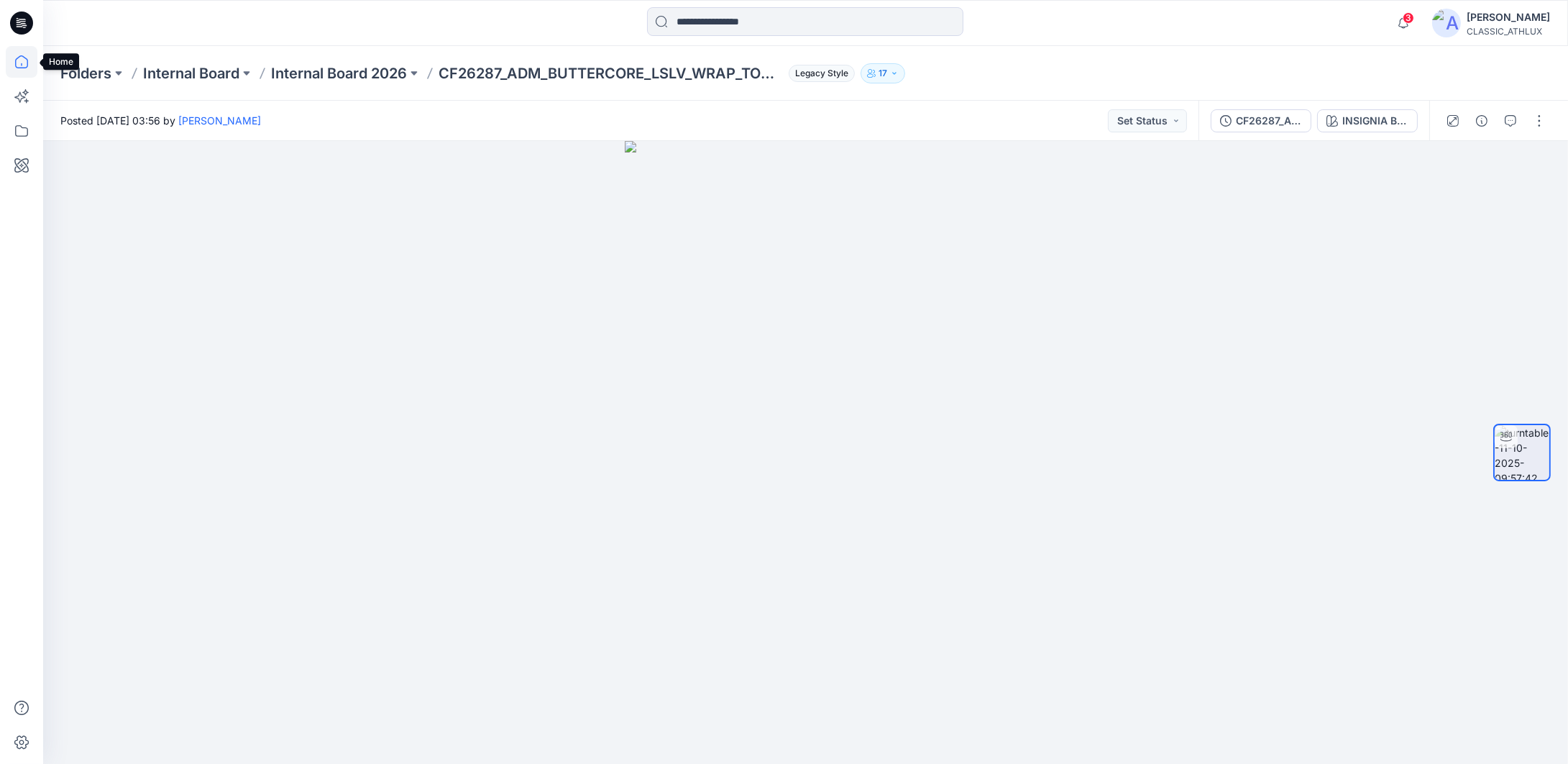
click at [26, 62] on icon at bounding box center [21, 62] width 32 height 32
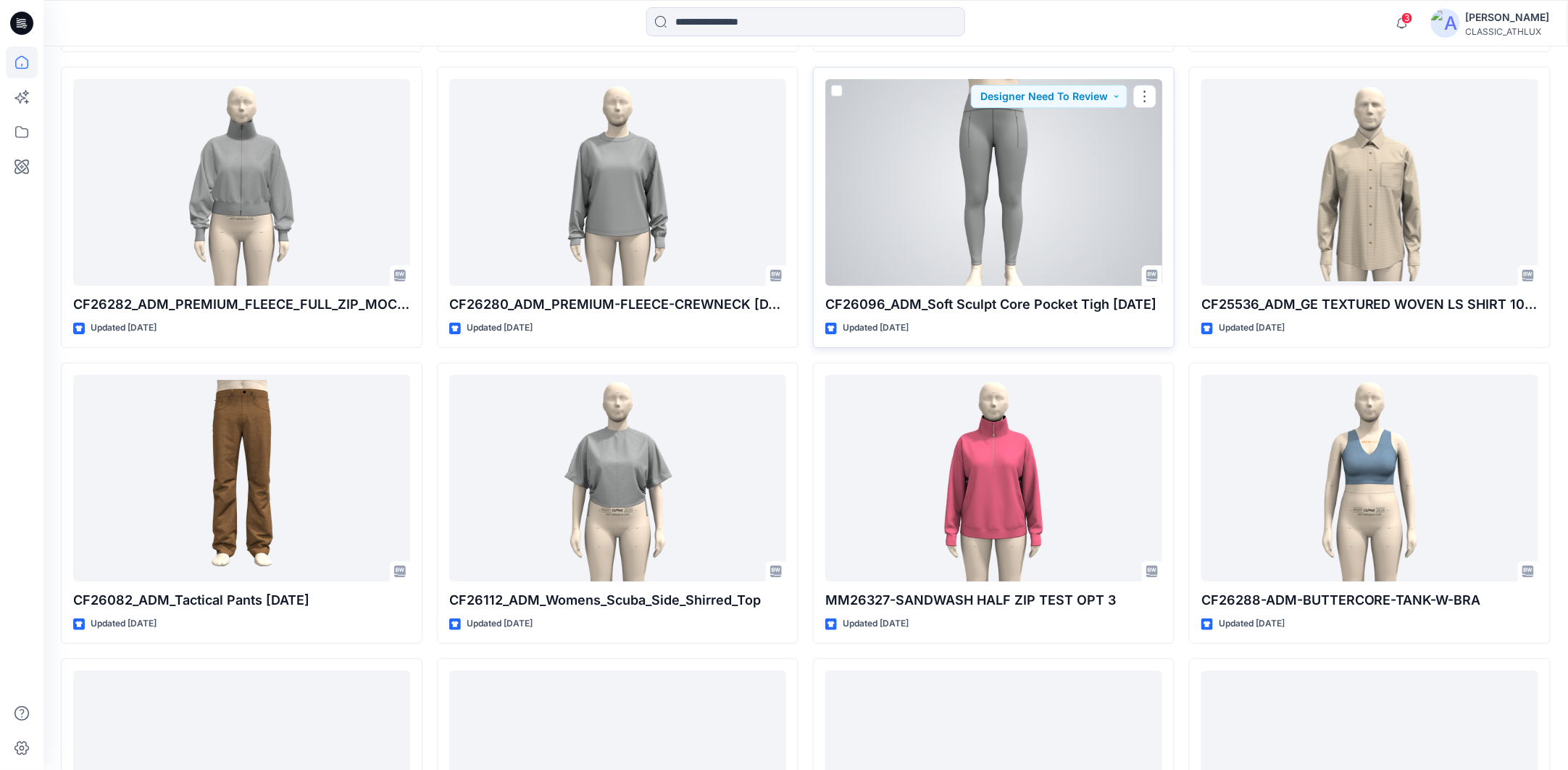
scroll to position [2610, 0]
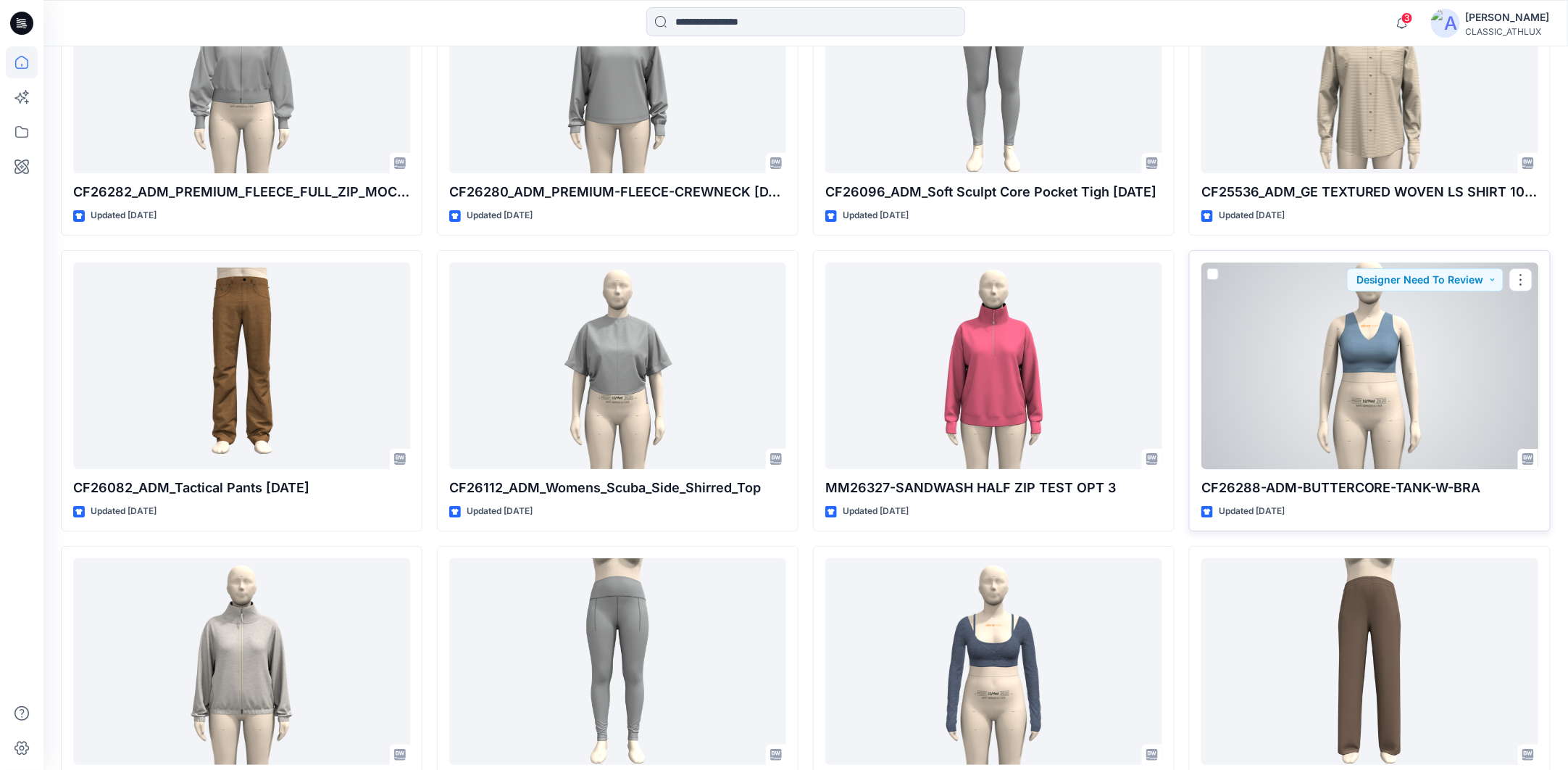
click at [1378, 332] on div at bounding box center [1370, 365] width 337 height 207
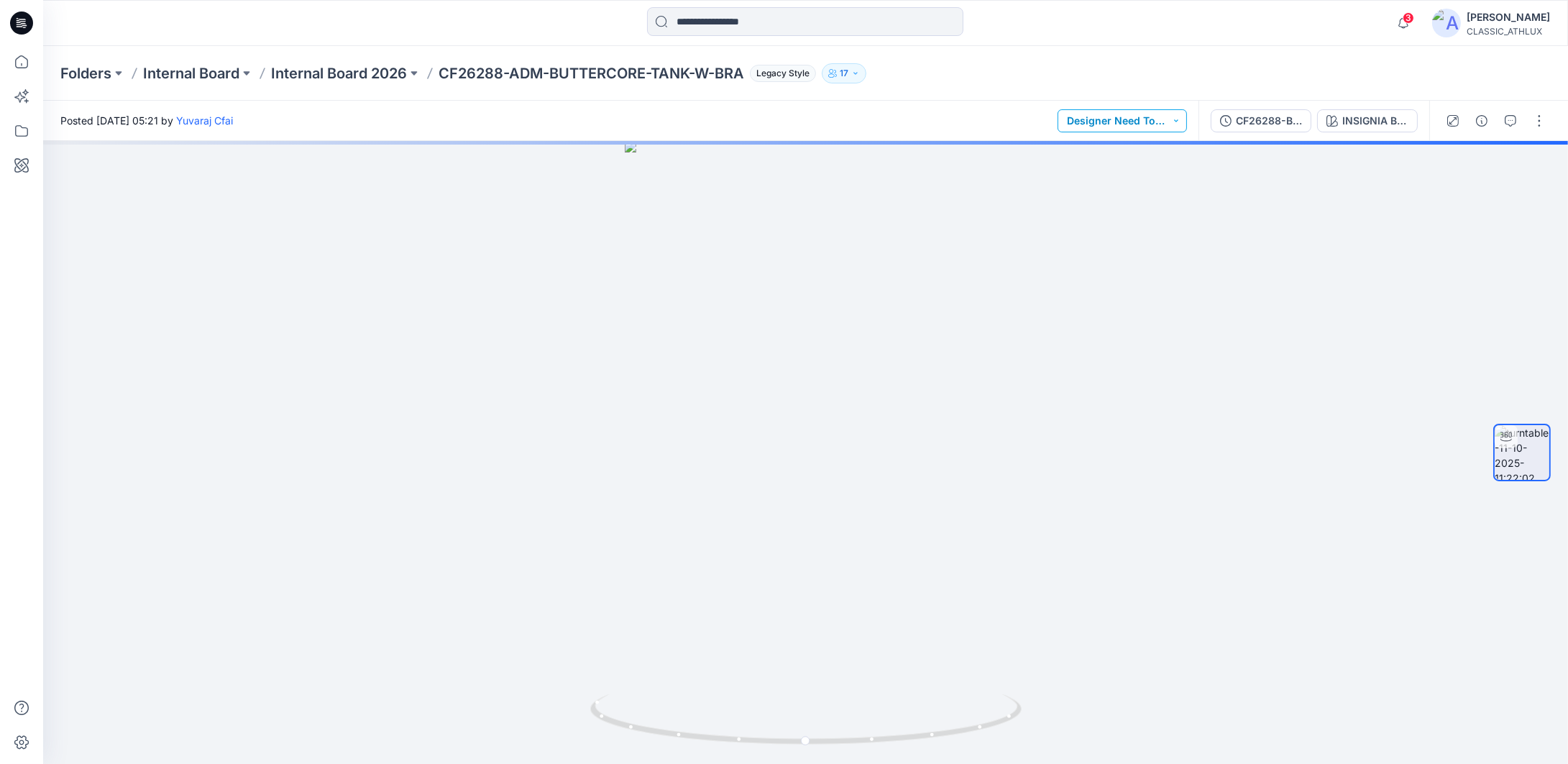
click at [1173, 120] on button "Designer Need To Review" at bounding box center [1122, 121] width 129 height 23
click at [1101, 220] on p "Rejected" at bounding box center [1110, 219] width 42 height 18
click at [1508, 123] on icon "button" at bounding box center [1510, 121] width 12 height 12
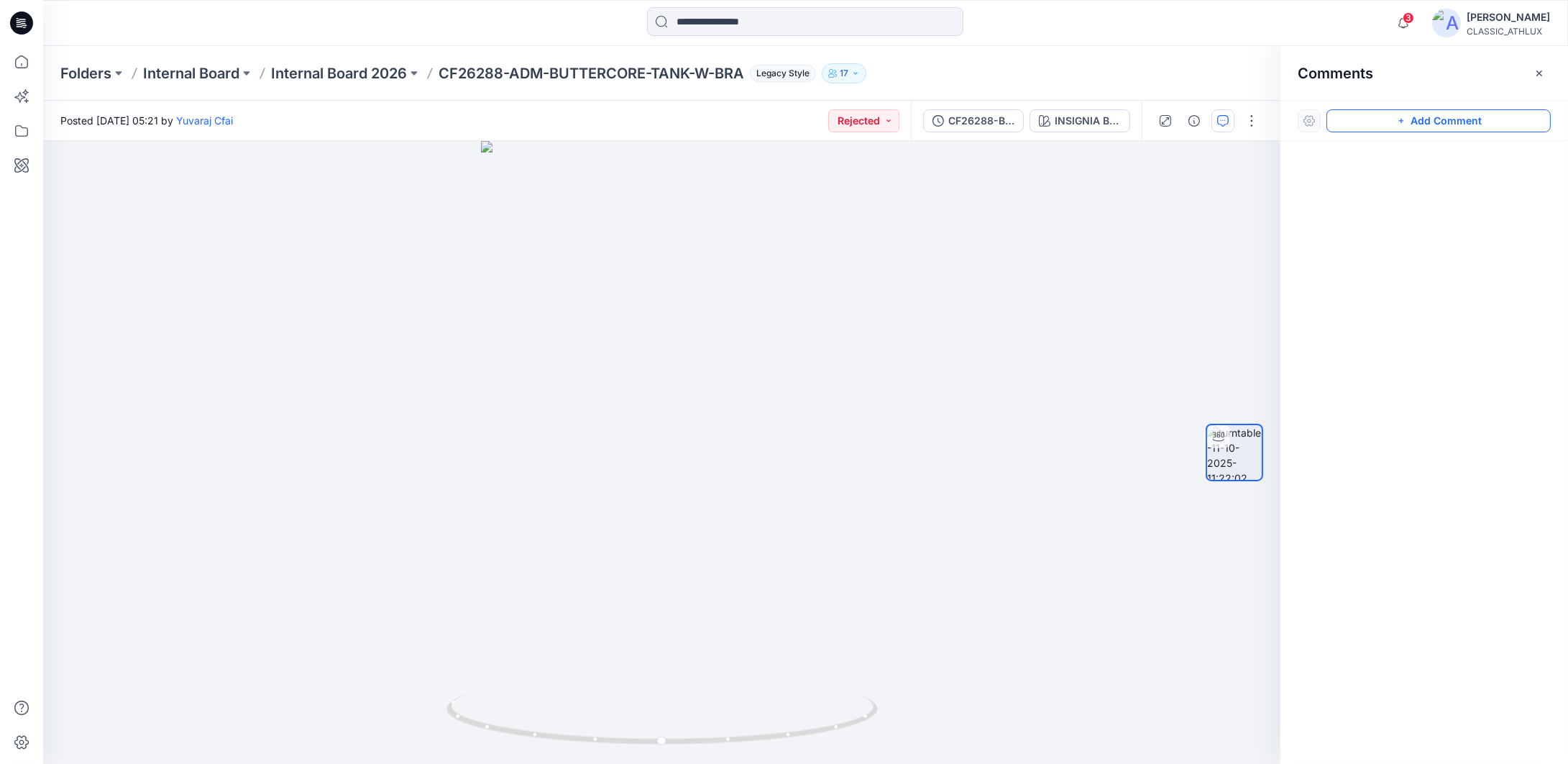
click at [1397, 124] on icon "button" at bounding box center [1401, 121] width 12 height 12
click at [712, 389] on div "1" at bounding box center [661, 452] width 1237 height 623
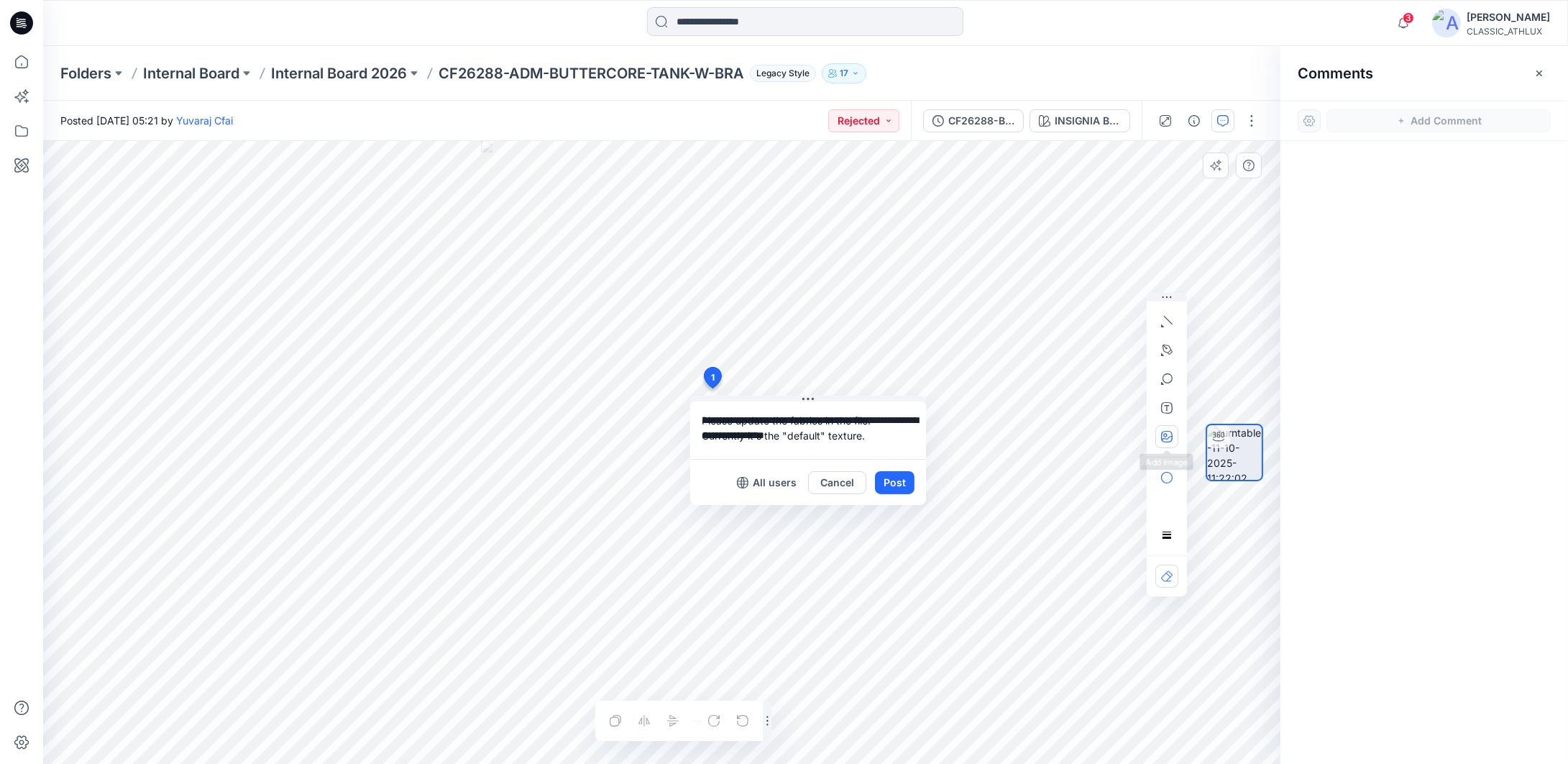
type textarea "**********"
click at [1166, 435] on icon "button" at bounding box center [1165, 435] width 4 height 4
type input"] "**********"
click at [889, 485] on button "Post" at bounding box center [894, 482] width 39 height 23
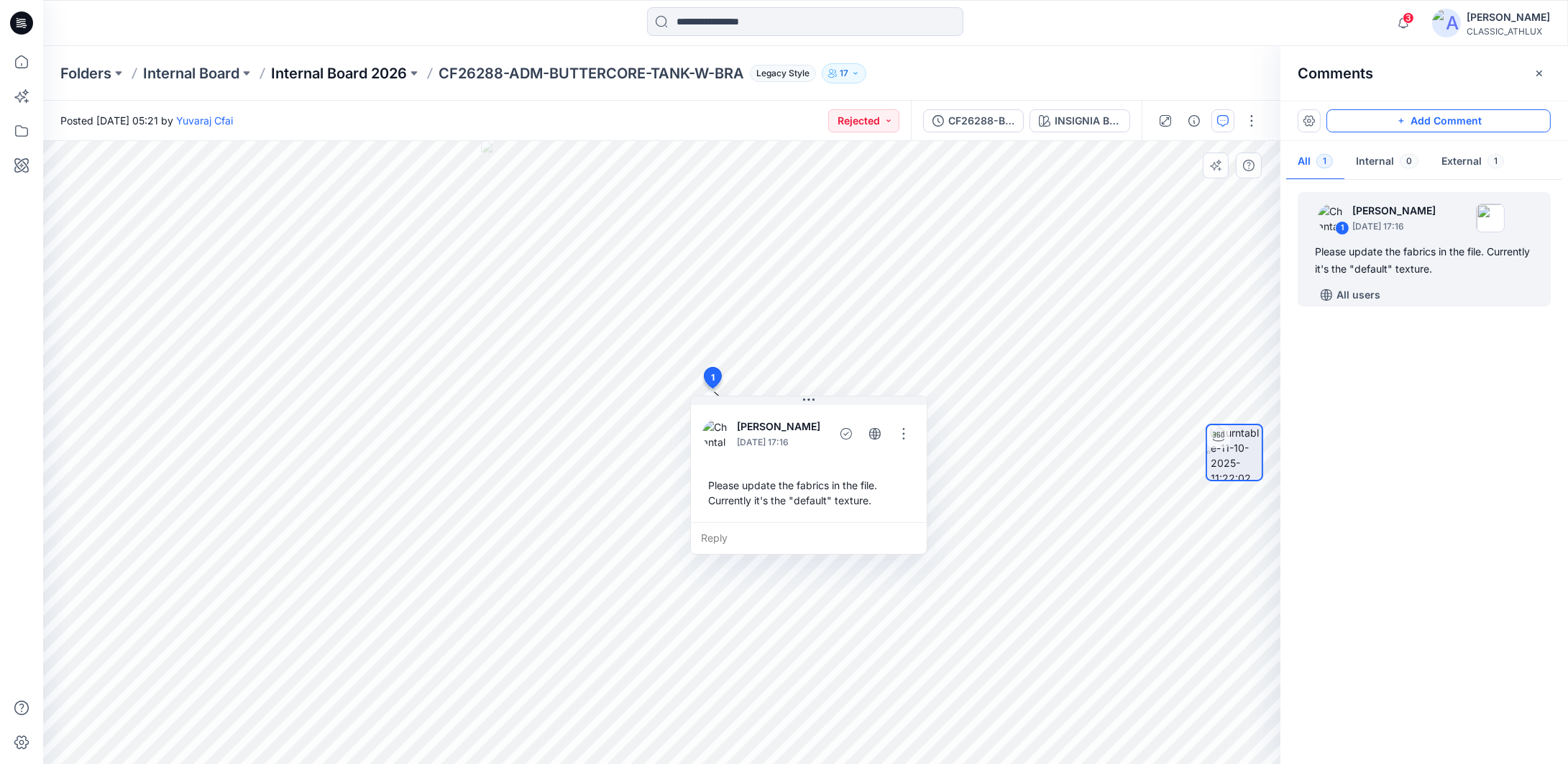
click at [304, 73] on p "Internal Board 2026" at bounding box center [338, 73] width 136 height 20
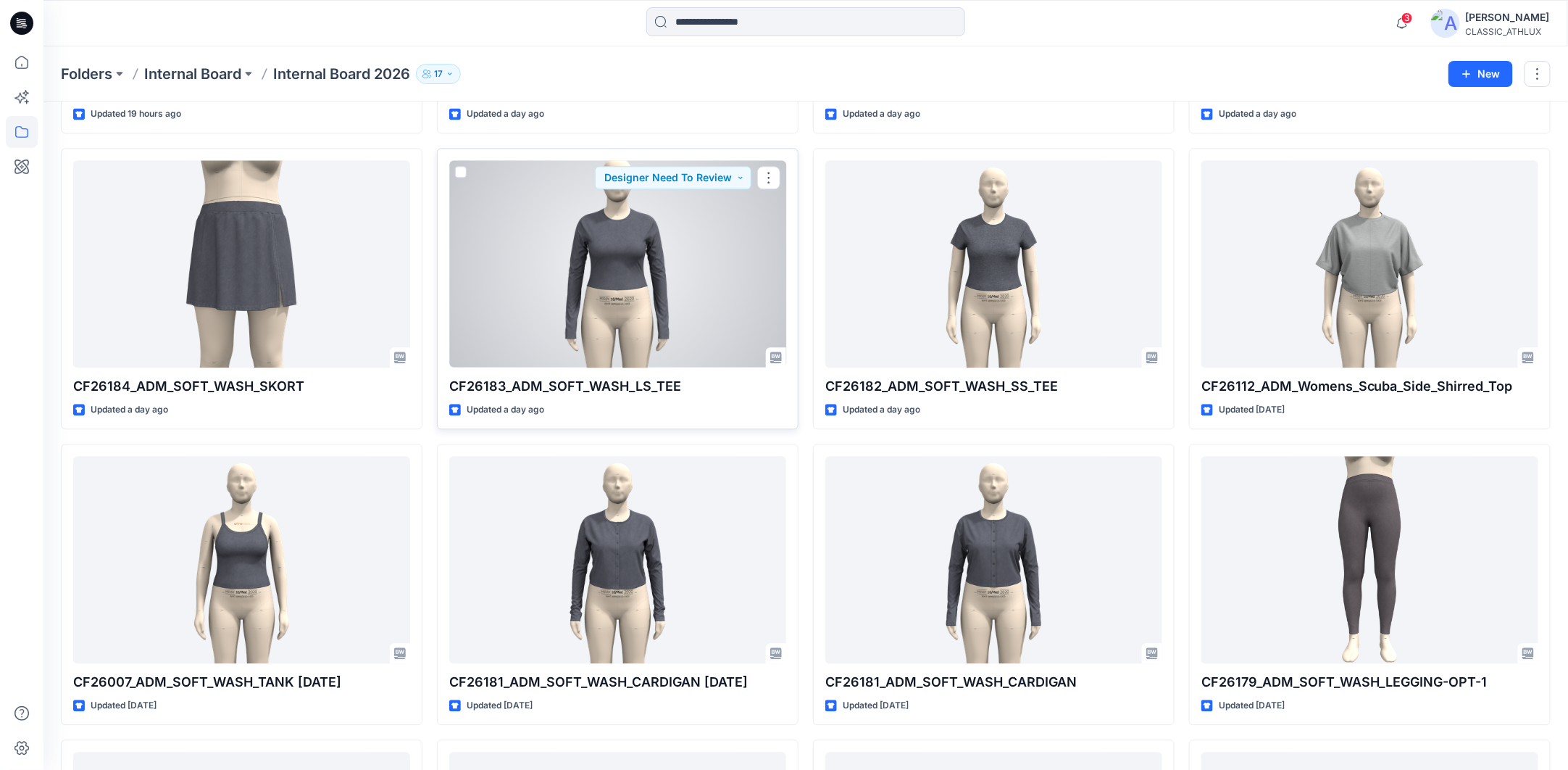
scroll to position [1667, 0]
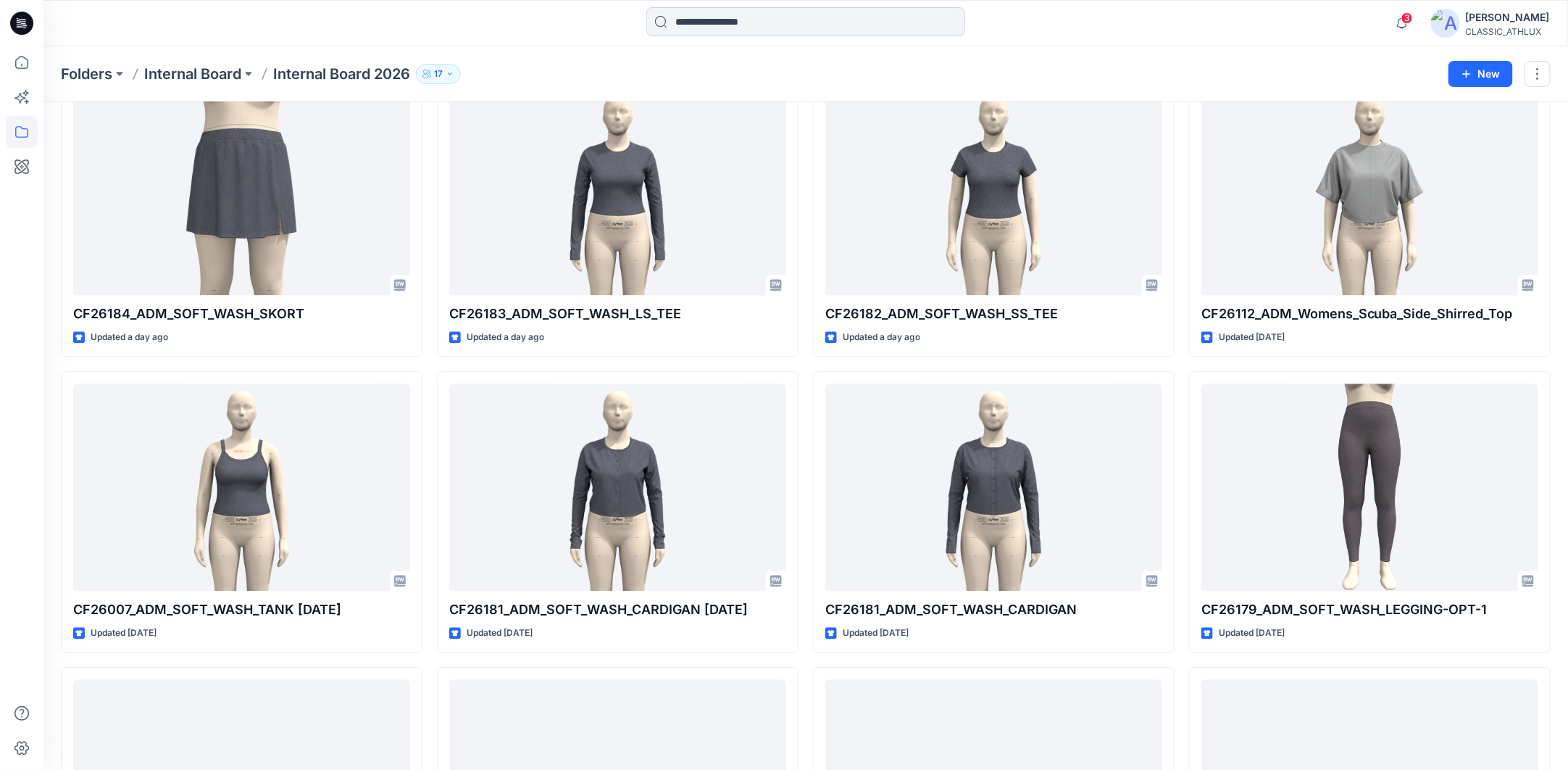
click at [735, 22] on input at bounding box center [805, 21] width 319 height 29
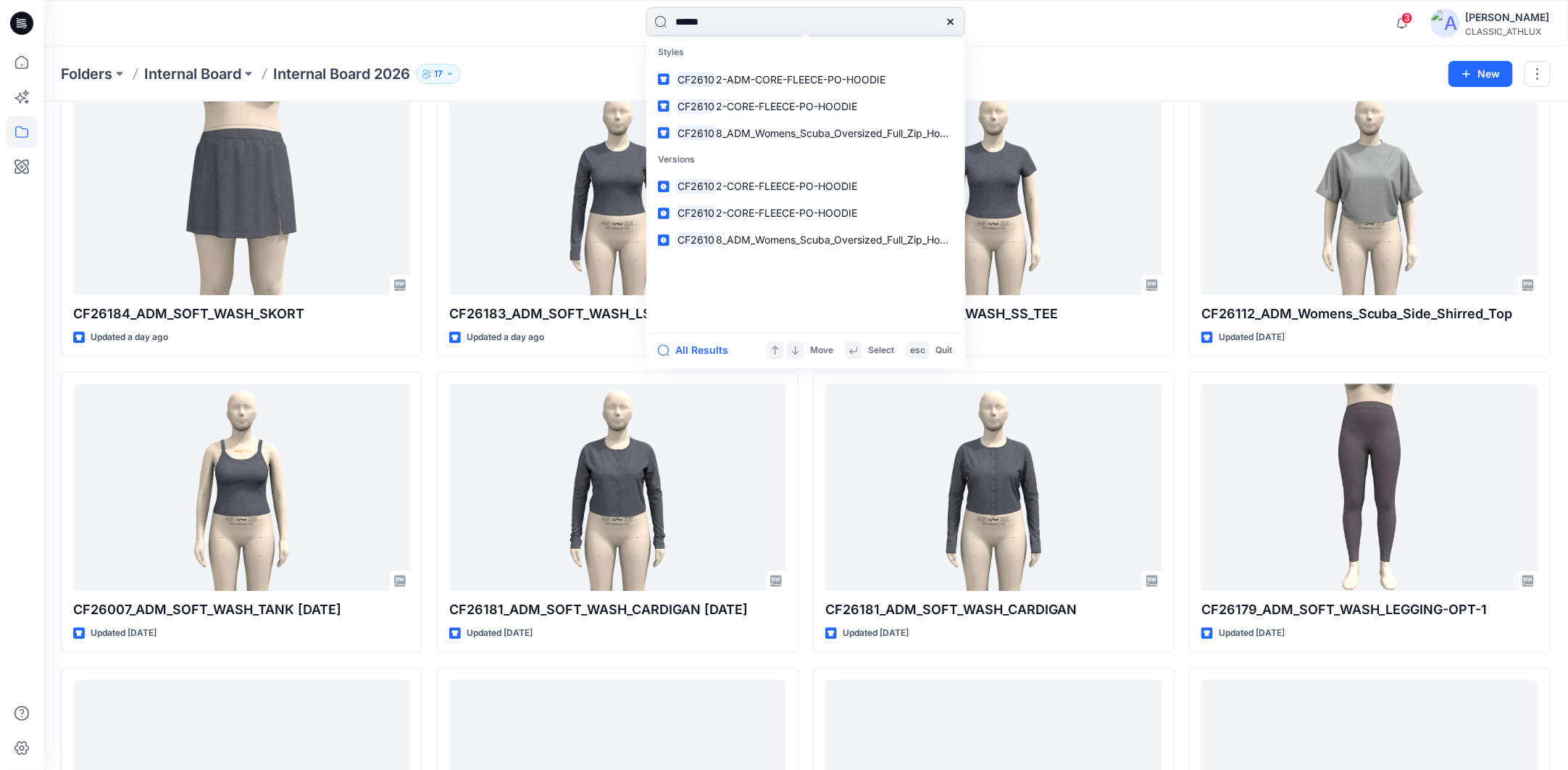
type input "*******"
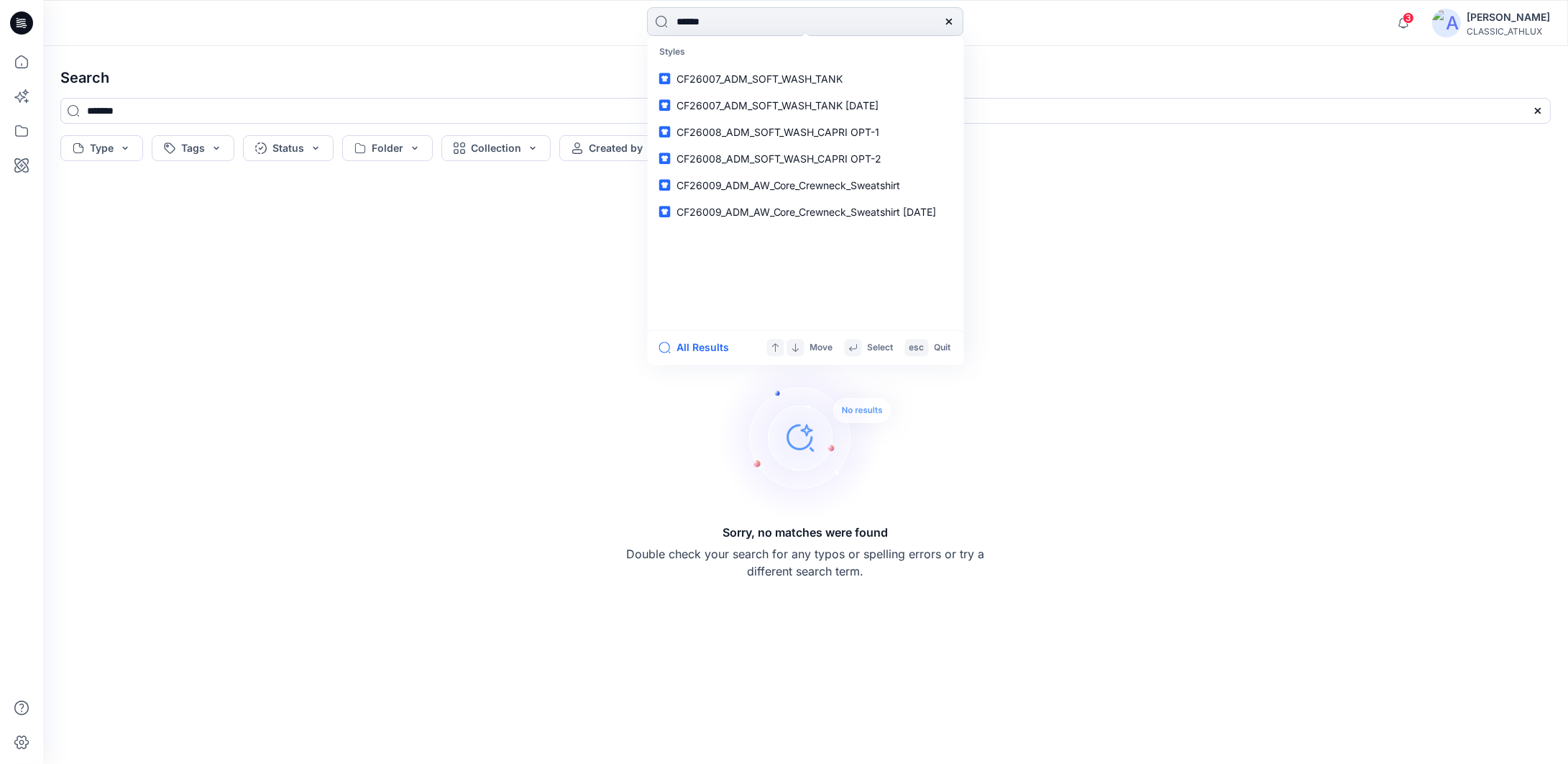
type input "*******"
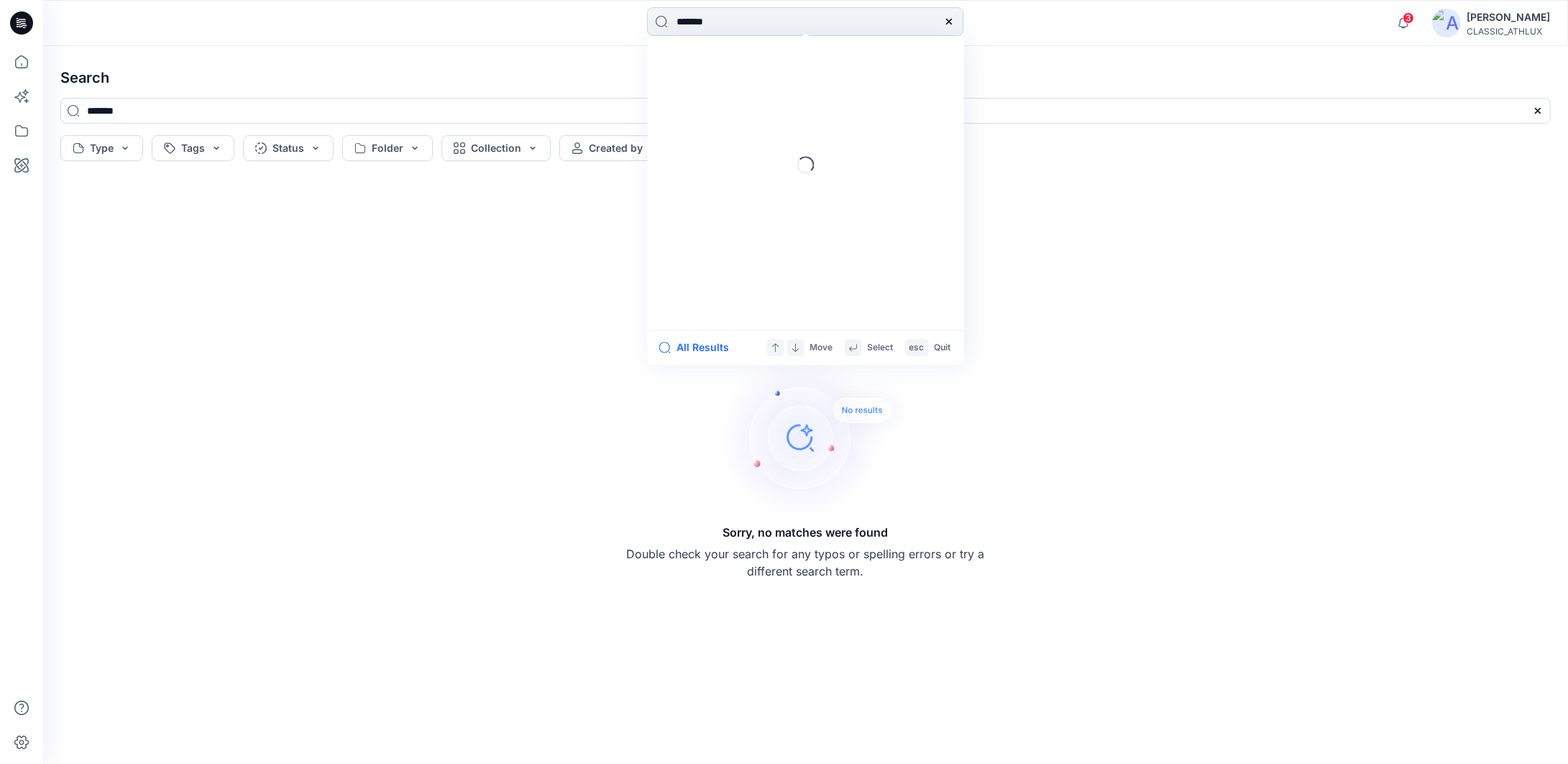
type input "*******"
click at [18, 66] on icon at bounding box center [21, 62] width 32 height 32
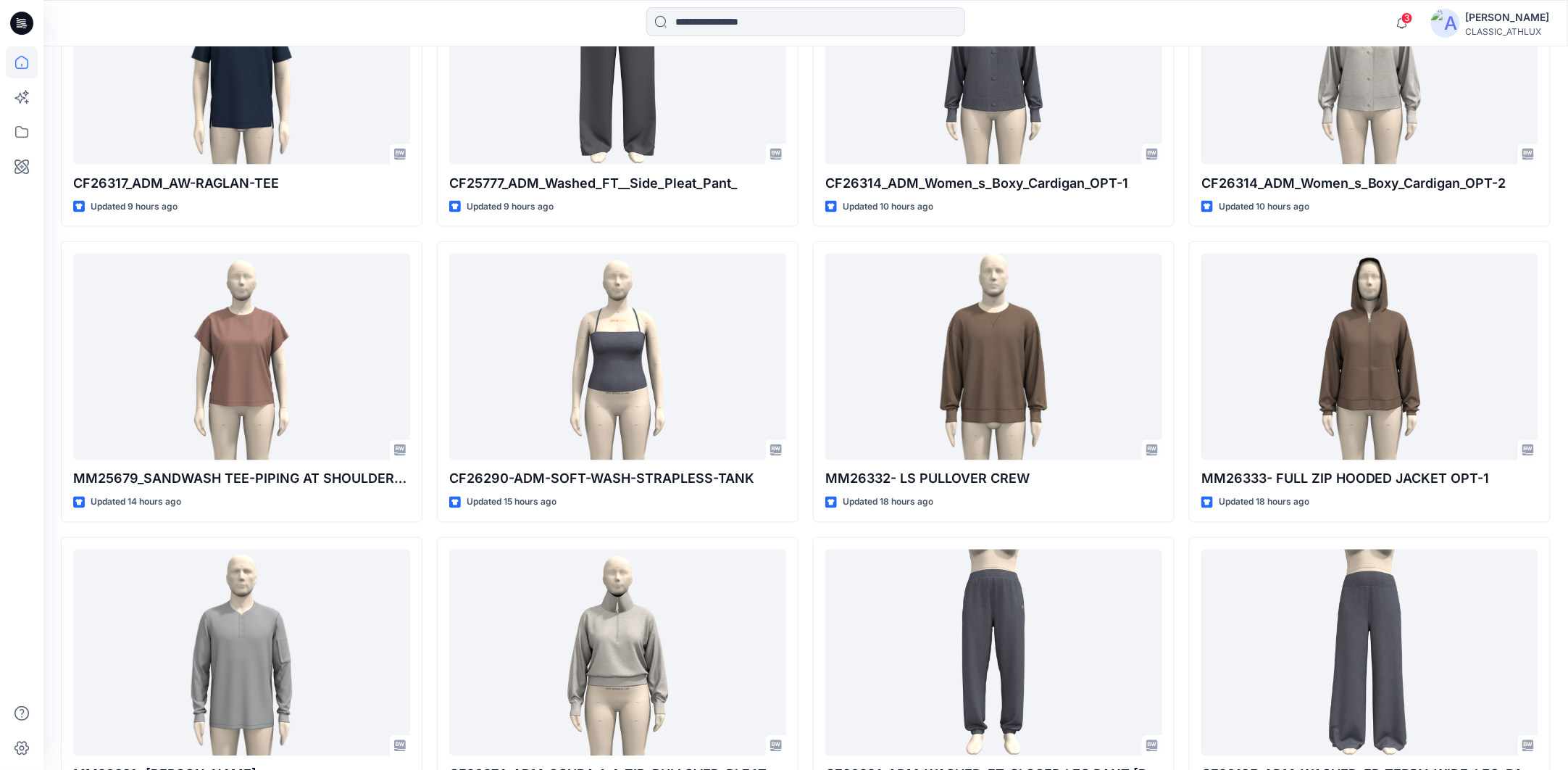
scroll to position [1160, 0]
